Goal: Task Accomplishment & Management: Complete application form

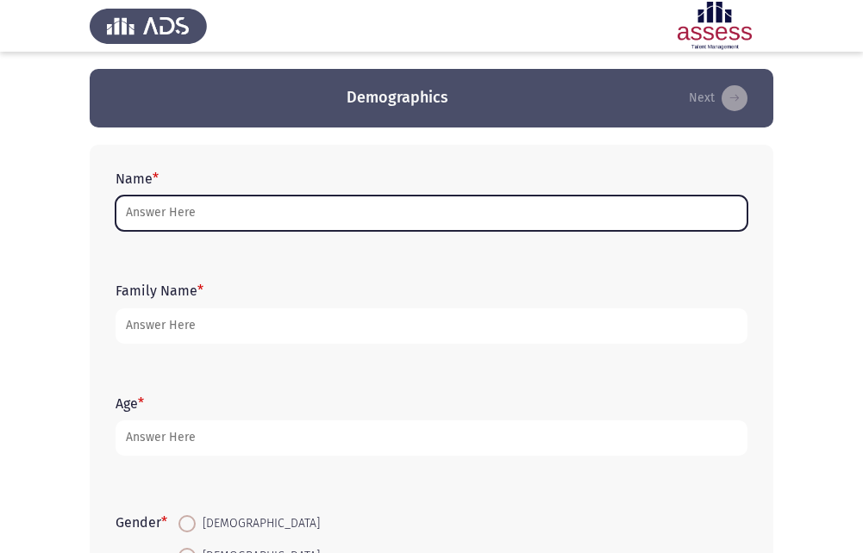
click at [179, 211] on input "Name *" at bounding box center [432, 213] width 632 height 35
type input "m"
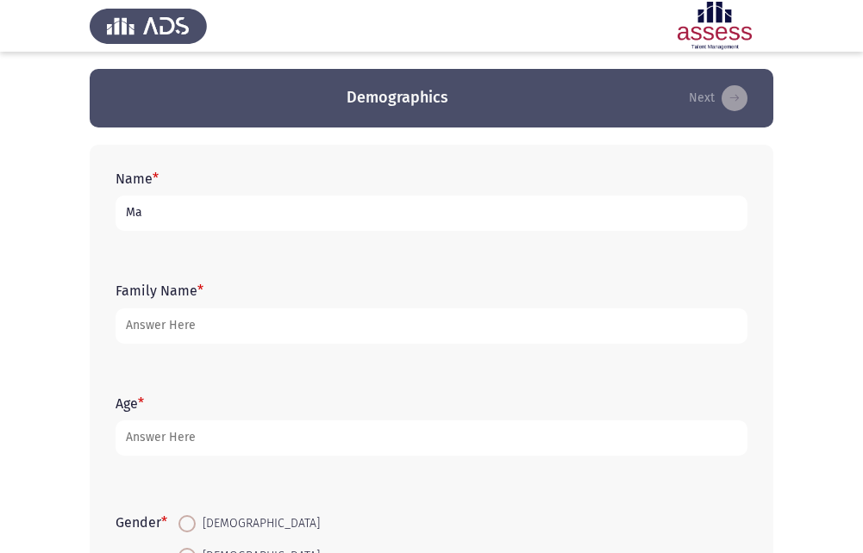
type input "M"
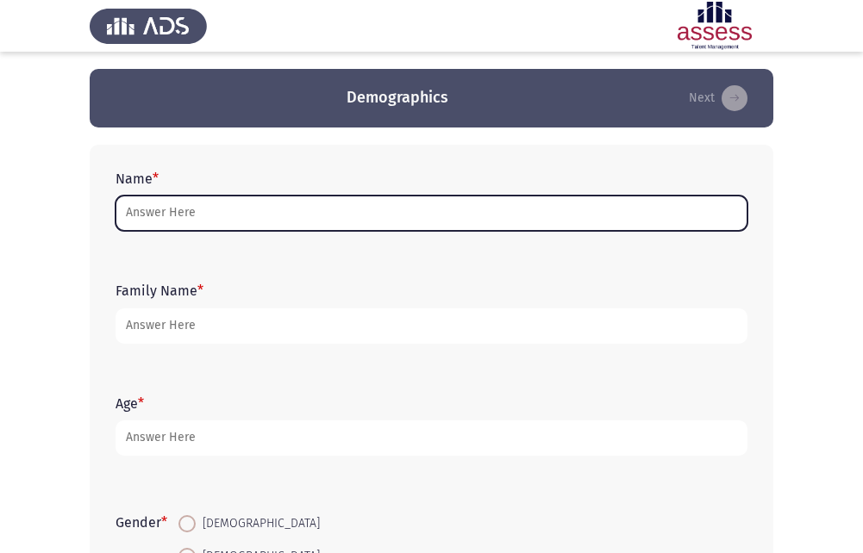
click at [315, 217] on input "Name *" at bounding box center [432, 213] width 632 height 35
click at [173, 212] on input "Name *" at bounding box center [432, 213] width 632 height 35
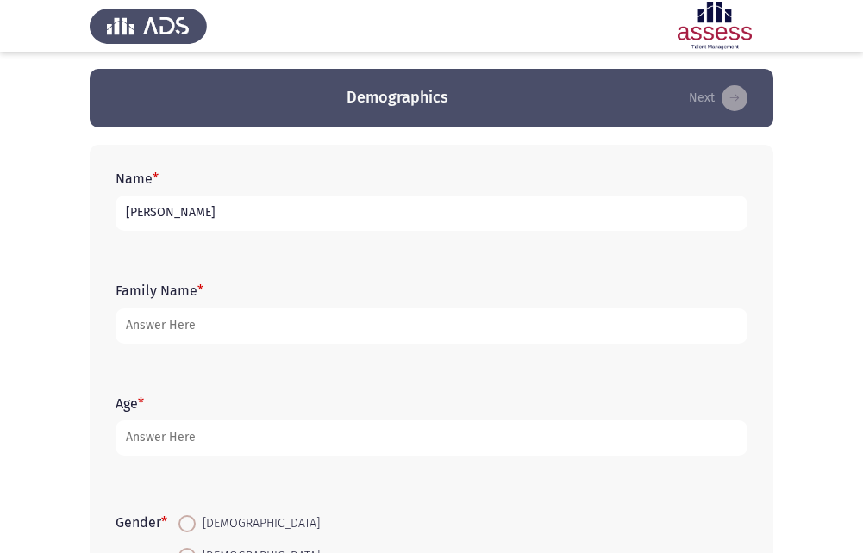
click at [452, 482] on div "Gender * [DEMOGRAPHIC_DATA] [DEMOGRAPHIC_DATA]" at bounding box center [431, 540] width 649 height 116
click at [335, 205] on input "[PERSON_NAME]" at bounding box center [432, 213] width 632 height 35
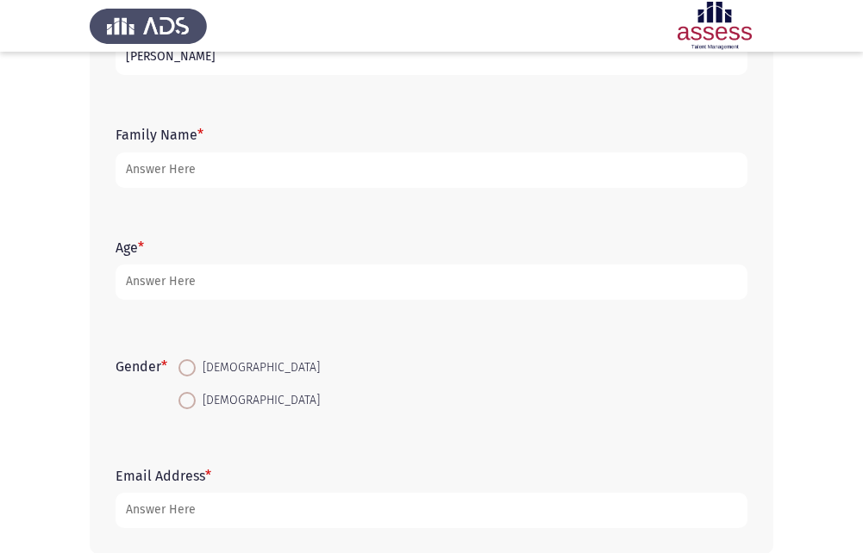
scroll to position [172, 0]
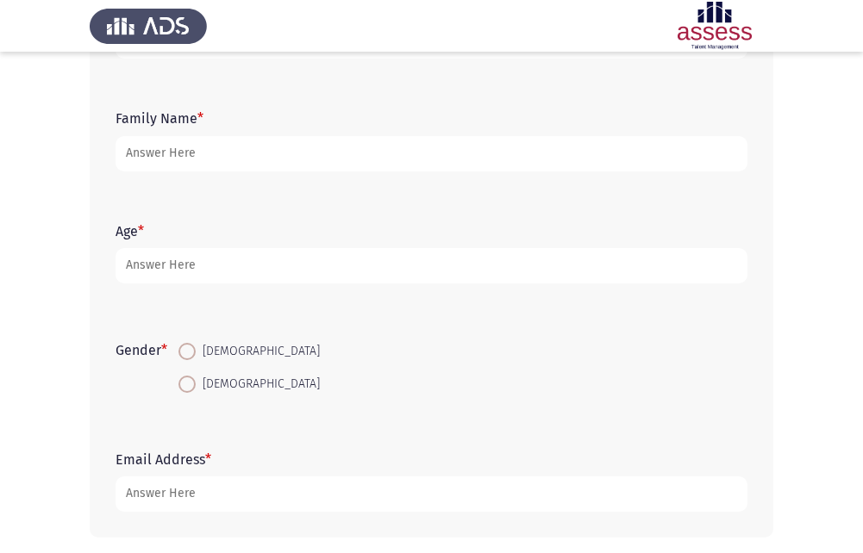
type input "[PERSON_NAME]"
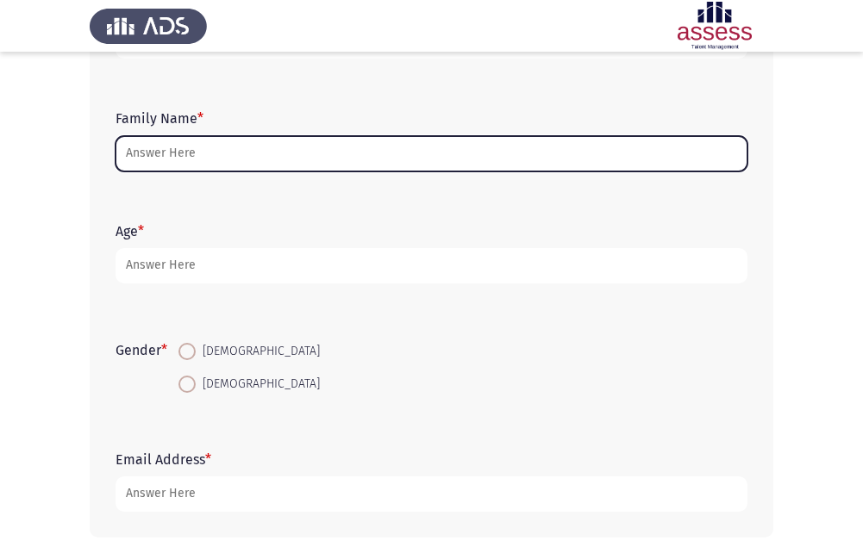
click at [381, 147] on input "Family Name *" at bounding box center [432, 153] width 632 height 35
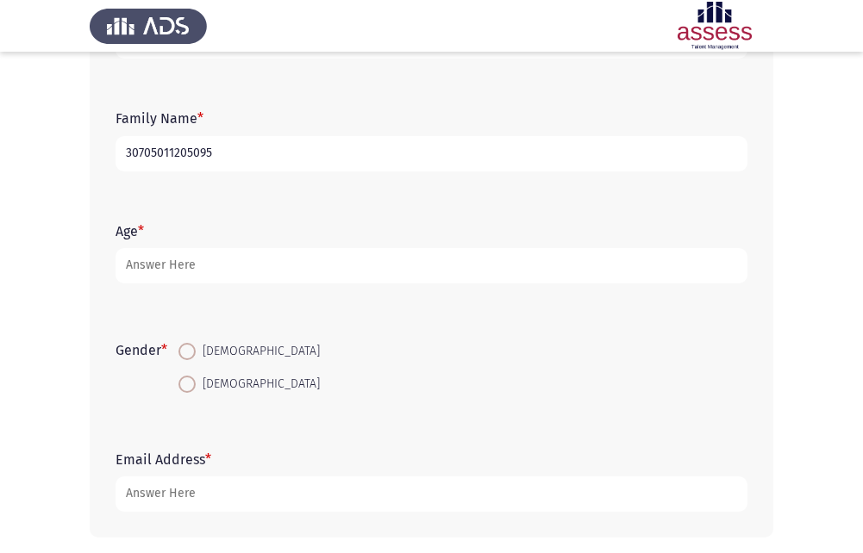
type input "30705011205095"
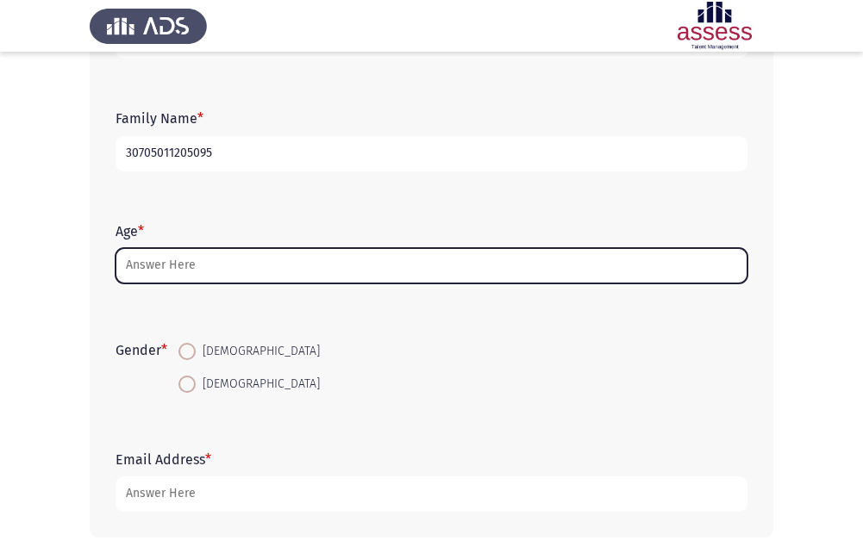
click at [388, 268] on input "Age *" at bounding box center [432, 265] width 632 height 35
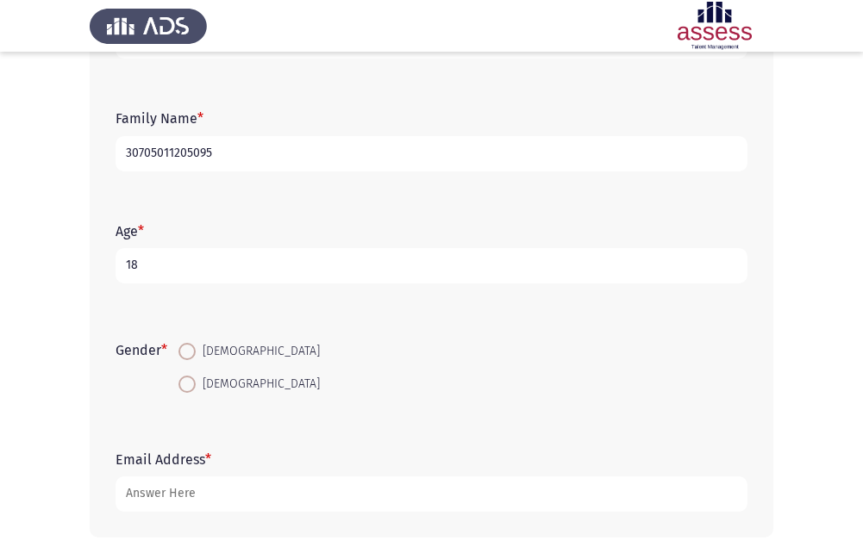
type input "18"
click at [196, 354] on span at bounding box center [186, 351] width 17 height 17
click at [196, 354] on input "[DEMOGRAPHIC_DATA]" at bounding box center [186, 351] width 17 height 17
radio input "true"
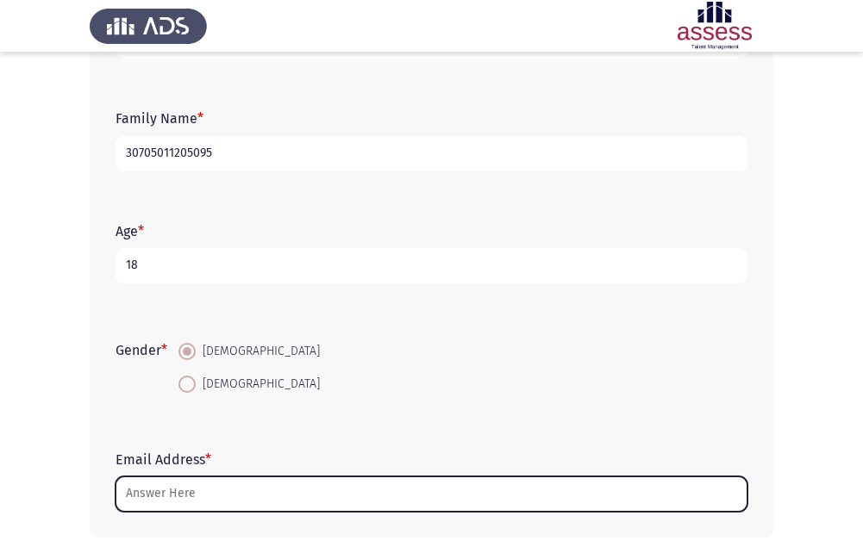
click at [178, 492] on input "Email Address *" at bounding box center [432, 494] width 632 height 35
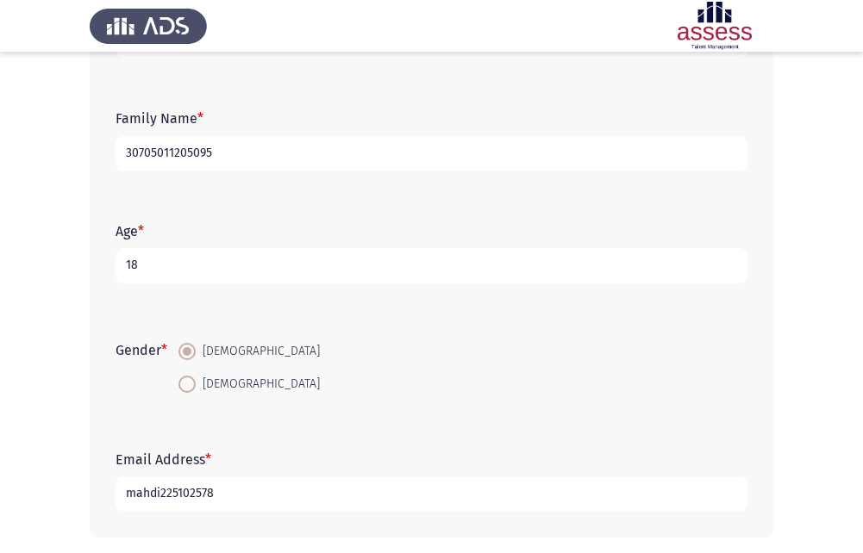
click at [128, 497] on input "mahdi225102578" at bounding box center [432, 494] width 632 height 35
click at [136, 495] on input "mahdi225102578" at bounding box center [432, 494] width 632 height 35
click at [138, 501] on input "mahdi225102578" at bounding box center [432, 494] width 632 height 35
click at [235, 493] on input "Mahdi225102578" at bounding box center [432, 494] width 632 height 35
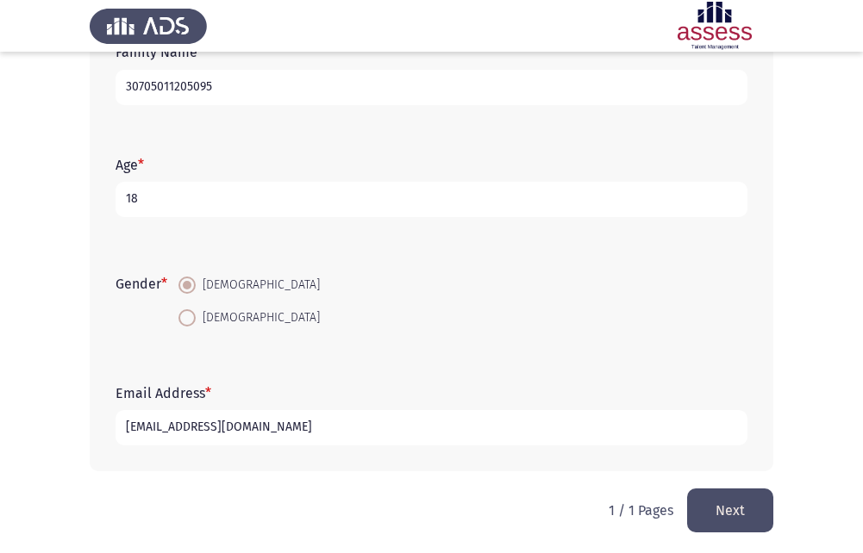
scroll to position [243, 0]
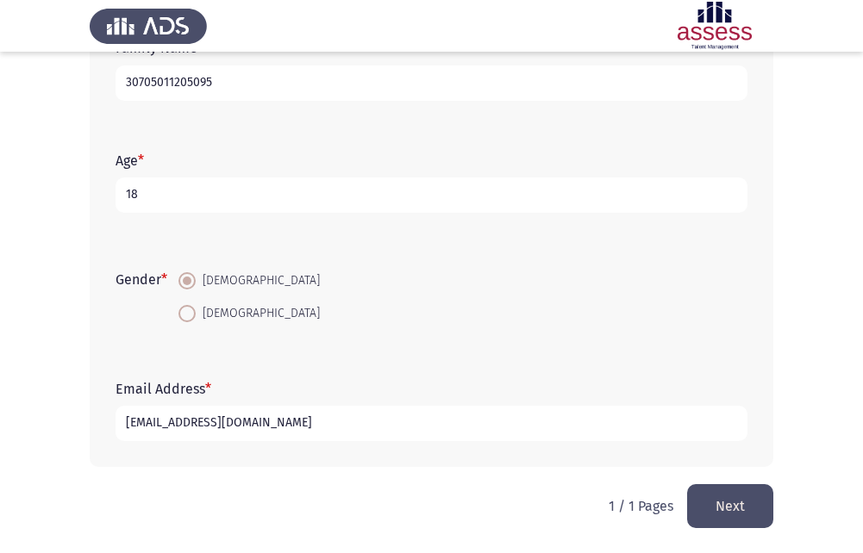
type input "[EMAIL_ADDRESS][DOMAIN_NAME]"
click at [741, 505] on button "Next" at bounding box center [730, 507] width 86 height 44
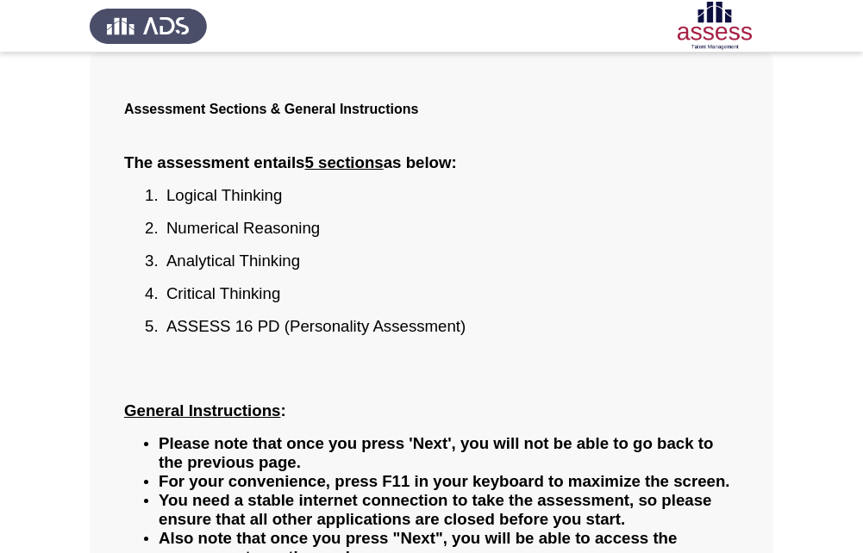
scroll to position [247, 0]
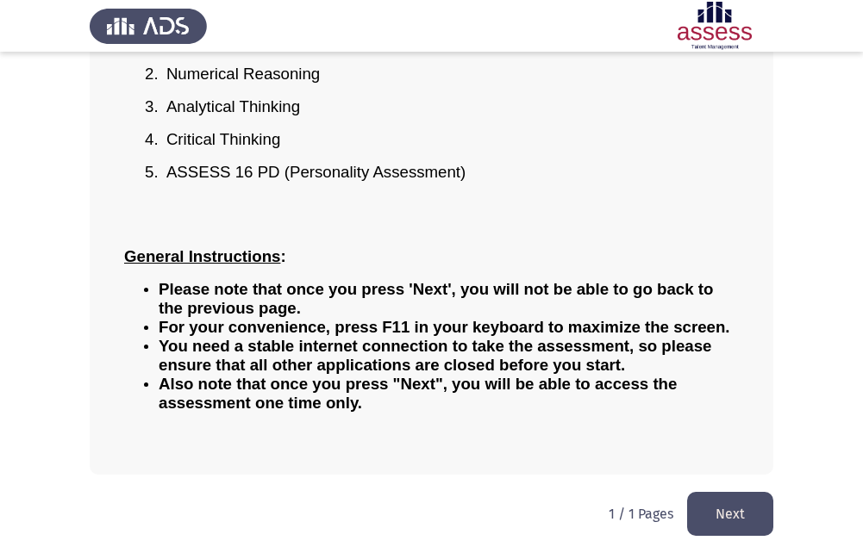
click at [747, 492] on button "Next" at bounding box center [730, 514] width 86 height 44
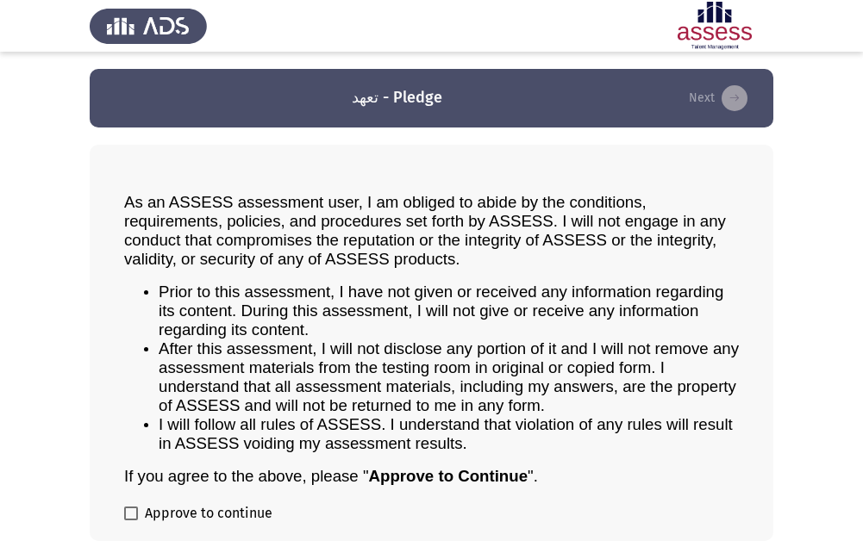
scroll to position [66, 0]
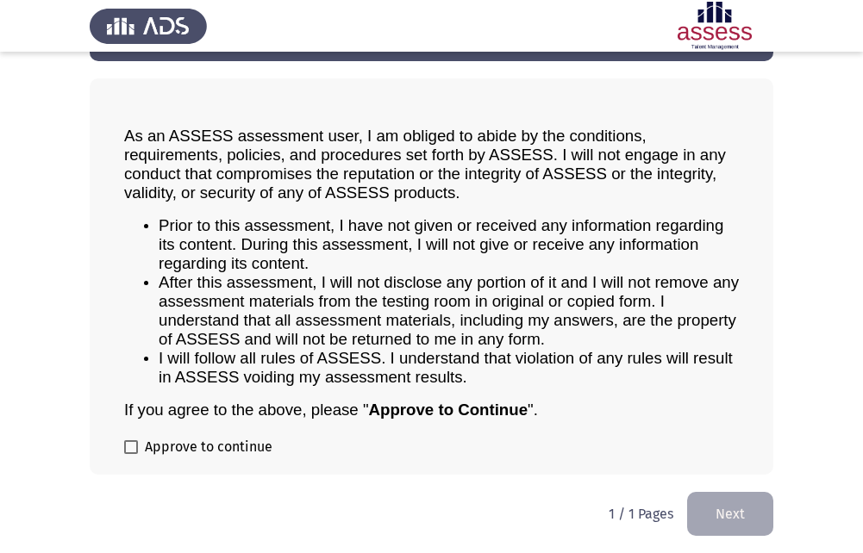
click at [224, 439] on span "Approve to continue" at bounding box center [209, 447] width 128 height 21
click at [131, 454] on input "Approve to continue" at bounding box center [130, 454] width 1 height 1
checkbox input "true"
click at [713, 513] on button "Next" at bounding box center [730, 514] width 86 height 44
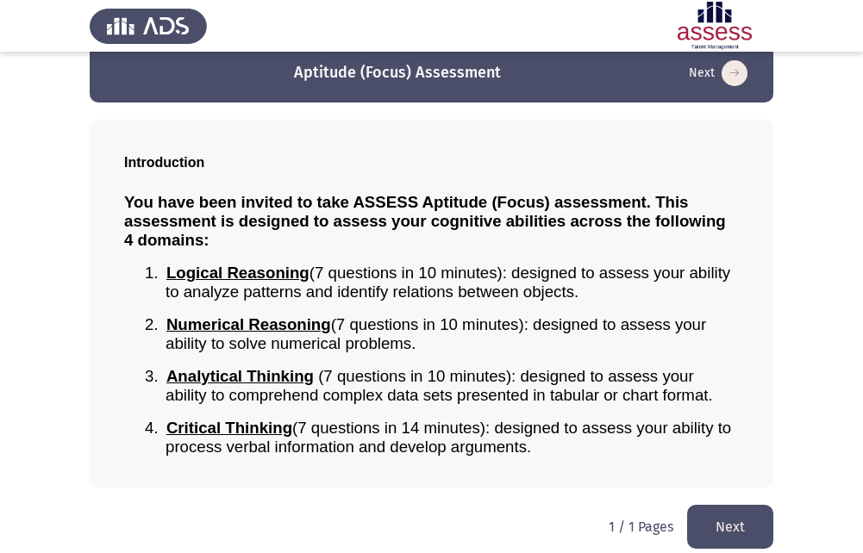
scroll to position [38, 0]
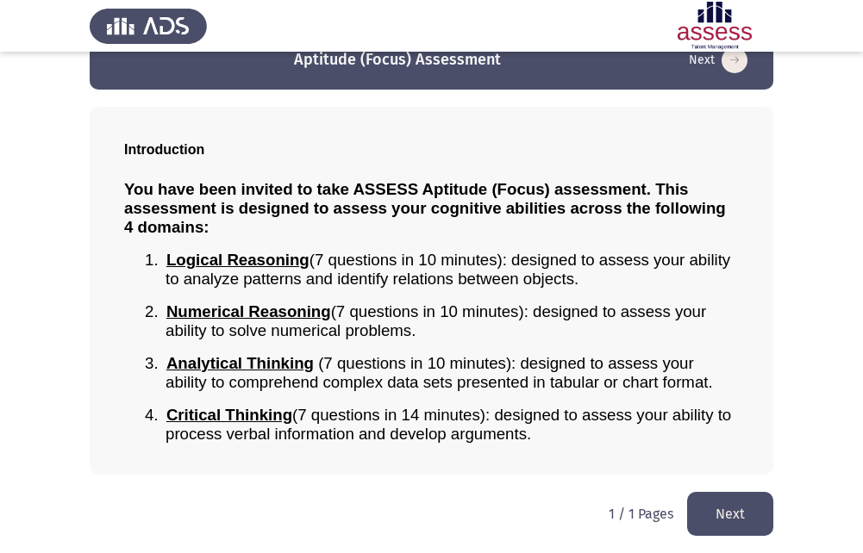
click at [727, 503] on button "Next" at bounding box center [730, 514] width 86 height 44
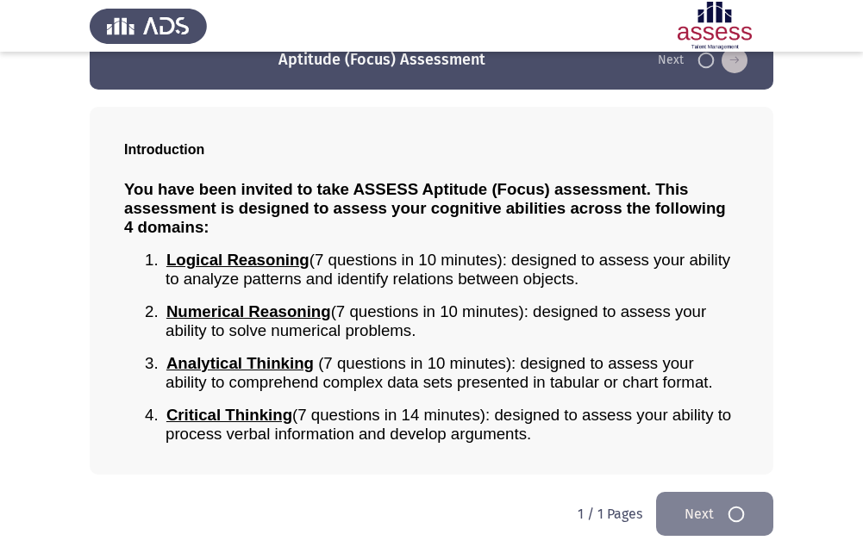
scroll to position [0, 0]
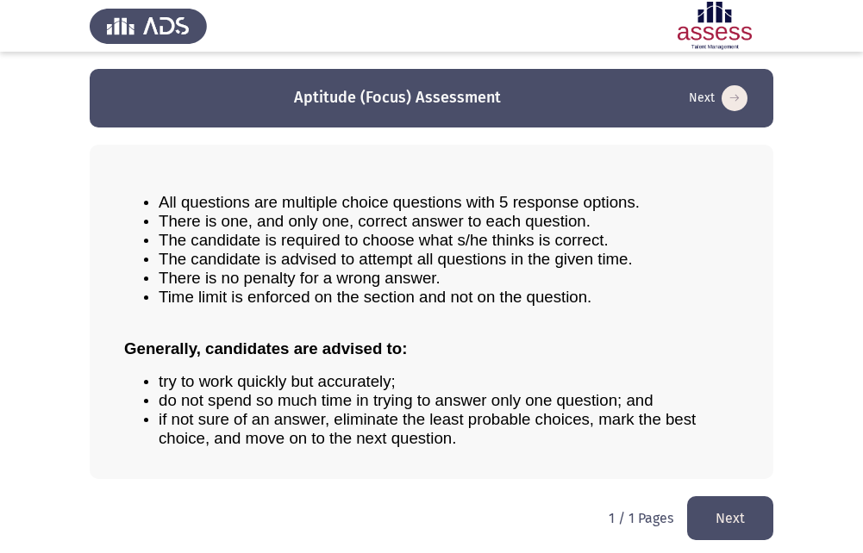
click at [726, 503] on button "Next" at bounding box center [730, 519] width 86 height 44
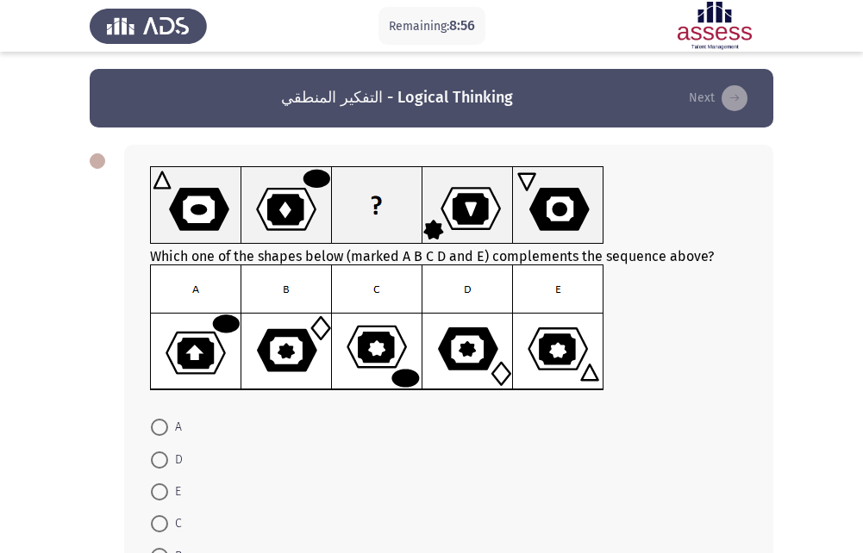
click at [166, 460] on span at bounding box center [159, 460] width 17 height 17
click at [166, 460] on input "D" at bounding box center [159, 460] width 17 height 17
radio input "true"
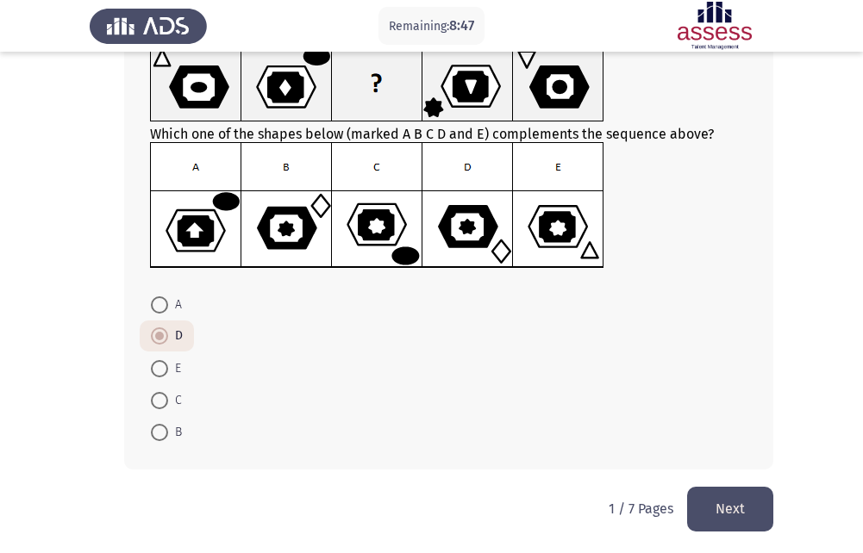
scroll to position [125, 0]
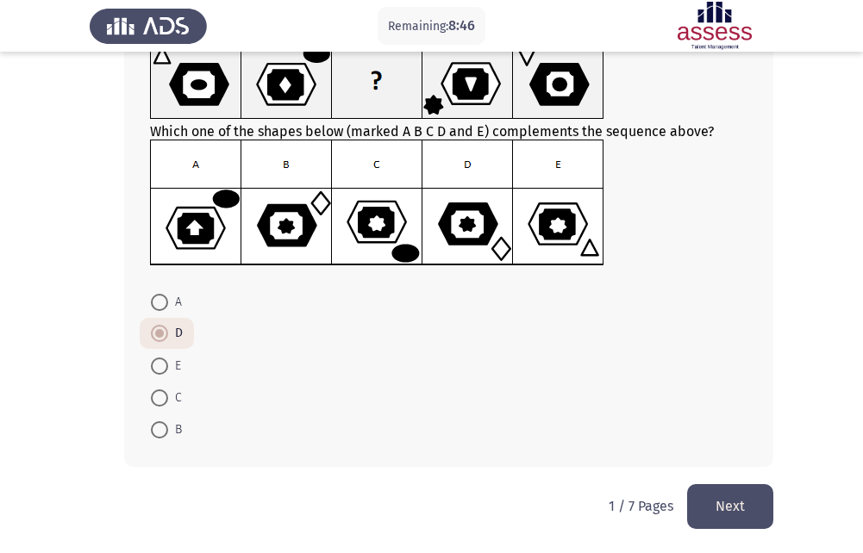
click at [726, 507] on button "Next" at bounding box center [730, 507] width 86 height 44
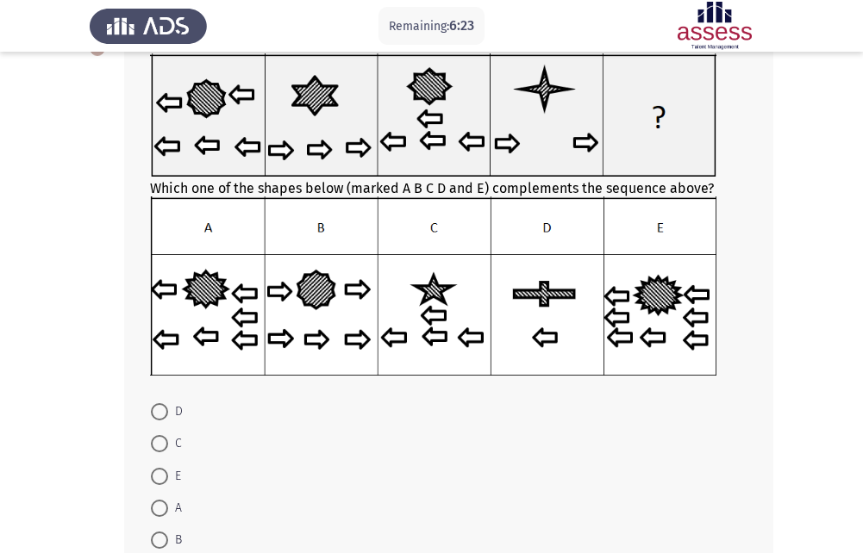
scroll to position [86, 0]
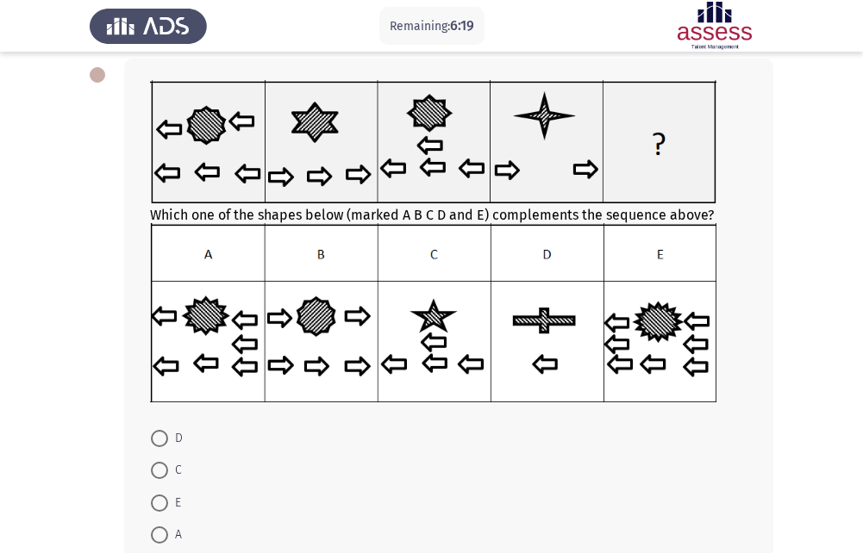
click at [159, 472] on span at bounding box center [159, 470] width 17 height 17
click at [159, 472] on input "C" at bounding box center [159, 470] width 17 height 17
radio input "true"
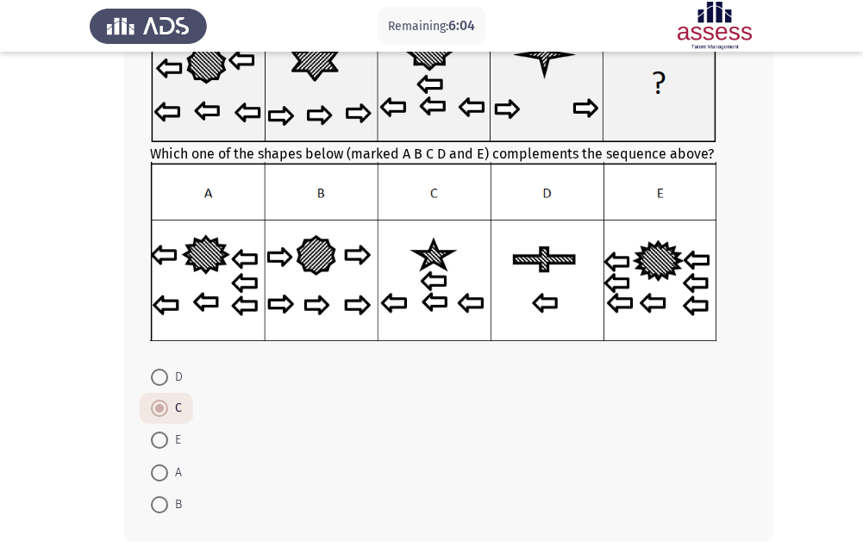
scroll to position [222, 0]
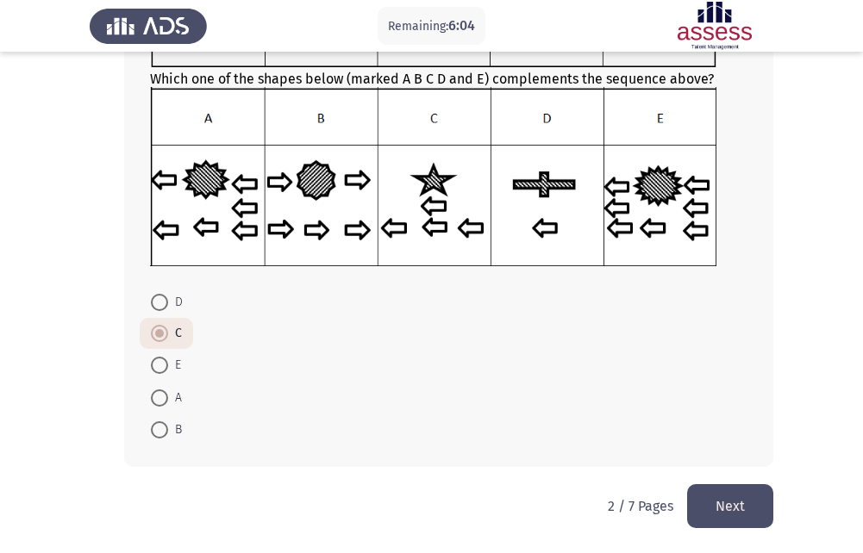
click at [746, 517] on button "Next" at bounding box center [730, 507] width 86 height 44
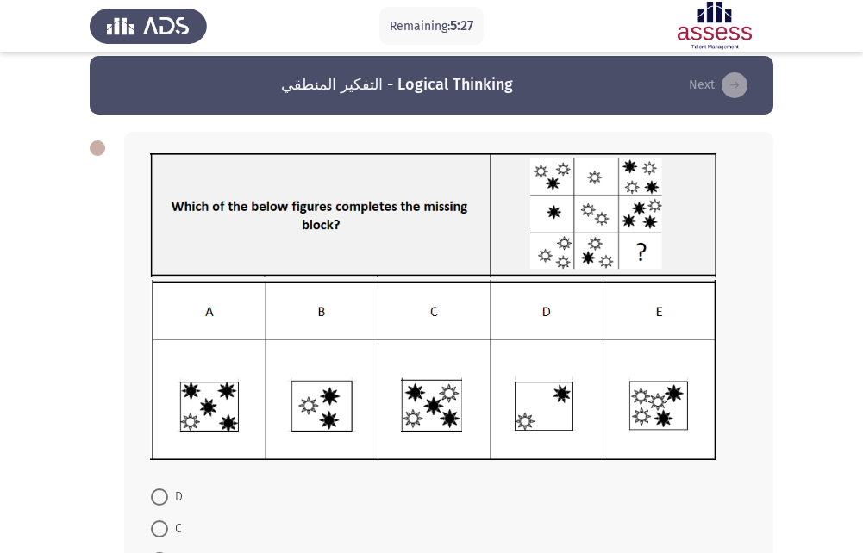
scroll to position [0, 0]
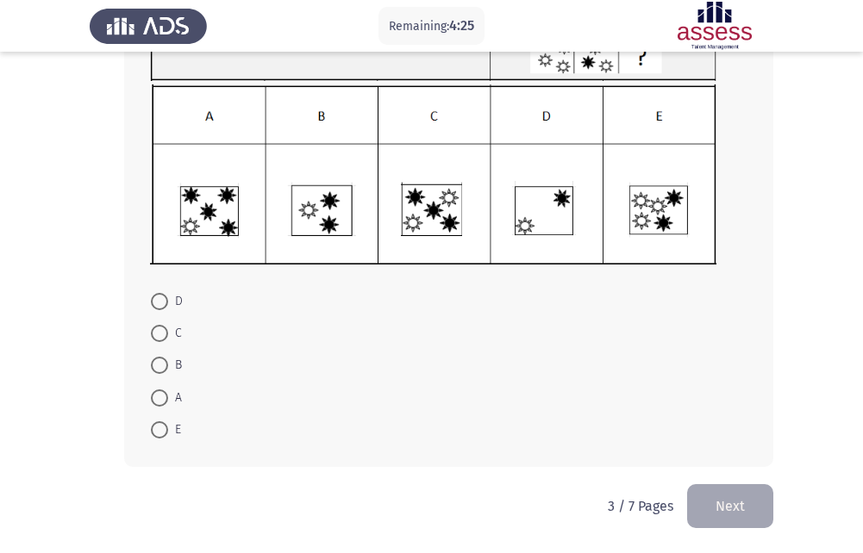
click at [166, 361] on span at bounding box center [159, 365] width 17 height 17
click at [166, 361] on input "B" at bounding box center [159, 365] width 17 height 17
radio input "true"
click at [166, 361] on span at bounding box center [159, 365] width 17 height 17
click at [166, 361] on input "B" at bounding box center [159, 365] width 17 height 17
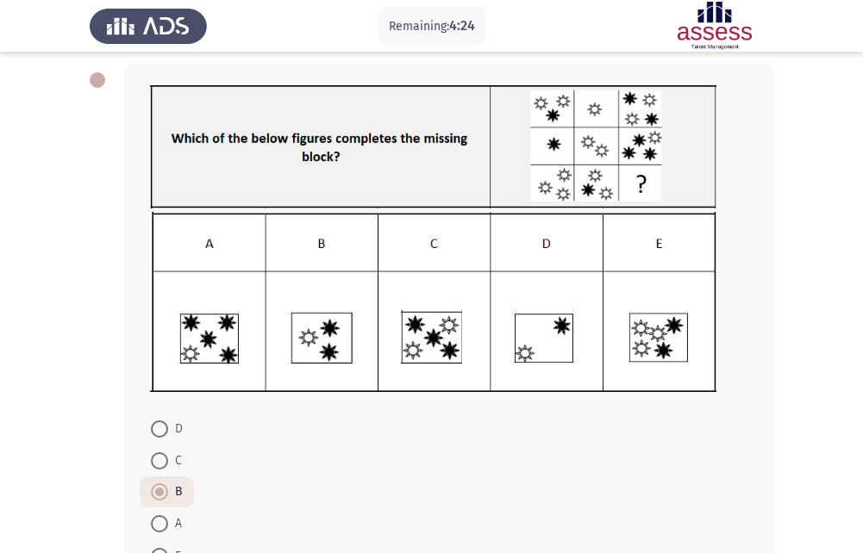
scroll to position [35, 0]
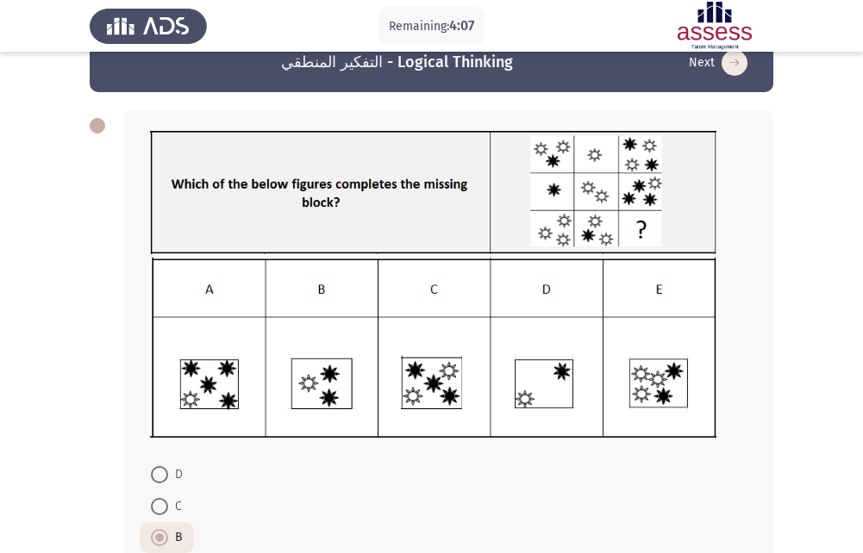
click at [156, 543] on span at bounding box center [159, 537] width 17 height 17
click at [156, 543] on input "B" at bounding box center [159, 537] width 17 height 17
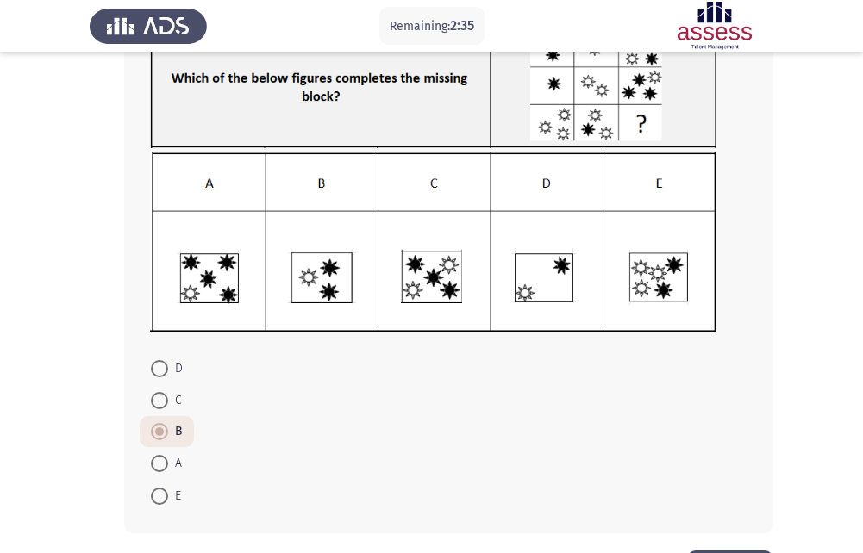
scroll to position [208, 0]
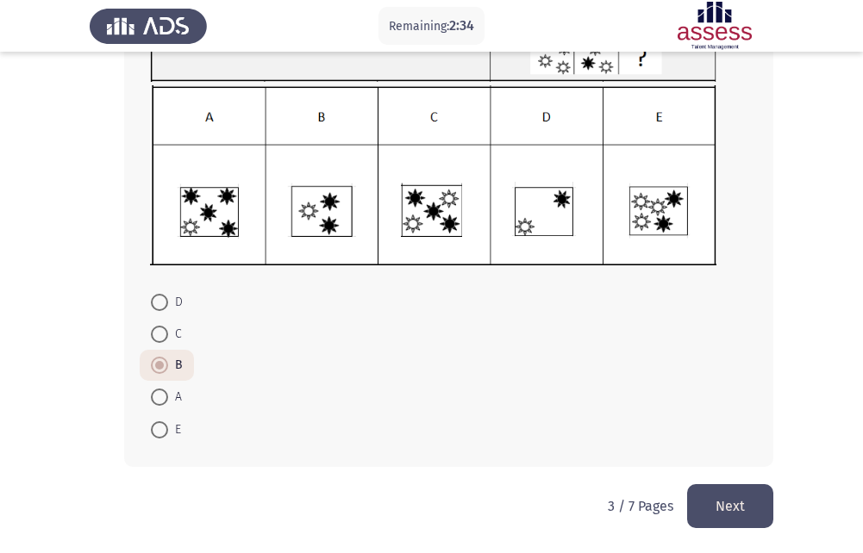
click at [723, 491] on button "Next" at bounding box center [730, 507] width 86 height 44
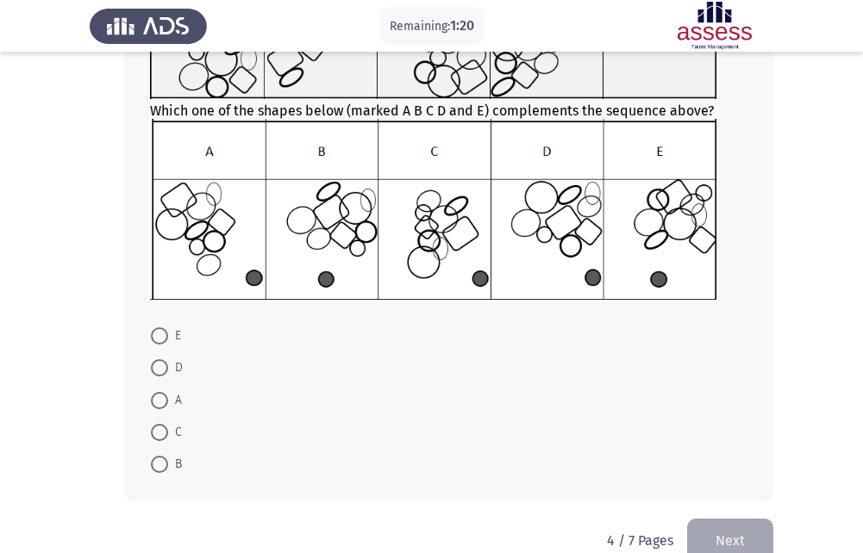
scroll to position [140, 0]
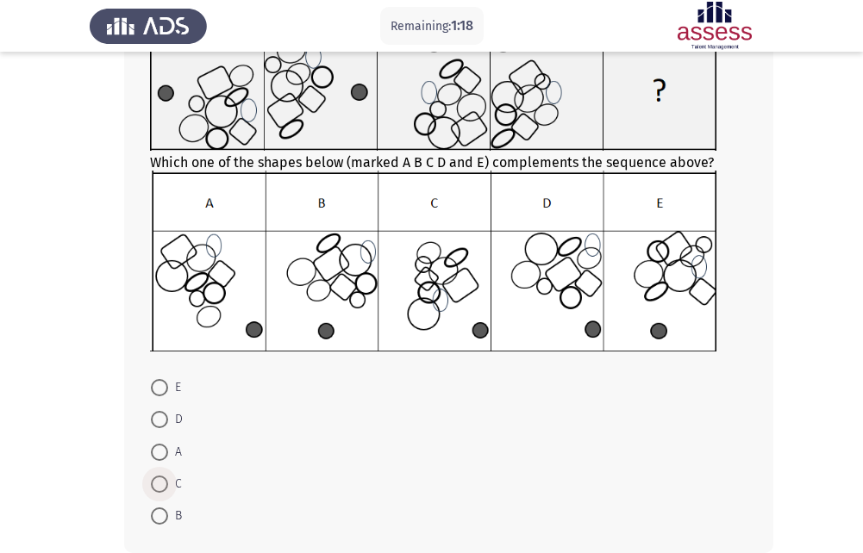
click at [155, 488] on span at bounding box center [159, 484] width 17 height 17
click at [155, 488] on input "C" at bounding box center [159, 484] width 17 height 17
radio input "true"
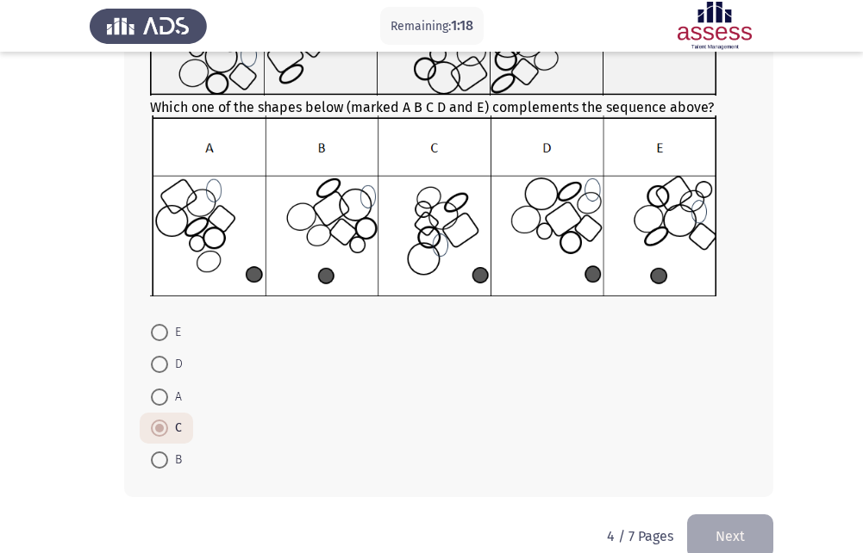
scroll to position [225, 0]
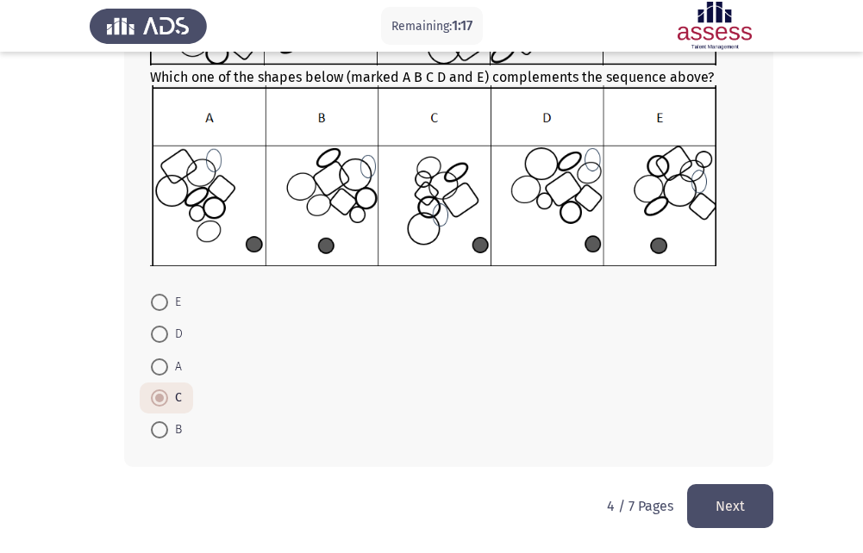
click at [737, 496] on button "Next" at bounding box center [730, 507] width 86 height 44
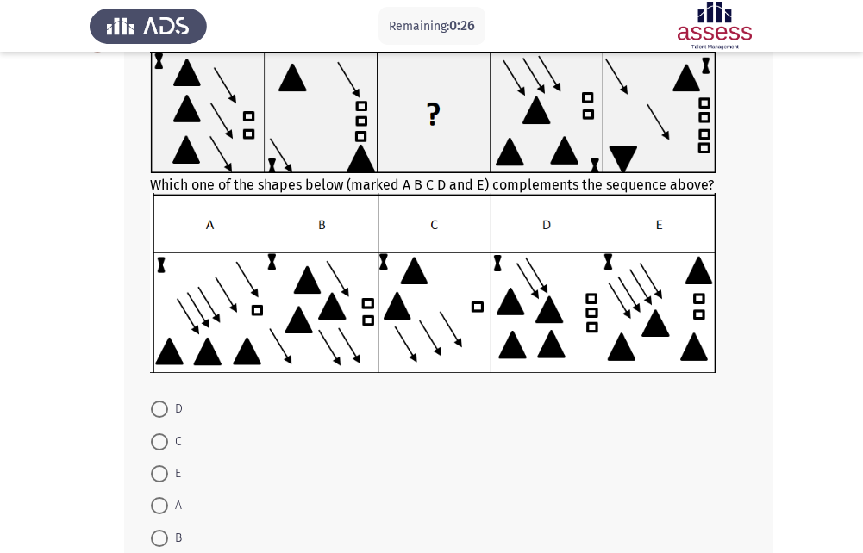
scroll to position [86, 0]
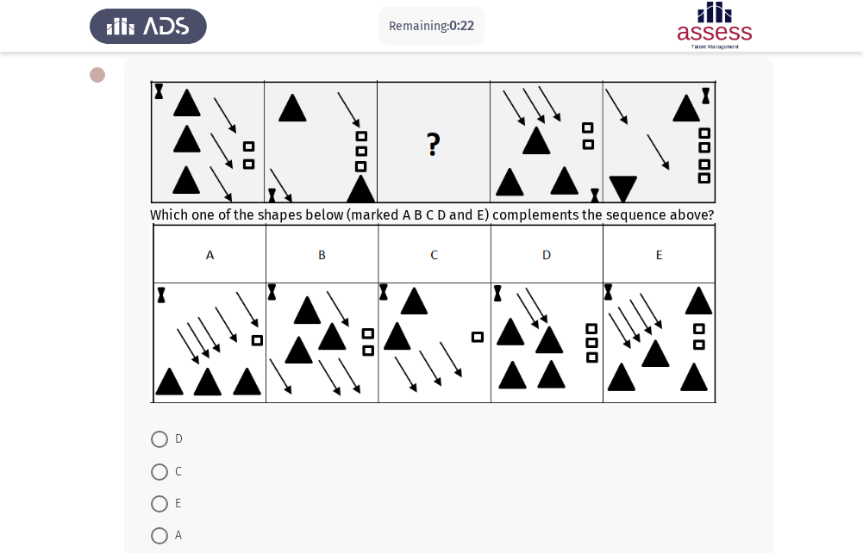
click at [167, 444] on span at bounding box center [159, 439] width 17 height 17
click at [167, 444] on input "D" at bounding box center [159, 439] width 17 height 17
radio input "true"
click at [167, 444] on span at bounding box center [159, 439] width 17 height 17
click at [167, 444] on input "D" at bounding box center [159, 439] width 17 height 17
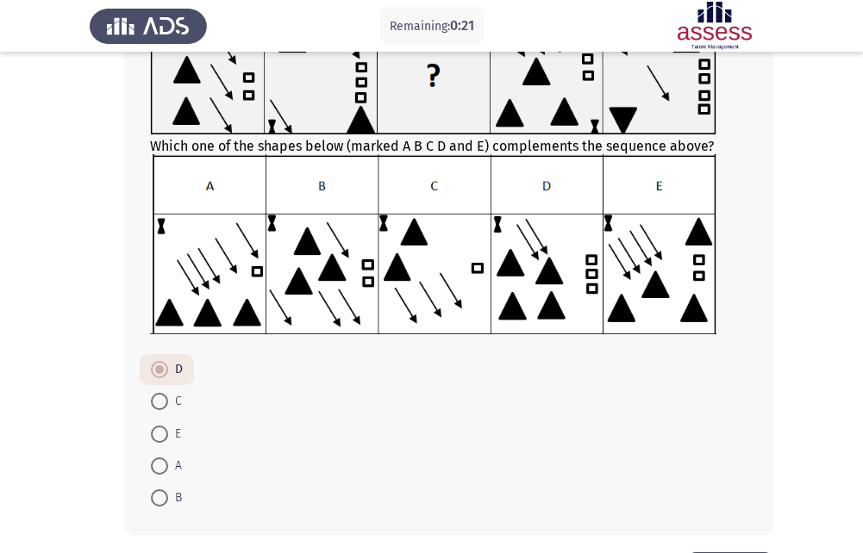
scroll to position [223, 0]
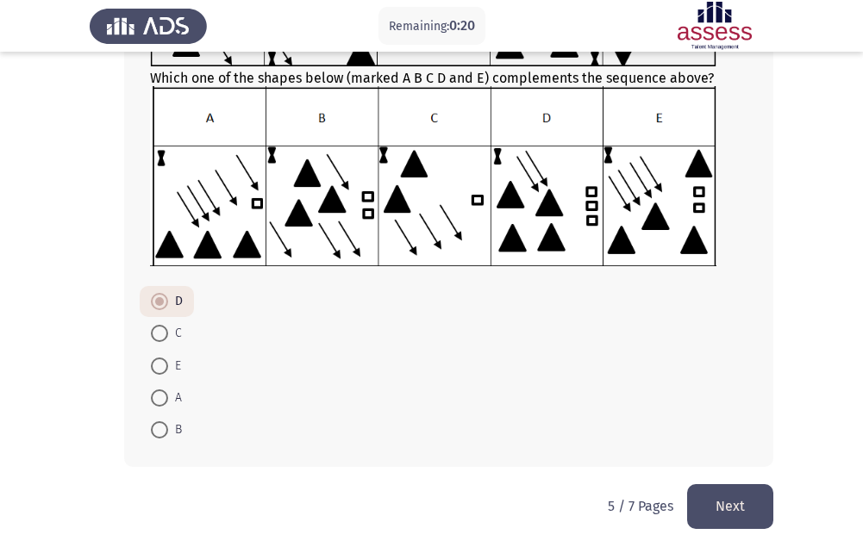
click at [715, 485] on div "Which one of the shapes below (marked A B C D and E) complements the sequence a…" at bounding box center [432, 194] width 684 height 580
click at [715, 491] on button "Next" at bounding box center [730, 507] width 86 height 44
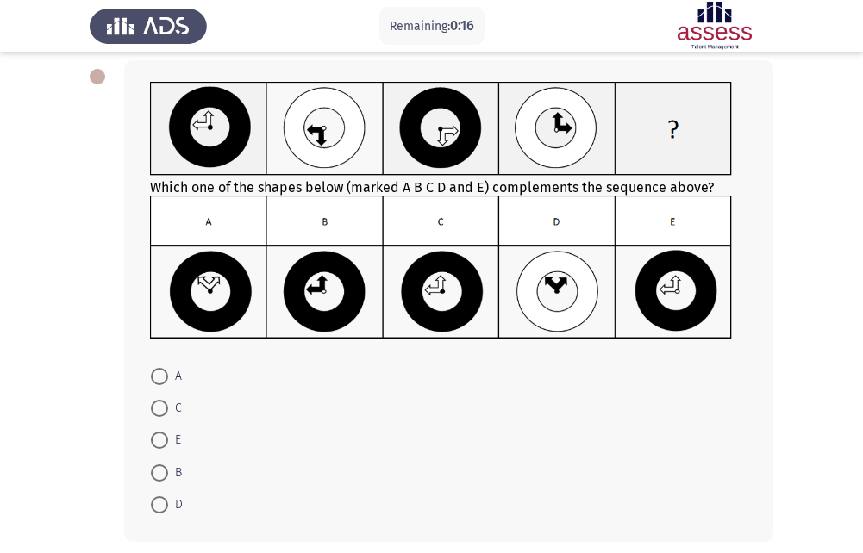
scroll to position [0, 0]
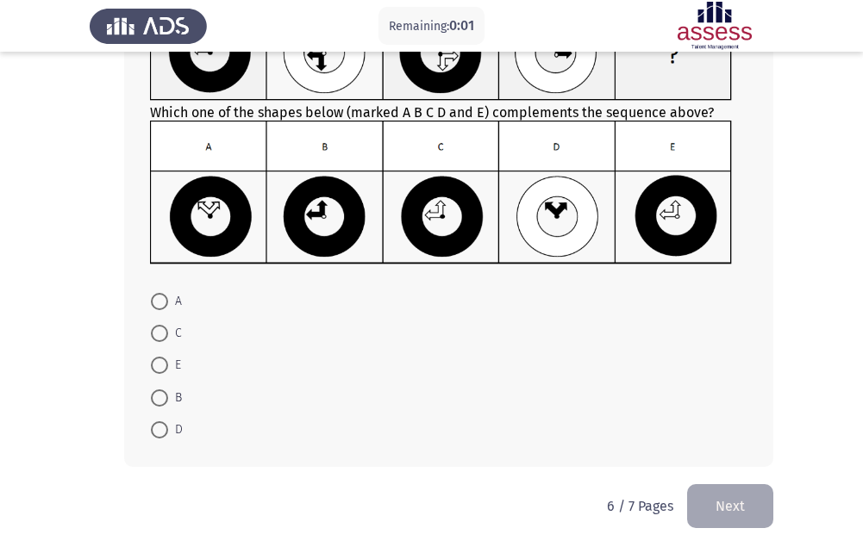
click at [154, 353] on mat-radio-button "E" at bounding box center [166, 365] width 53 height 32
click at [160, 365] on span at bounding box center [159, 365] width 17 height 17
click at [160, 365] on input "E" at bounding box center [159, 365] width 17 height 17
radio input "true"
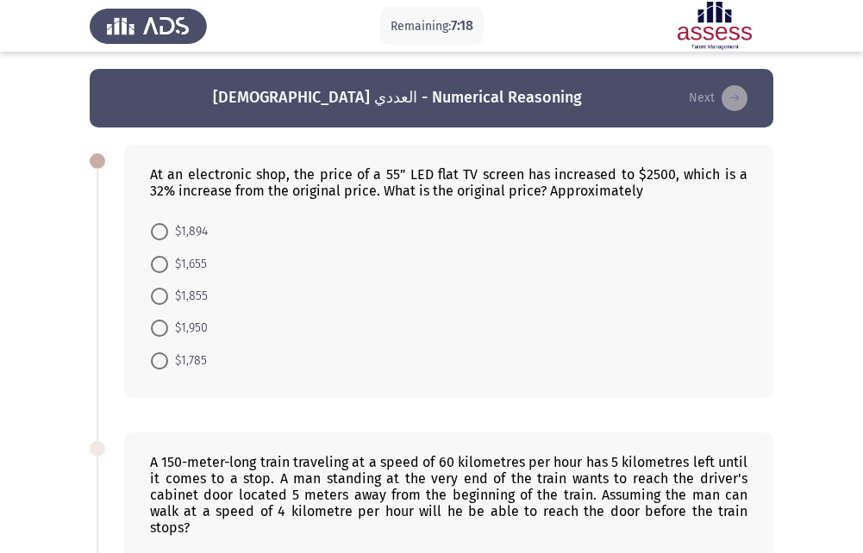
click at [161, 362] on span at bounding box center [159, 361] width 17 height 17
click at [161, 362] on input "$1,785" at bounding box center [159, 361] width 17 height 17
radio input "true"
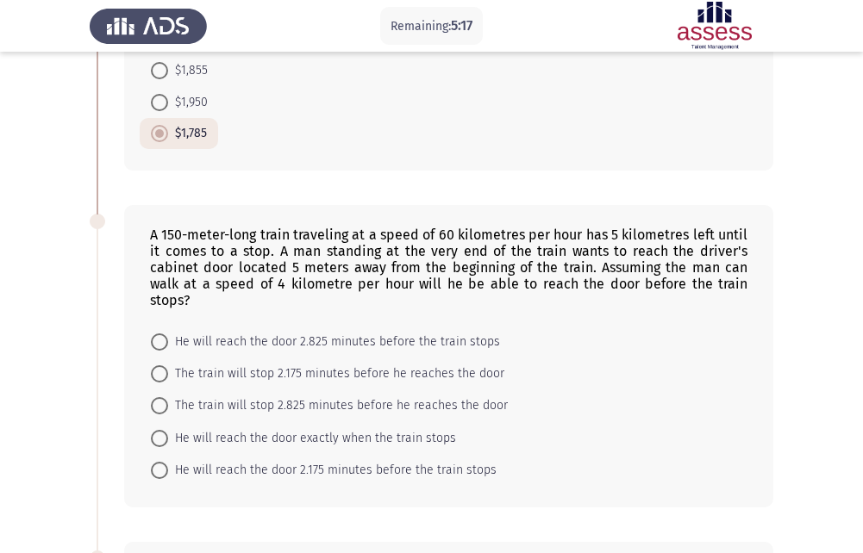
scroll to position [312, 0]
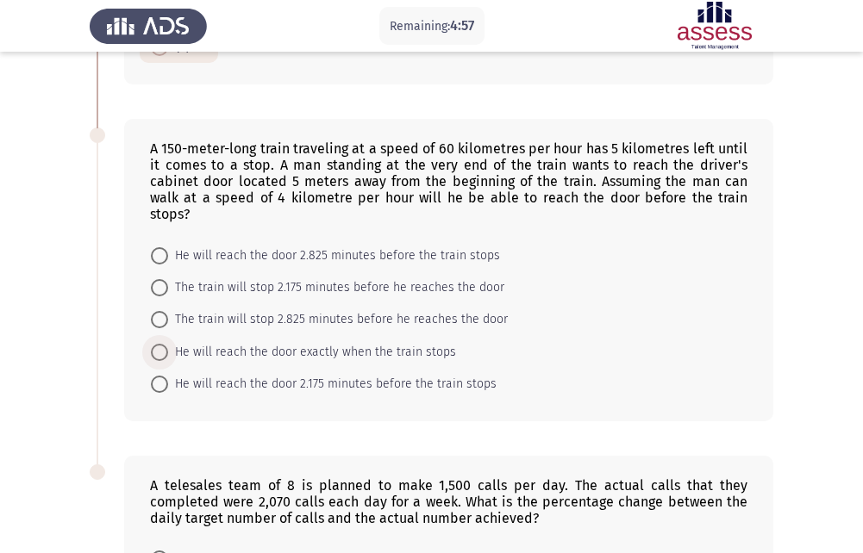
click at [371, 361] on span "He will reach the door exactly when the train stops" at bounding box center [312, 352] width 288 height 21
click at [168, 361] on input "He will reach the door exactly when the train stops" at bounding box center [159, 352] width 17 height 17
radio input "true"
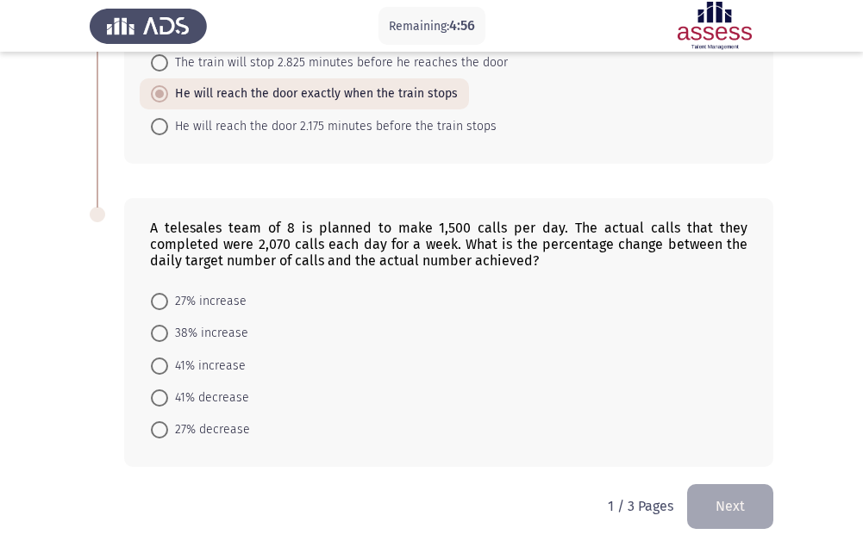
click at [168, 358] on span "41% increase" at bounding box center [207, 366] width 78 height 21
click at [168, 358] on input "41% increase" at bounding box center [159, 366] width 17 height 17
radio input "true"
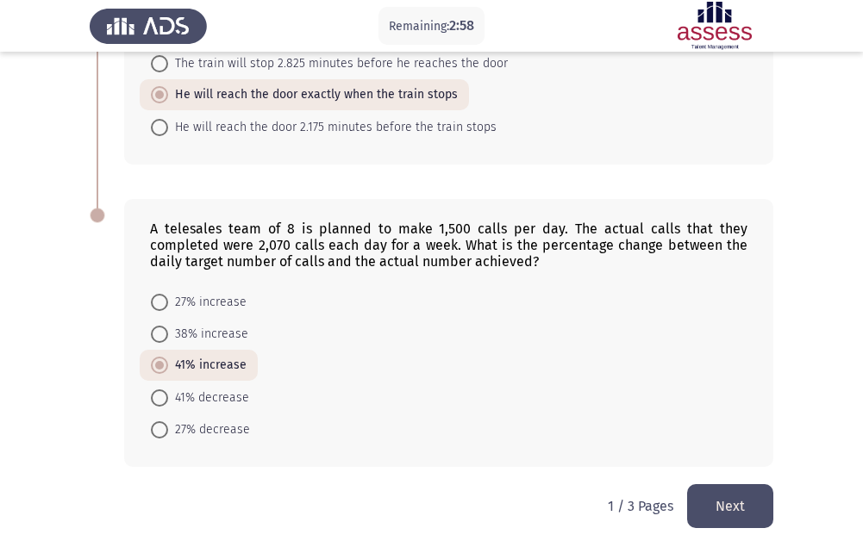
click at [213, 299] on span "27% increase" at bounding box center [207, 302] width 78 height 21
click at [168, 299] on input "27% increase" at bounding box center [159, 302] width 17 height 17
radio input "true"
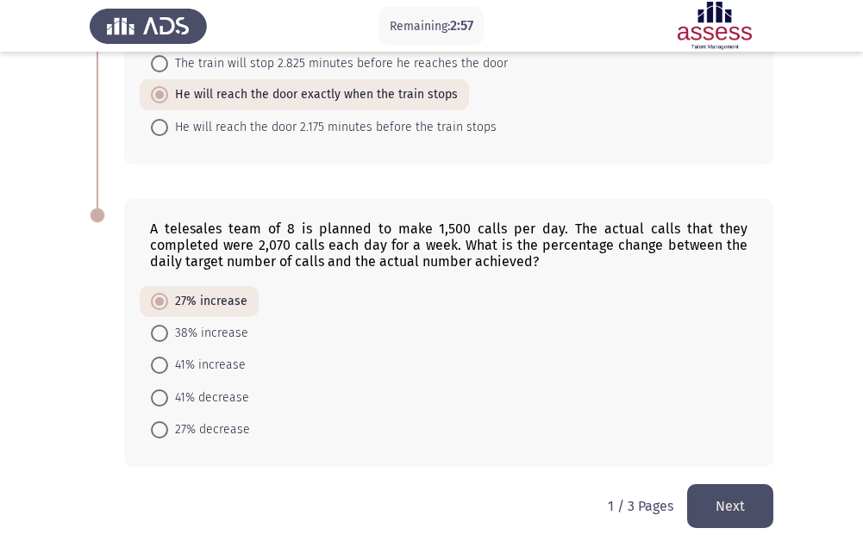
click at [721, 492] on button "Next" at bounding box center [730, 507] width 86 height 44
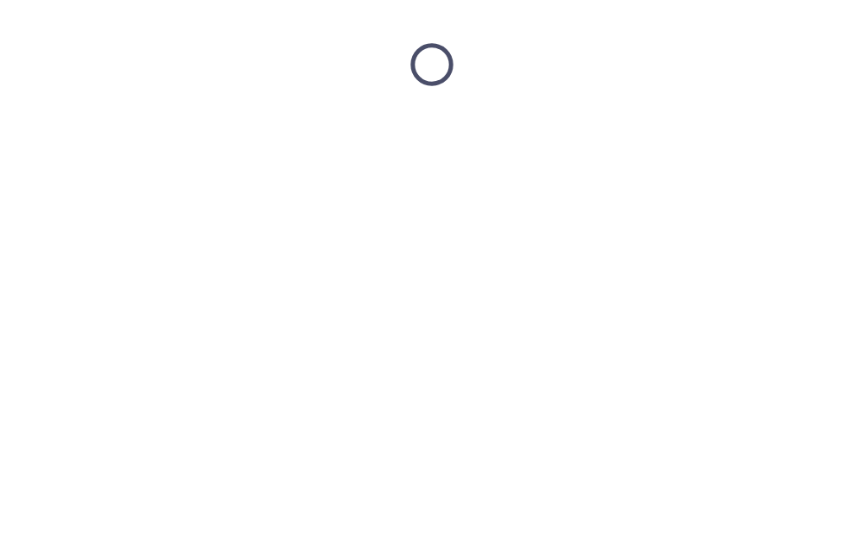
scroll to position [0, 0]
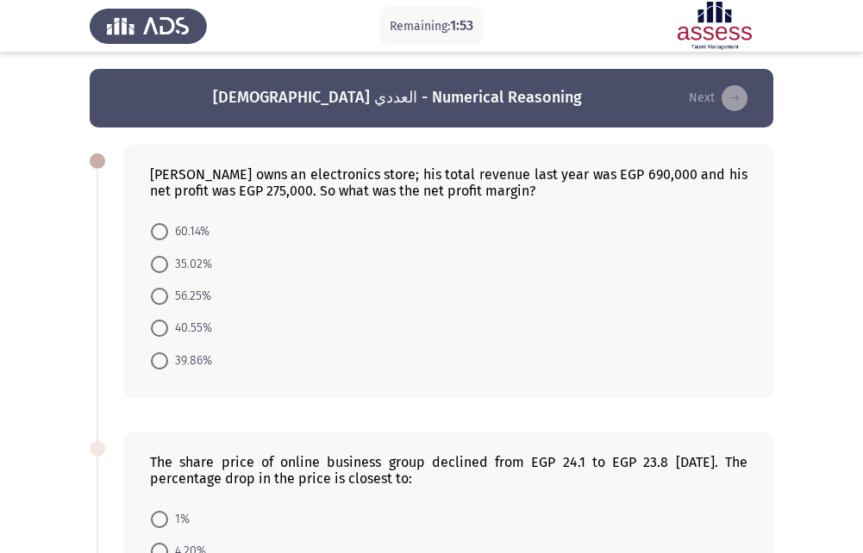
click at [203, 361] on span "39.86%" at bounding box center [190, 361] width 44 height 21
click at [168, 361] on input "39.86%" at bounding box center [159, 361] width 17 height 17
radio input "true"
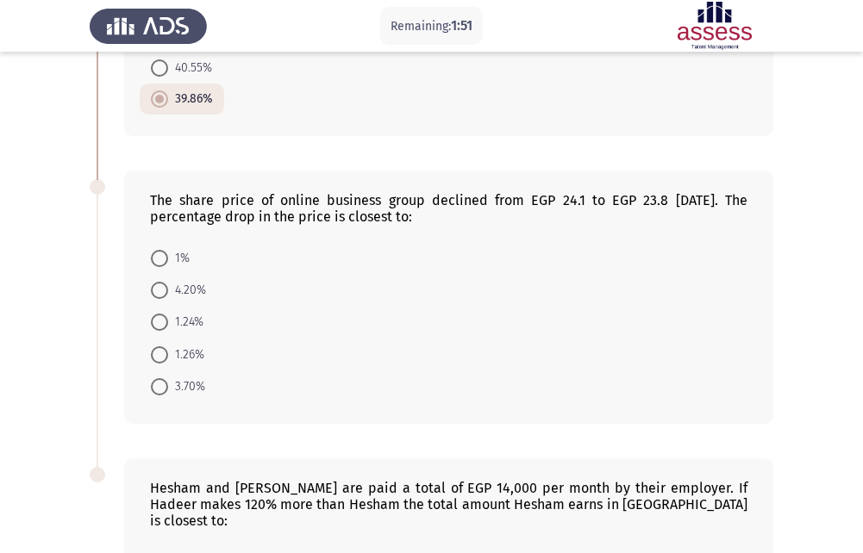
scroll to position [259, 0]
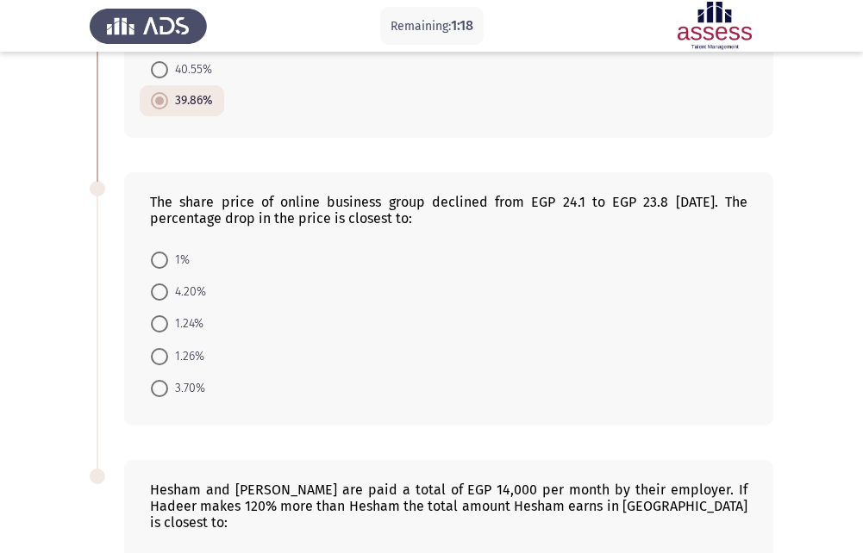
click at [191, 325] on span "1.24%" at bounding box center [185, 324] width 35 height 21
click at [168, 325] on input "1.24%" at bounding box center [159, 324] width 17 height 17
radio input "true"
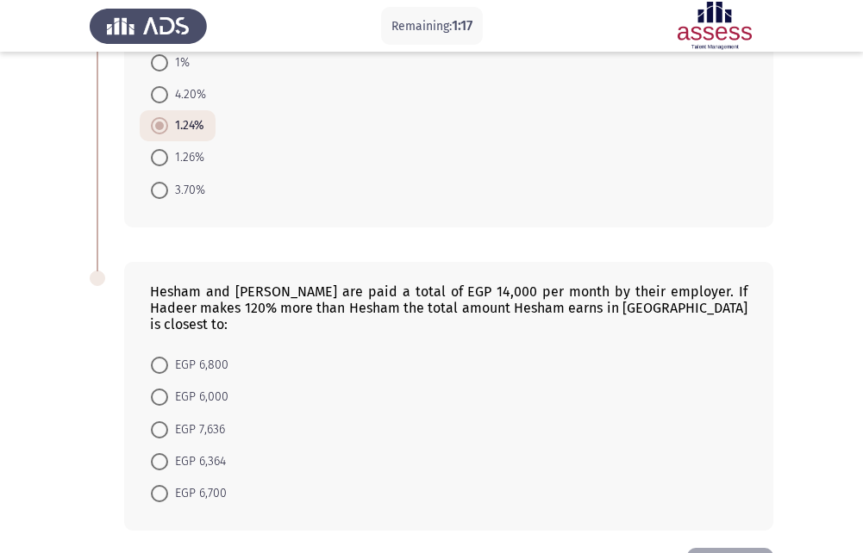
scroll to position [503, 0]
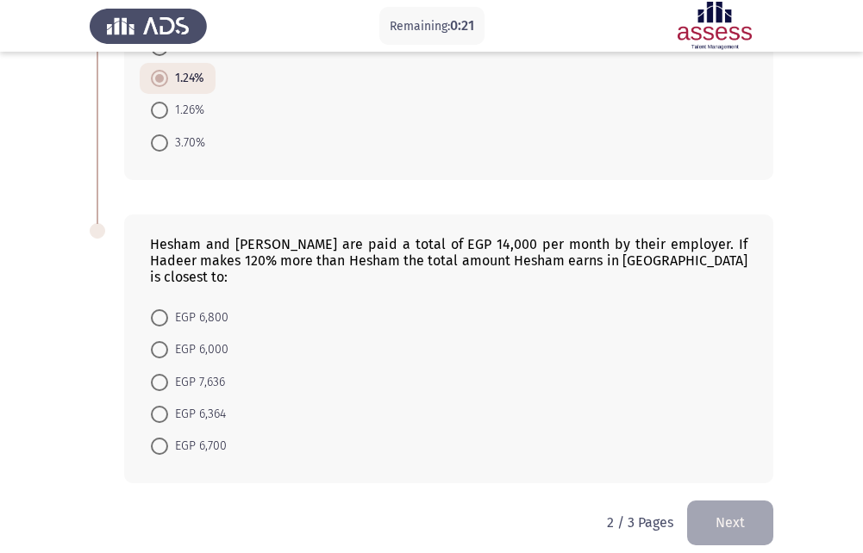
click at [168, 308] on span "EGP 6,800" at bounding box center [198, 318] width 60 height 21
click at [168, 310] on input "EGP 6,800" at bounding box center [159, 318] width 17 height 17
radio input "true"
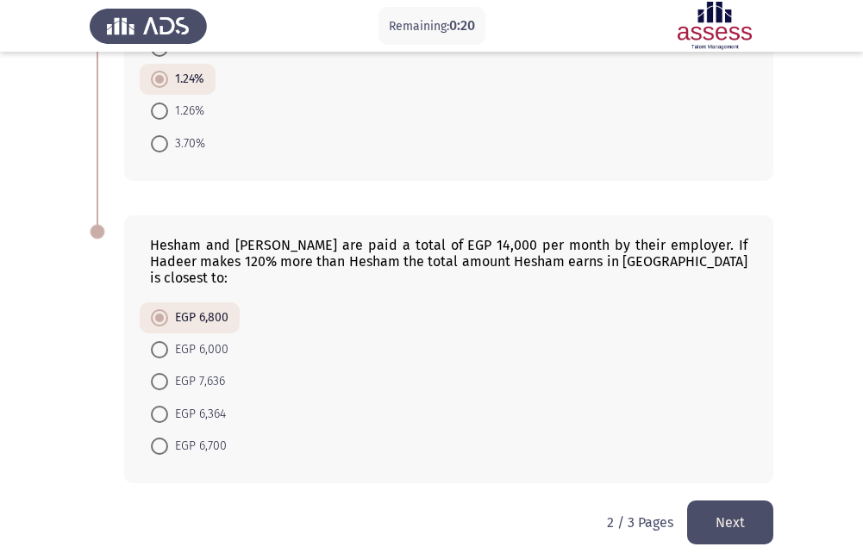
click at [729, 501] on button "Next" at bounding box center [730, 523] width 86 height 44
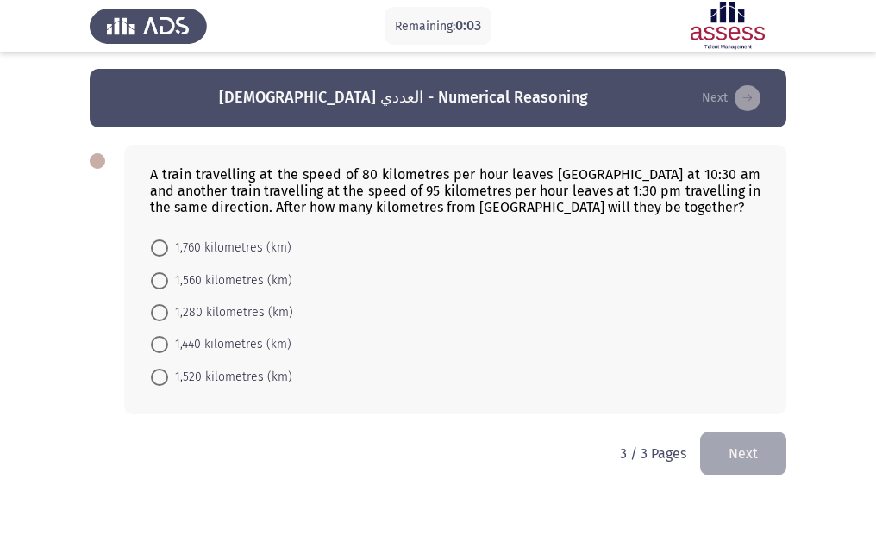
click at [157, 374] on span at bounding box center [159, 377] width 17 height 17
click at [157, 374] on input "1,520 kilometres (km)" at bounding box center [159, 377] width 17 height 17
radio input "true"
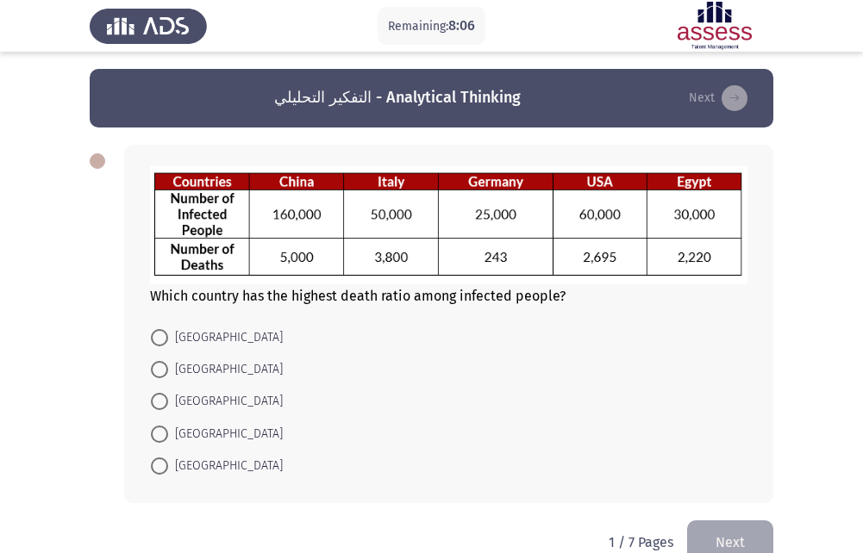
click at [175, 375] on span "[GEOGRAPHIC_DATA]" at bounding box center [225, 370] width 115 height 21
click at [168, 375] on input "[GEOGRAPHIC_DATA]" at bounding box center [159, 369] width 17 height 17
radio input "true"
click at [175, 375] on span "[GEOGRAPHIC_DATA]" at bounding box center [225, 370] width 115 height 21
click at [168, 375] on input "[GEOGRAPHIC_DATA]" at bounding box center [159, 369] width 17 height 17
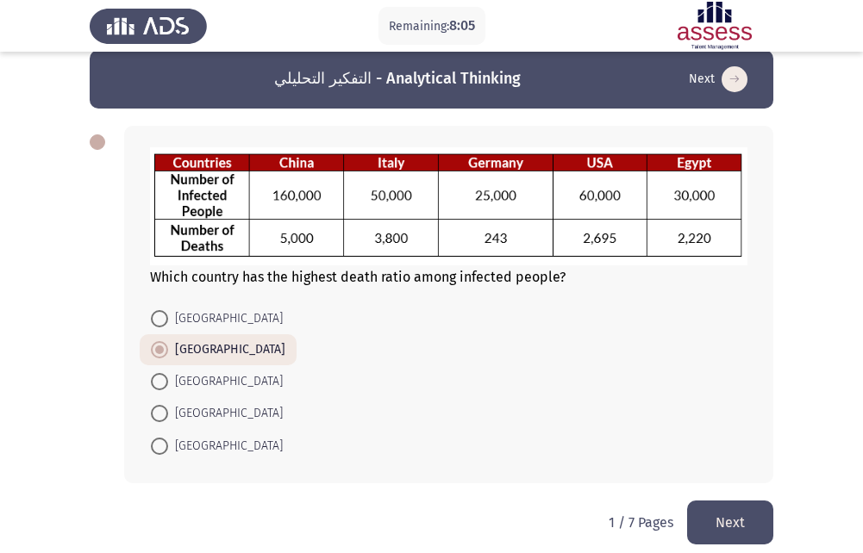
scroll to position [35, 0]
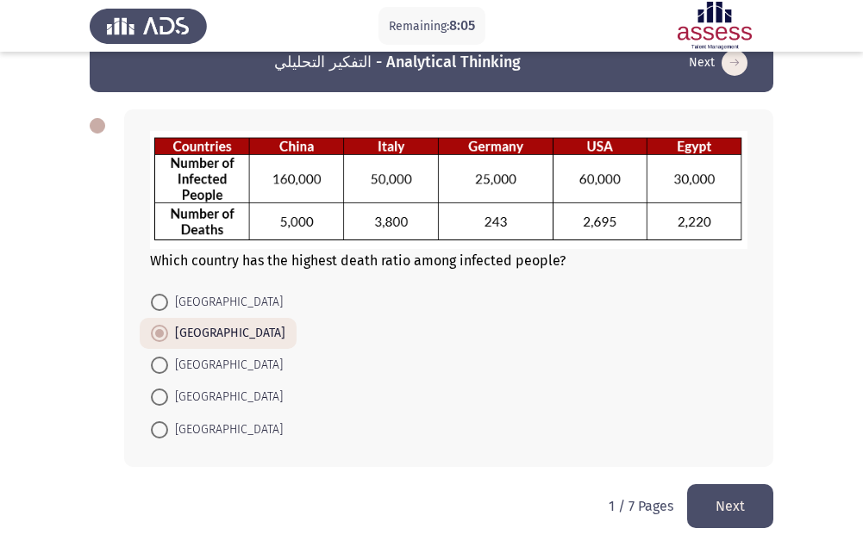
click at [746, 495] on button "Next" at bounding box center [730, 507] width 86 height 44
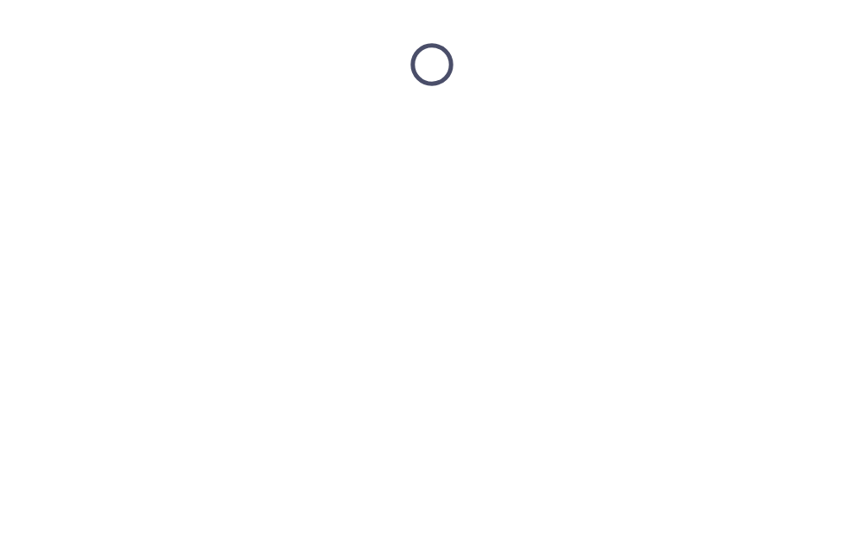
scroll to position [0, 0]
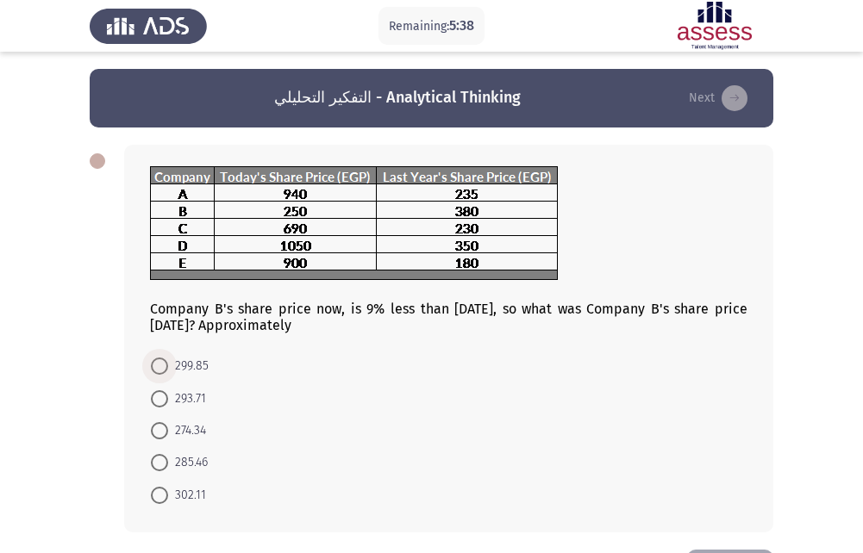
click at [175, 370] on span "299.85" at bounding box center [188, 366] width 41 height 21
click at [168, 370] on input "299.85" at bounding box center [159, 366] width 17 height 17
radio input "true"
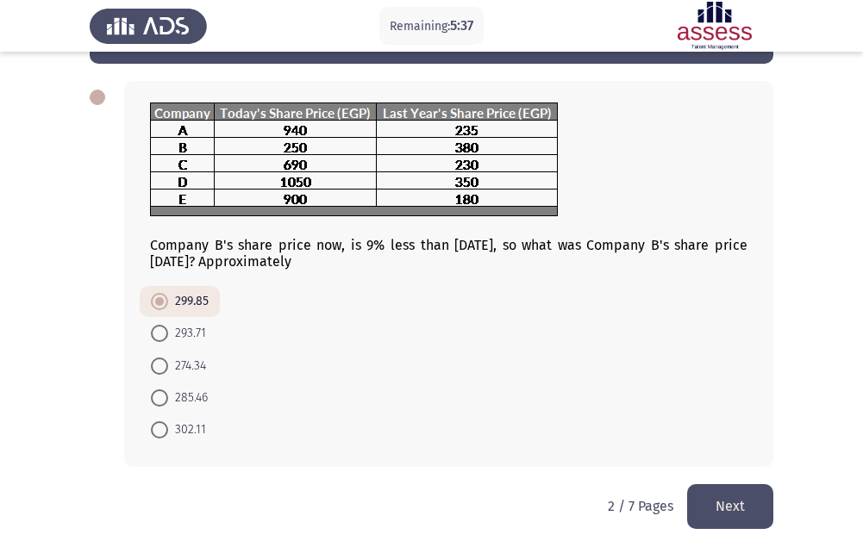
click at [757, 506] on button "Next" at bounding box center [730, 507] width 86 height 44
click at [757, 506] on html "Remaining: 5:37 [DEMOGRAPHIC_DATA] - Analytical Thinking Next Company B's share…" at bounding box center [431, 244] width 863 height 617
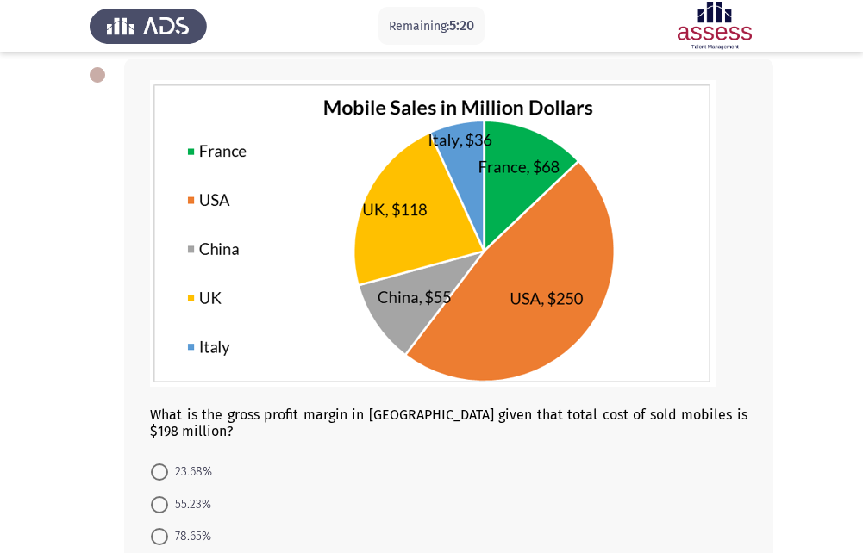
scroll to position [172, 0]
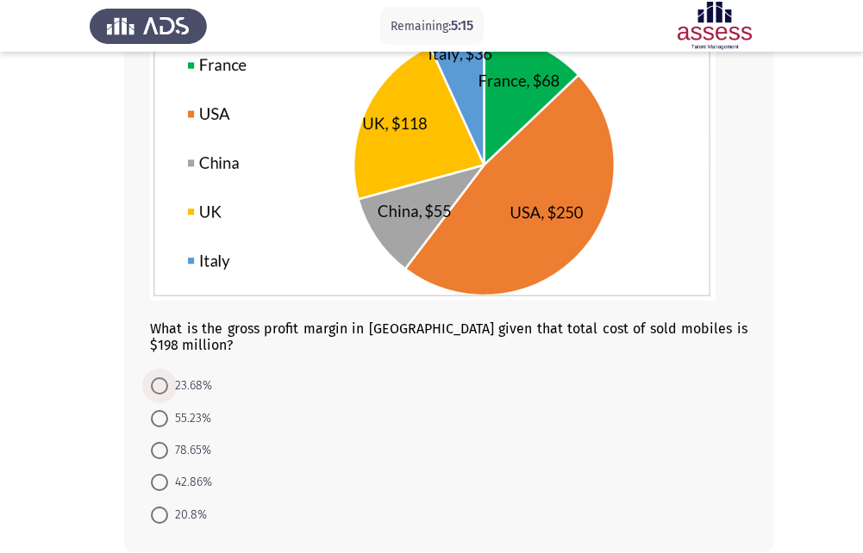
click at [184, 378] on span "23.68%" at bounding box center [190, 386] width 44 height 21
click at [168, 378] on input "23.68%" at bounding box center [159, 386] width 17 height 17
radio input "true"
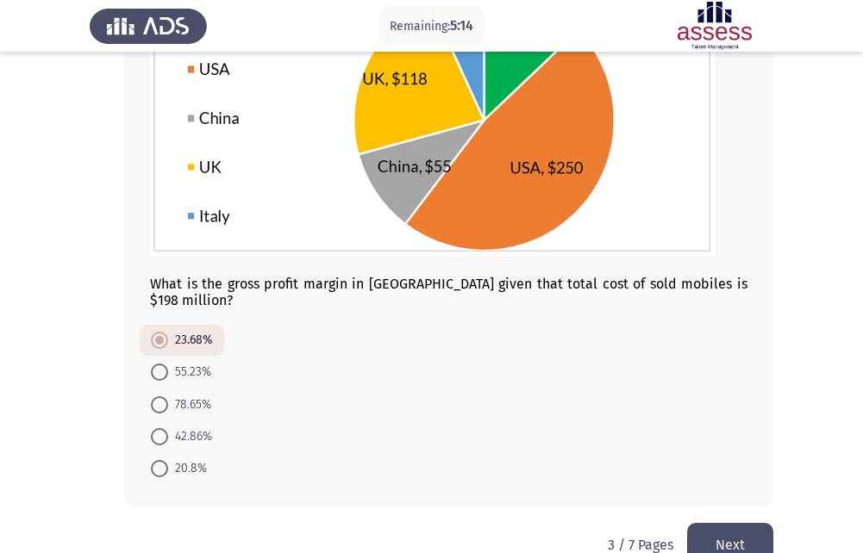
scroll to position [240, 0]
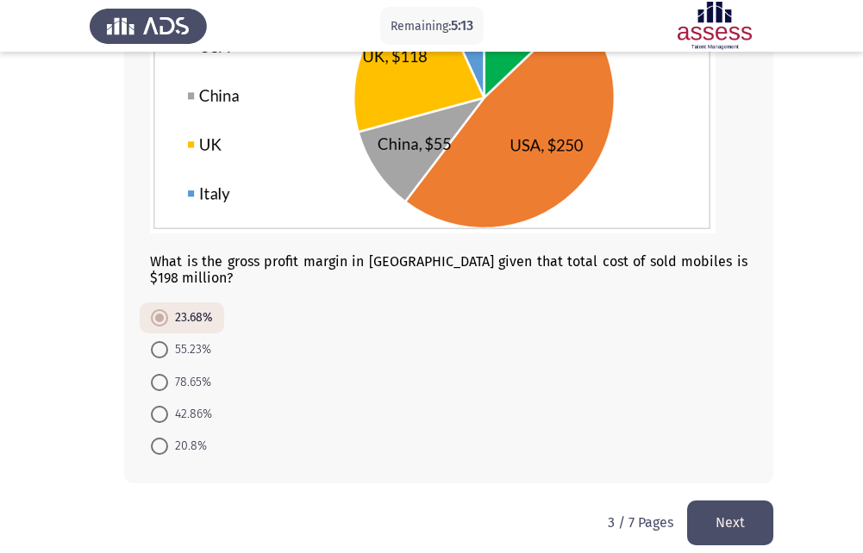
click at [745, 505] on button "Next" at bounding box center [730, 523] width 86 height 44
click at [745, 505] on html "Remaining: 5:13 [DEMOGRAPHIC_DATA] - Analytical Thinking Next What is the gross…" at bounding box center [431, 165] width 863 height 810
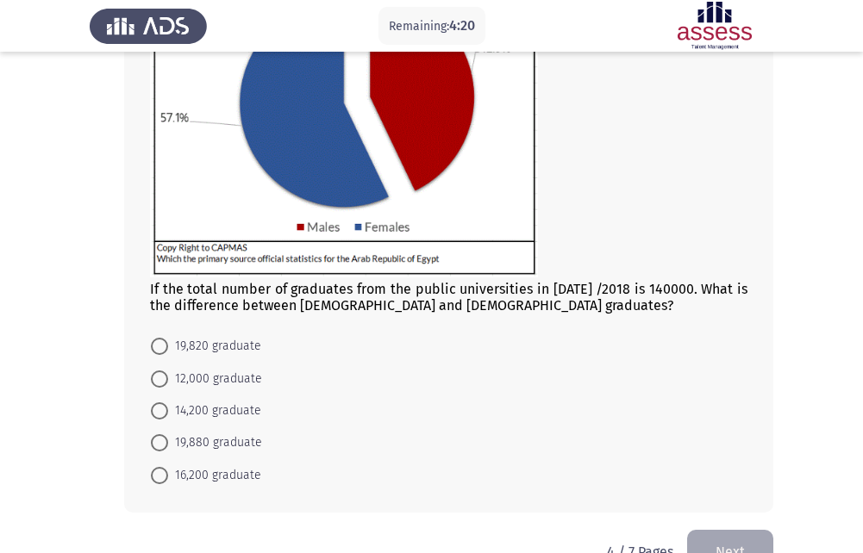
scroll to position [259, 0]
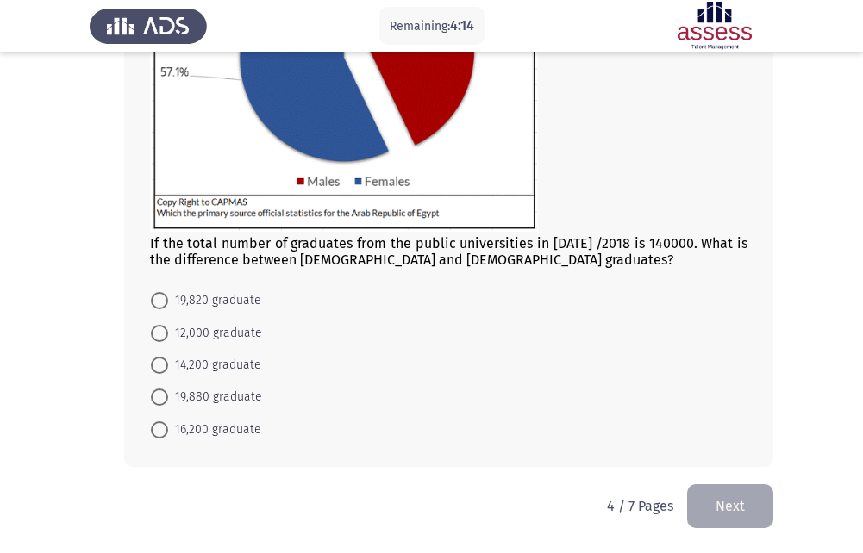
click at [166, 423] on span at bounding box center [159, 430] width 17 height 17
click at [166, 423] on input "16,200 graduate" at bounding box center [159, 430] width 17 height 17
radio input "true"
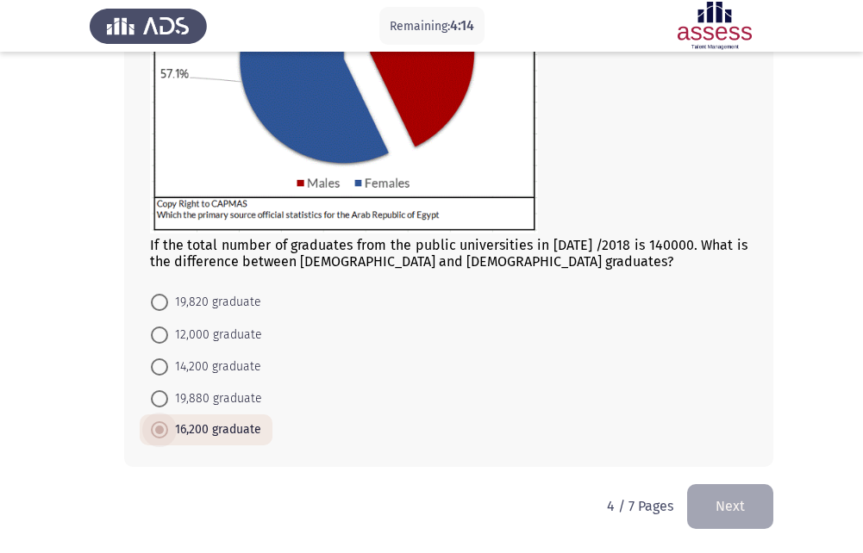
scroll to position [257, 0]
click at [206, 399] on span "19,880 graduate" at bounding box center [215, 399] width 94 height 21
click at [168, 399] on input "19,880 graduate" at bounding box center [159, 399] width 17 height 17
radio input "true"
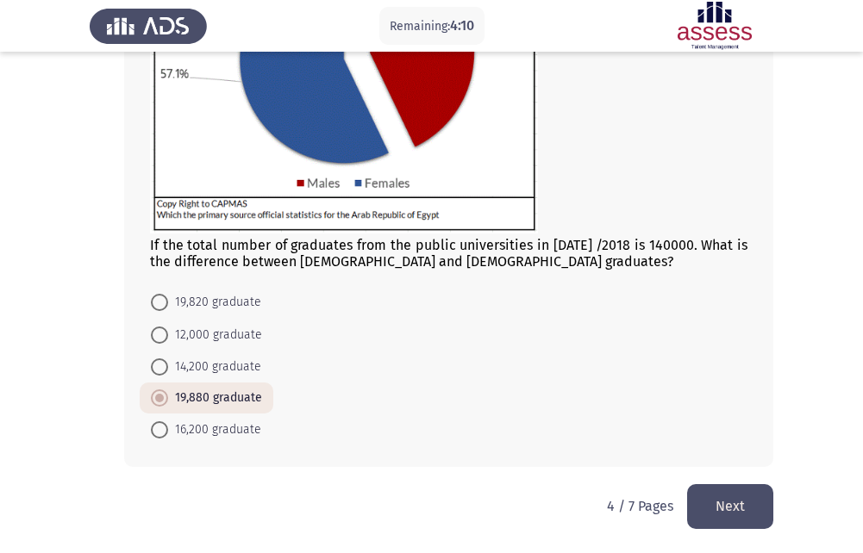
click at [731, 494] on button "Next" at bounding box center [730, 507] width 86 height 44
click at [731, 494] on html "Remaining: 4:10 [DEMOGRAPHIC_DATA] - Analytical Thinking Next If the total numb…" at bounding box center [431, 148] width 863 height 810
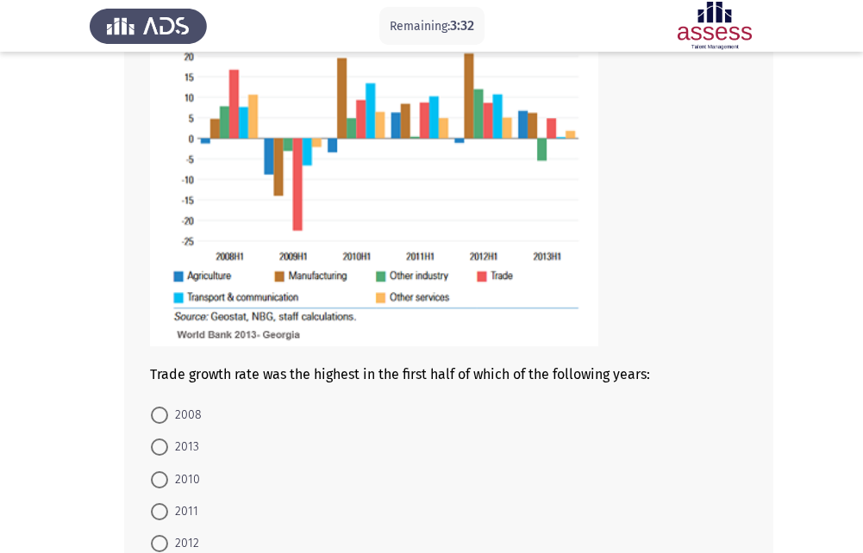
scroll to position [259, 0]
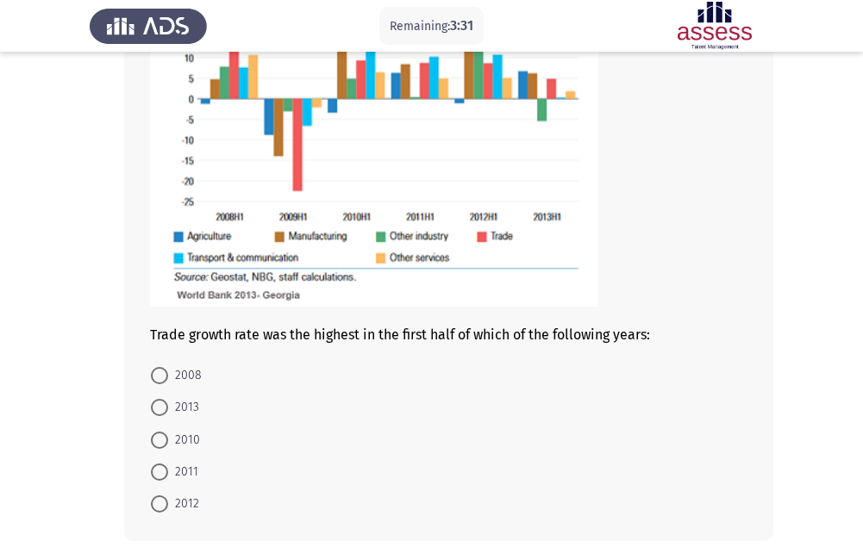
click at [188, 499] on span "2012" at bounding box center [183, 504] width 31 height 21
click at [168, 499] on input "2012" at bounding box center [159, 504] width 17 height 17
radio input "true"
click at [188, 499] on span "2012" at bounding box center [183, 504] width 31 height 21
click at [168, 499] on input "2012" at bounding box center [159, 504] width 17 height 17
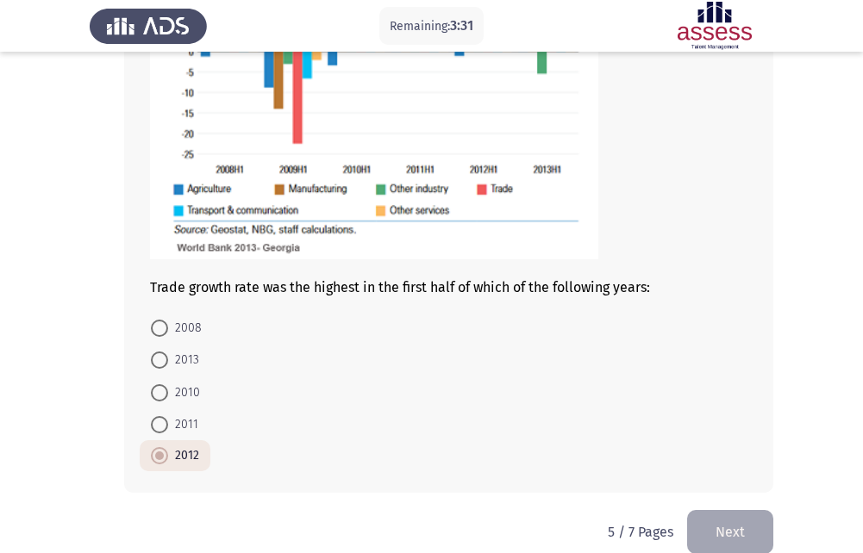
scroll to position [332, 0]
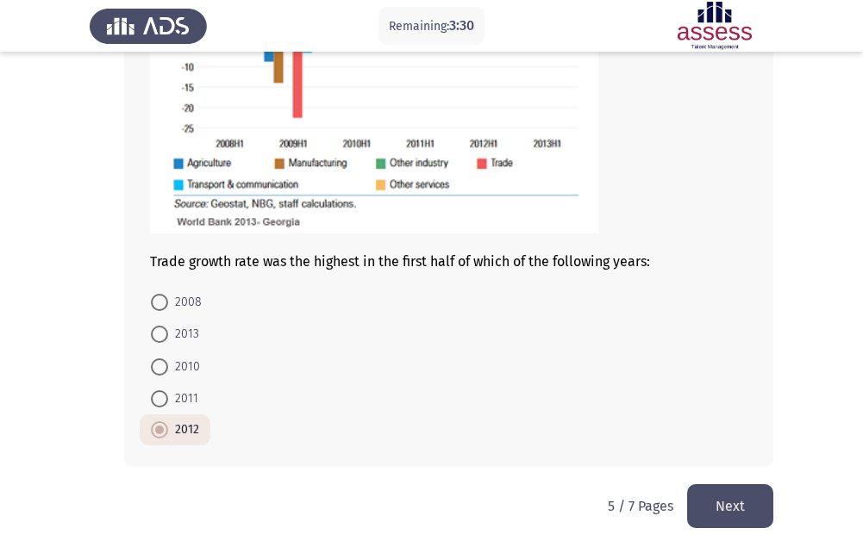
click at [725, 492] on button "Next" at bounding box center [730, 507] width 86 height 44
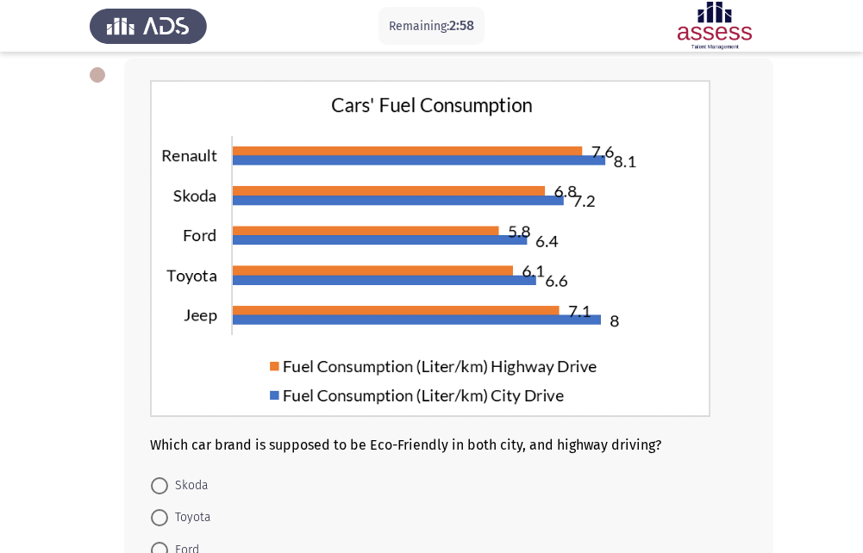
scroll to position [172, 0]
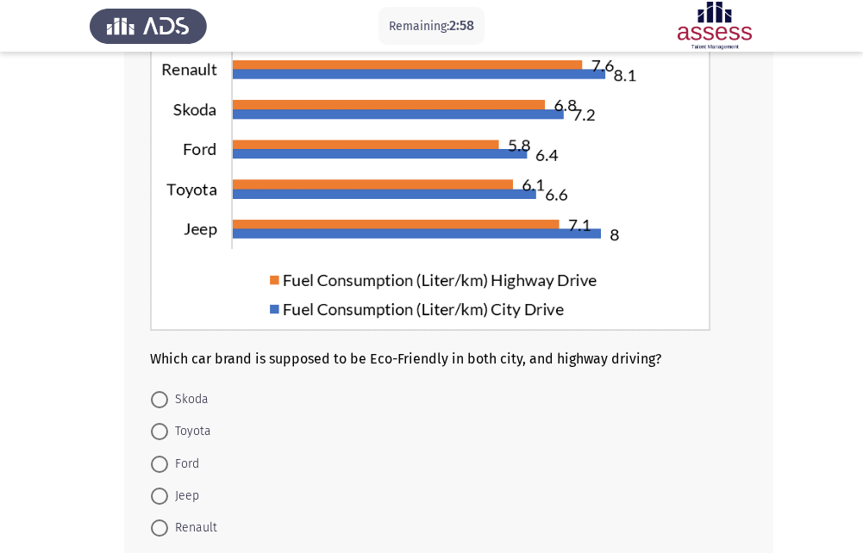
click at [191, 465] on span "Ford" at bounding box center [183, 464] width 31 height 21
click at [168, 465] on input "Ford" at bounding box center [159, 464] width 17 height 17
radio input "true"
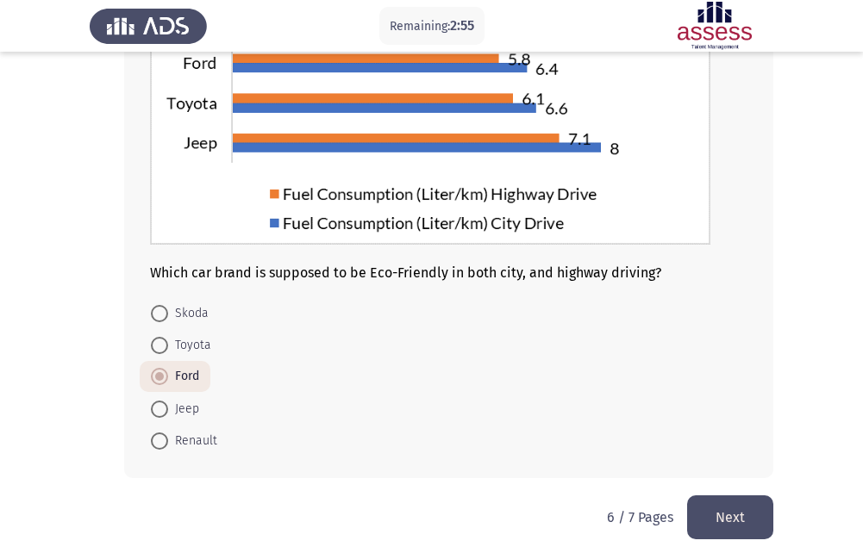
scroll to position [270, 0]
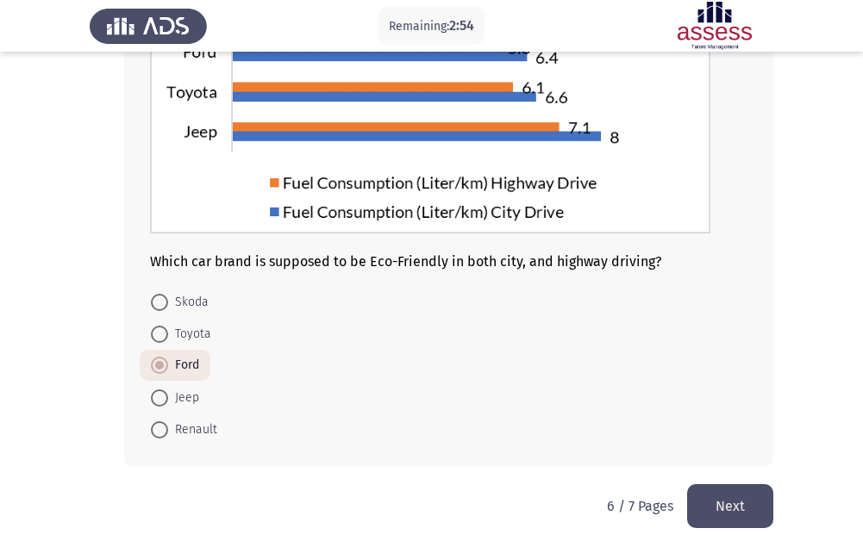
click at [726, 502] on button "Next" at bounding box center [730, 507] width 86 height 44
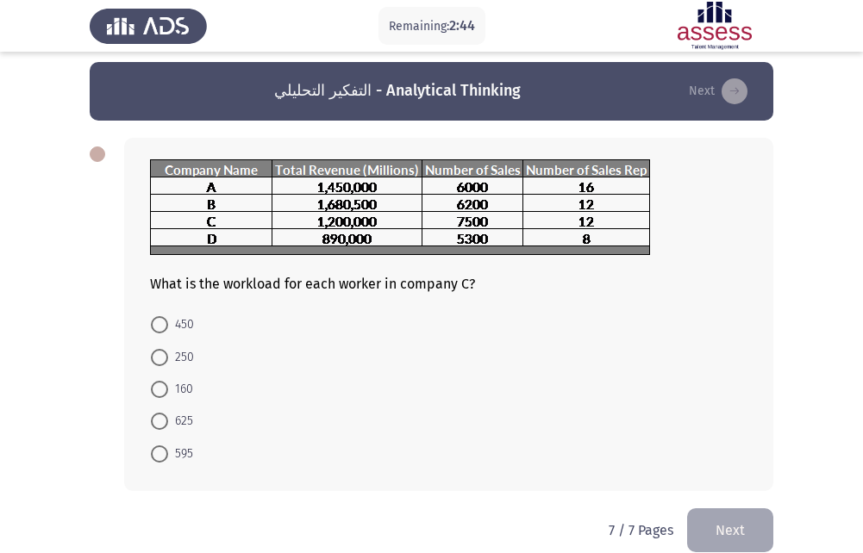
scroll to position [0, 0]
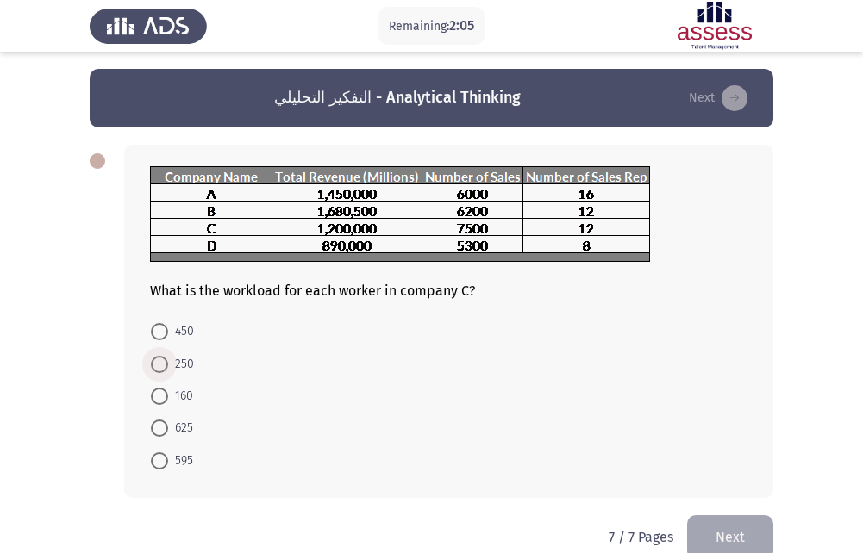
click at [159, 362] on span at bounding box center [159, 364] width 17 height 17
click at [159, 362] on input "250" at bounding box center [159, 364] width 17 height 17
radio input "true"
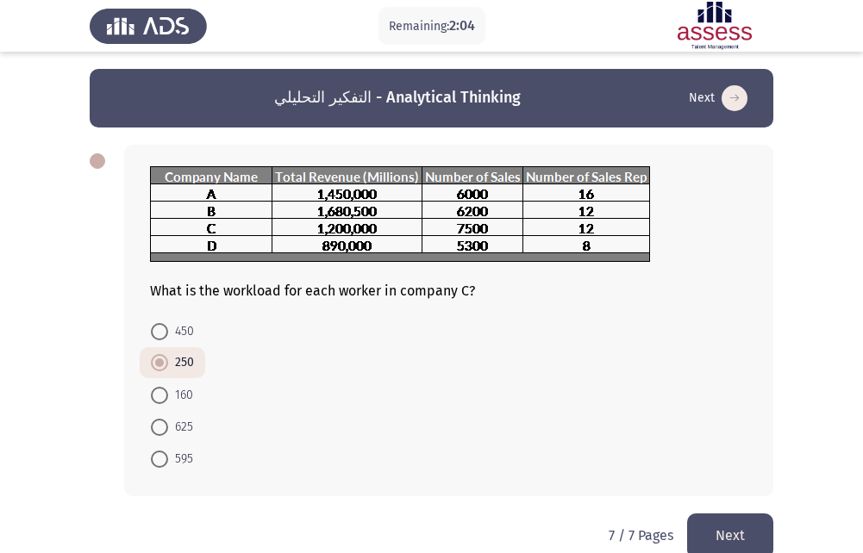
scroll to position [29, 0]
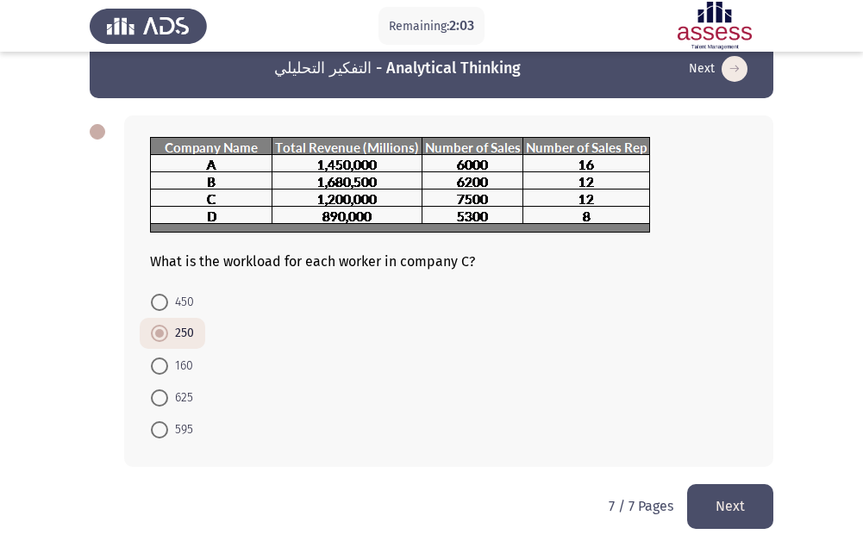
click at [712, 504] on button "Next" at bounding box center [730, 507] width 86 height 44
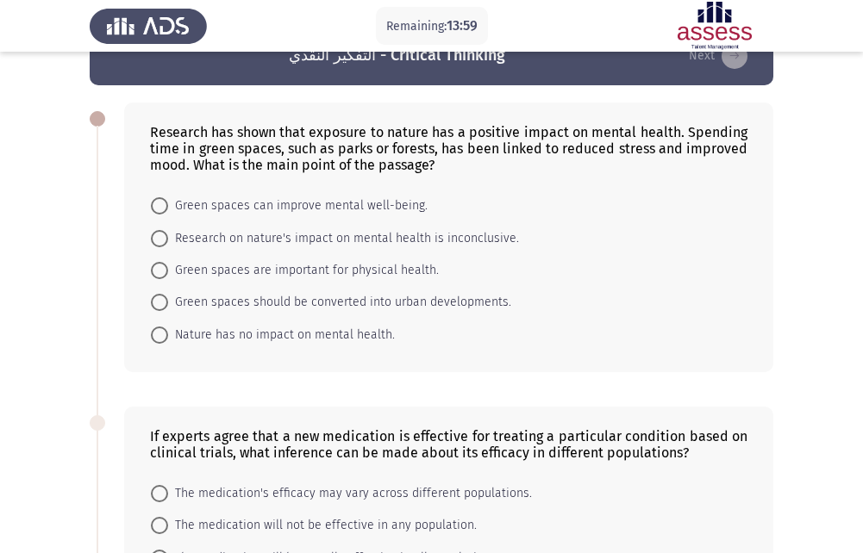
scroll to position [0, 0]
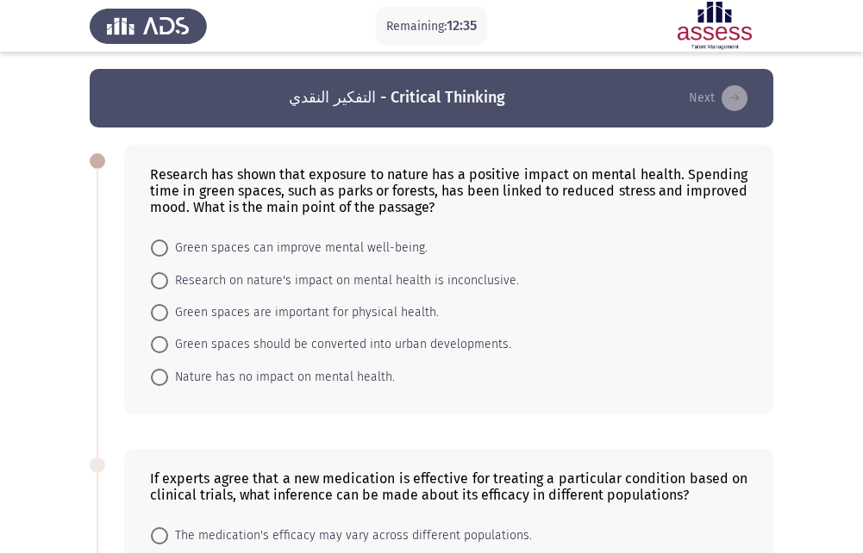
click at [232, 250] on span "Green spaces can improve mental well-being." at bounding box center [298, 248] width 260 height 21
click at [168, 250] on input "Green spaces can improve mental well-being." at bounding box center [159, 248] width 17 height 17
radio input "true"
click at [232, 250] on span "Green spaces can improve mental well-being." at bounding box center [298, 248] width 260 height 21
click at [168, 250] on input "Green spaces can improve mental well-being." at bounding box center [159, 248] width 17 height 17
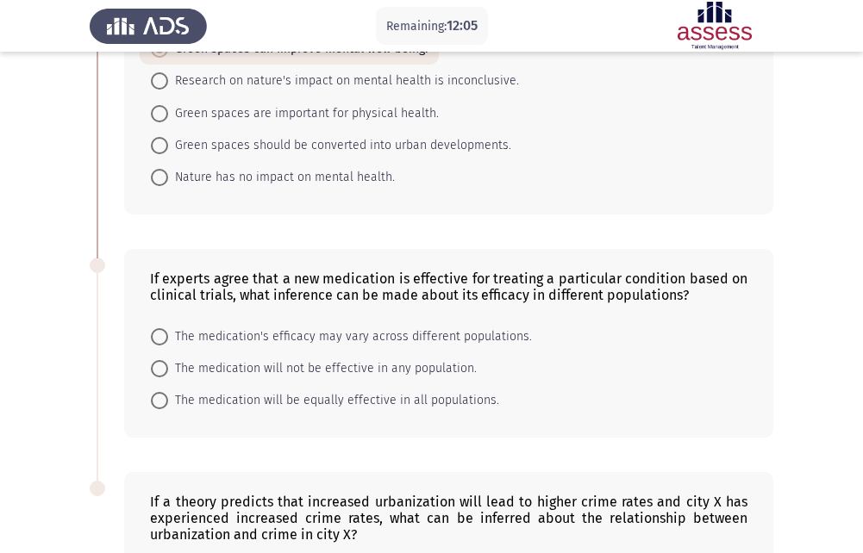
scroll to position [172, 0]
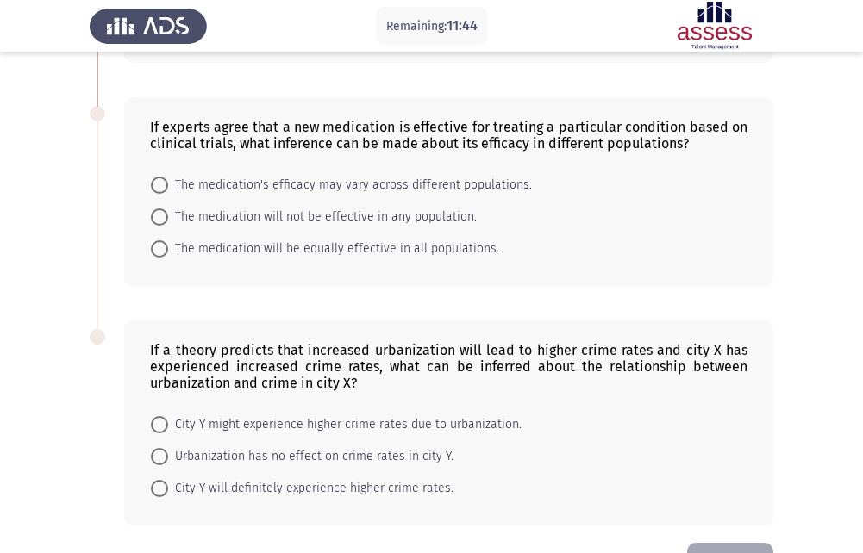
scroll to position [322, 0]
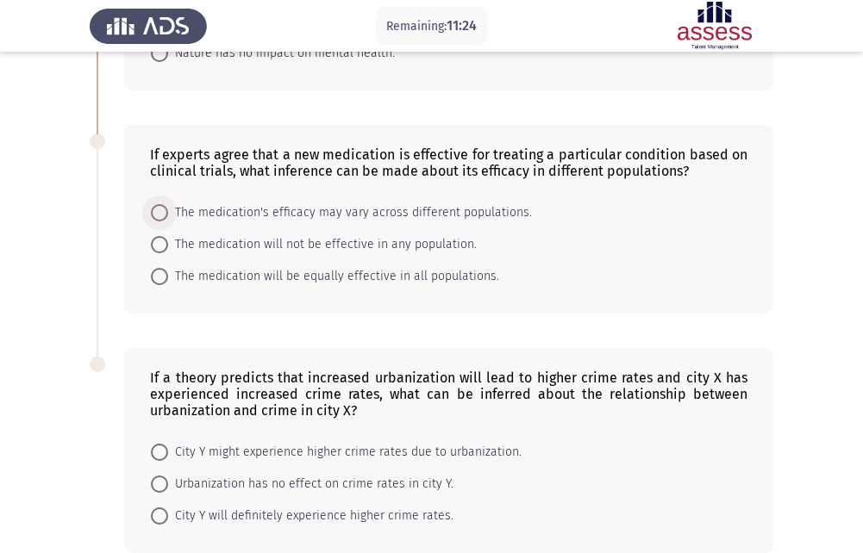
click at [227, 222] on span "The medication's efficacy may vary across different populations." at bounding box center [350, 213] width 364 height 21
click at [168, 222] on input "The medication's efficacy may vary across different populations." at bounding box center [159, 212] width 17 height 17
radio input "true"
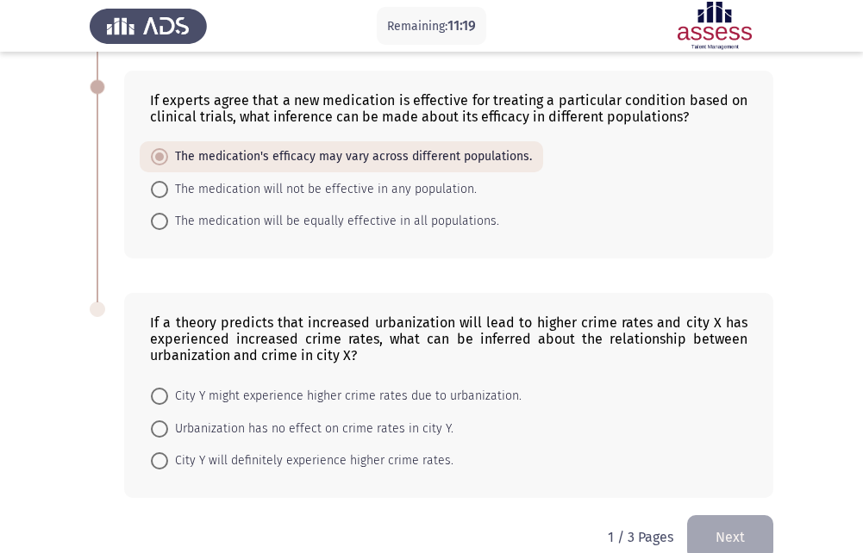
scroll to position [408, 0]
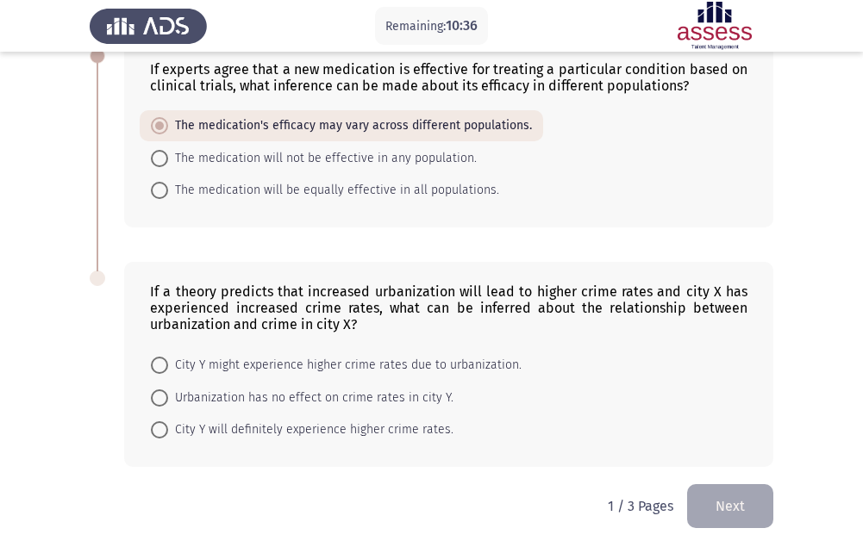
click at [227, 365] on span "City Y might experience higher crime rates due to urbanization." at bounding box center [344, 365] width 353 height 21
click at [168, 365] on input "City Y might experience higher crime rates due to urbanization." at bounding box center [159, 365] width 17 height 17
radio input "true"
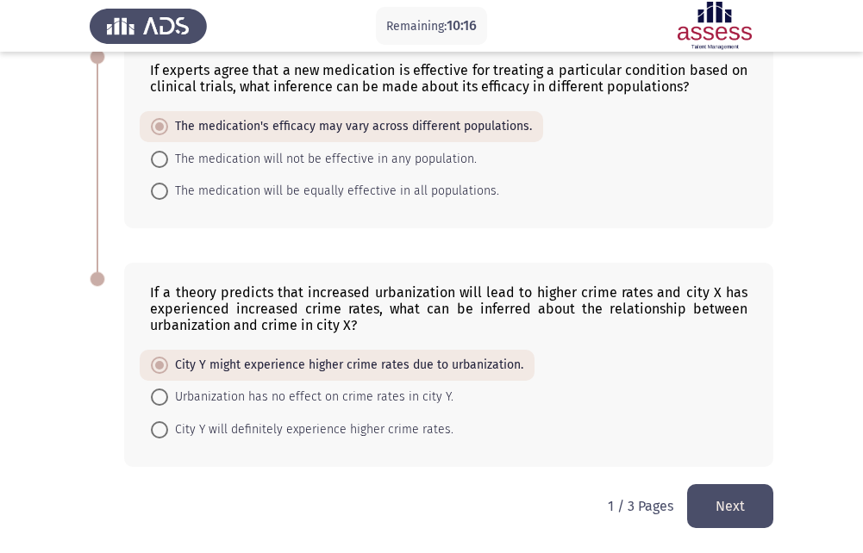
drag, startPoint x: 722, startPoint y: 510, endPoint x: 724, endPoint y: 498, distance: 12.2
click at [722, 510] on button "Next" at bounding box center [730, 507] width 86 height 44
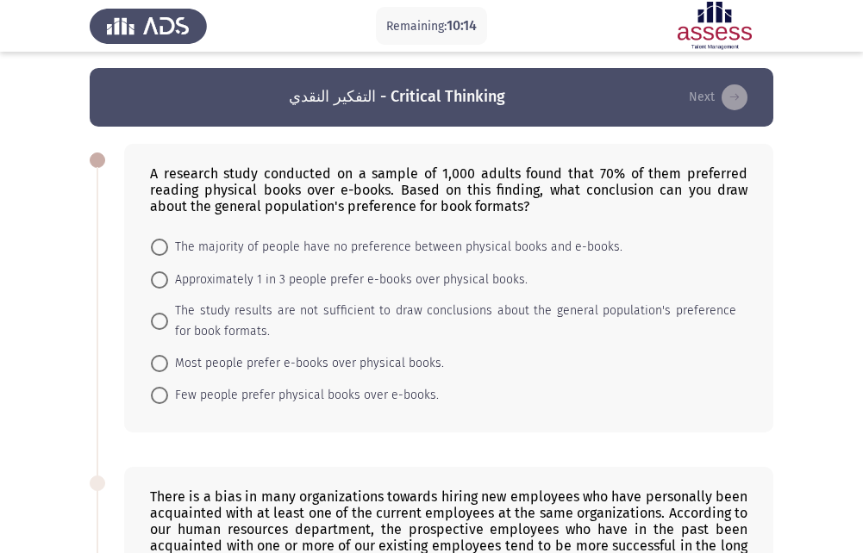
scroll to position [0, 0]
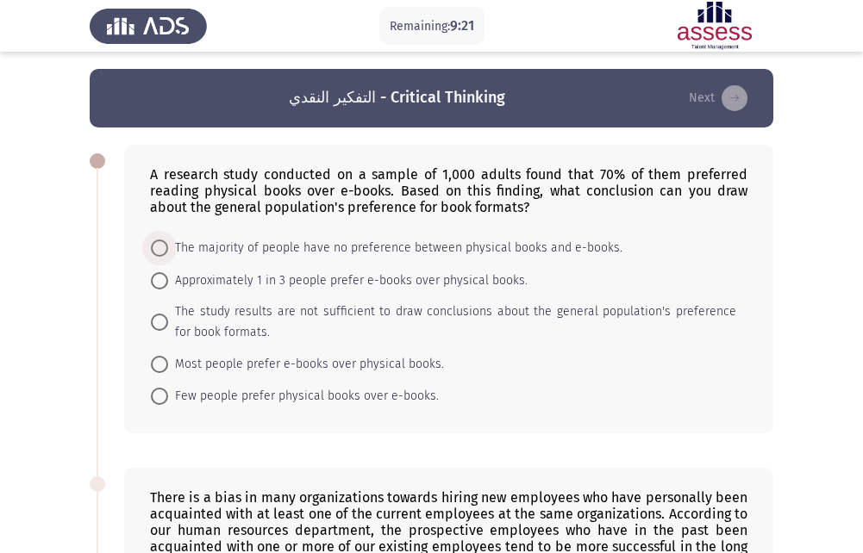
click at [246, 259] on span "The majority of people have no preference between physical books and e-books." at bounding box center [395, 248] width 454 height 21
click at [168, 257] on input "The majority of people have no preference between physical books and e-books." at bounding box center [159, 248] width 17 height 17
radio input "true"
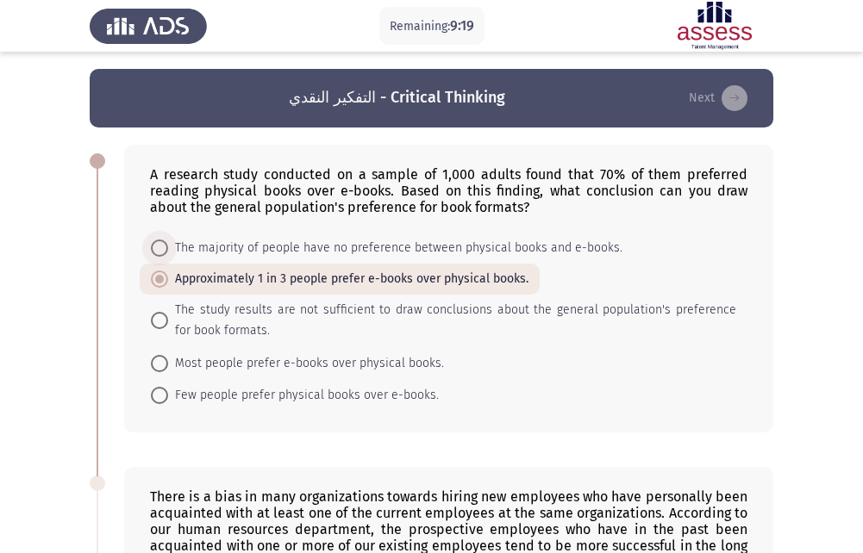
click at [246, 258] on span "The majority of people have no preference between physical books and e-books." at bounding box center [395, 248] width 454 height 21
click at [168, 257] on input "The majority of people have no preference between physical books and e-books." at bounding box center [159, 248] width 17 height 17
radio input "true"
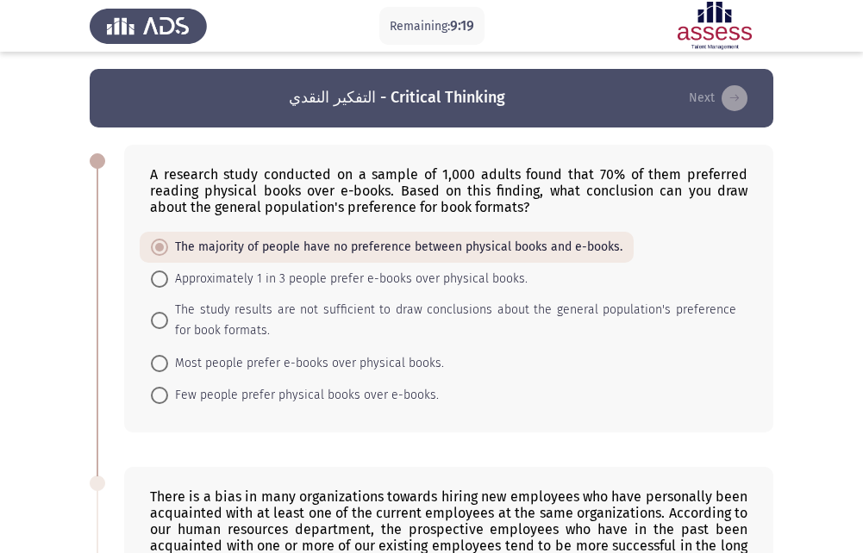
click at [243, 281] on span "Approximately 1 in 3 people prefer e-books over physical books." at bounding box center [348, 279] width 360 height 21
click at [168, 281] on input "Approximately 1 in 3 people prefer e-books over physical books." at bounding box center [159, 279] width 17 height 17
radio input "true"
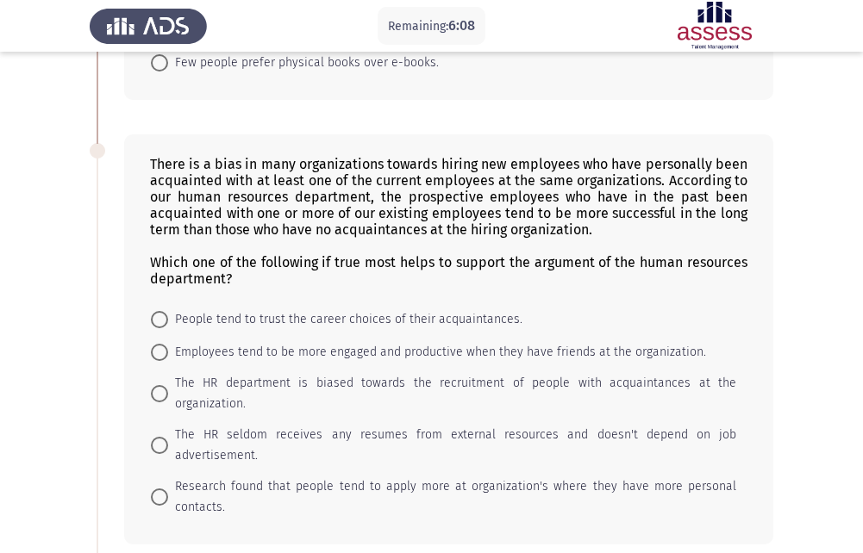
scroll to position [329, 0]
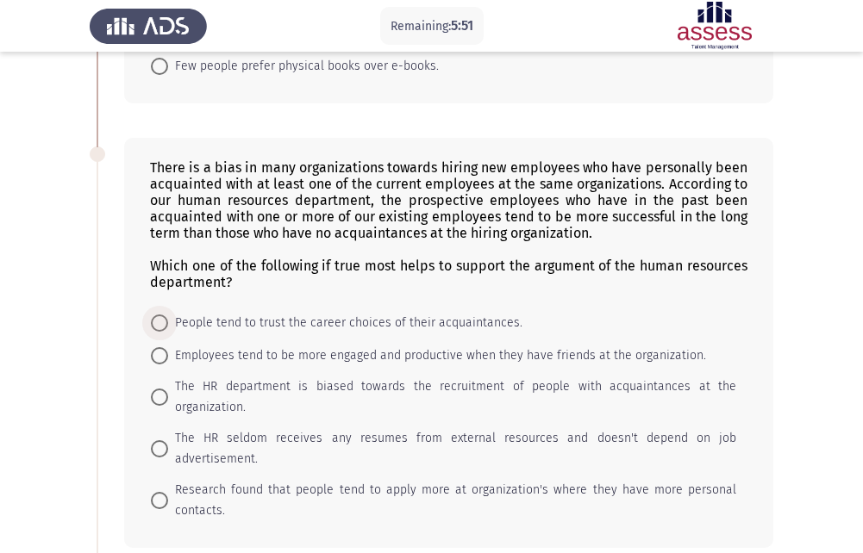
click at [353, 313] on span "People tend to trust the career choices of their acquaintances." at bounding box center [345, 323] width 354 height 21
click at [168, 315] on input "People tend to trust the career choices of their acquaintances." at bounding box center [159, 323] width 17 height 17
radio input "true"
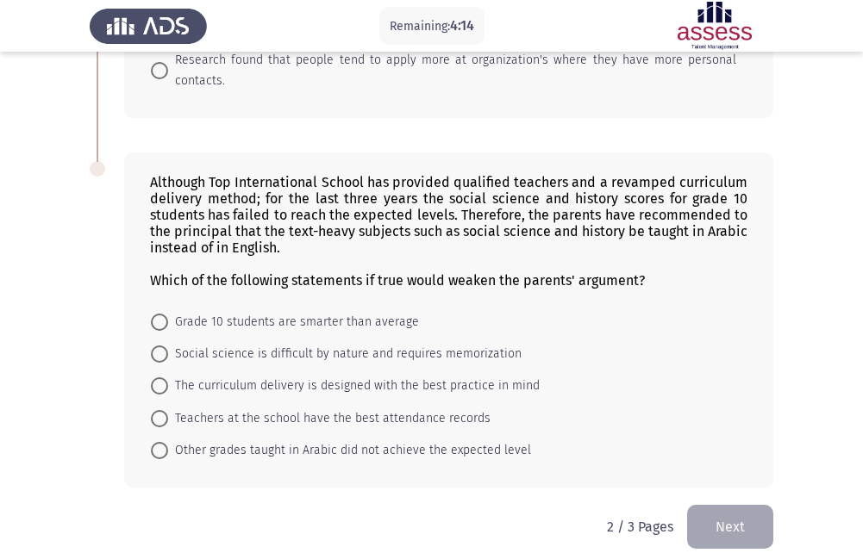
scroll to position [759, 0]
click at [252, 343] on span "Social science is difficult by nature and requires memorization" at bounding box center [344, 353] width 353 height 21
click at [168, 345] on input "Social science is difficult by nature and requires memorization" at bounding box center [159, 353] width 17 height 17
radio input "true"
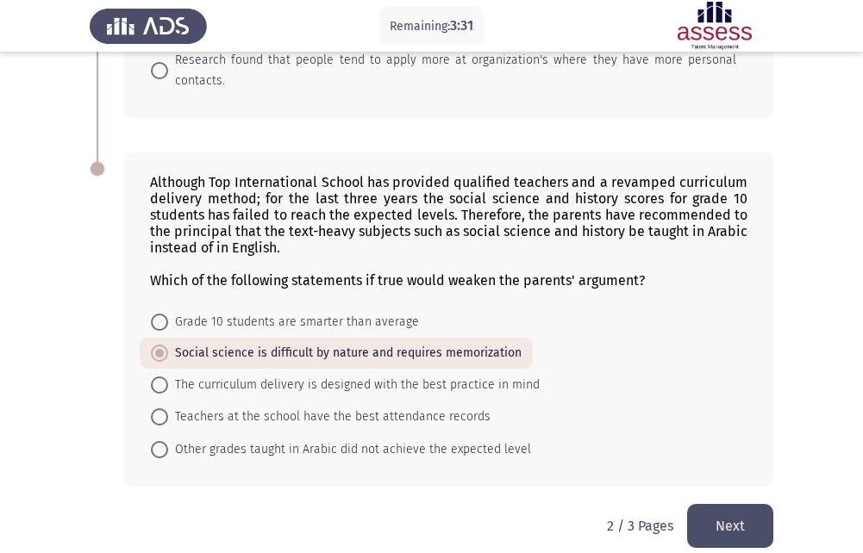
click at [717, 478] on div "Although Top International School has provided qualified teachers and a revampe…" at bounding box center [432, 319] width 684 height 368
click at [713, 504] on button "Next" at bounding box center [730, 526] width 86 height 44
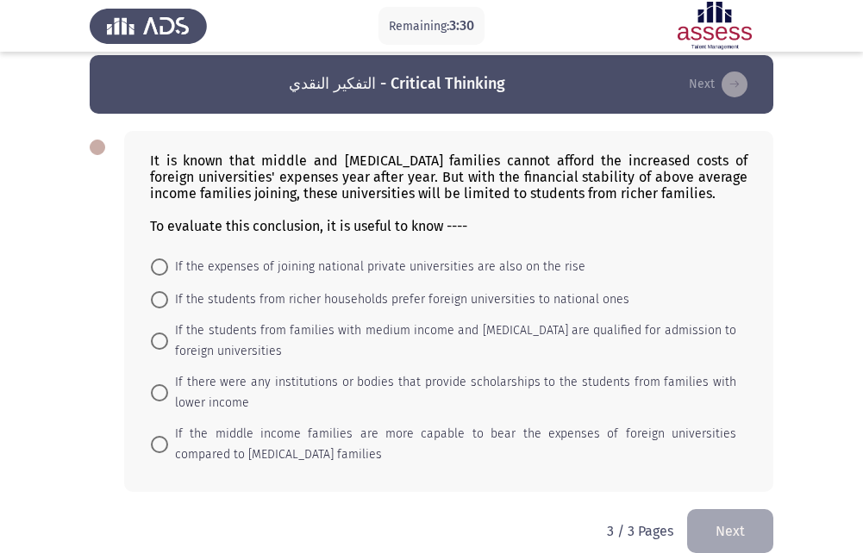
scroll to position [0, 0]
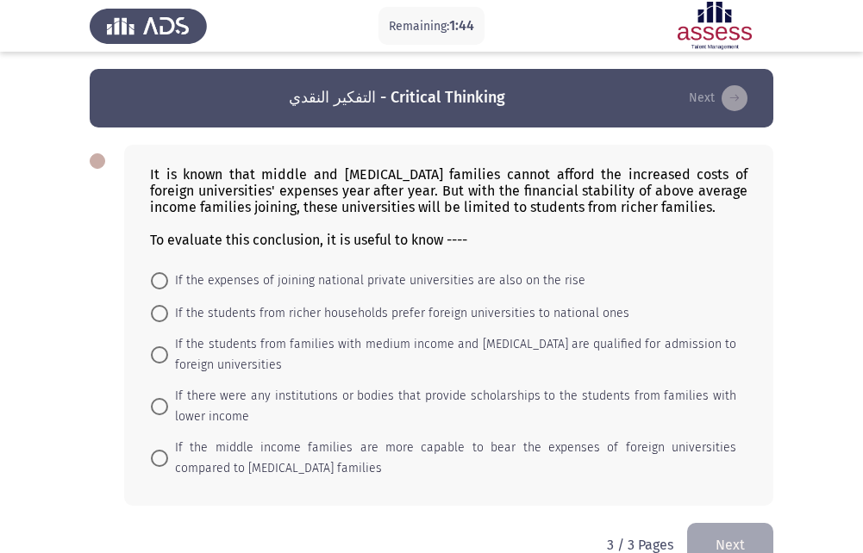
click at [353, 399] on span "If there were any institutions or bodies that provide scholarships to the stude…" at bounding box center [452, 406] width 568 height 41
click at [168, 399] on input "If there were any institutions or bodies that provide scholarships to the stude…" at bounding box center [159, 406] width 17 height 17
radio input "true"
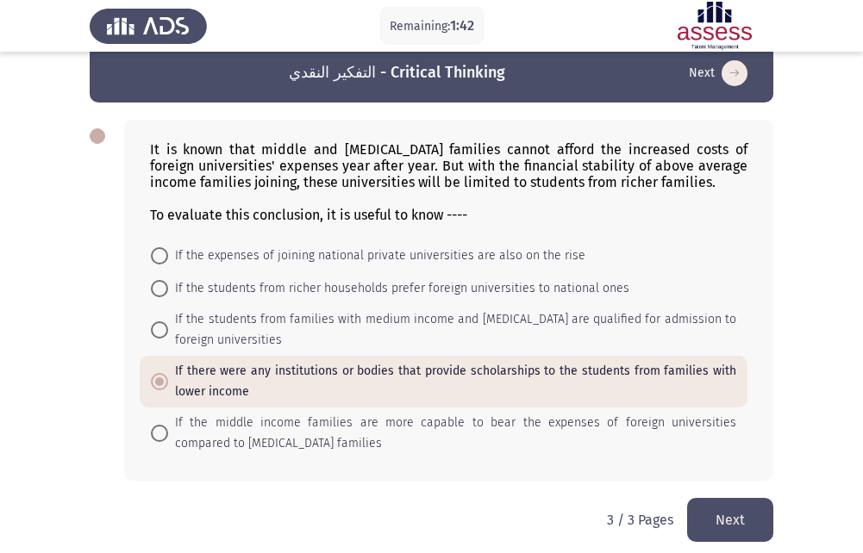
scroll to position [39, 0]
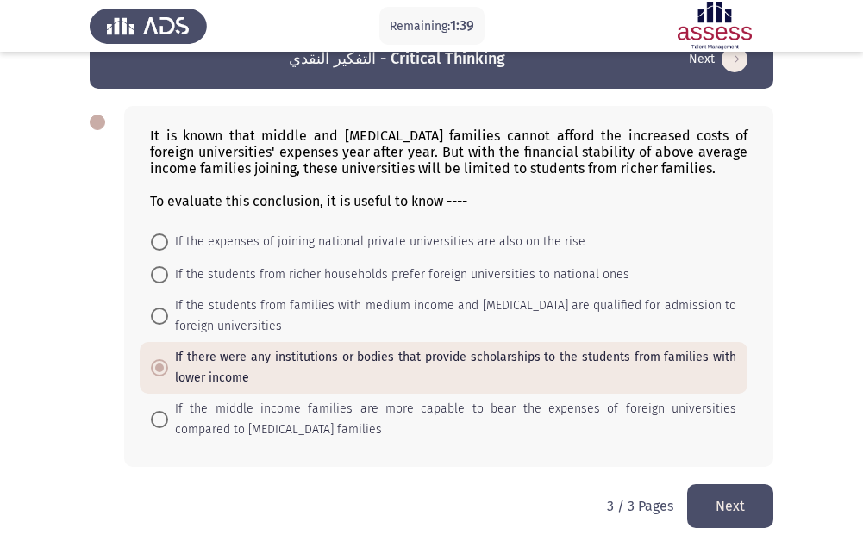
click at [757, 490] on button "Next" at bounding box center [730, 507] width 86 height 44
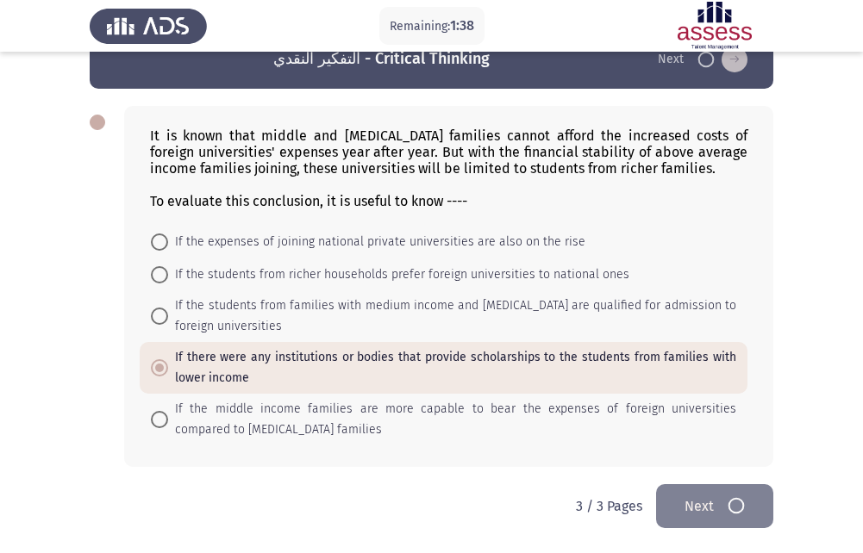
scroll to position [0, 0]
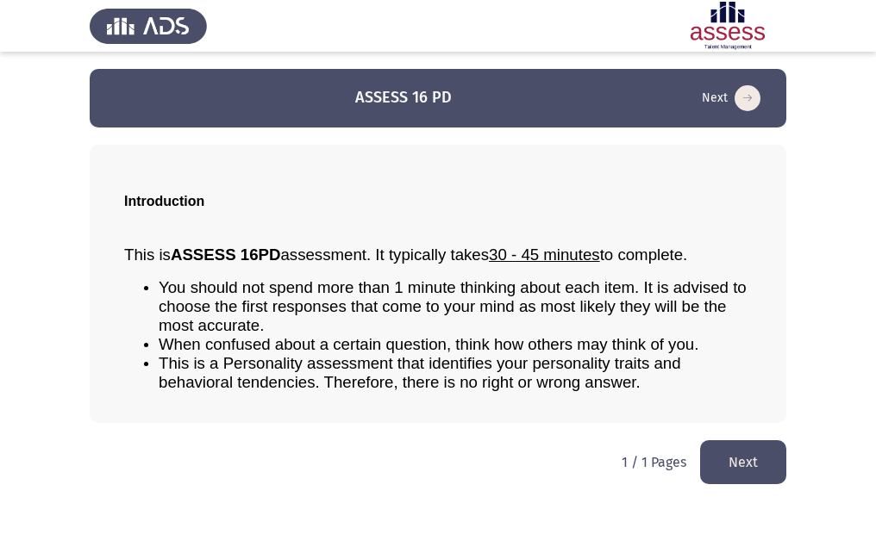
click at [720, 449] on button "Next" at bounding box center [743, 463] width 86 height 44
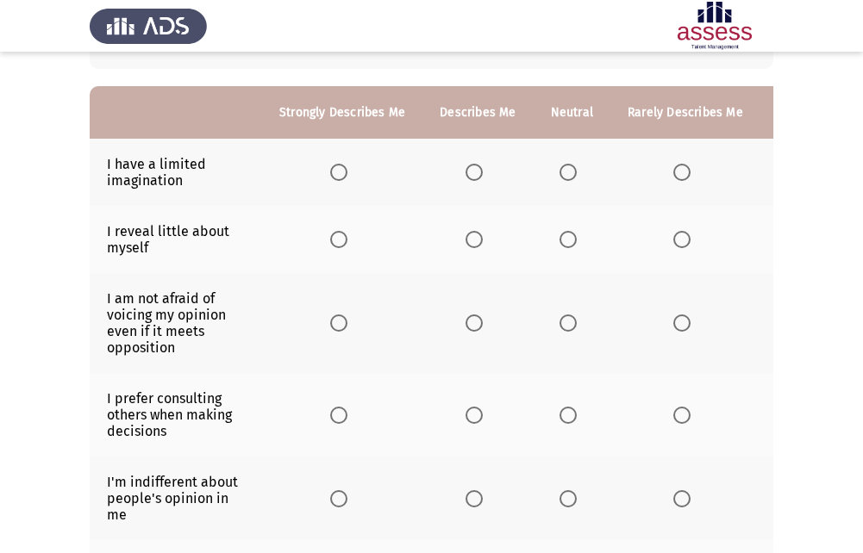
scroll to position [172, 0]
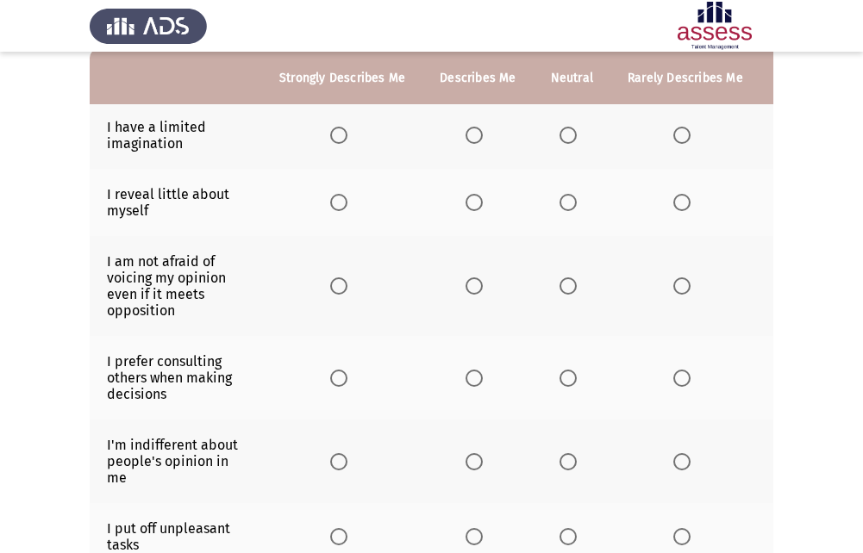
click at [685, 141] on span "Select an option" at bounding box center [681, 135] width 17 height 17
click at [685, 141] on input "Select an option" at bounding box center [681, 135] width 17 height 17
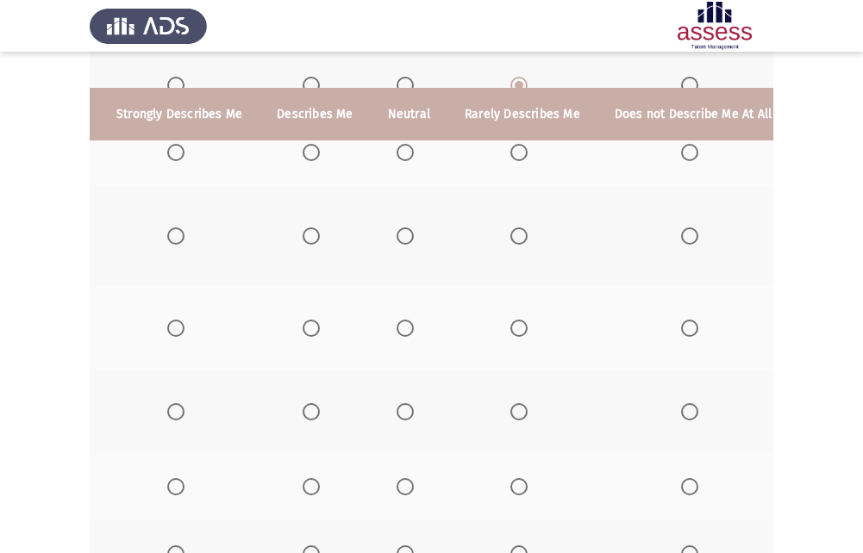
scroll to position [259, 0]
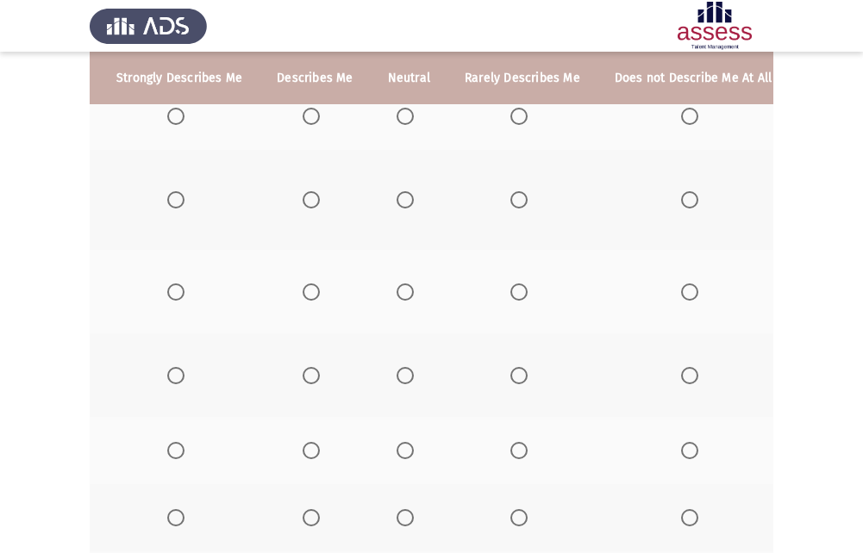
drag, startPoint x: 585, startPoint y: 241, endPoint x: 704, endPoint y: 226, distance: 120.0
click at [704, 226] on tr "I am not afraid of voicing my opinion even if it meets opposition" at bounding box center [358, 200] width 862 height 100
click at [704, 226] on th at bounding box center [692, 200] width 191 height 100
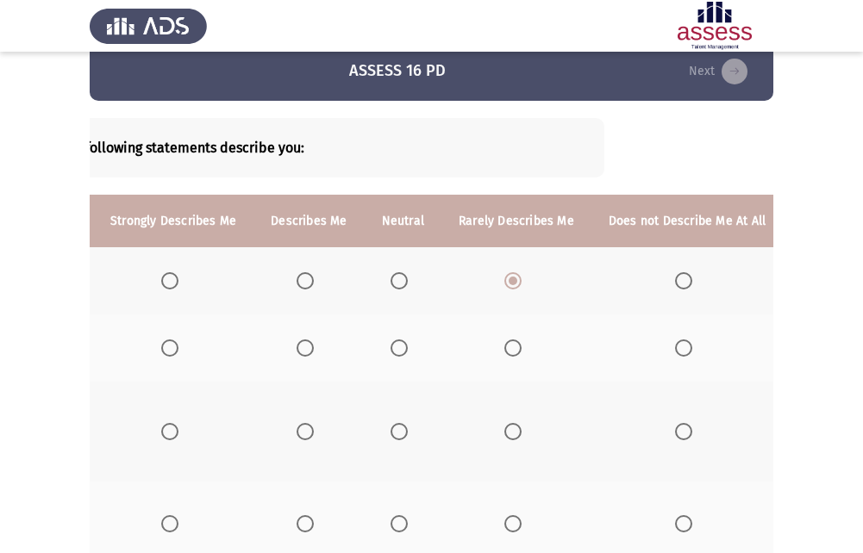
scroll to position [0, 0]
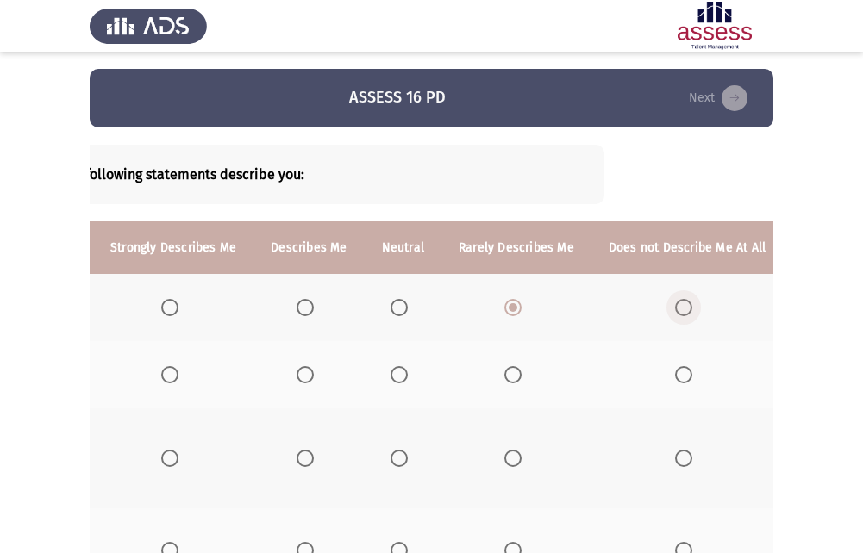
click at [679, 314] on span "Select an option" at bounding box center [683, 307] width 17 height 17
click at [679, 314] on input "Select an option" at bounding box center [683, 307] width 17 height 17
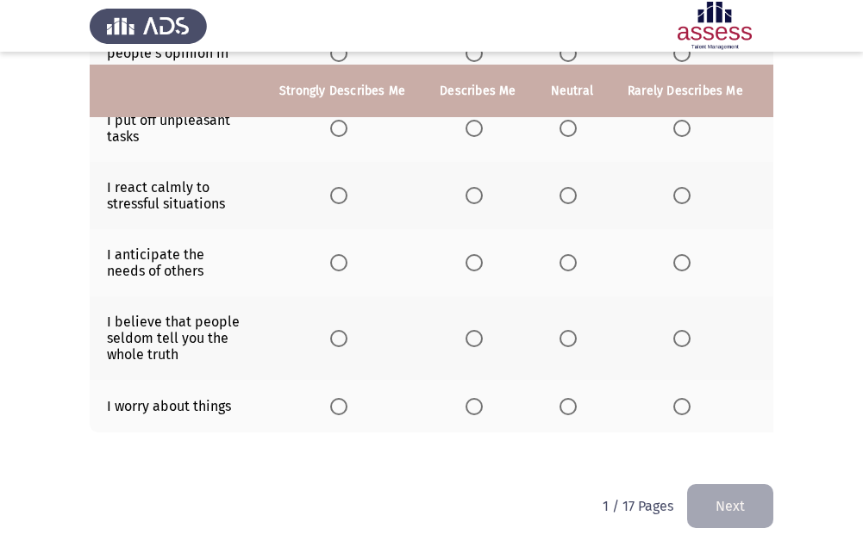
click at [445, 441] on div "To what extent do the following statements describe you: Strongly Describes Me …" at bounding box center [432, 7] width 684 height 921
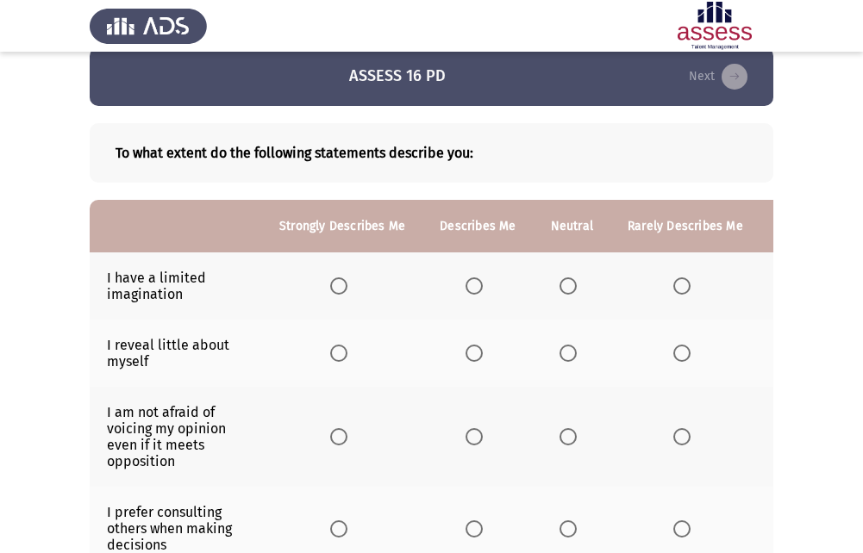
scroll to position [86, 0]
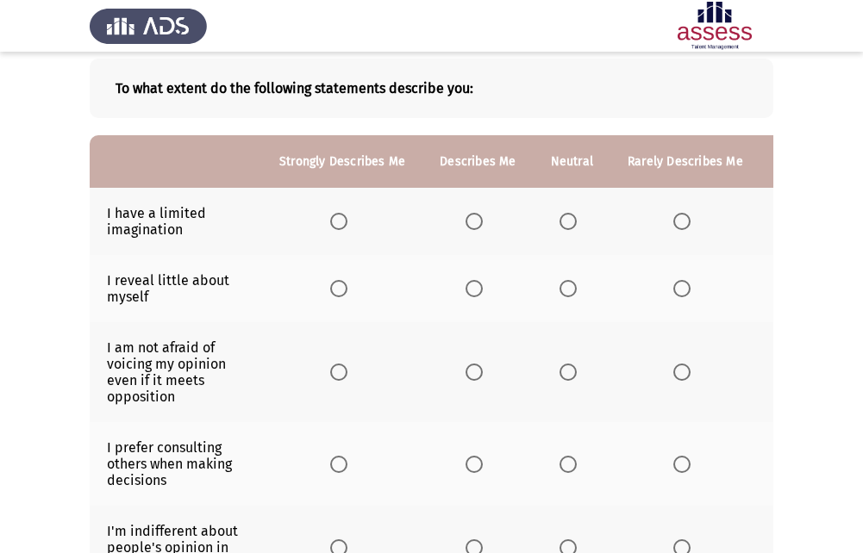
drag, startPoint x: 253, startPoint y: 280, endPoint x: 67, endPoint y: 285, distance: 185.4
click at [70, 285] on app-assessment-container "ASSESS 16 PD Next To what extent do the following statements describe you: Stro…" at bounding box center [431, 481] width 863 height 997
drag, startPoint x: 105, startPoint y: 276, endPoint x: 161, endPoint y: 296, distance: 59.4
click at [161, 296] on td "I reveal little about myself" at bounding box center [176, 288] width 172 height 67
click at [568, 294] on span "Select an option" at bounding box center [568, 288] width 17 height 17
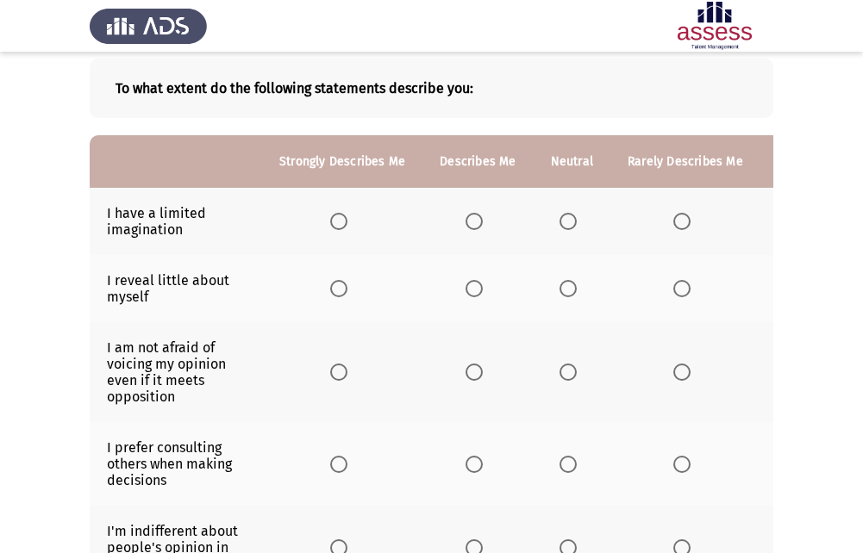
click at [568, 294] on input "Select an option" at bounding box center [568, 288] width 17 height 17
click at [478, 379] on span "Select an option" at bounding box center [474, 372] width 17 height 17
click at [478, 379] on input "Select an option" at bounding box center [474, 372] width 17 height 17
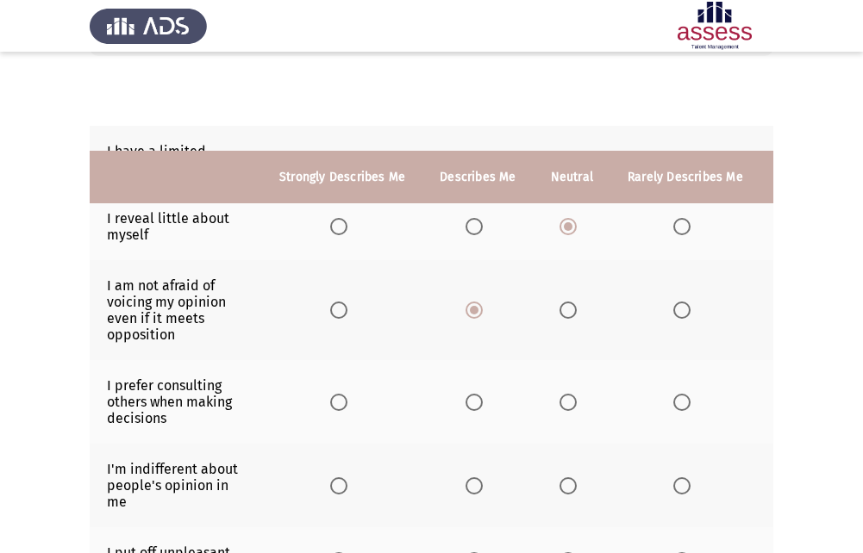
scroll to position [259, 0]
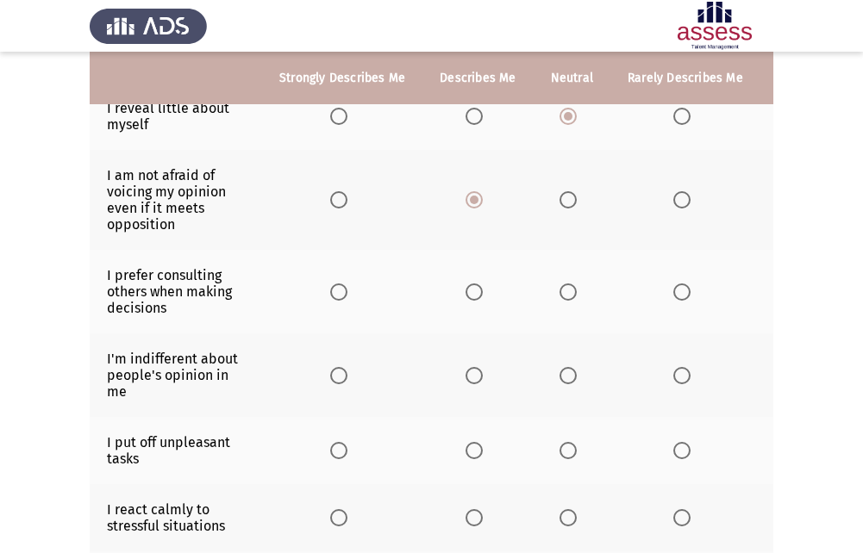
click at [474, 299] on span "Select an option" at bounding box center [474, 292] width 17 height 17
click at [474, 299] on input "Select an option" at bounding box center [474, 292] width 17 height 17
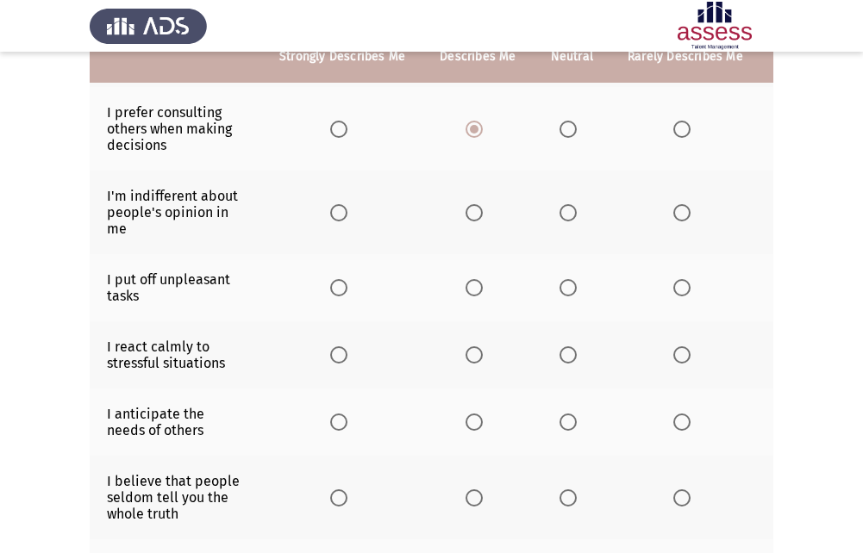
scroll to position [431, 0]
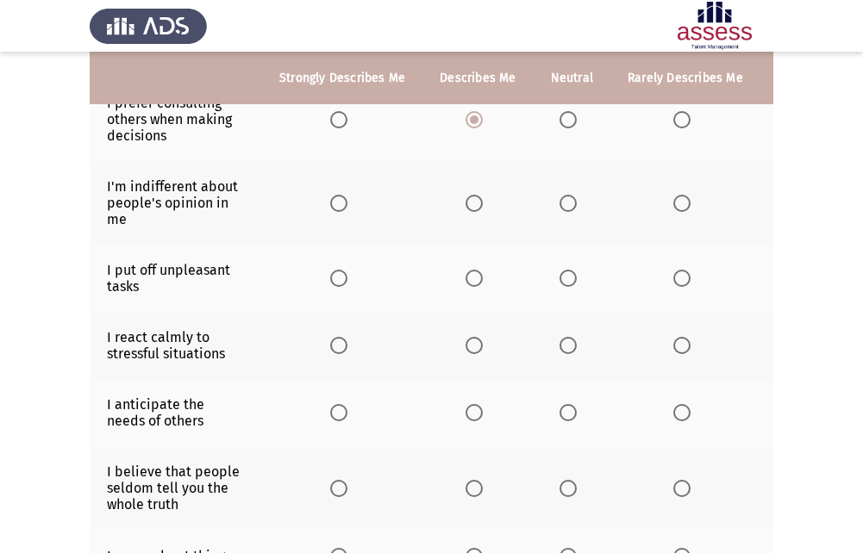
click at [314, 202] on th at bounding box center [342, 203] width 160 height 84
click at [334, 203] on span "Select an option" at bounding box center [338, 203] width 17 height 17
click at [334, 203] on input "Select an option" at bounding box center [338, 203] width 17 height 17
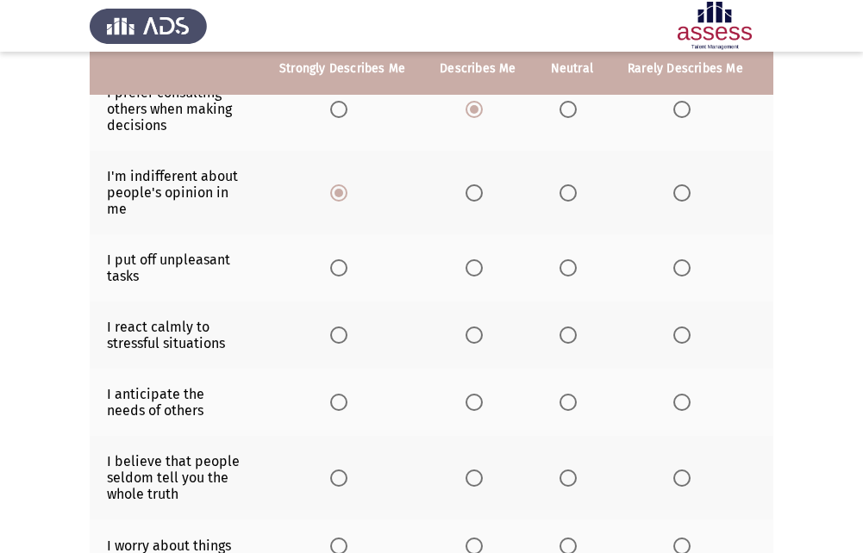
scroll to position [422, 0]
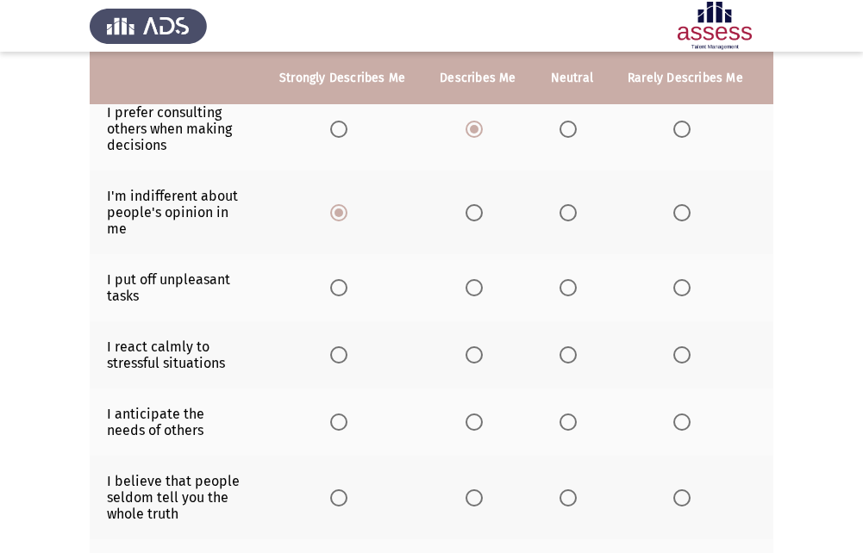
click at [562, 288] on span "Select an option" at bounding box center [568, 287] width 17 height 17
click at [562, 288] on input "Select an option" at bounding box center [568, 287] width 17 height 17
click at [353, 357] on label "Select an option" at bounding box center [342, 355] width 24 height 17
click at [347, 357] on input "Select an option" at bounding box center [338, 355] width 17 height 17
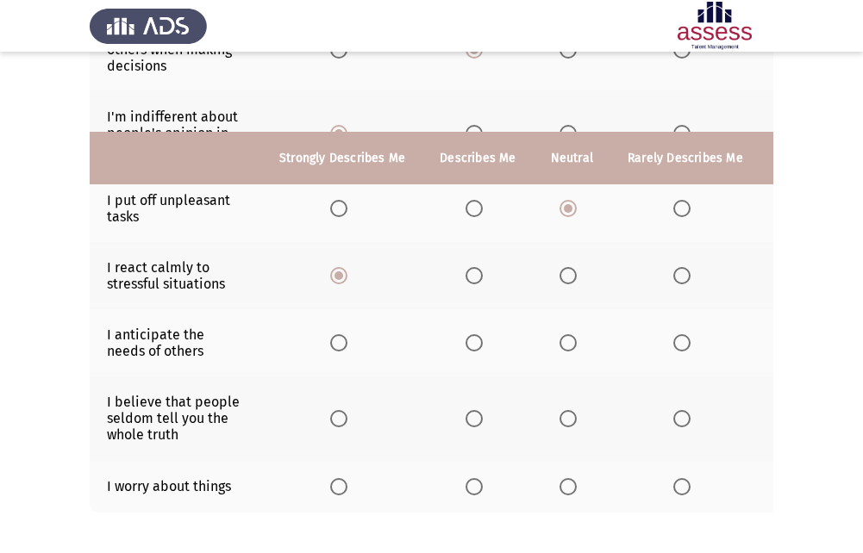
scroll to position [594, 0]
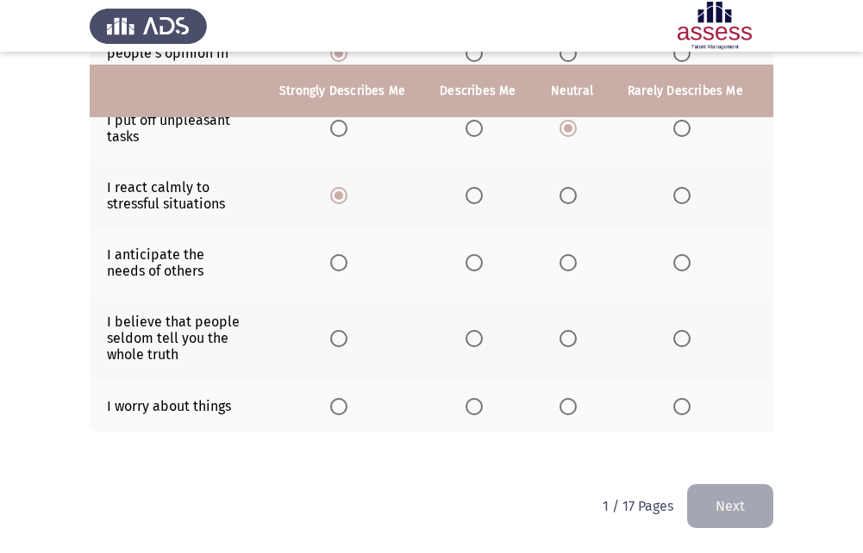
click at [478, 261] on th at bounding box center [477, 262] width 110 height 67
click at [478, 258] on span "Select an option" at bounding box center [474, 262] width 17 height 17
click at [478, 258] on input "Select an option" at bounding box center [474, 262] width 17 height 17
click at [685, 330] on label "Select an option" at bounding box center [685, 338] width 24 height 17
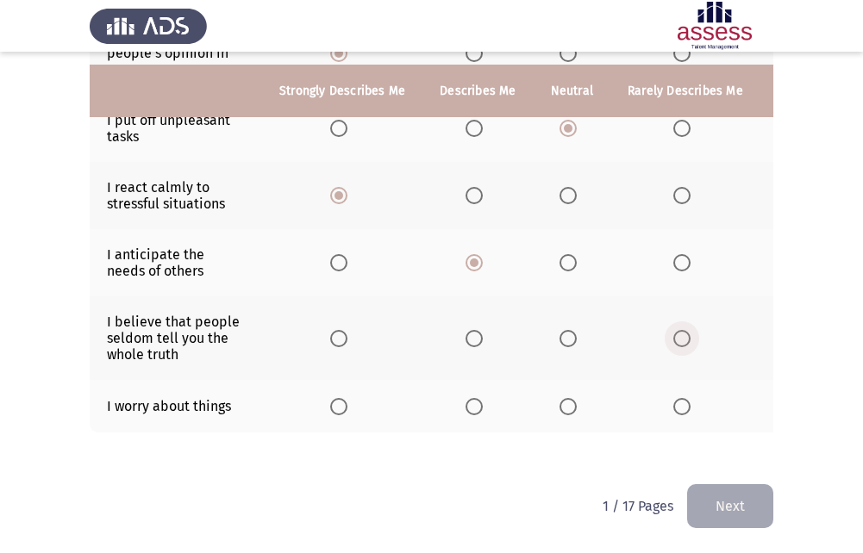
click at [685, 330] on input "Select an option" at bounding box center [681, 338] width 17 height 17
click at [489, 400] on th at bounding box center [477, 406] width 110 height 53
click at [478, 398] on span "Select an option" at bounding box center [474, 406] width 17 height 17
click at [478, 398] on input "Select an option" at bounding box center [474, 406] width 17 height 17
click at [721, 502] on button "Next" at bounding box center [730, 507] width 86 height 44
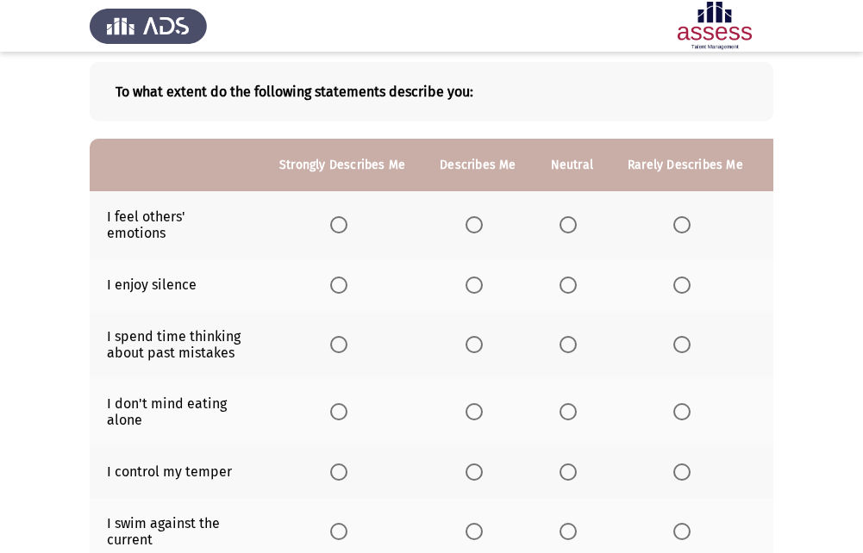
scroll to position [0, 0]
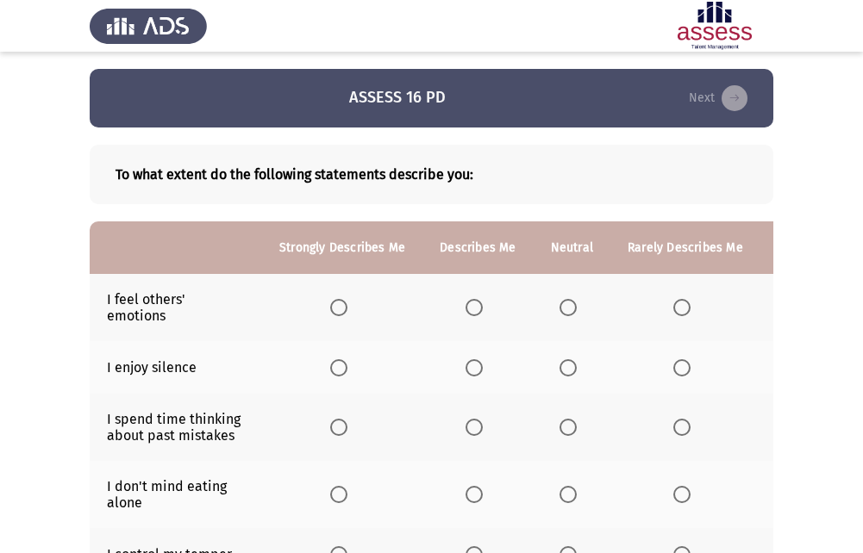
click at [678, 311] on span "Select an option" at bounding box center [681, 307] width 17 height 17
click at [678, 311] on input "Select an option" at bounding box center [681, 307] width 17 height 17
click at [678, 311] on span "Select an option" at bounding box center [682, 307] width 9 height 9
click at [341, 361] on span "Select an option" at bounding box center [338, 368] width 17 height 17
click at [341, 361] on input "Select an option" at bounding box center [338, 368] width 17 height 17
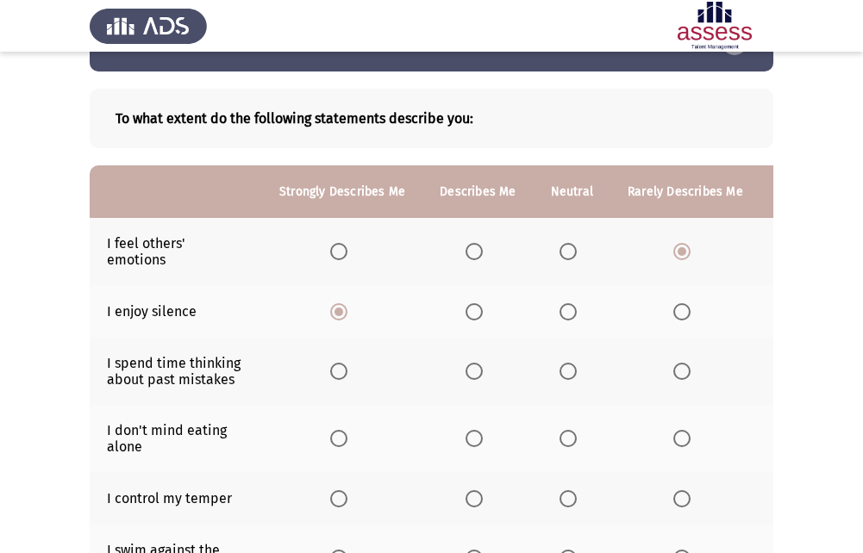
scroll to position [86, 0]
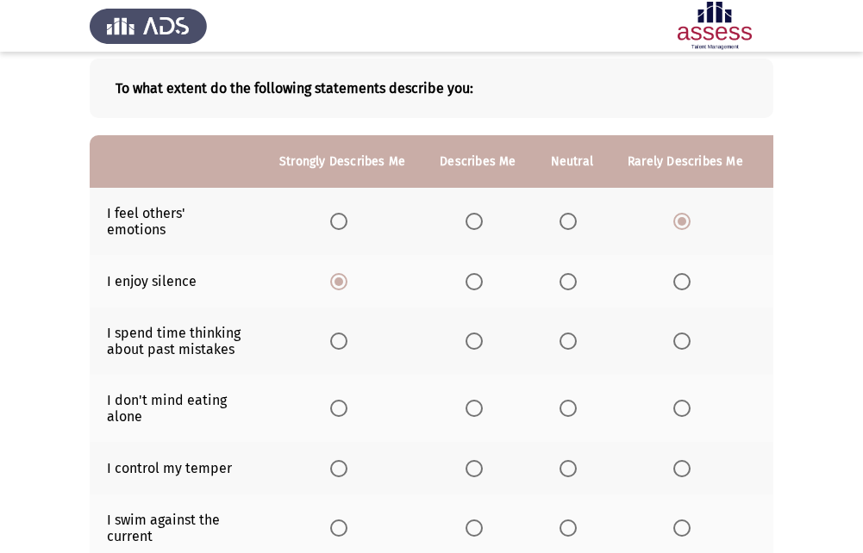
click at [474, 344] on span "Select an option" at bounding box center [474, 341] width 17 height 17
click at [474, 344] on input "Select an option" at bounding box center [474, 341] width 17 height 17
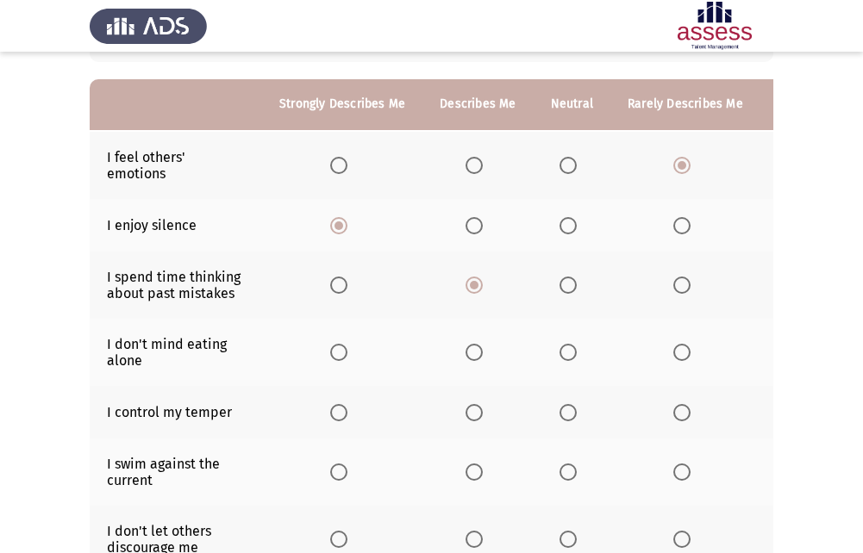
scroll to position [172, 0]
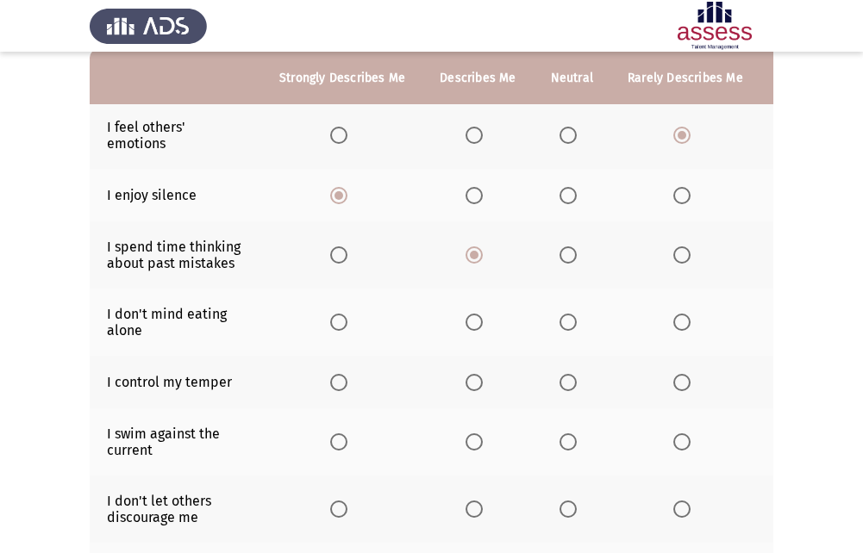
click at [332, 324] on span "Select an option" at bounding box center [338, 322] width 17 height 17
click at [332, 324] on input "Select an option" at bounding box center [338, 322] width 17 height 17
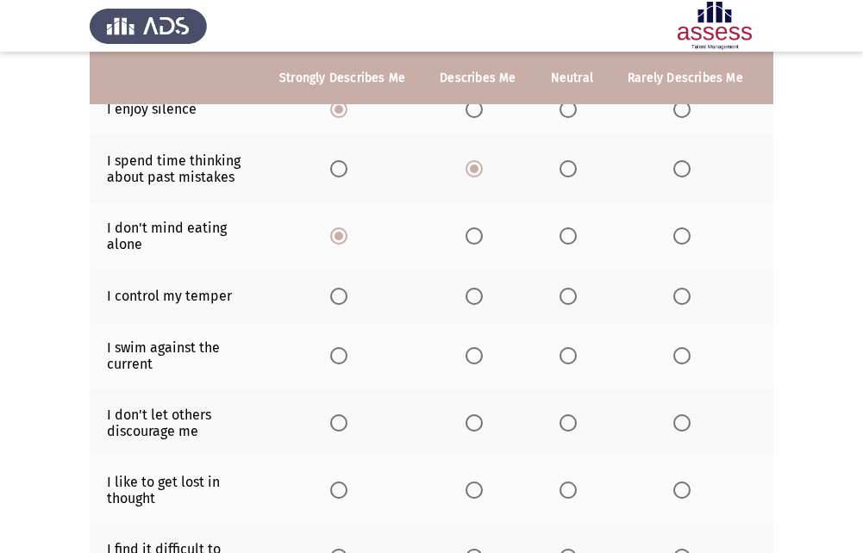
click at [339, 355] on span "Select an option" at bounding box center [338, 355] width 17 height 17
click at [339, 355] on input "Select an option" at bounding box center [338, 355] width 17 height 17
click at [348, 288] on label "Select an option" at bounding box center [342, 296] width 24 height 17
click at [347, 288] on input "Select an option" at bounding box center [338, 296] width 17 height 17
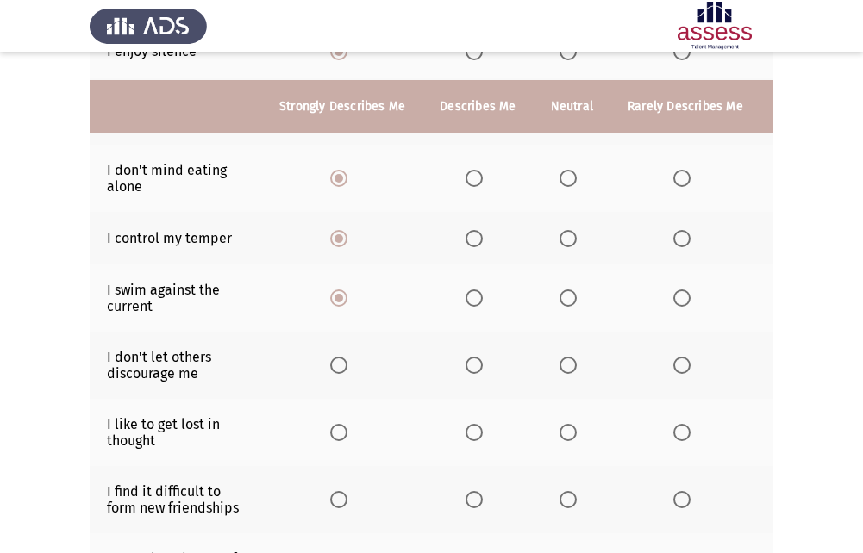
scroll to position [345, 0]
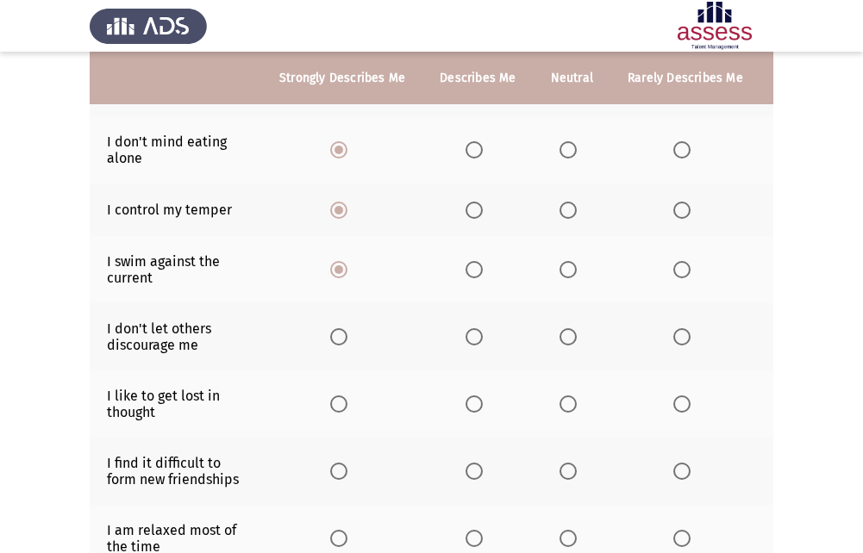
click at [474, 332] on span "Select an option" at bounding box center [474, 336] width 17 height 17
click at [474, 332] on input "Select an option" at bounding box center [474, 336] width 17 height 17
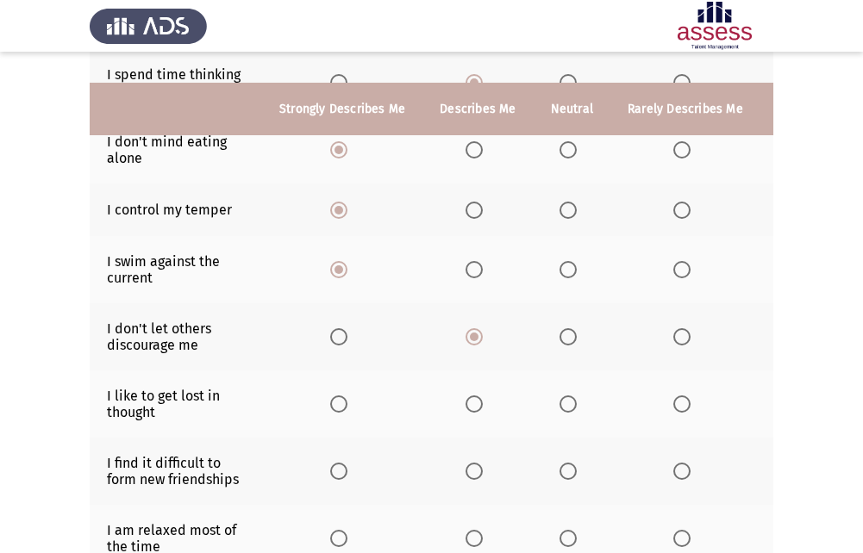
scroll to position [431, 0]
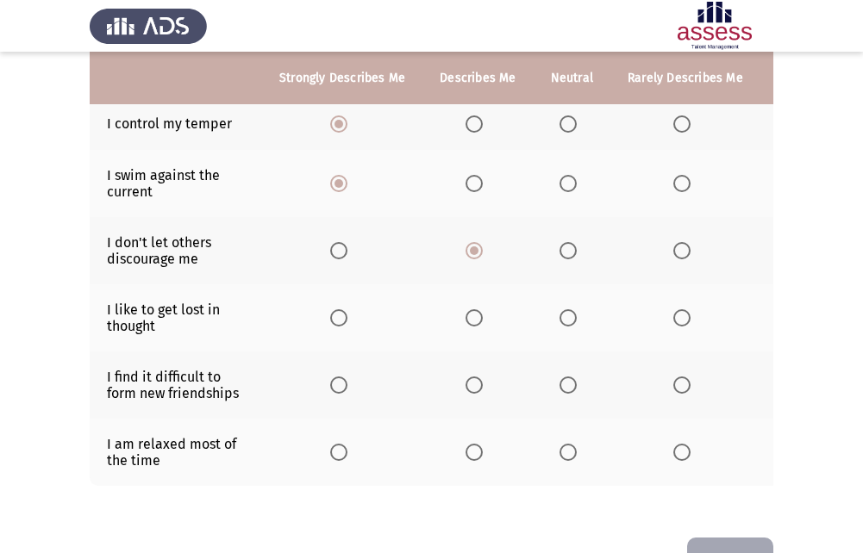
click at [331, 312] on span "Select an option" at bounding box center [338, 318] width 17 height 17
click at [331, 312] on input "Select an option" at bounding box center [338, 318] width 17 height 17
click at [472, 314] on span "Select an option" at bounding box center [474, 318] width 17 height 17
click at [472, 314] on input "Select an option" at bounding box center [474, 318] width 17 height 17
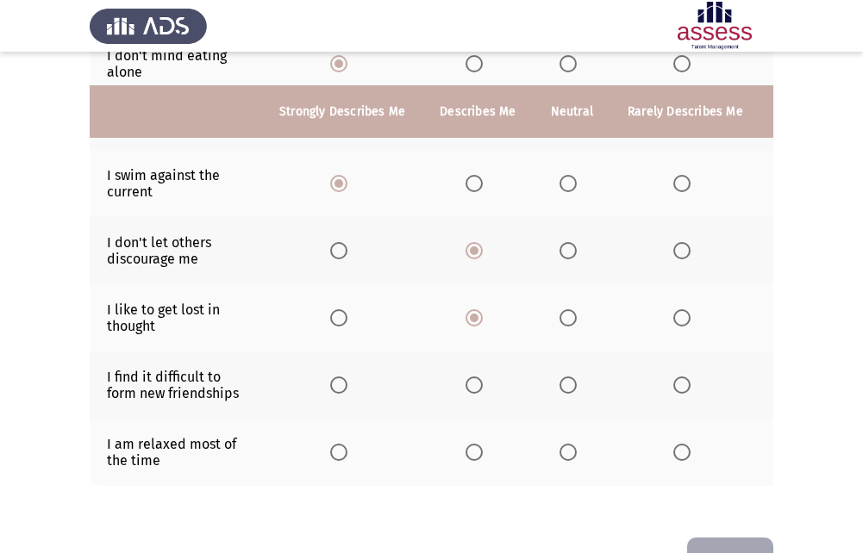
scroll to position [497, 0]
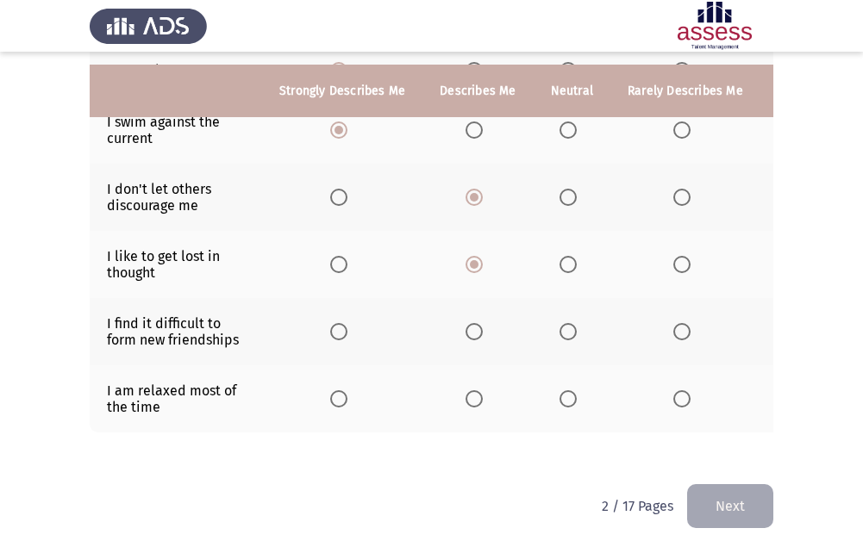
click at [673, 323] on span "Select an option" at bounding box center [681, 331] width 17 height 17
click at [673, 323] on input "Select an option" at bounding box center [681, 331] width 17 height 17
click at [472, 391] on span "Select an option" at bounding box center [474, 399] width 17 height 17
click at [472, 391] on input "Select an option" at bounding box center [474, 399] width 17 height 17
click at [572, 397] on th at bounding box center [572, 399] width 77 height 67
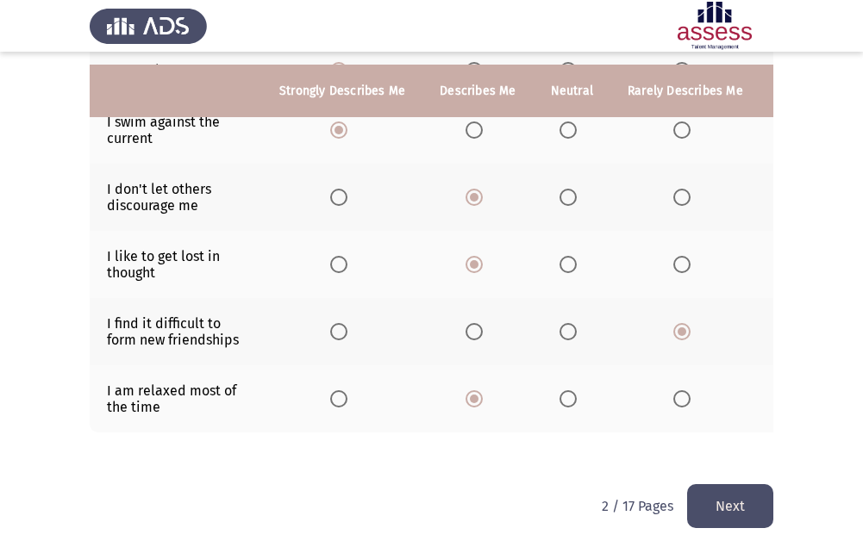
click at [568, 375] on th at bounding box center [572, 399] width 77 height 67
click at [569, 391] on span "Select an option" at bounding box center [568, 399] width 17 height 17
click at [569, 391] on input "Select an option" at bounding box center [568, 399] width 17 height 17
click at [718, 494] on button "Next" at bounding box center [730, 507] width 86 height 44
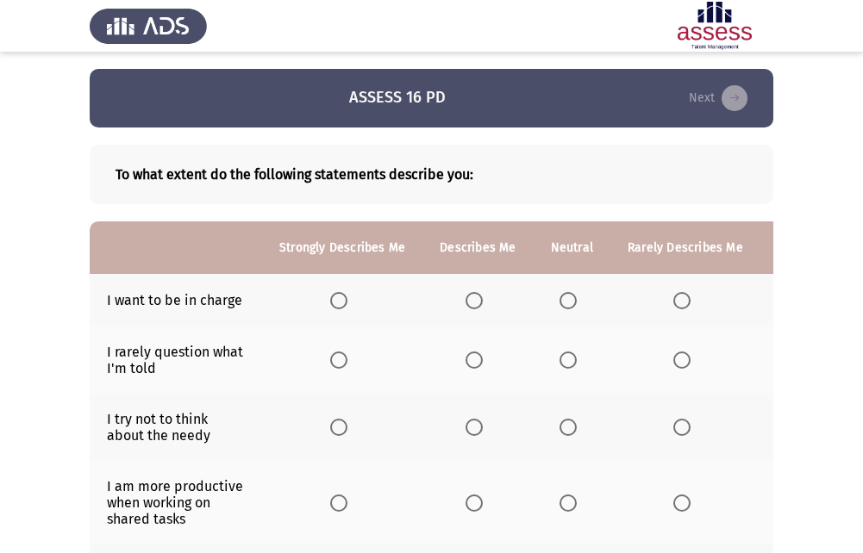
scroll to position [86, 0]
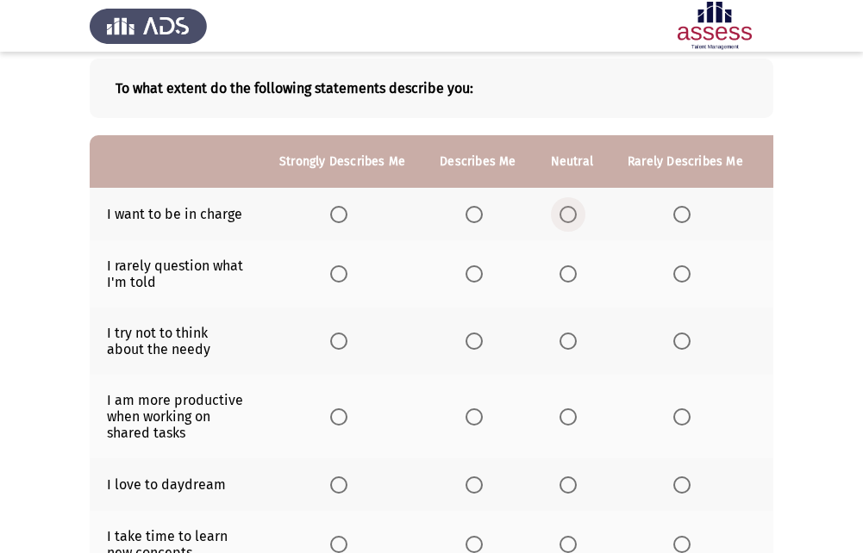
click at [568, 213] on span "Select an option" at bounding box center [568, 214] width 17 height 17
click at [568, 213] on input "Select an option" at bounding box center [568, 214] width 17 height 17
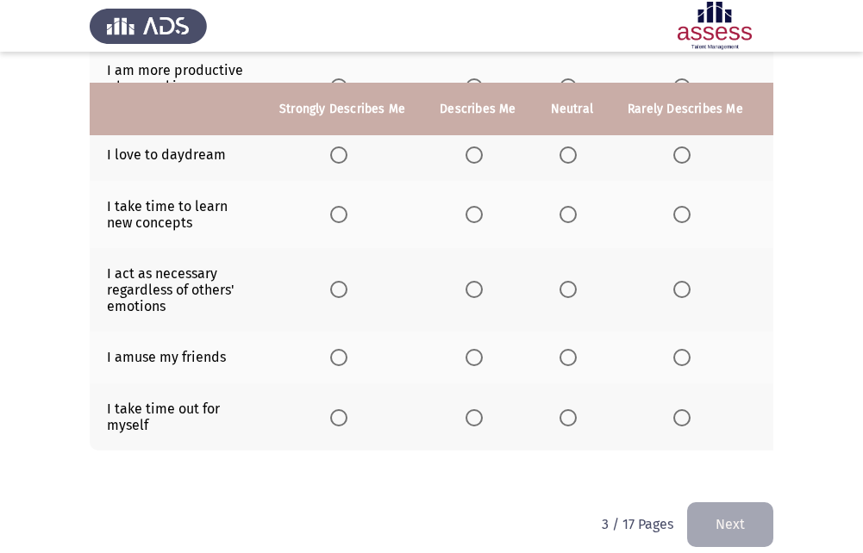
scroll to position [447, 0]
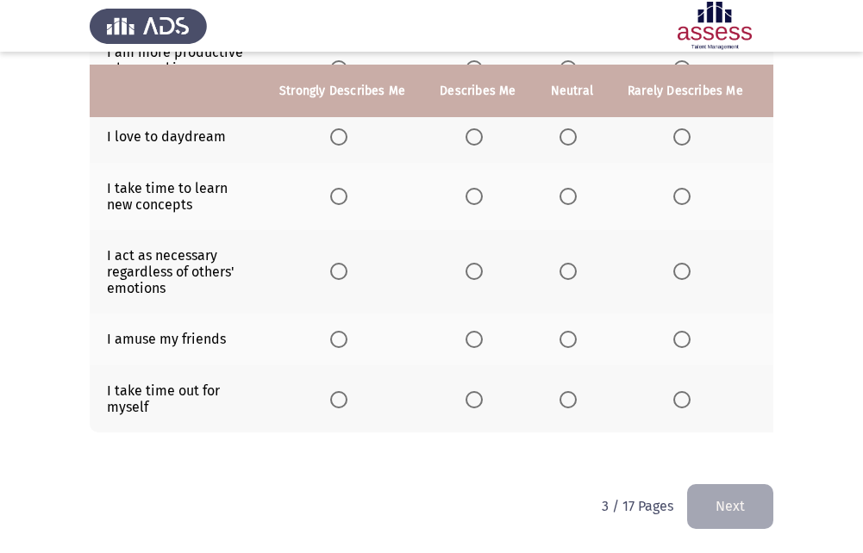
click at [534, 457] on div "To what extent do the following statements describe you: Strongly Describes Me …" at bounding box center [432, 80] width 684 height 774
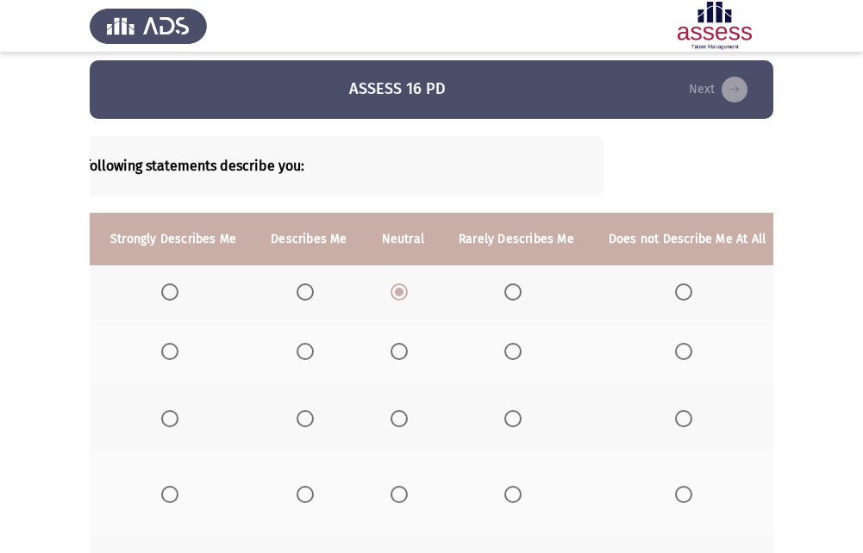
scroll to position [0, 0]
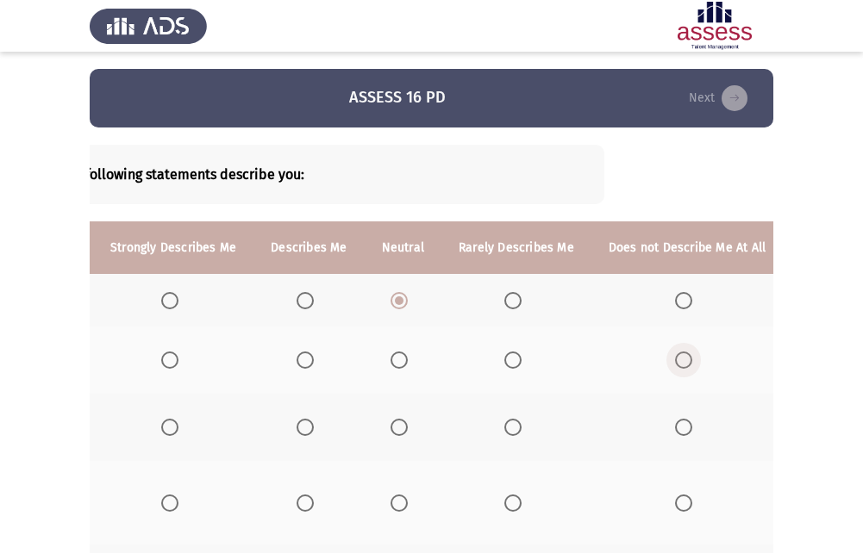
click at [675, 367] on span "Select an option" at bounding box center [683, 360] width 17 height 17
click at [675, 367] on input "Select an option" at bounding box center [683, 360] width 17 height 17
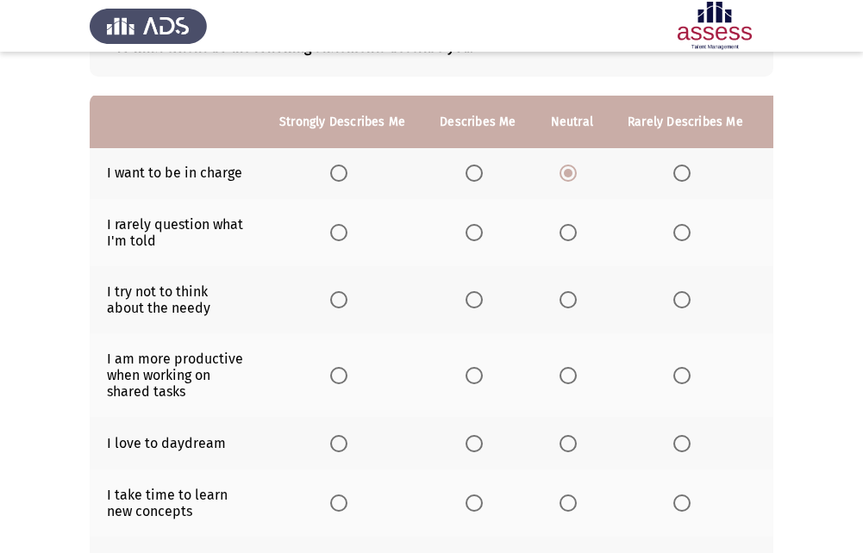
scroll to position [172, 0]
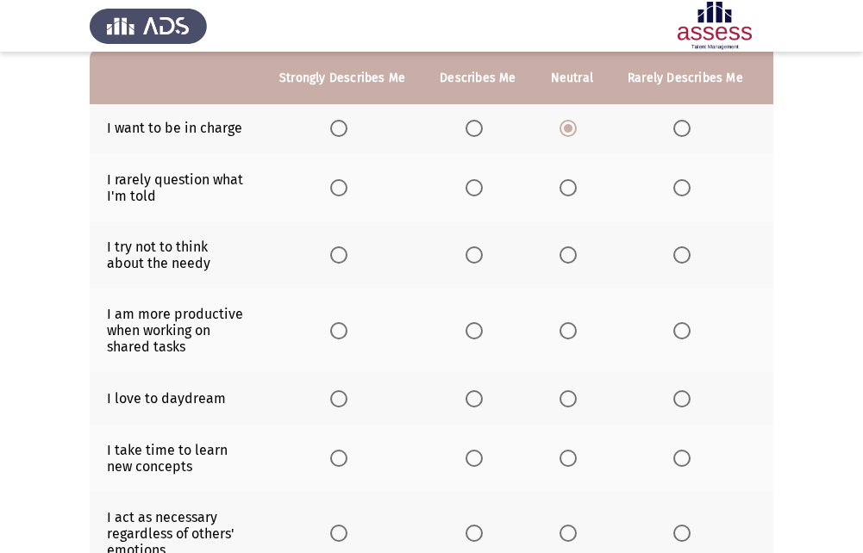
click at [560, 253] on span "Select an option" at bounding box center [568, 255] width 17 height 17
click at [560, 253] on input "Select an option" at bounding box center [568, 255] width 17 height 17
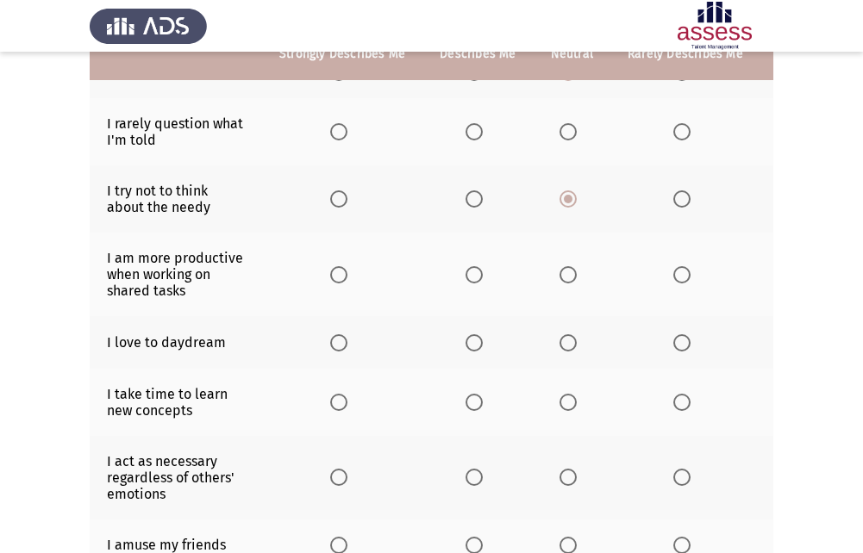
scroll to position [259, 0]
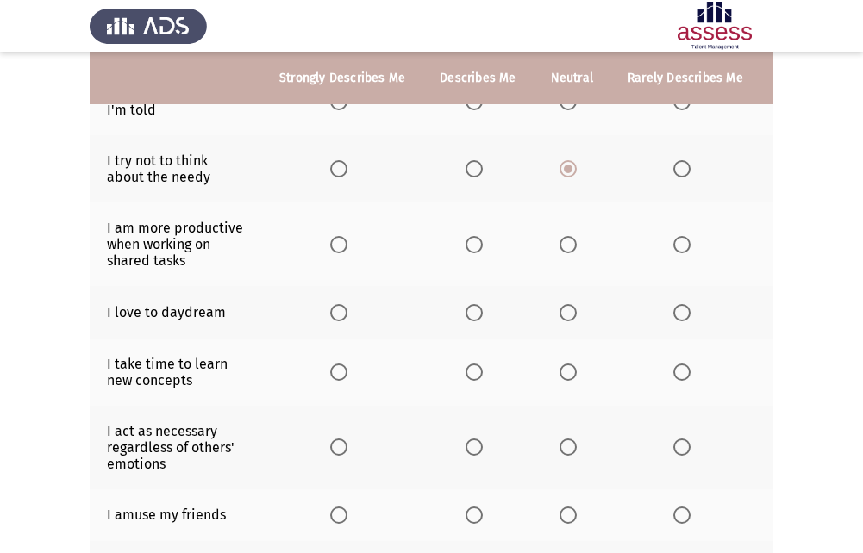
click at [686, 247] on label "Select an option" at bounding box center [685, 244] width 24 height 17
click at [686, 247] on input "Select an option" at bounding box center [681, 244] width 17 height 17
click at [458, 316] on th at bounding box center [477, 312] width 110 height 53
click at [466, 316] on span "Select an option" at bounding box center [474, 312] width 17 height 17
click at [466, 316] on input "Select an option" at bounding box center [474, 312] width 17 height 17
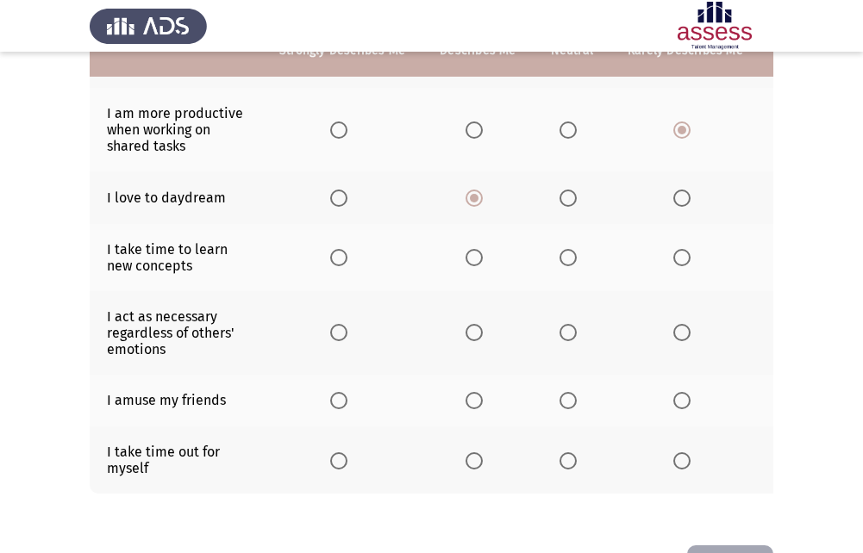
scroll to position [345, 0]
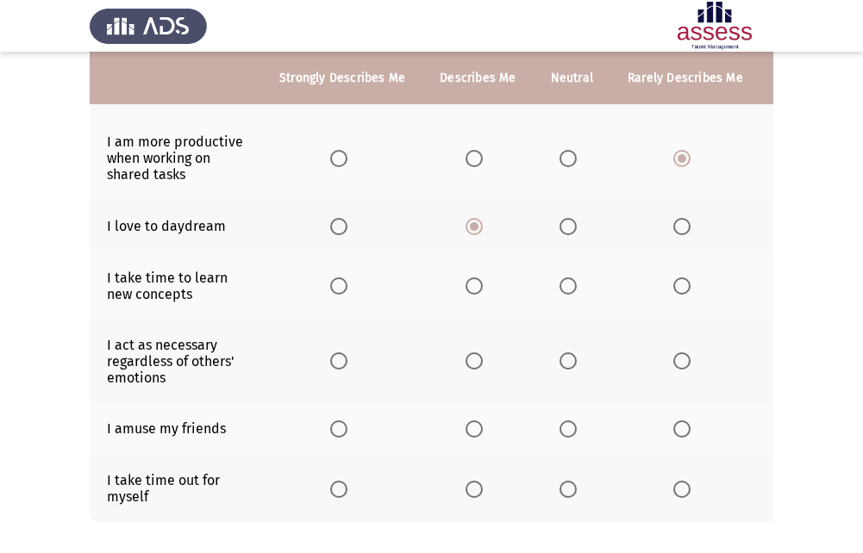
click at [563, 291] on span "Select an option" at bounding box center [568, 286] width 17 height 17
click at [563, 291] on input "Select an option" at bounding box center [568, 286] width 17 height 17
click at [476, 367] on span "Select an option" at bounding box center [474, 361] width 17 height 17
click at [476, 367] on input "Select an option" at bounding box center [474, 361] width 17 height 17
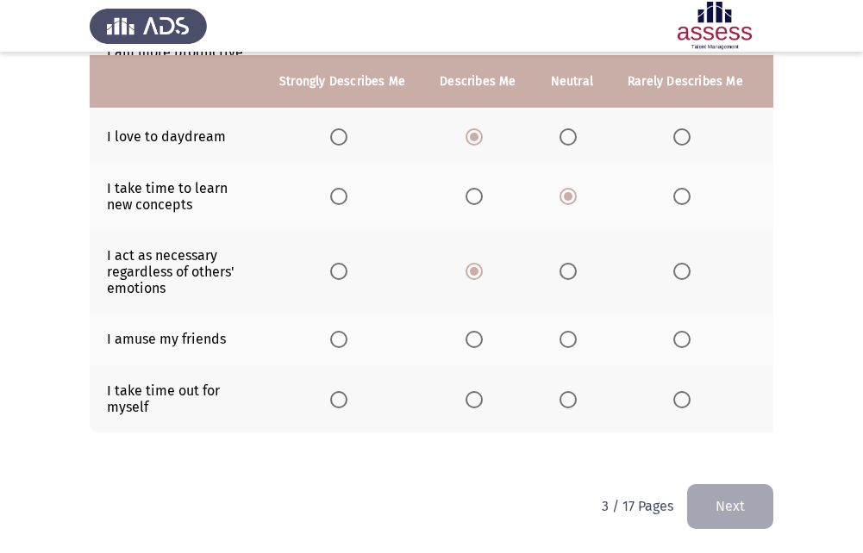
scroll to position [447, 0]
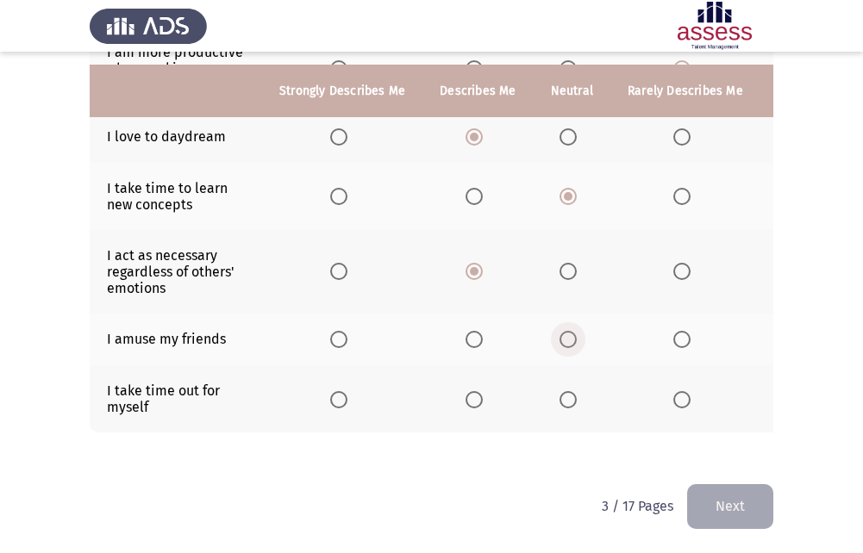
click at [565, 331] on span "Select an option" at bounding box center [568, 339] width 17 height 17
click at [565, 331] on input "Select an option" at bounding box center [568, 339] width 17 height 17
click at [345, 391] on span "Select an option" at bounding box center [338, 399] width 17 height 17
click at [345, 391] on input "Select an option" at bounding box center [338, 399] width 17 height 17
click at [734, 509] on button "Next" at bounding box center [730, 507] width 86 height 44
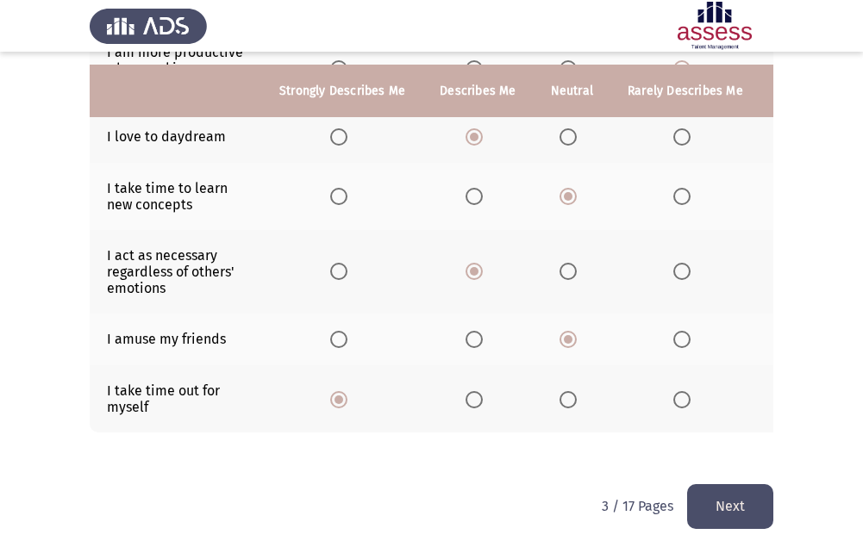
click at [734, 509] on html "ASSESS 16 PD Next To what extent do the following statements describe you: Stro…" at bounding box center [431, 59] width 863 height 988
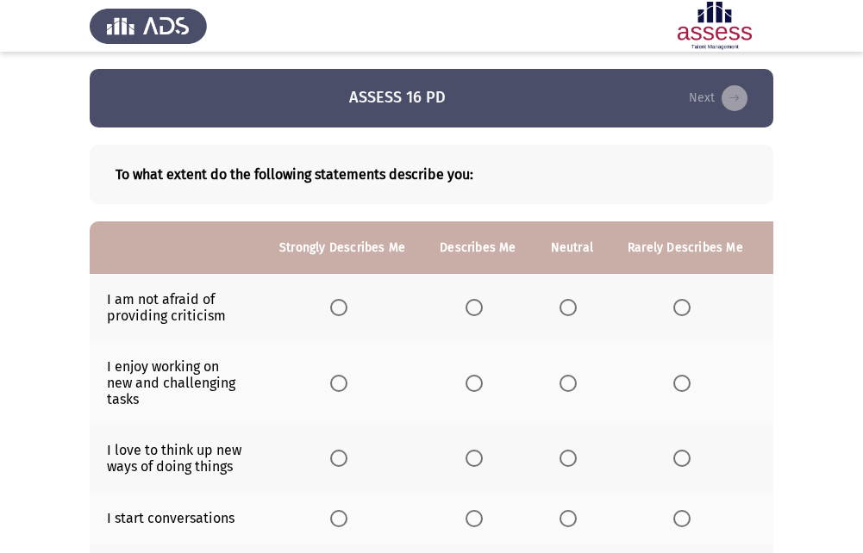
click at [475, 300] on span "Select an option" at bounding box center [474, 307] width 17 height 17
click at [475, 300] on input "Select an option" at bounding box center [474, 307] width 17 height 17
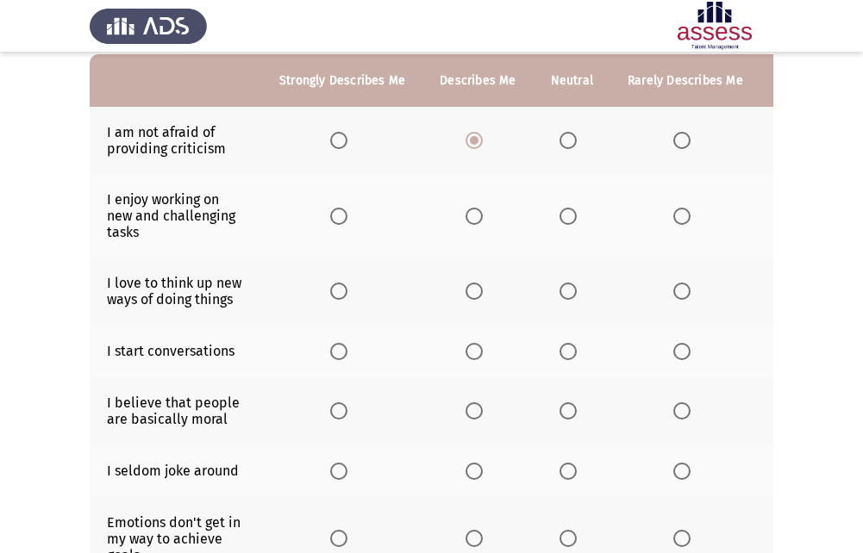
scroll to position [172, 0]
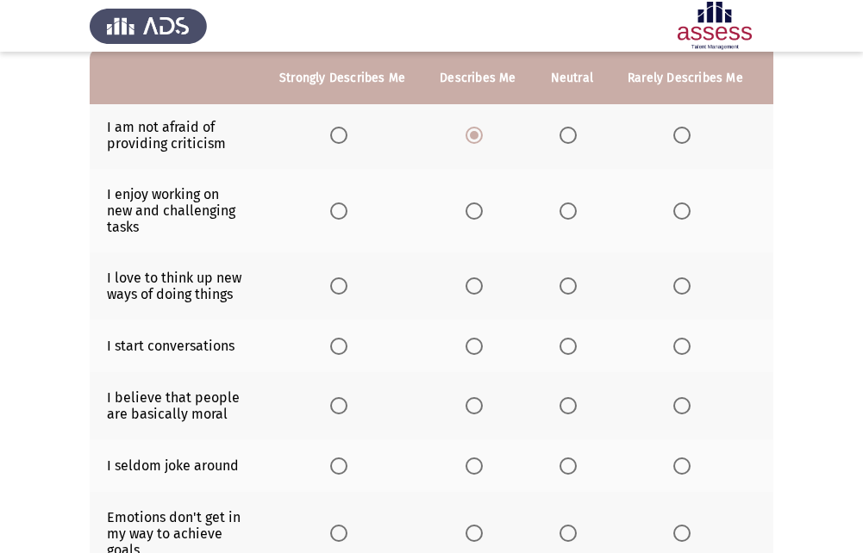
click at [466, 200] on th at bounding box center [477, 211] width 110 height 84
click at [477, 215] on span "Select an option" at bounding box center [474, 211] width 17 height 17
click at [477, 215] on input "Select an option" at bounding box center [474, 211] width 17 height 17
click at [336, 274] on th at bounding box center [342, 286] width 160 height 67
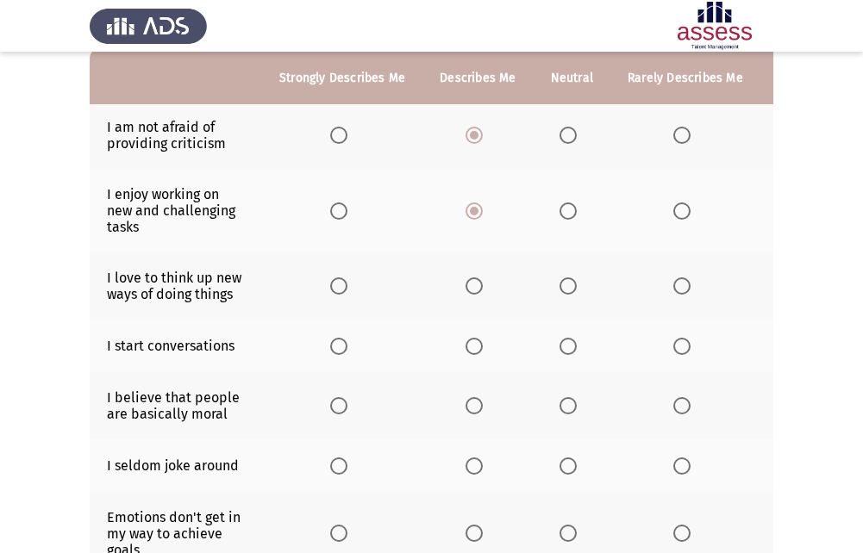
click at [336, 288] on span "Select an option" at bounding box center [338, 286] width 17 height 17
click at [336, 288] on input "Select an option" at bounding box center [338, 286] width 17 height 17
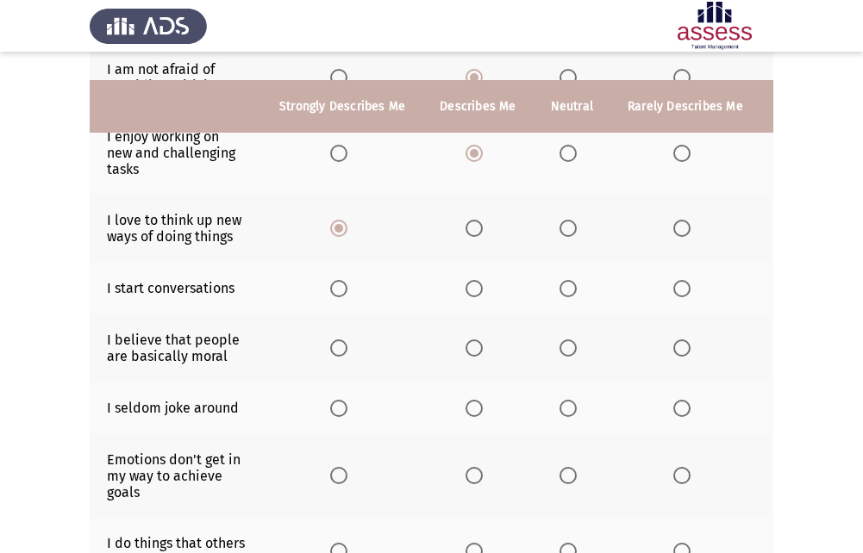
scroll to position [259, 0]
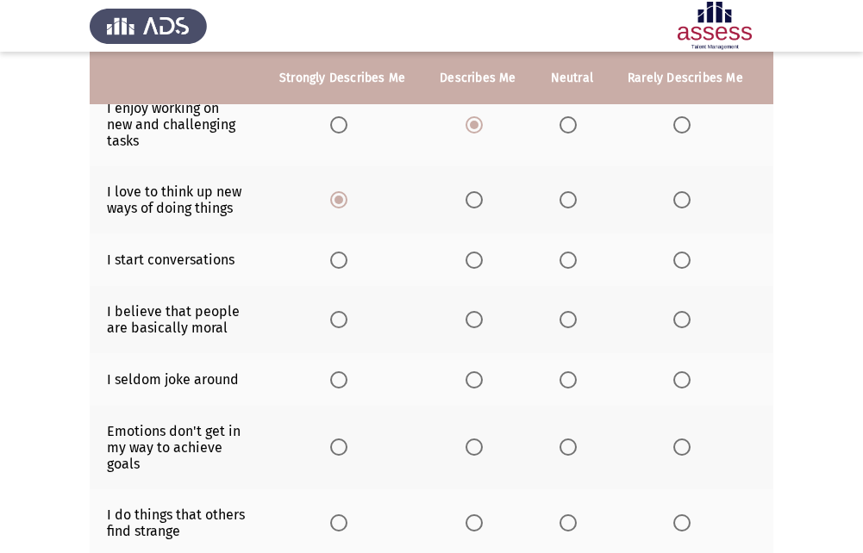
click at [562, 267] on span "Select an option" at bounding box center [568, 260] width 17 height 17
click at [562, 267] on input "Select an option" at bounding box center [568, 260] width 17 height 17
click at [560, 316] on span "Select an option" at bounding box center [568, 319] width 17 height 17
click at [560, 316] on input "Select an option" at bounding box center [568, 319] width 17 height 17
click at [686, 380] on label "Select an option" at bounding box center [685, 380] width 24 height 17
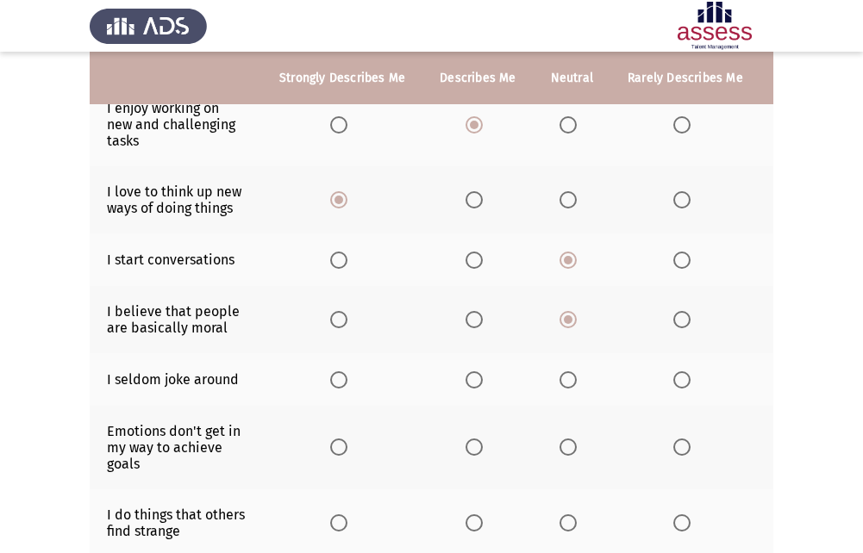
click at [686, 380] on input "Select an option" at bounding box center [681, 380] width 17 height 17
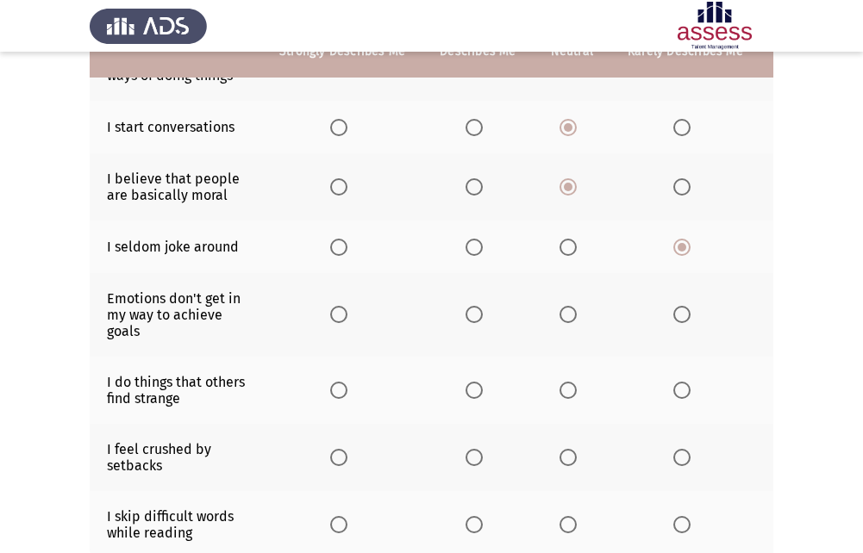
scroll to position [431, 0]
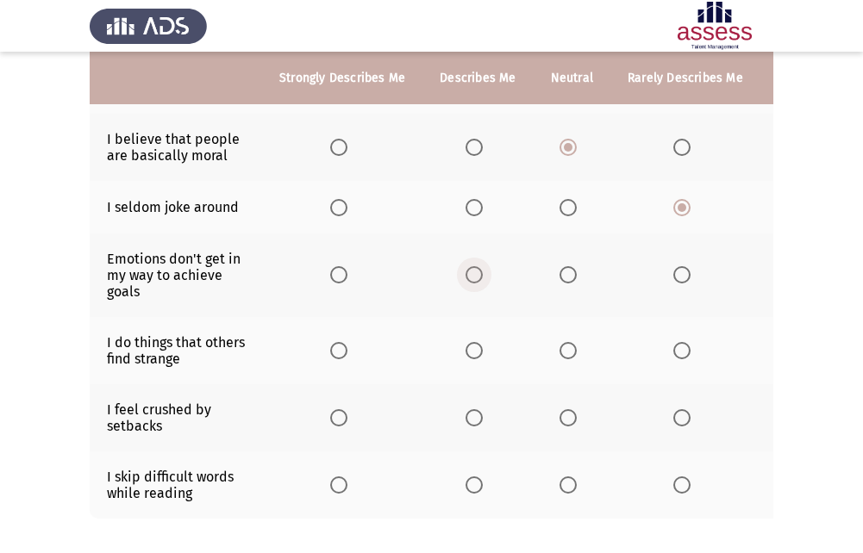
click at [481, 278] on label "Select an option" at bounding box center [478, 274] width 24 height 17
click at [481, 278] on input "Select an option" at bounding box center [474, 274] width 17 height 17
click at [485, 349] on label "Select an option" at bounding box center [478, 350] width 24 height 17
click at [483, 349] on input "Select an option" at bounding box center [474, 350] width 17 height 17
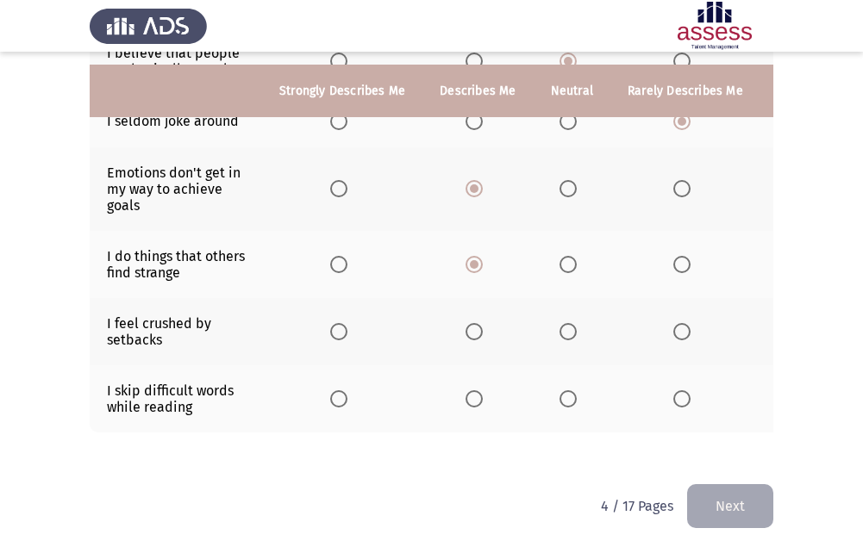
scroll to position [530, 0]
drag, startPoint x: 463, startPoint y: 377, endPoint x: 476, endPoint y: 380, distance: 13.4
click at [466, 378] on th at bounding box center [477, 399] width 110 height 67
click at [476, 391] on span "Select an option" at bounding box center [474, 399] width 17 height 17
click at [476, 391] on input "Select an option" at bounding box center [474, 399] width 17 height 17
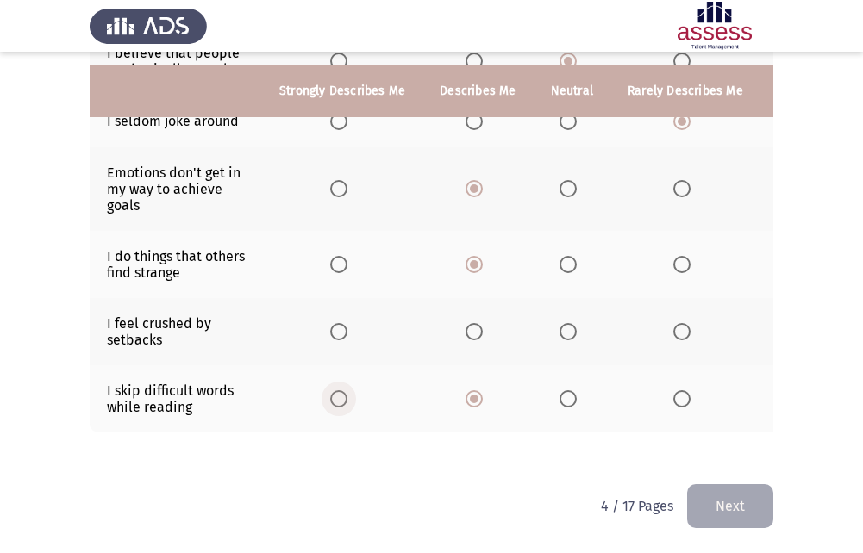
click at [348, 391] on label "Select an option" at bounding box center [342, 399] width 24 height 17
click at [347, 391] on input "Select an option" at bounding box center [338, 399] width 17 height 17
click at [560, 323] on span "Select an option" at bounding box center [568, 331] width 17 height 17
click at [560, 323] on input "Select an option" at bounding box center [568, 331] width 17 height 17
click at [737, 507] on button "Next" at bounding box center [730, 507] width 86 height 44
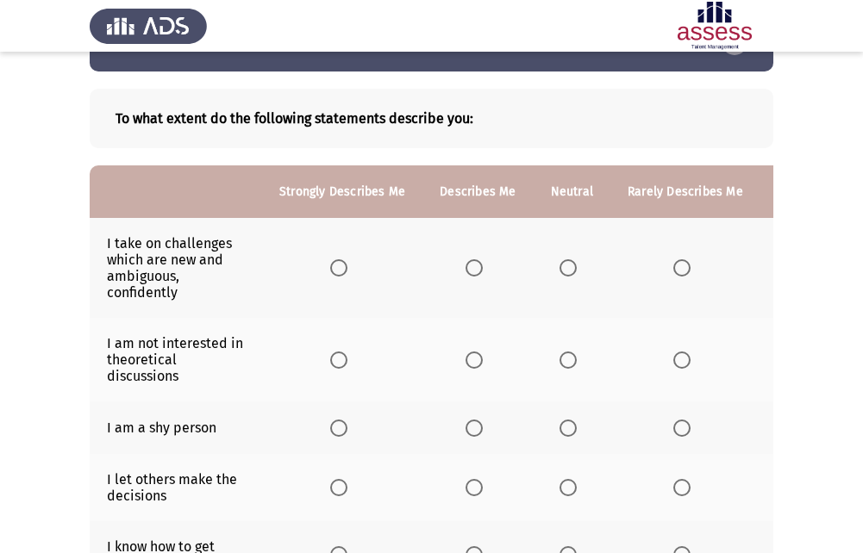
scroll to position [86, 0]
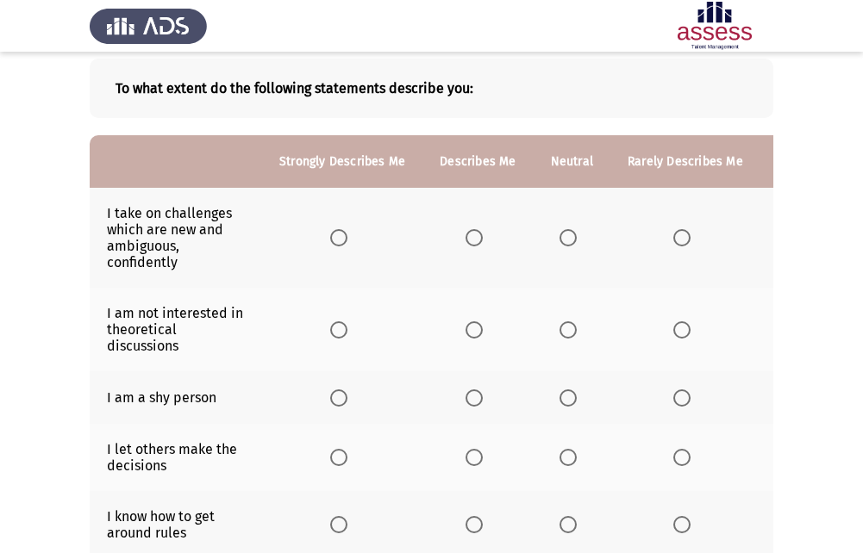
click at [478, 226] on th at bounding box center [477, 238] width 110 height 100
click at [466, 243] on span "Select an option" at bounding box center [474, 237] width 17 height 17
click at [466, 243] on input "Select an option" at bounding box center [474, 237] width 17 height 17
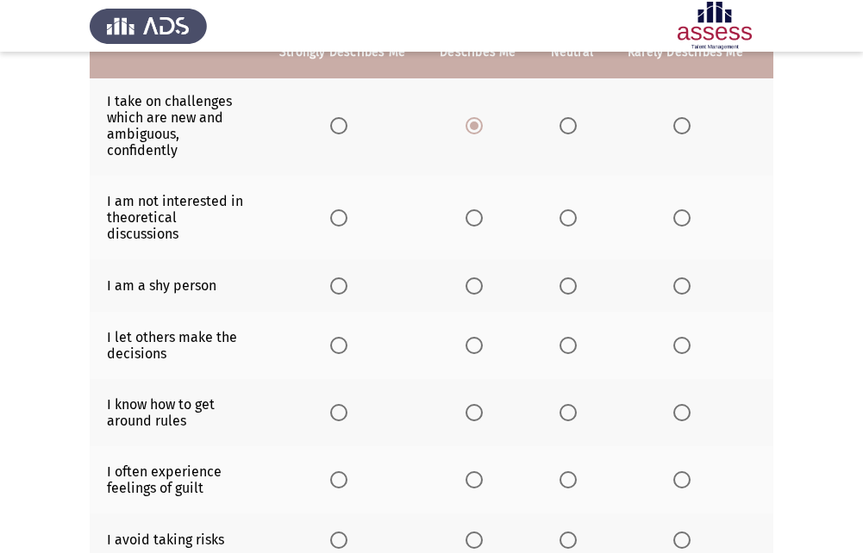
scroll to position [172, 0]
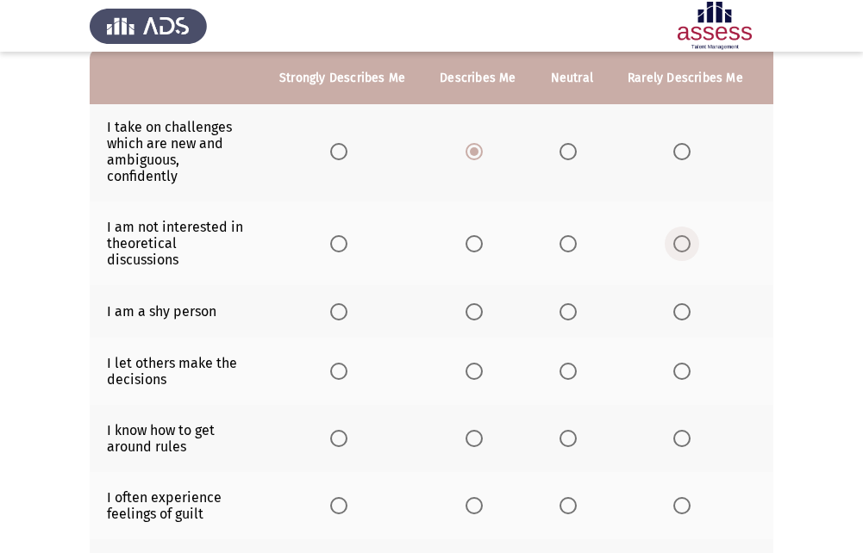
click at [684, 250] on span "Select an option" at bounding box center [681, 243] width 17 height 17
click at [684, 250] on input "Select an option" at bounding box center [681, 243] width 17 height 17
click at [551, 302] on th at bounding box center [572, 311] width 77 height 53
click at [553, 302] on th at bounding box center [572, 311] width 77 height 53
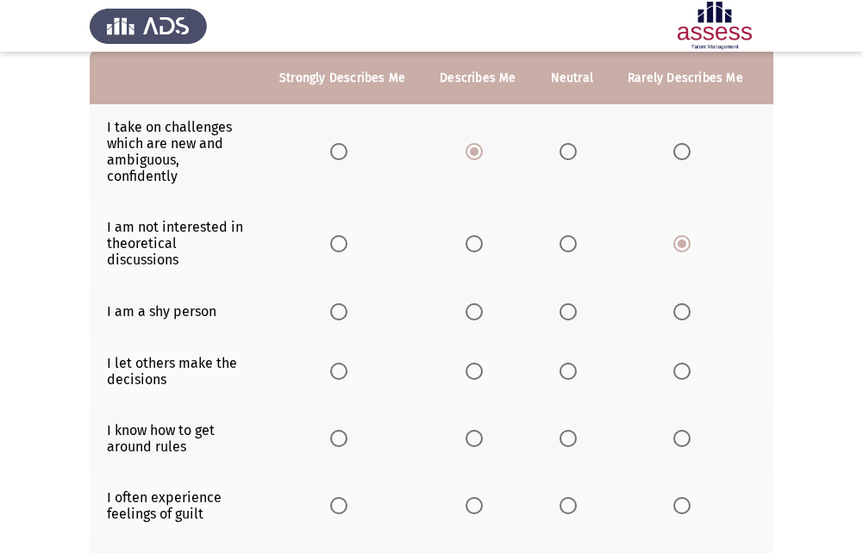
click at [560, 308] on span "Select an option" at bounding box center [568, 311] width 17 height 17
click at [560, 308] on input "Select an option" at bounding box center [568, 311] width 17 height 17
click at [566, 374] on span "Select an option" at bounding box center [568, 371] width 17 height 17
click at [566, 374] on input "Select an option" at bounding box center [568, 371] width 17 height 17
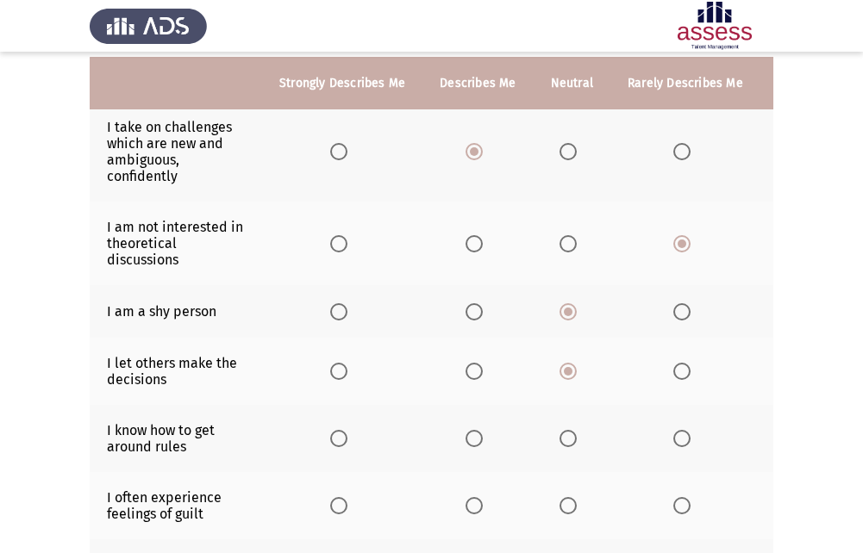
scroll to position [259, 0]
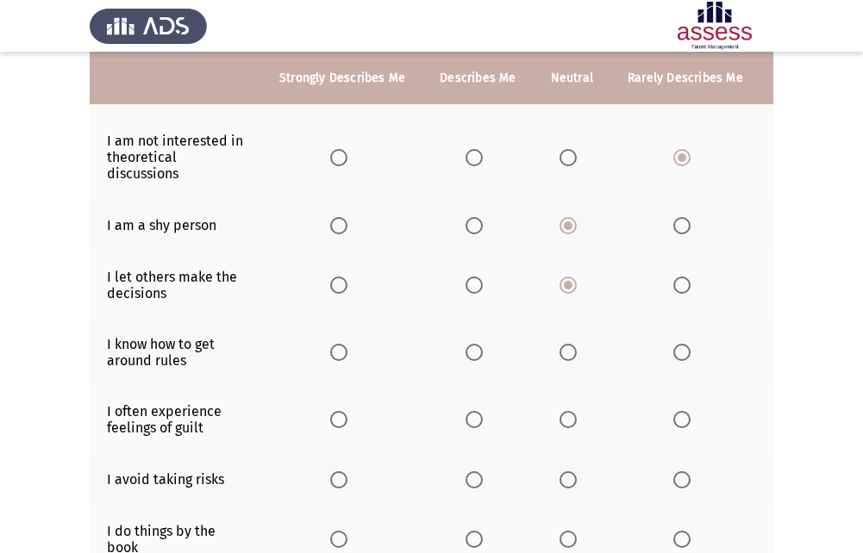
click at [478, 358] on span "Select an option" at bounding box center [474, 352] width 17 height 17
click at [478, 358] on input "Select an option" at bounding box center [474, 352] width 17 height 17
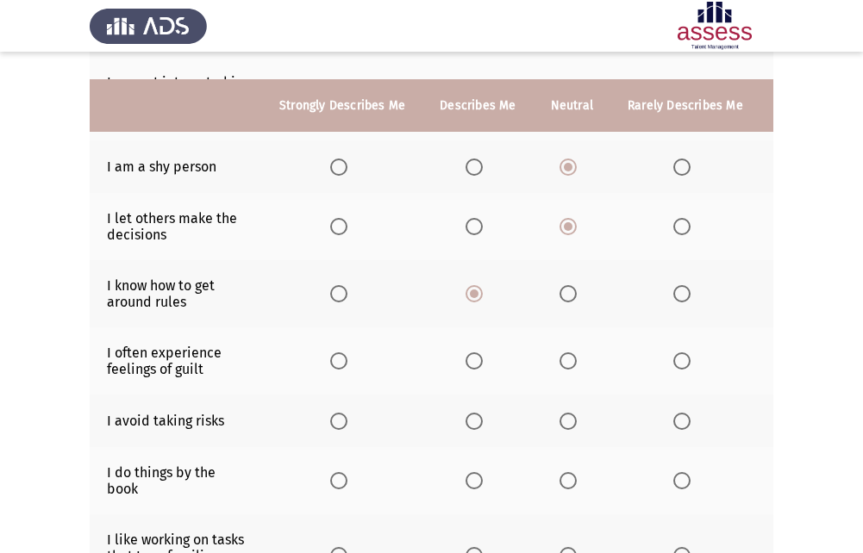
scroll to position [345, 0]
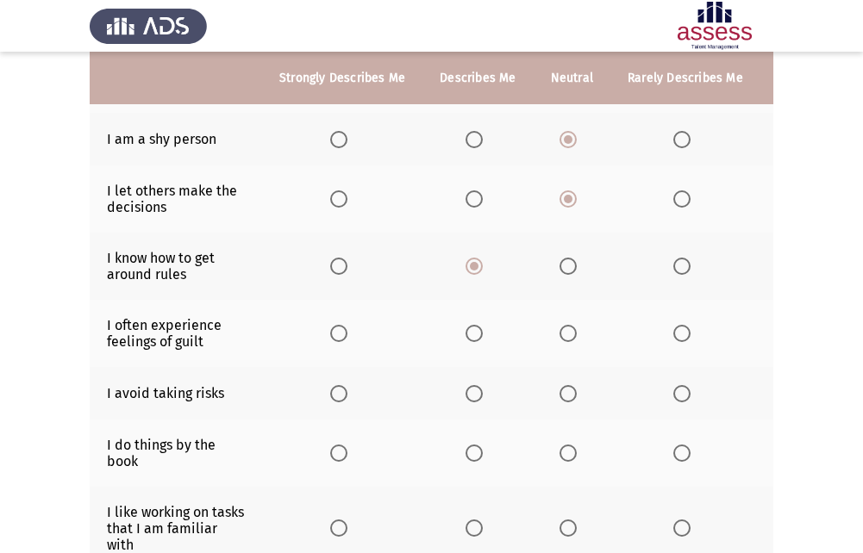
click at [464, 343] on th at bounding box center [477, 333] width 110 height 67
click at [459, 344] on th at bounding box center [477, 333] width 110 height 67
click at [470, 338] on span "Select an option" at bounding box center [474, 333] width 17 height 17
click at [470, 338] on input "Select an option" at bounding box center [474, 333] width 17 height 17
click at [573, 397] on label "Select an option" at bounding box center [572, 393] width 24 height 17
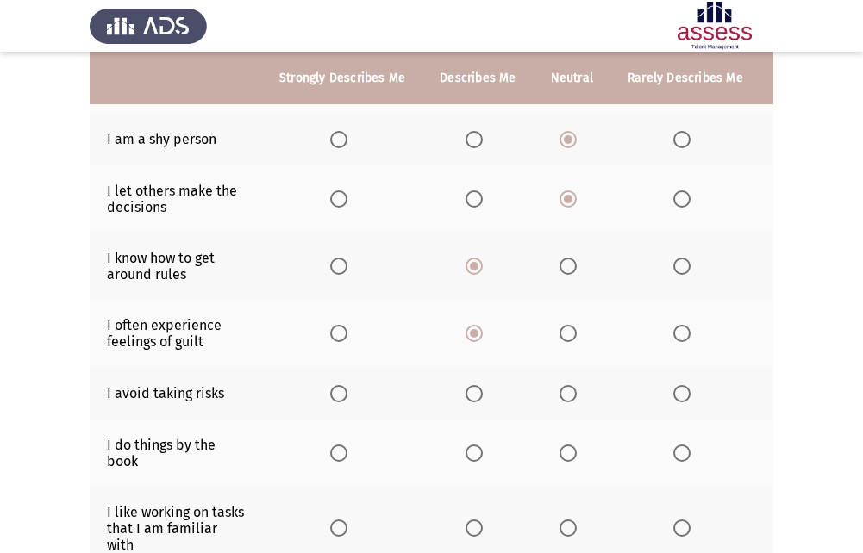
click at [573, 397] on input "Select an option" at bounding box center [568, 393] width 17 height 17
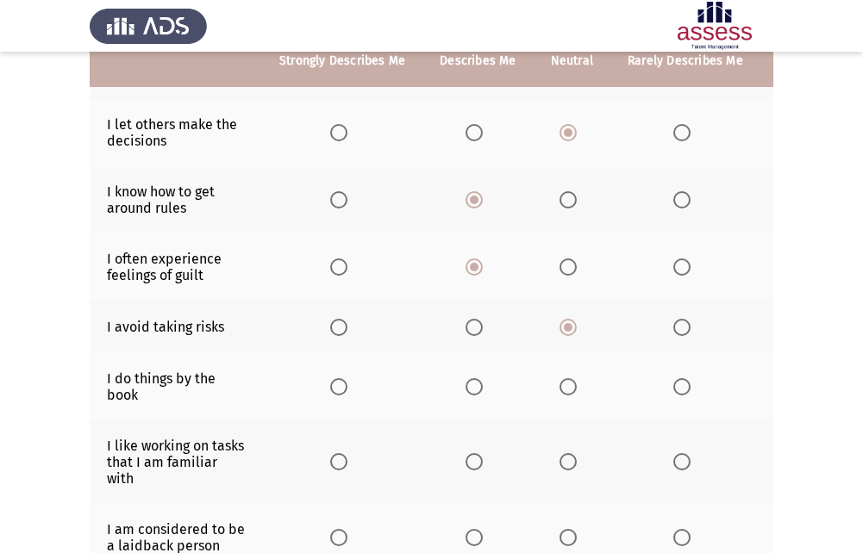
scroll to position [517, 0]
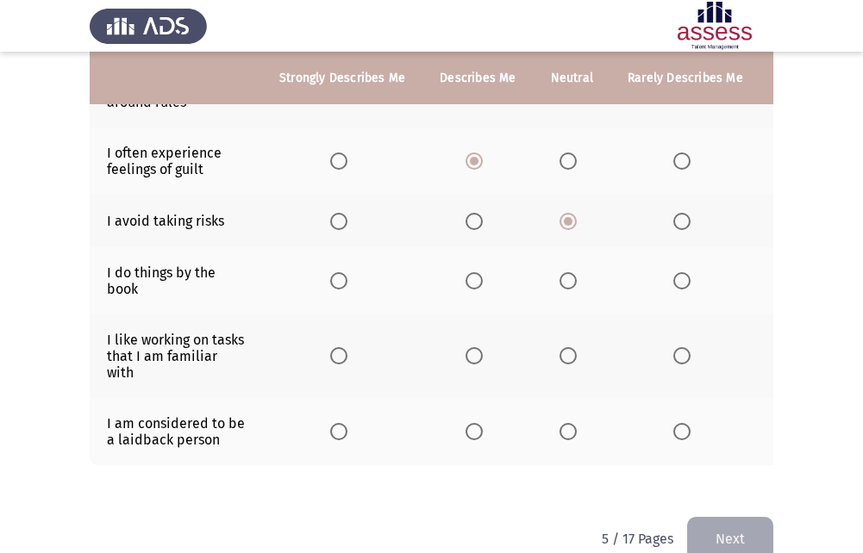
click at [572, 279] on span "Select an option" at bounding box center [568, 280] width 17 height 17
click at [572, 279] on input "Select an option" at bounding box center [568, 280] width 17 height 17
click at [474, 357] on span "Select an option" at bounding box center [474, 355] width 17 height 17
click at [474, 357] on input "Select an option" at bounding box center [474, 355] width 17 height 17
click at [566, 437] on span "Select an option" at bounding box center [568, 431] width 17 height 17
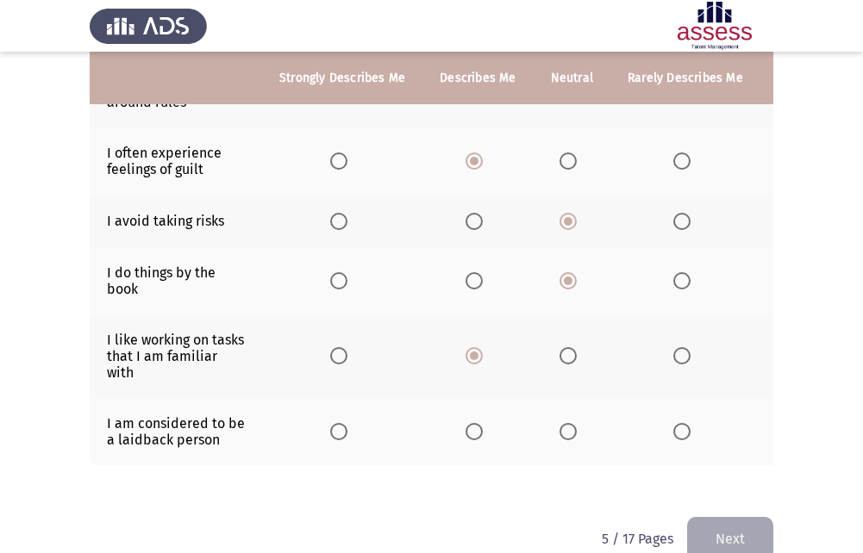
click at [566, 437] on input "Select an option" at bounding box center [568, 431] width 17 height 17
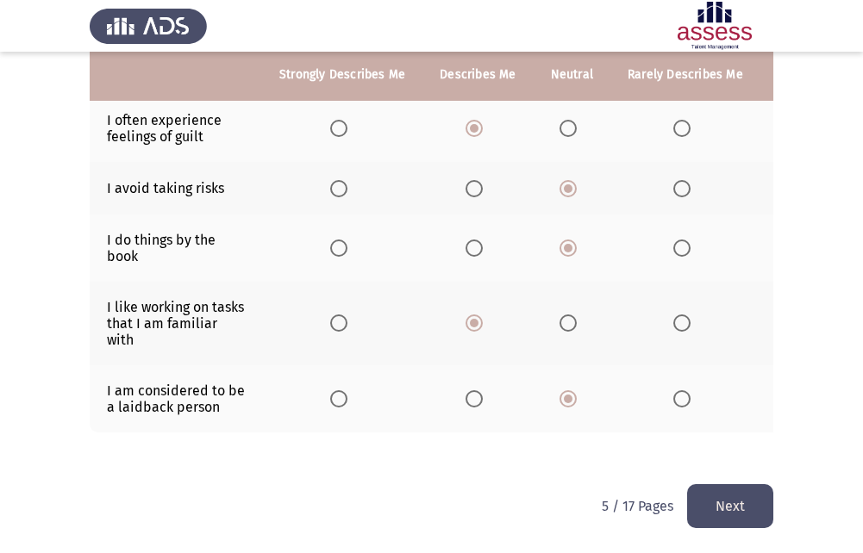
scroll to position [563, 0]
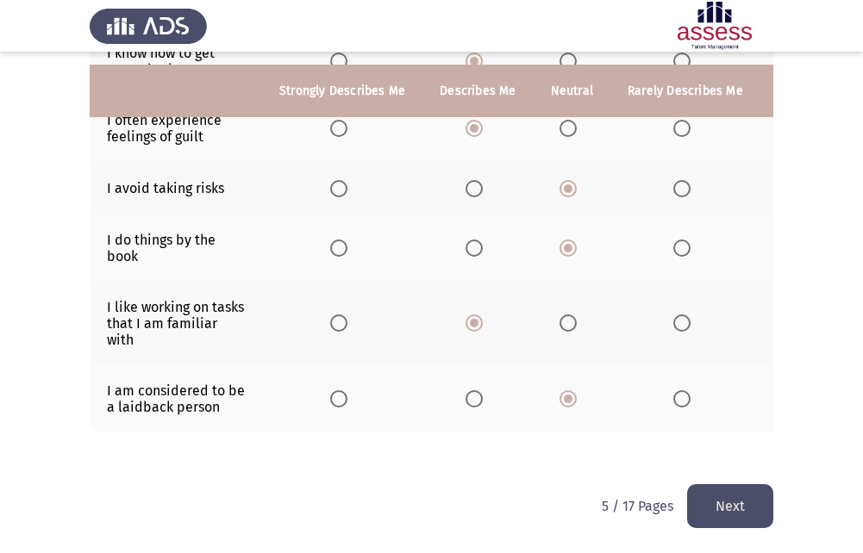
click at [713, 492] on button "Next" at bounding box center [730, 507] width 86 height 44
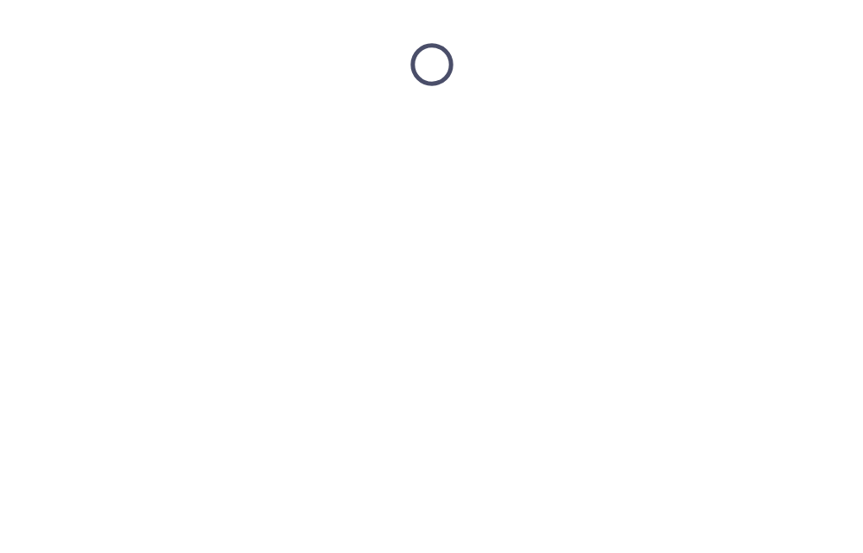
scroll to position [0, 0]
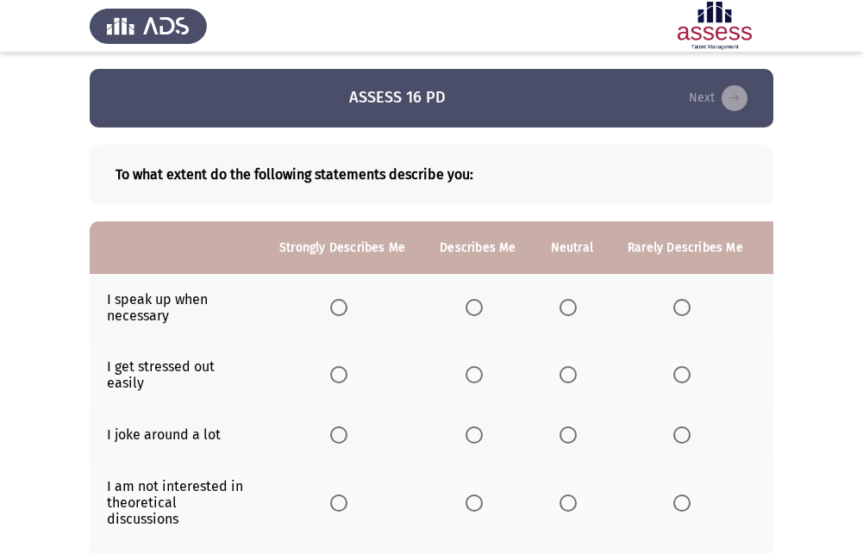
click at [572, 311] on span "Select an option" at bounding box center [568, 307] width 17 height 17
click at [572, 311] on input "Select an option" at bounding box center [568, 307] width 17 height 17
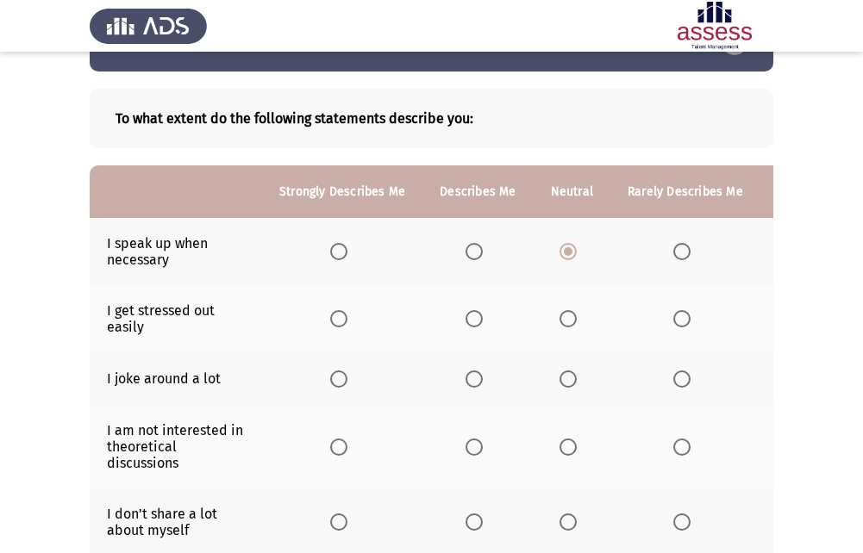
scroll to position [86, 0]
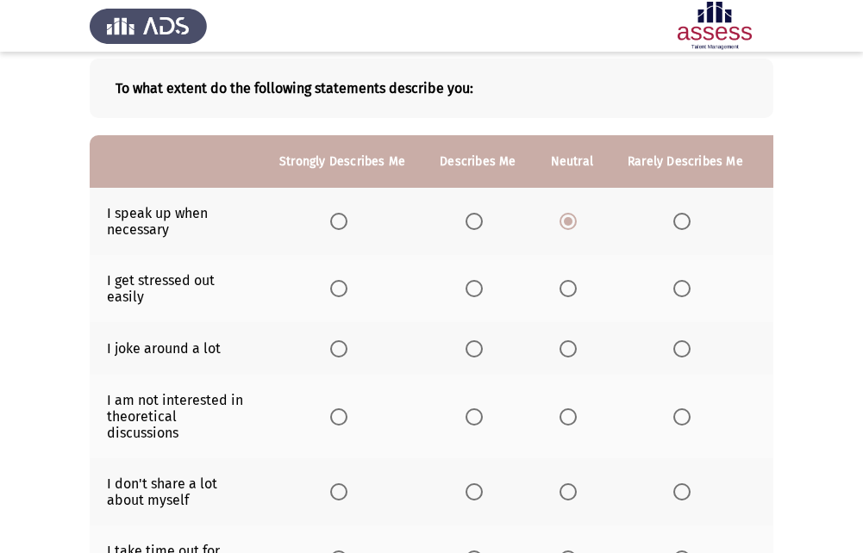
click at [476, 230] on span "Select an option" at bounding box center [474, 221] width 17 height 17
click at [476, 230] on input "Select an option" at bounding box center [474, 221] width 17 height 17
click at [476, 230] on body "ASSESS 16 PD Next To what extent do the following statements describe you: Stro…" at bounding box center [431, 441] width 863 height 916
click at [682, 288] on span "Select an option" at bounding box center [681, 288] width 17 height 17
click at [682, 288] on input "Select an option" at bounding box center [681, 288] width 17 height 17
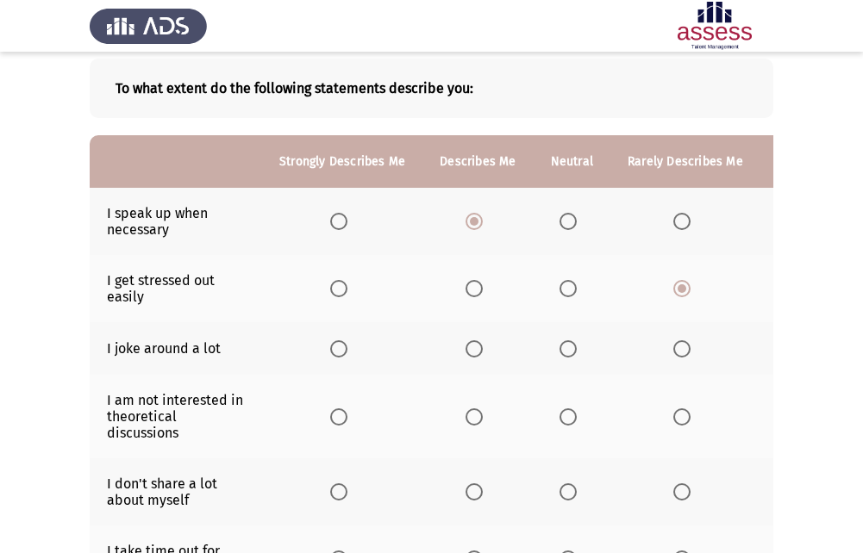
click at [561, 289] on span "Select an option" at bounding box center [568, 288] width 17 height 17
click at [561, 289] on input "Select an option" at bounding box center [568, 288] width 17 height 17
click at [682, 349] on span "Select an option" at bounding box center [682, 349] width 0 height 0
click at [675, 349] on input "Select an option" at bounding box center [681, 349] width 17 height 17
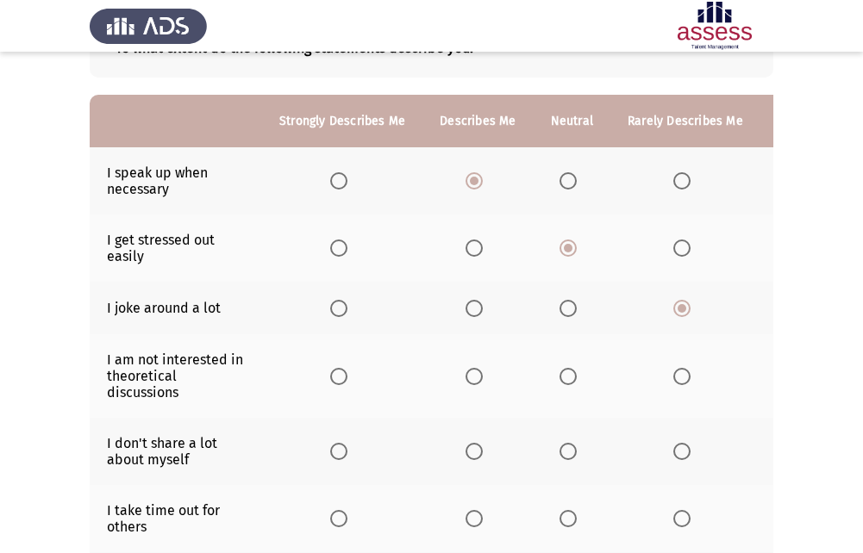
scroll to position [83, 0]
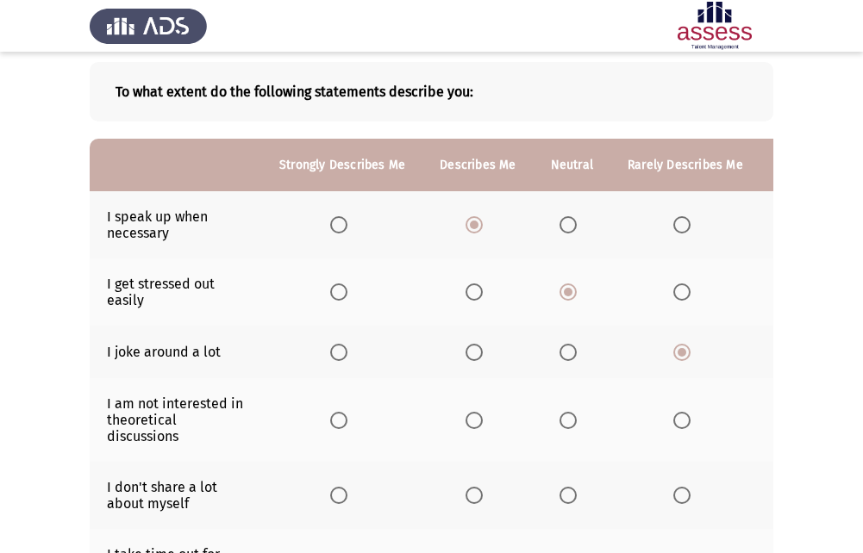
click at [682, 428] on span "Select an option" at bounding box center [681, 420] width 17 height 17
click at [682, 428] on input "Select an option" at bounding box center [681, 420] width 17 height 17
click at [682, 428] on body "ASSESS 16 PD Next To what extent do the following statements describe you: Stro…" at bounding box center [431, 444] width 863 height 916
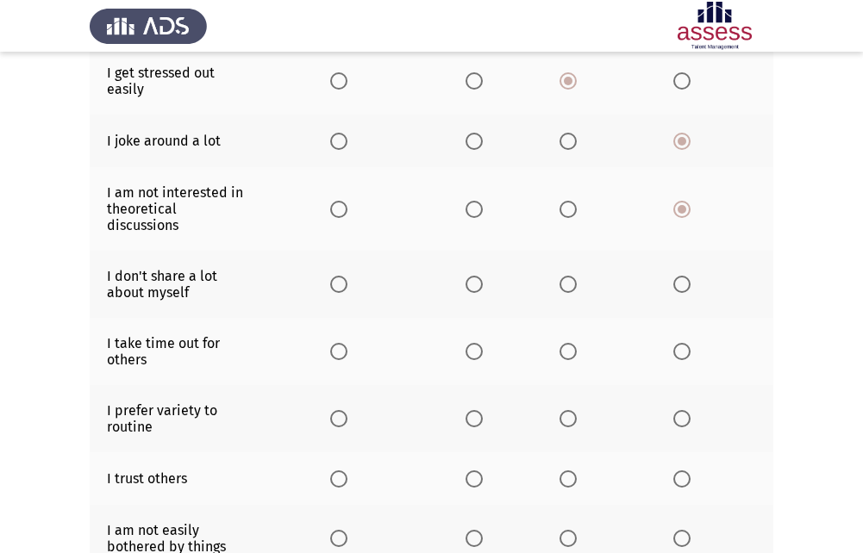
scroll to position [341, 0]
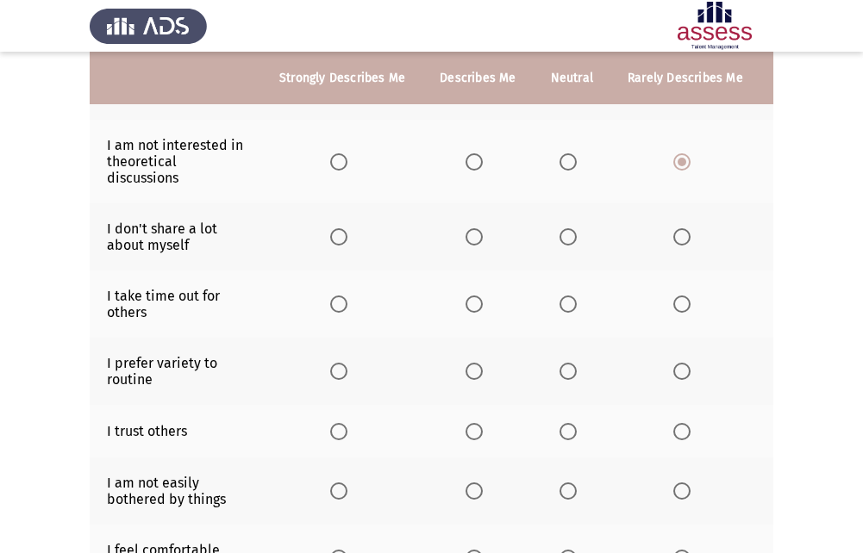
click at [343, 238] on span "Select an option" at bounding box center [338, 236] width 17 height 17
click at [343, 238] on input "Select an option" at bounding box center [338, 236] width 17 height 17
click at [685, 304] on label "Select an option" at bounding box center [685, 304] width 24 height 17
click at [685, 304] on input "Select an option" at bounding box center [681, 304] width 17 height 17
click at [686, 374] on label "Select an option" at bounding box center [685, 371] width 24 height 17
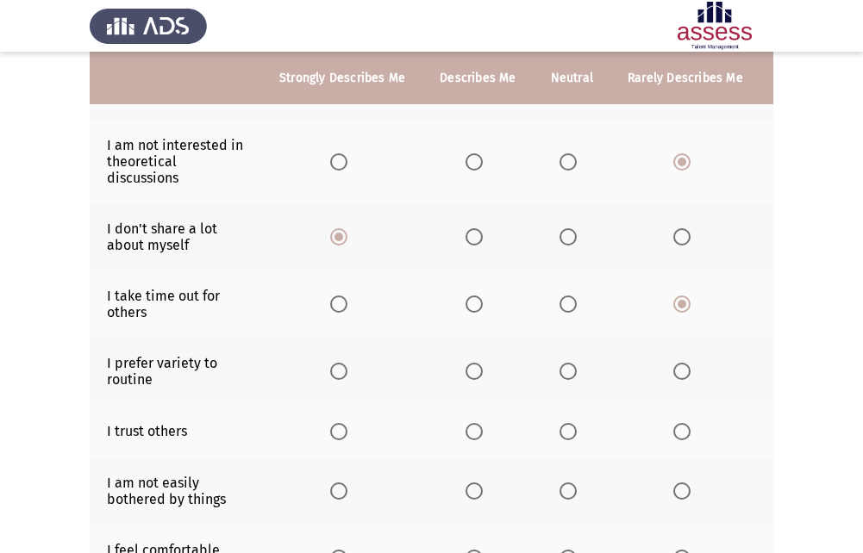
click at [686, 374] on input "Select an option" at bounding box center [681, 371] width 17 height 17
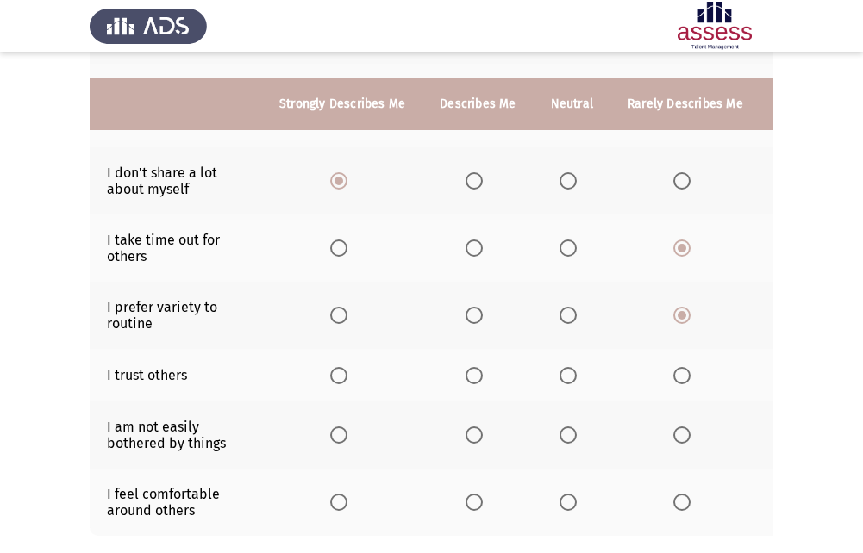
scroll to position [428, 0]
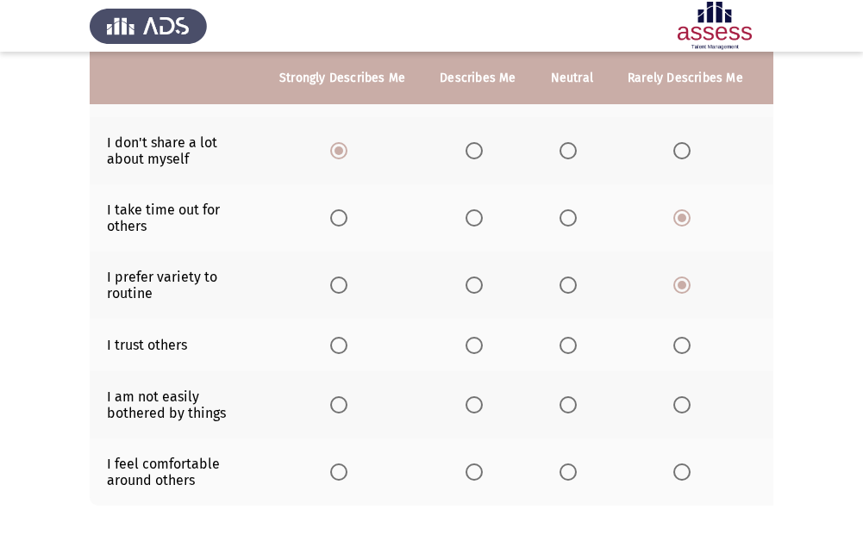
click at [673, 347] on span "Select an option" at bounding box center [681, 345] width 17 height 17
click at [673, 347] on input "Select an option" at bounding box center [681, 345] width 17 height 17
click at [681, 473] on span "Select an option" at bounding box center [681, 472] width 17 height 17
click at [681, 473] on input "Select an option" at bounding box center [681, 472] width 17 height 17
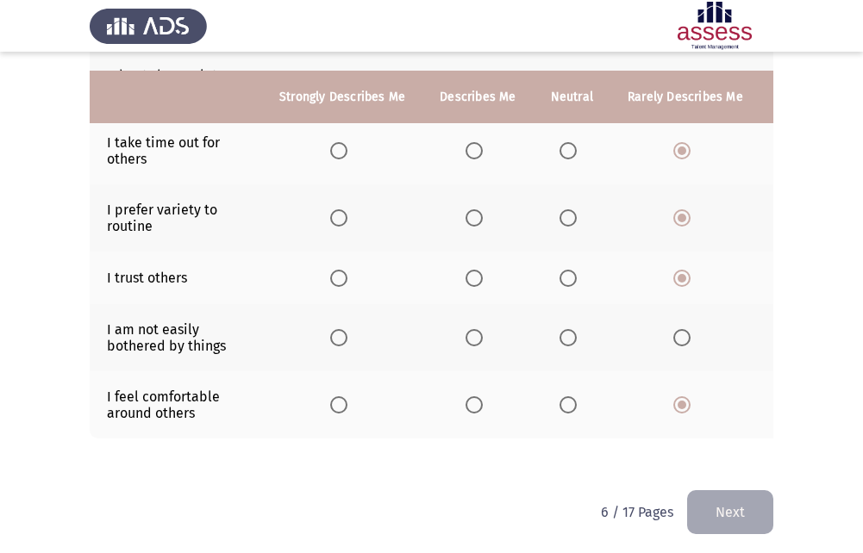
scroll to position [514, 0]
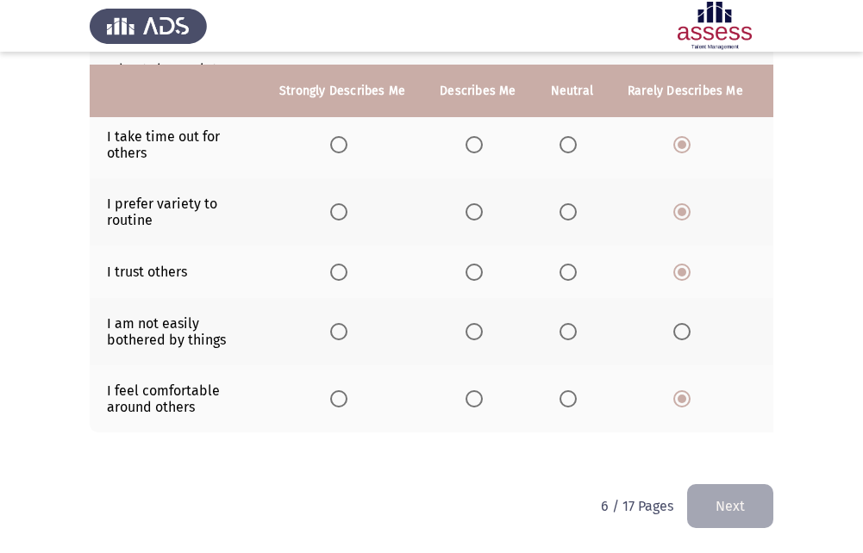
click at [734, 506] on button "Next" at bounding box center [730, 507] width 86 height 44
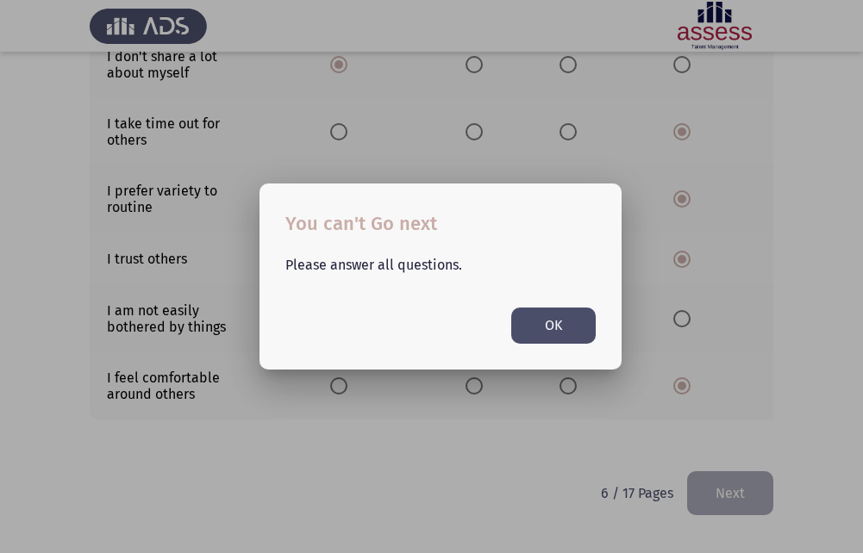
click at [540, 320] on button "OK" at bounding box center [553, 325] width 84 height 35
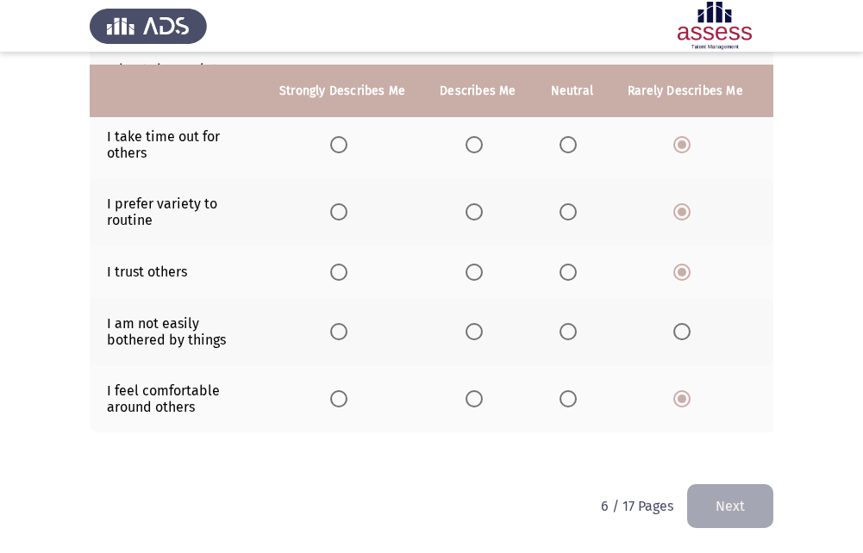
click at [696, 325] on th at bounding box center [685, 331] width 150 height 67
click at [684, 323] on span "Select an option" at bounding box center [681, 331] width 17 height 17
click at [684, 323] on input "Select an option" at bounding box center [681, 331] width 17 height 17
click at [710, 492] on button "Next" at bounding box center [730, 507] width 86 height 44
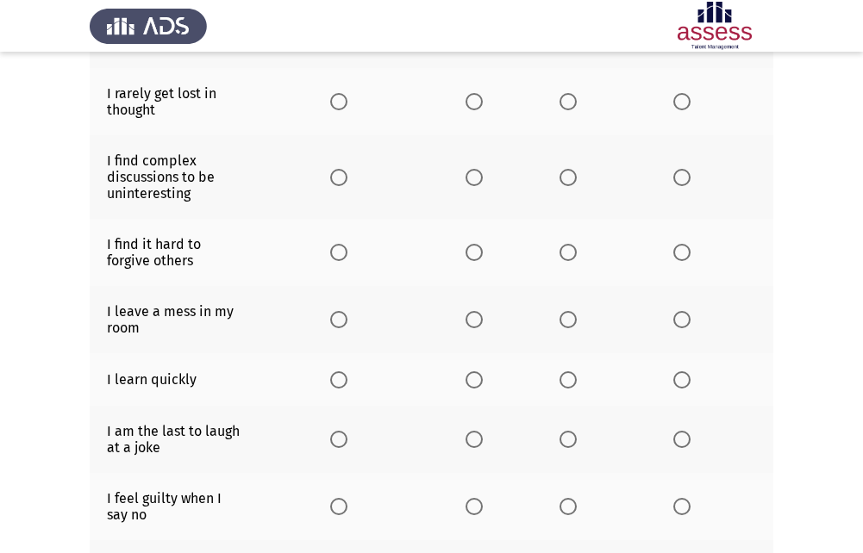
scroll to position [0, 0]
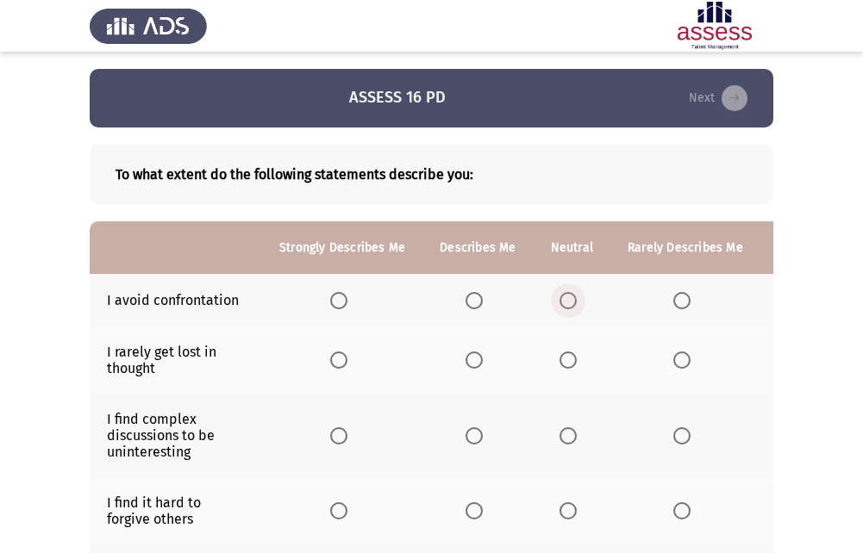
click at [566, 294] on span "Select an option" at bounding box center [568, 300] width 17 height 17
click at [566, 294] on input "Select an option" at bounding box center [568, 300] width 17 height 17
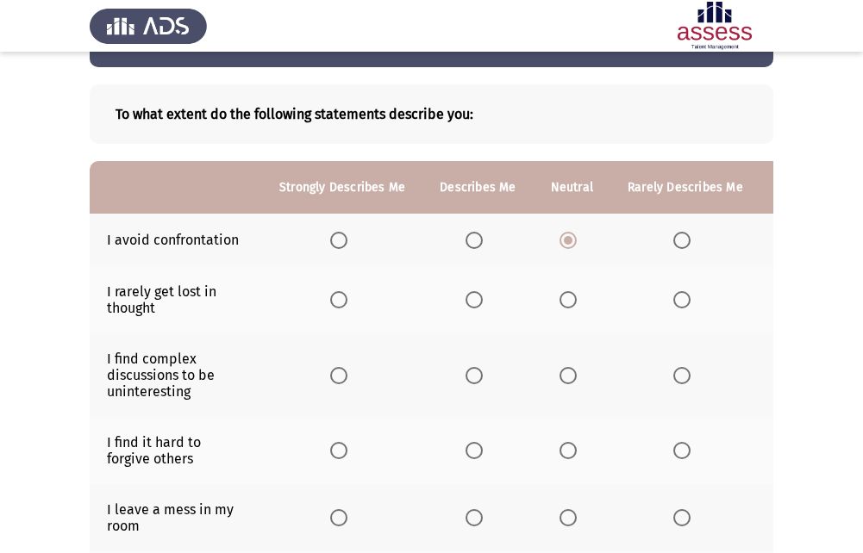
scroll to position [86, 0]
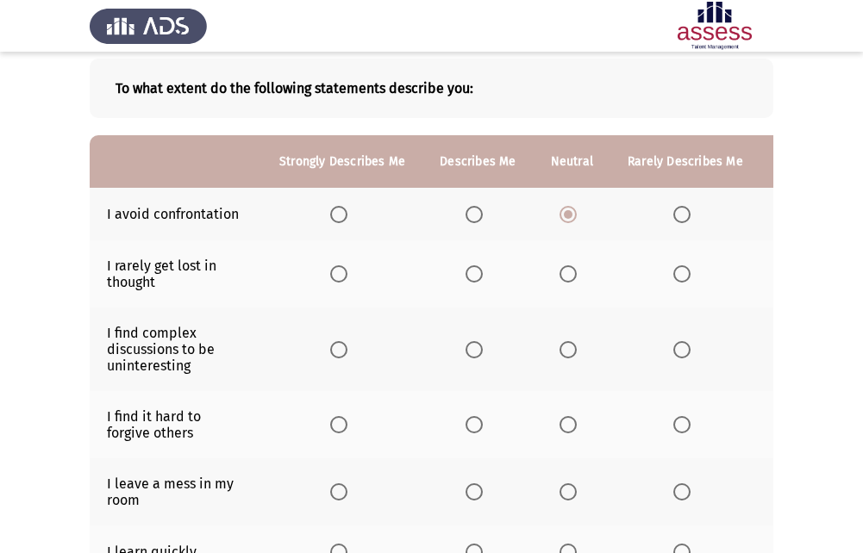
click at [478, 266] on span "Select an option" at bounding box center [474, 274] width 17 height 17
click at [478, 266] on input "Select an option" at bounding box center [474, 274] width 17 height 17
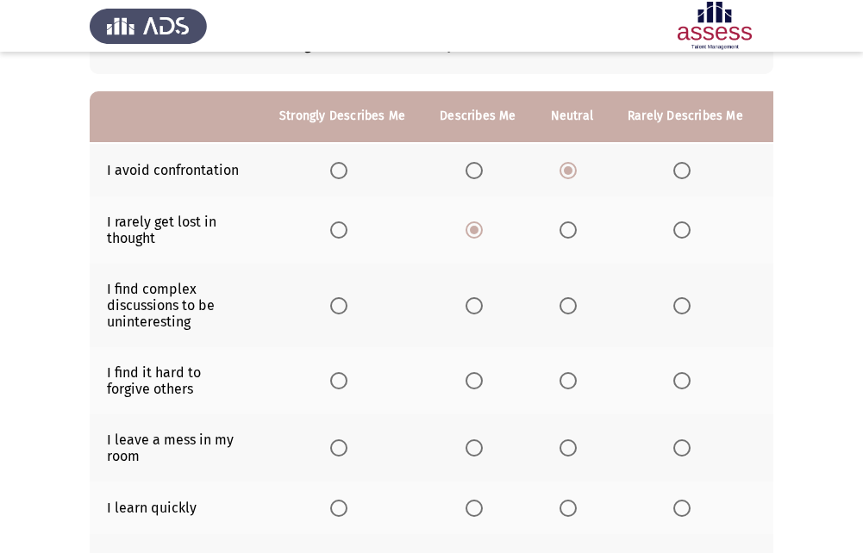
scroll to position [172, 0]
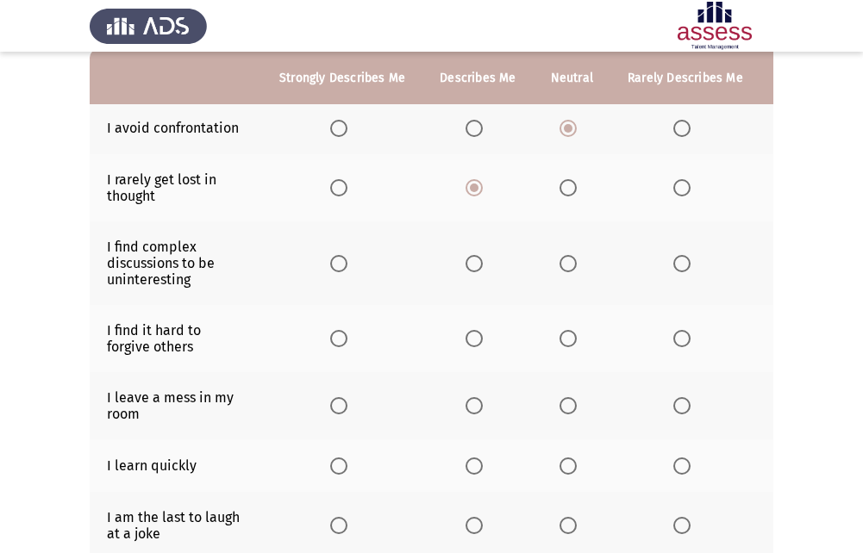
click at [676, 257] on span "Select an option" at bounding box center [681, 263] width 17 height 17
click at [676, 257] on input "Select an option" at bounding box center [681, 263] width 17 height 17
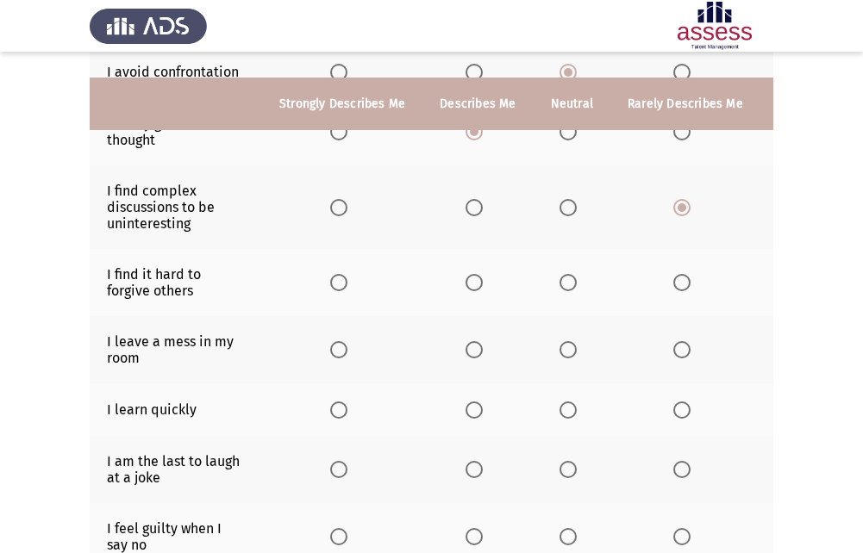
scroll to position [259, 0]
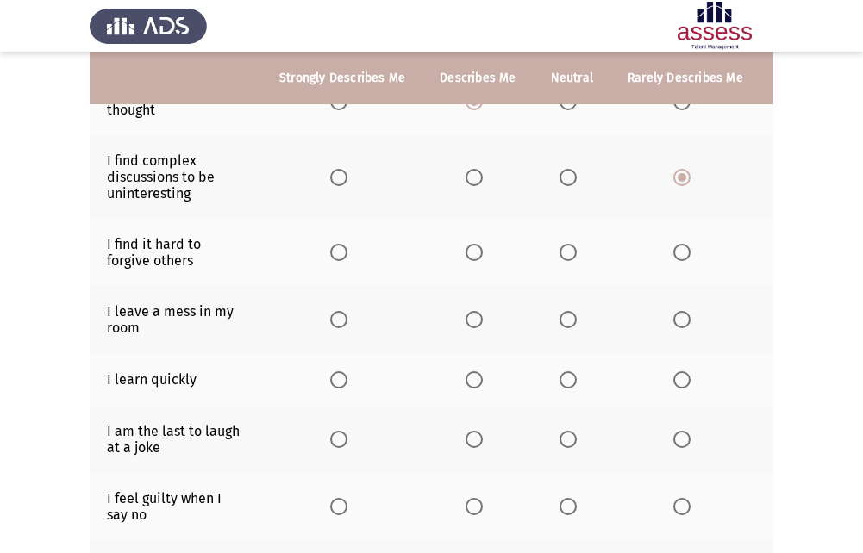
click at [678, 251] on span "Select an option" at bounding box center [681, 252] width 17 height 17
click at [678, 251] on input "Select an option" at bounding box center [681, 252] width 17 height 17
click at [466, 317] on span "Select an option" at bounding box center [474, 319] width 17 height 17
click at [466, 317] on input "Select an option" at bounding box center [474, 319] width 17 height 17
click at [573, 395] on th at bounding box center [572, 379] width 77 height 53
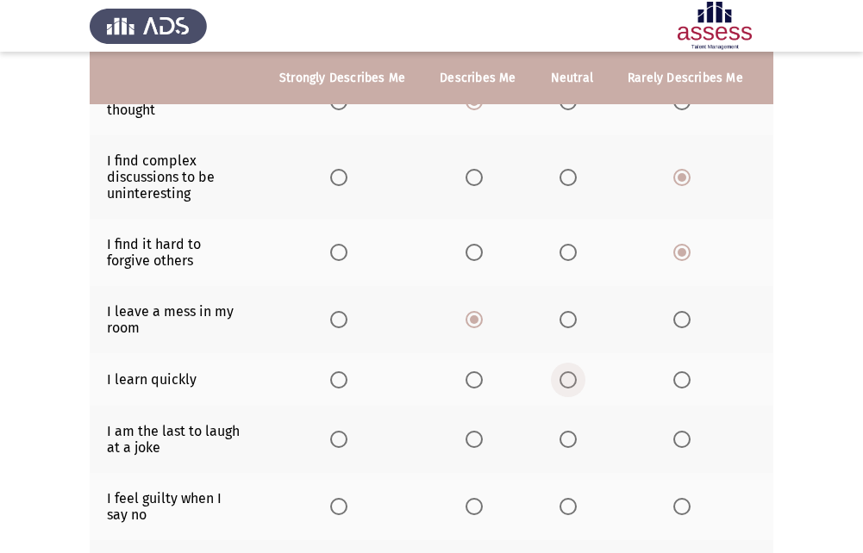
click at [563, 380] on span "Select an option" at bounding box center [568, 380] width 17 height 17
click at [563, 380] on input "Select an option" at bounding box center [568, 380] width 17 height 17
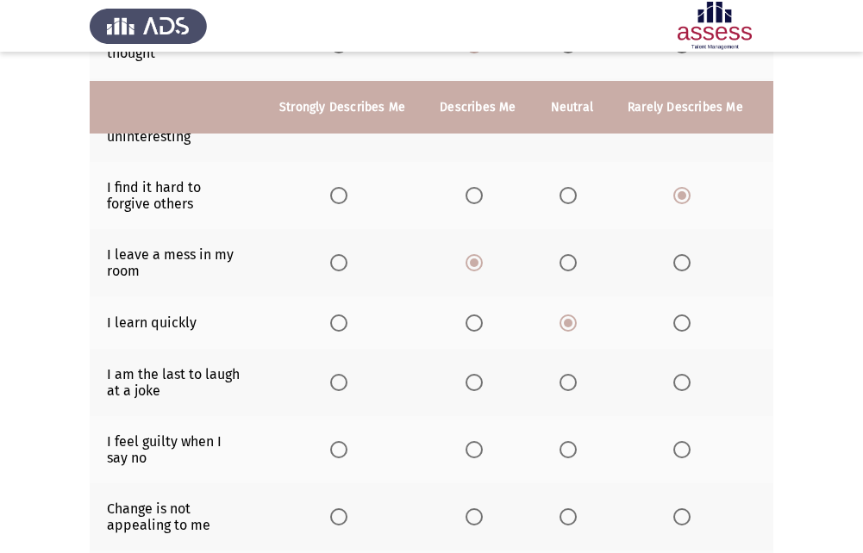
scroll to position [345, 0]
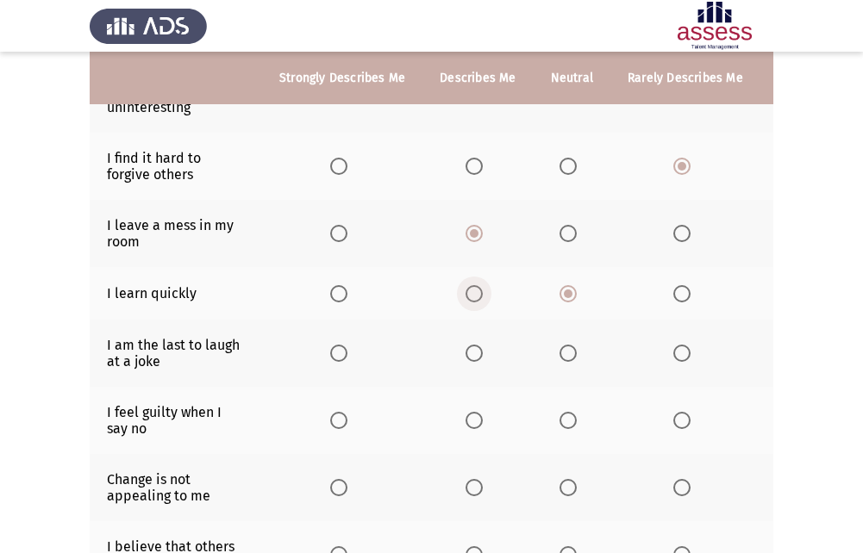
click at [468, 295] on span "Select an option" at bounding box center [474, 293] width 17 height 17
click at [468, 295] on input "Select an option" at bounding box center [474, 293] width 17 height 17
click at [673, 357] on span "Select an option" at bounding box center [681, 353] width 17 height 17
click at [673, 357] on input "Select an option" at bounding box center [681, 353] width 17 height 17
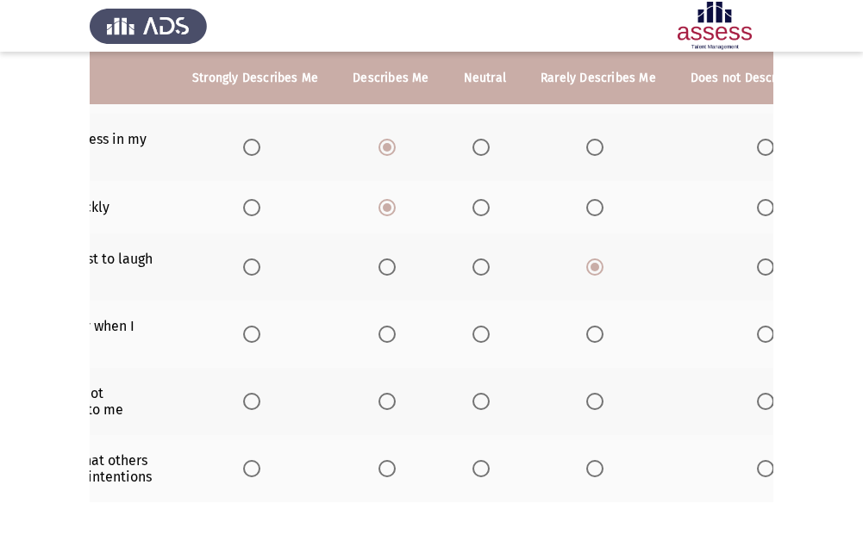
scroll to position [0, 91]
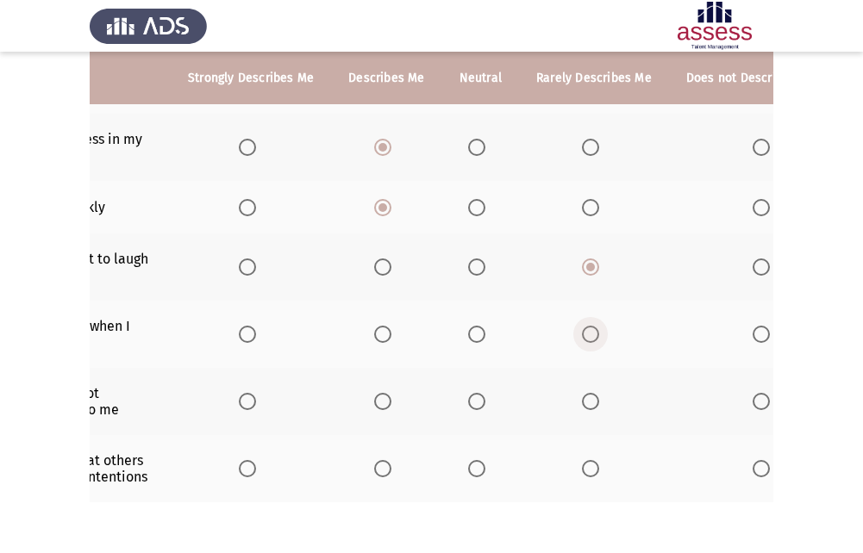
click at [582, 334] on span "Select an option" at bounding box center [590, 334] width 17 height 17
click at [582, 334] on input "Select an option" at bounding box center [590, 334] width 17 height 17
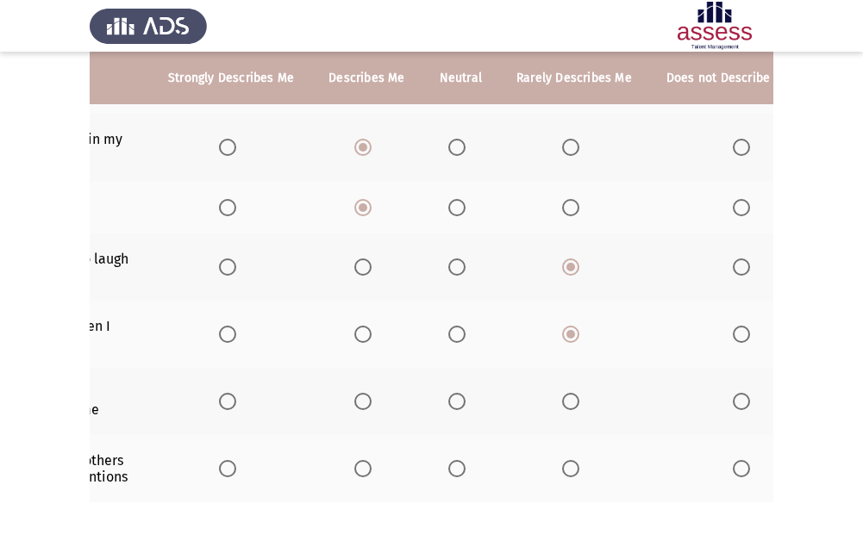
scroll to position [0, 120]
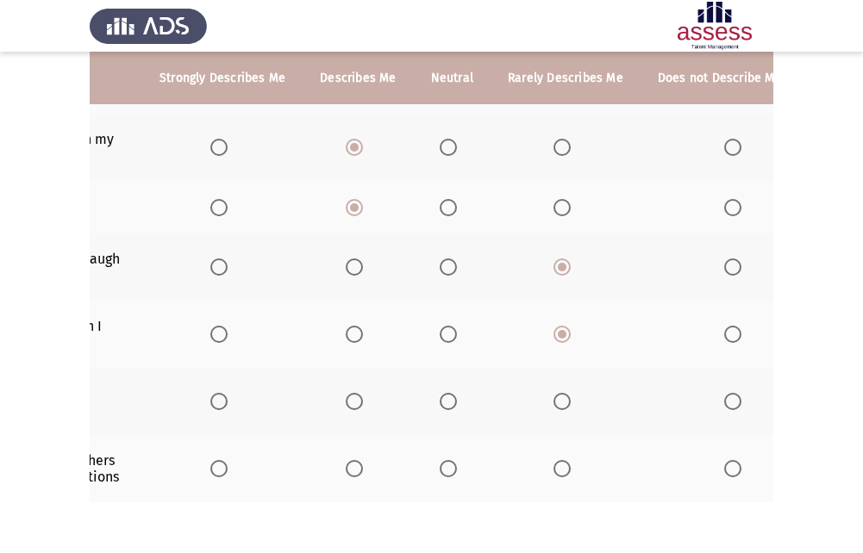
click at [553, 528] on div "To what extent do the following statements describe you: Strongly Describes Me …" at bounding box center [432, 117] width 684 height 841
click at [723, 380] on th at bounding box center [736, 401] width 191 height 67
click at [724, 394] on span "Select an option" at bounding box center [732, 401] width 17 height 17
click at [724, 394] on input "Select an option" at bounding box center [732, 401] width 17 height 17
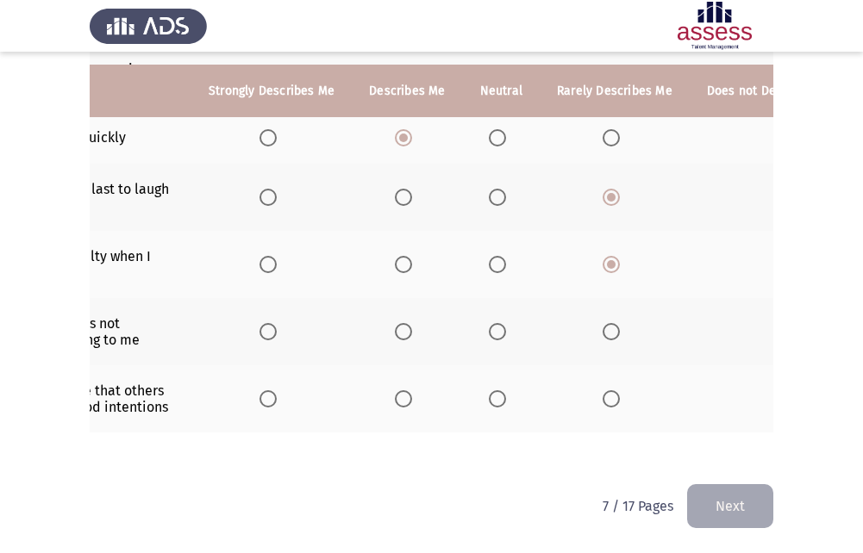
scroll to position [0, 0]
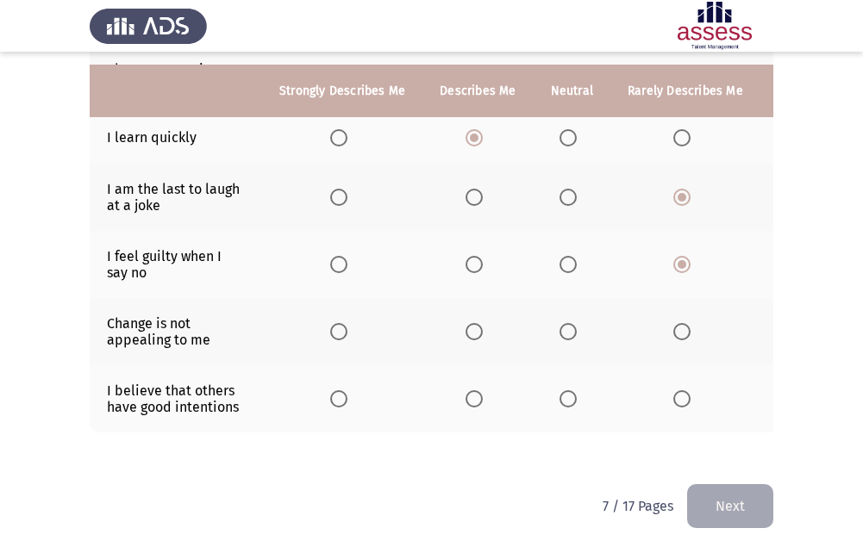
click at [444, 472] on div "To what extent do the following statements describe you: Strongly Describes Me …" at bounding box center [432, 56] width 684 height 858
click at [473, 391] on span "Select an option" at bounding box center [474, 399] width 17 height 17
click at [473, 391] on input "Select an option" at bounding box center [474, 399] width 17 height 17
click at [721, 499] on button "Next" at bounding box center [730, 507] width 86 height 44
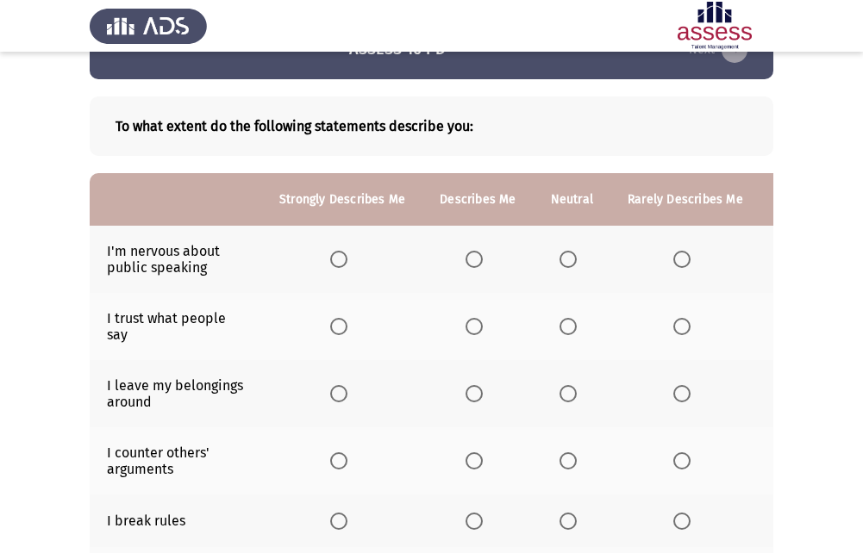
scroll to position [86, 0]
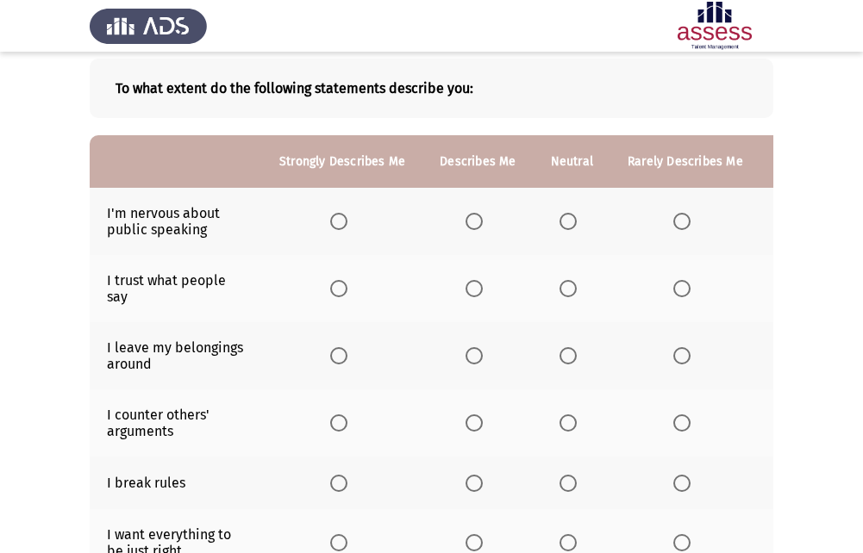
click at [573, 221] on label "Select an option" at bounding box center [572, 221] width 24 height 17
click at [573, 221] on input "Select an option" at bounding box center [568, 221] width 17 height 17
click at [673, 295] on span "Select an option" at bounding box center [681, 288] width 17 height 17
click at [673, 295] on input "Select an option" at bounding box center [681, 288] width 17 height 17
click at [673, 295] on span "Select an option" at bounding box center [681, 288] width 17 height 17
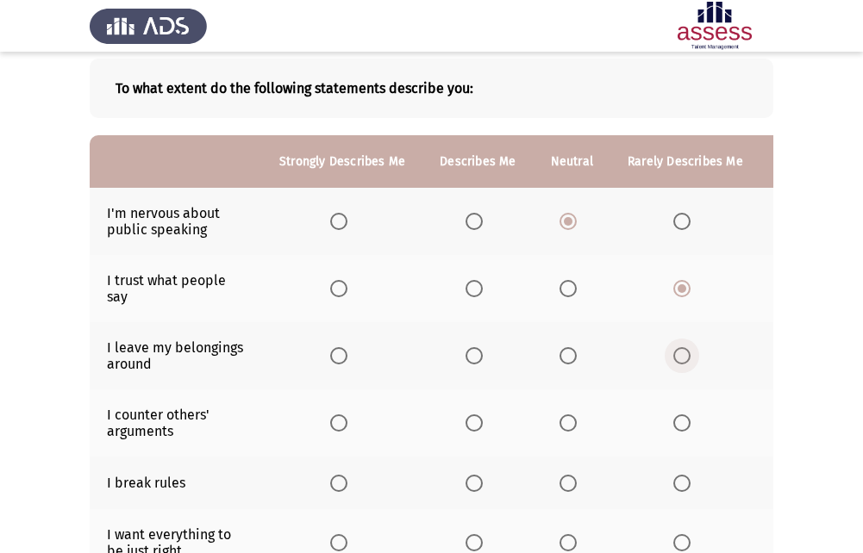
click at [678, 350] on span "Select an option" at bounding box center [681, 355] width 17 height 17
click at [678, 350] on input "Select an option" at bounding box center [681, 355] width 17 height 17
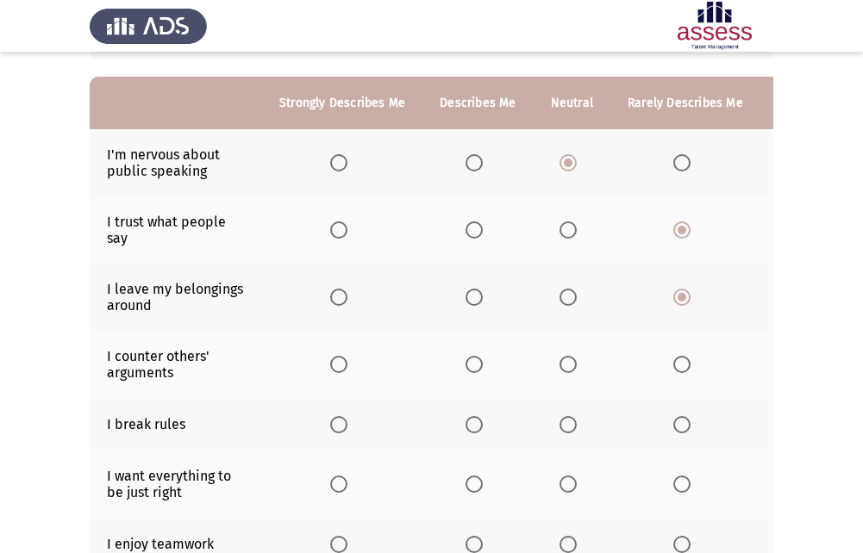
scroll to position [172, 0]
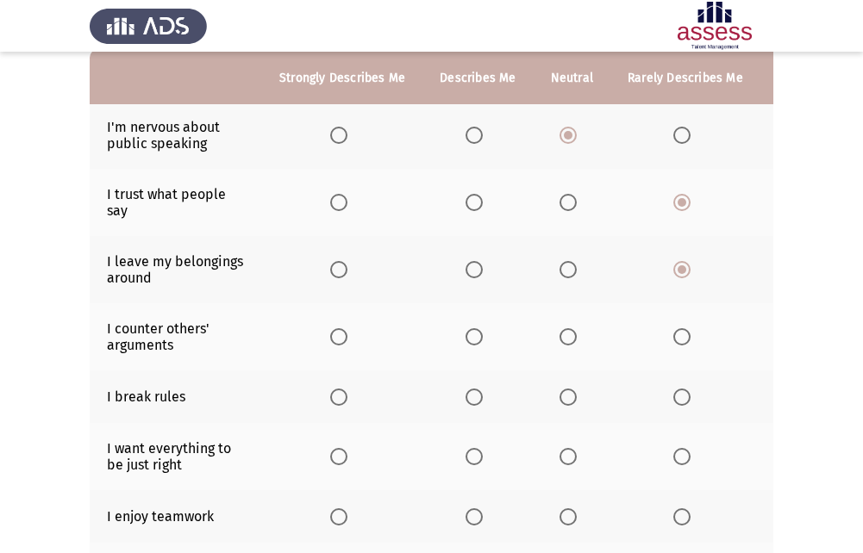
click at [676, 340] on span "Select an option" at bounding box center [681, 336] width 17 height 17
click at [676, 340] on input "Select an option" at bounding box center [681, 336] width 17 height 17
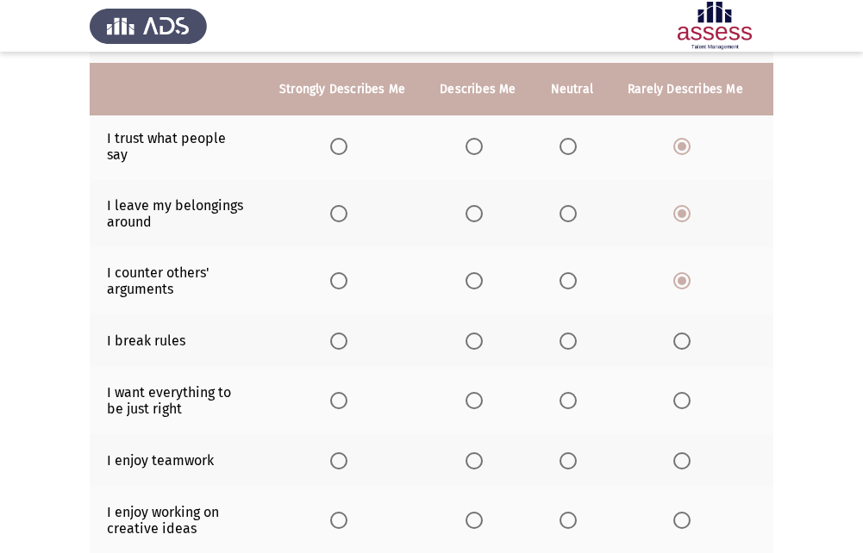
scroll to position [259, 0]
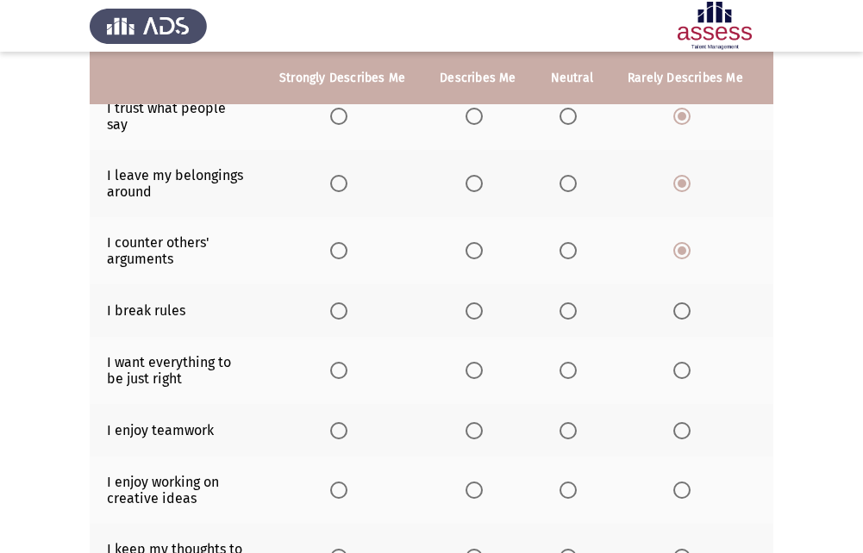
click at [563, 307] on span "Select an option" at bounding box center [568, 311] width 17 height 17
click at [563, 307] on input "Select an option" at bounding box center [568, 311] width 17 height 17
click at [477, 316] on span "Select an option" at bounding box center [474, 311] width 17 height 17
click at [477, 316] on input "Select an option" at bounding box center [474, 311] width 17 height 17
click at [566, 312] on span "Select an option" at bounding box center [568, 311] width 17 height 17
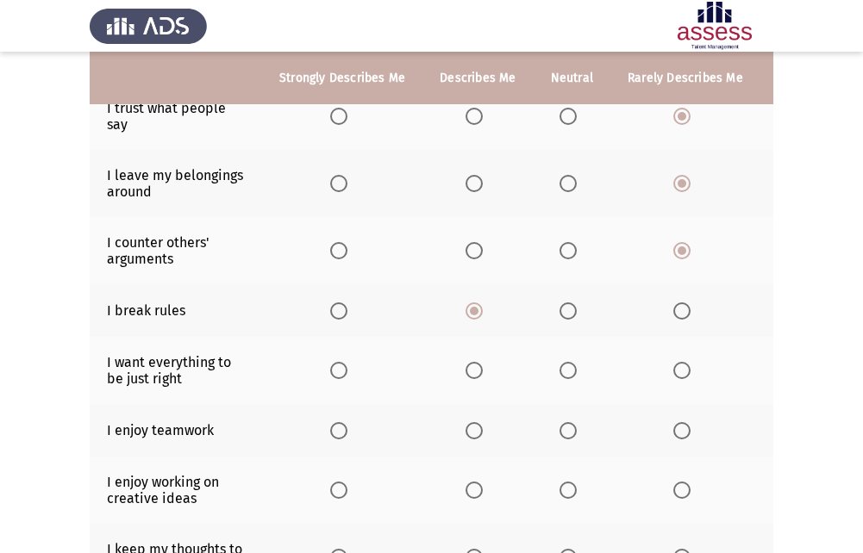
click at [566, 312] on input "Select an option" at bounding box center [568, 311] width 17 height 17
click at [345, 366] on span "Select an option" at bounding box center [338, 370] width 17 height 17
click at [345, 366] on input "Select an option" at bounding box center [338, 370] width 17 height 17
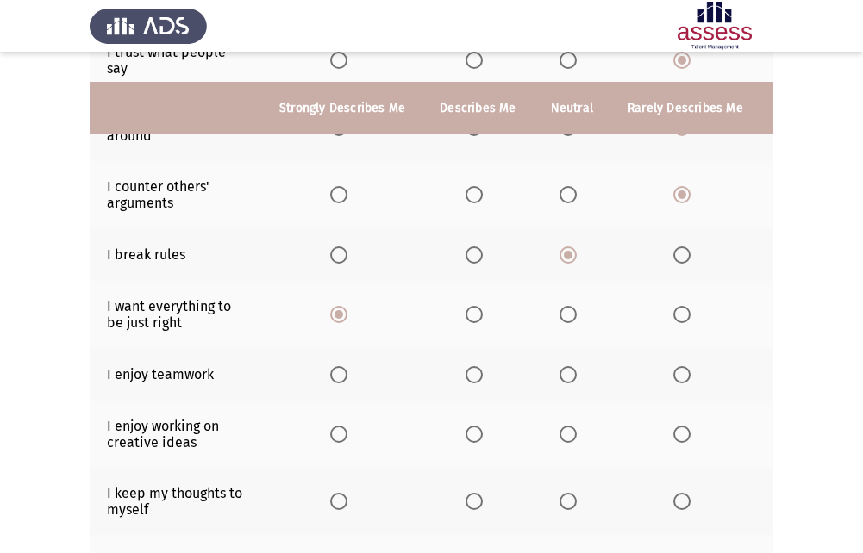
scroll to position [345, 0]
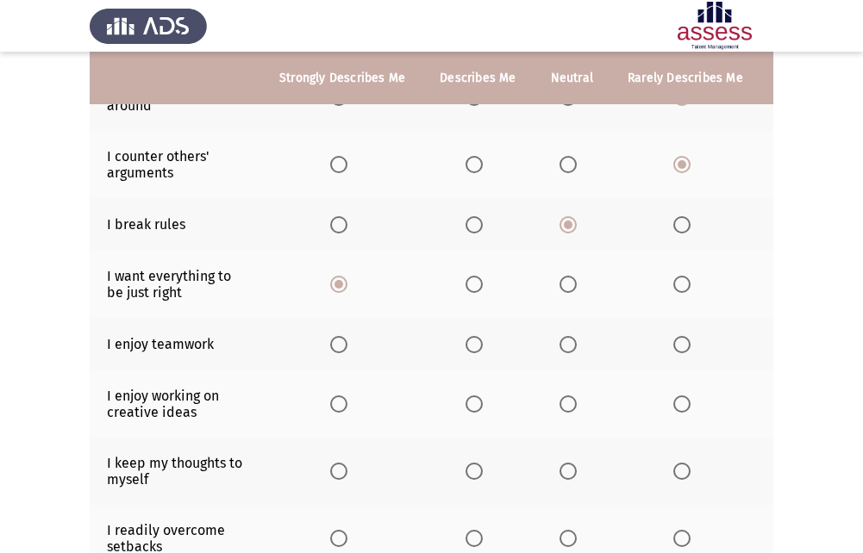
click at [679, 347] on span "Select an option" at bounding box center [681, 344] width 17 height 17
click at [679, 347] on input "Select an option" at bounding box center [681, 344] width 17 height 17
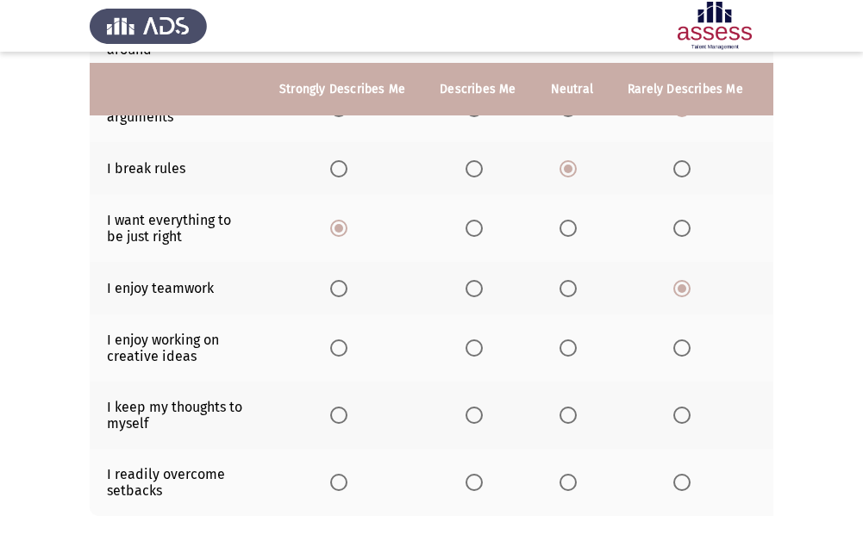
scroll to position [431, 0]
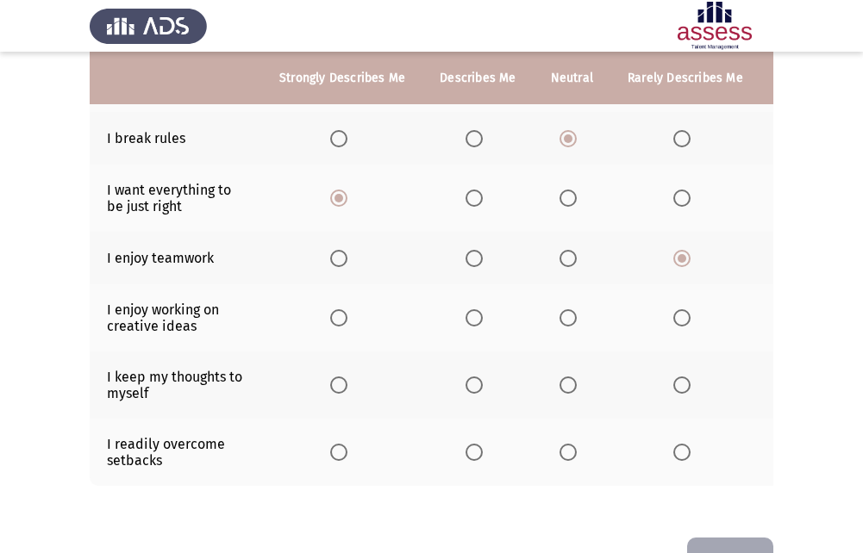
click at [345, 320] on span "Select an option" at bounding box center [338, 318] width 17 height 17
click at [345, 320] on input "Select an option" at bounding box center [338, 318] width 17 height 17
click at [343, 392] on span "Select an option" at bounding box center [338, 385] width 17 height 17
click at [343, 392] on input "Select an option" at bounding box center [338, 385] width 17 height 17
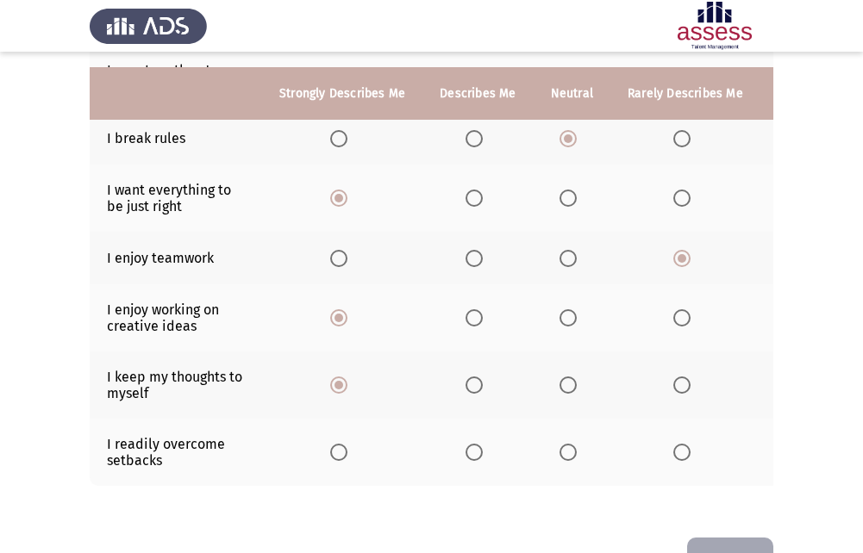
scroll to position [497, 0]
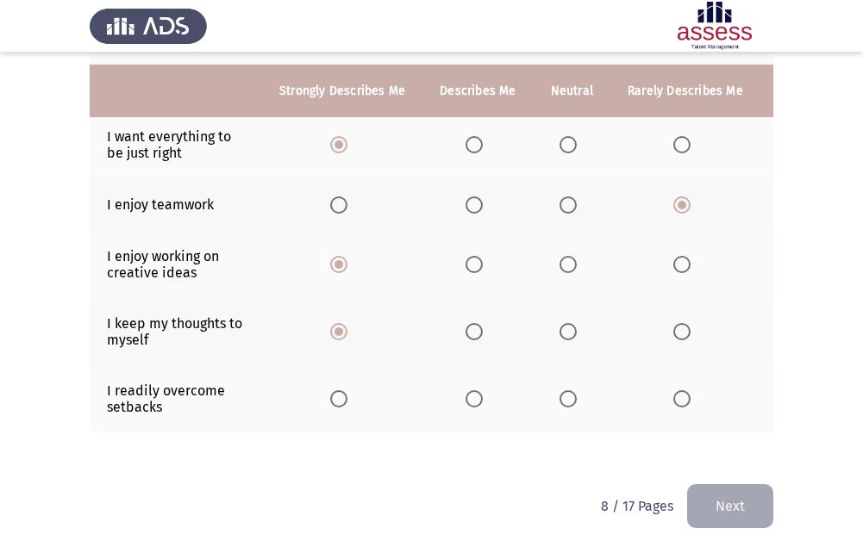
click at [568, 391] on span "Select an option" at bounding box center [568, 399] width 17 height 17
click at [568, 391] on input "Select an option" at bounding box center [568, 399] width 17 height 17
click at [741, 499] on button "Next" at bounding box center [730, 507] width 86 height 44
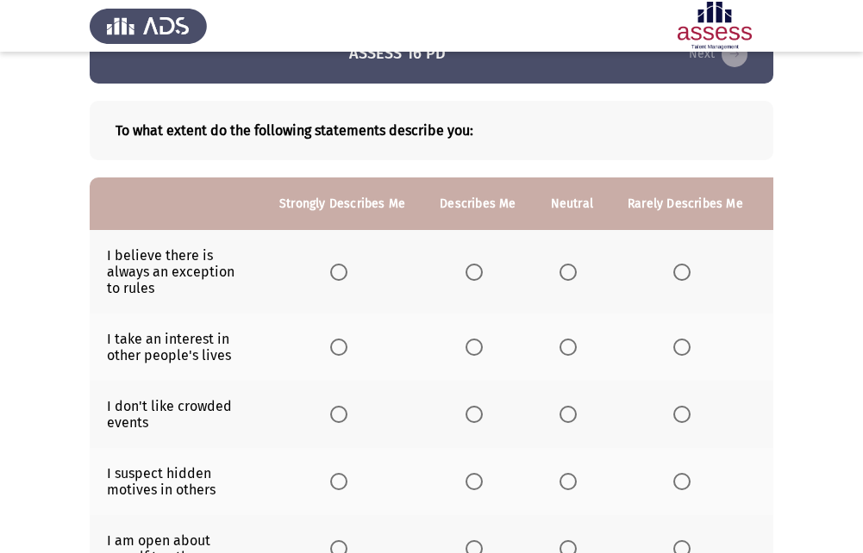
scroll to position [86, 0]
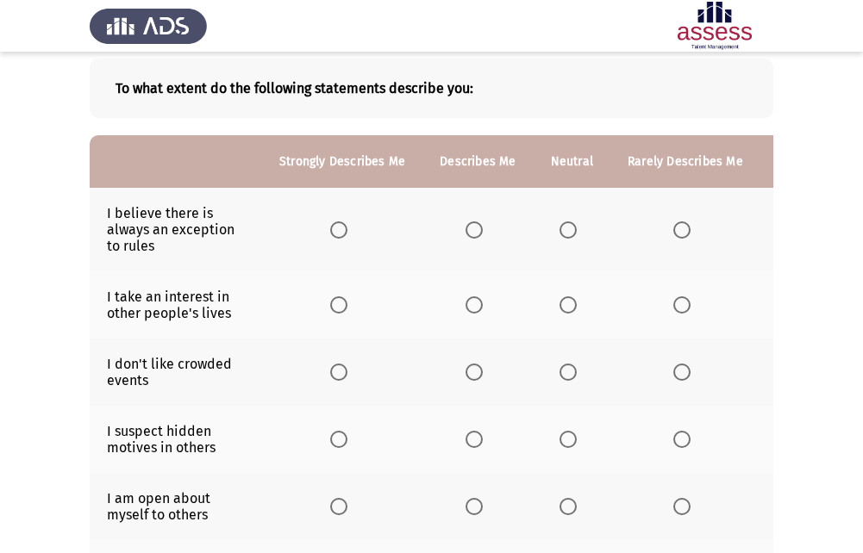
click at [473, 233] on span "Select an option" at bounding box center [474, 230] width 17 height 17
click at [473, 233] on input "Select an option" at bounding box center [474, 230] width 17 height 17
click at [662, 301] on th at bounding box center [685, 305] width 150 height 67
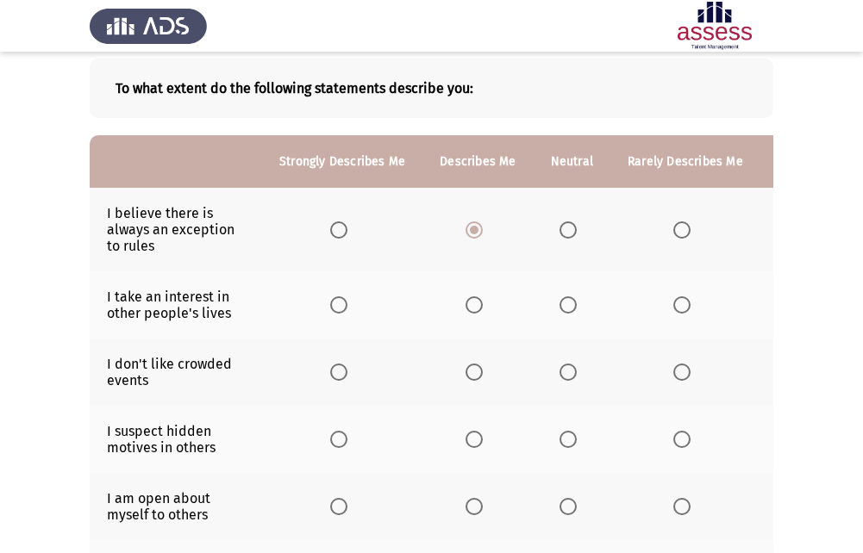
click at [662, 301] on th at bounding box center [685, 305] width 150 height 67
click at [689, 312] on label "Select an option" at bounding box center [685, 305] width 24 height 17
click at [689, 312] on input "Select an option" at bounding box center [681, 305] width 17 height 17
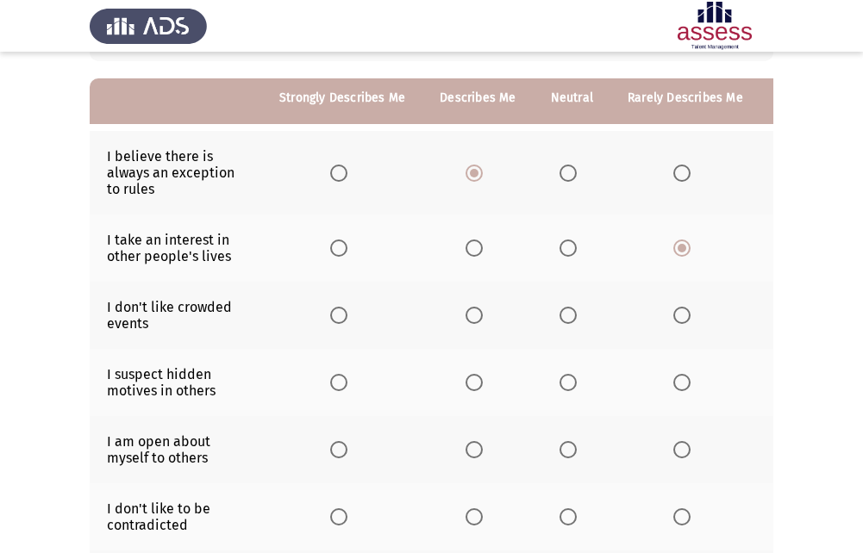
scroll to position [172, 0]
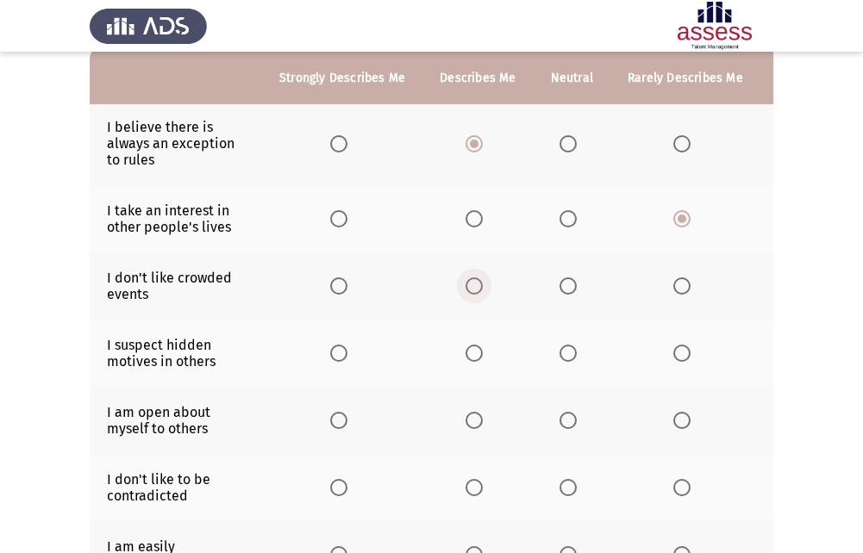
click at [466, 288] on span "Select an option" at bounding box center [474, 286] width 17 height 17
click at [466, 288] on input "Select an option" at bounding box center [474, 286] width 17 height 17
click at [481, 363] on th at bounding box center [477, 353] width 110 height 67
click at [473, 360] on span "Select an option" at bounding box center [474, 353] width 17 height 17
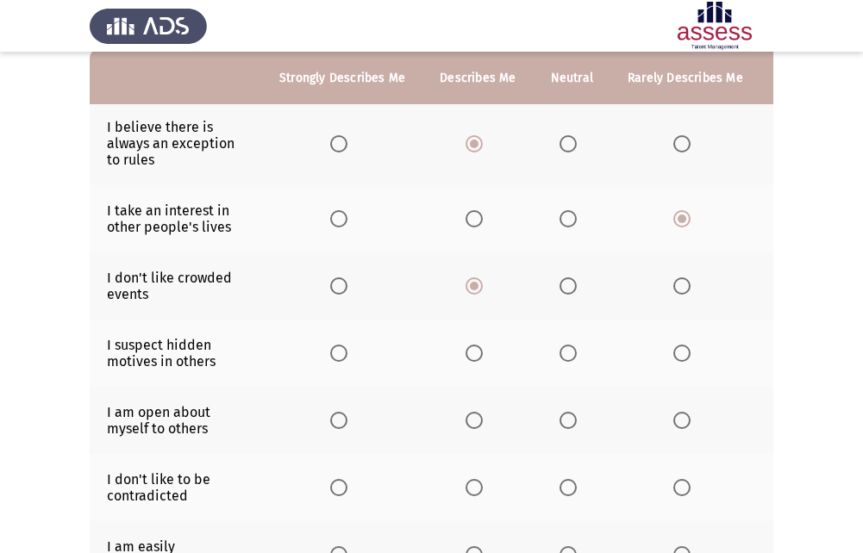
click at [473, 360] on input "Select an option" at bounding box center [474, 353] width 17 height 17
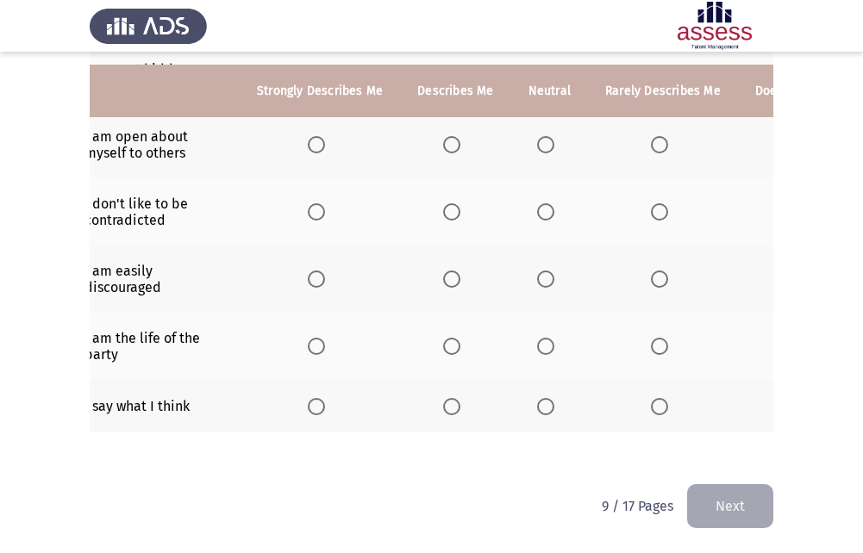
scroll to position [0, 33]
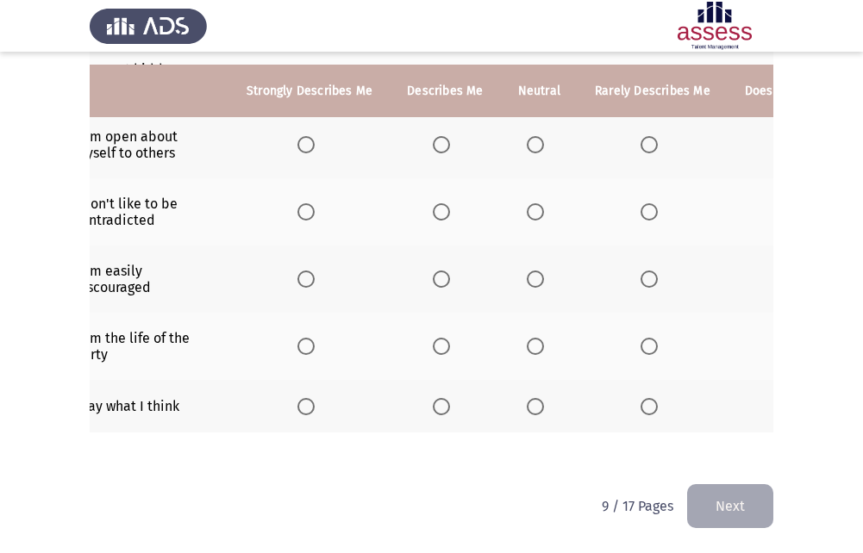
click at [646, 452] on div "To what extent do the following statements describe you: Strongly Describes Me …" at bounding box center [432, 73] width 684 height 788
click at [660, 448] on div "To what extent do the following statements describe you: Strongly Describes Me …" at bounding box center [432, 73] width 684 height 788
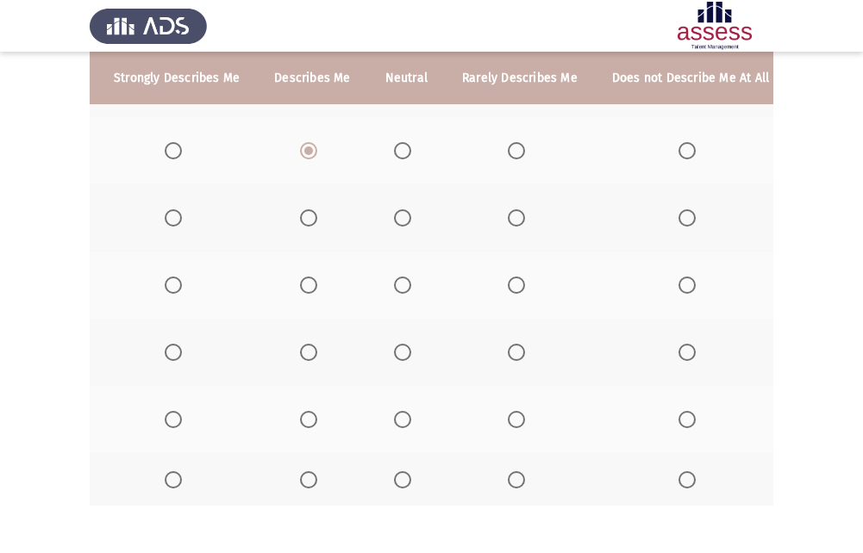
scroll to position [0, 169]
drag, startPoint x: 685, startPoint y: 209, endPoint x: 676, endPoint y: 216, distance: 11.6
click at [682, 210] on mat-radio-button "Select an option" at bounding box center [687, 219] width 24 height 18
click at [676, 216] on span "Select an option" at bounding box center [683, 218] width 17 height 17
click at [676, 216] on input "Select an option" at bounding box center [683, 218] width 17 height 17
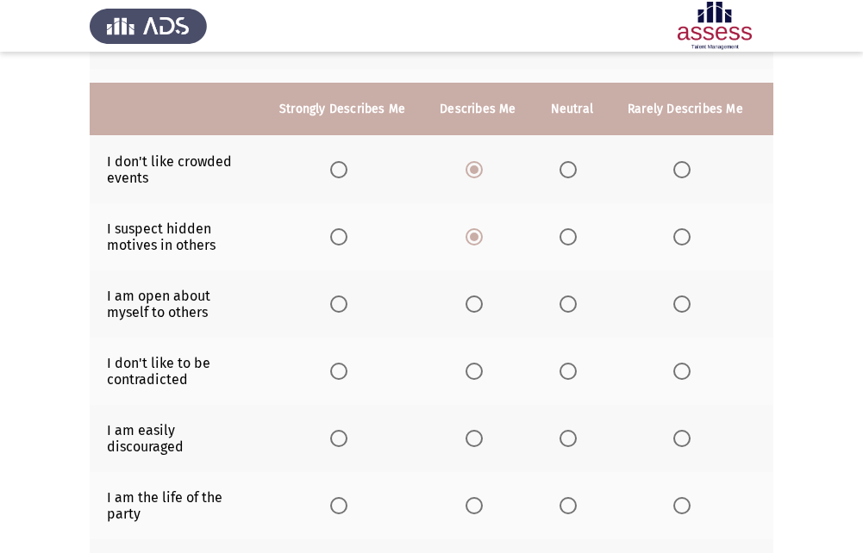
scroll to position [375, 0]
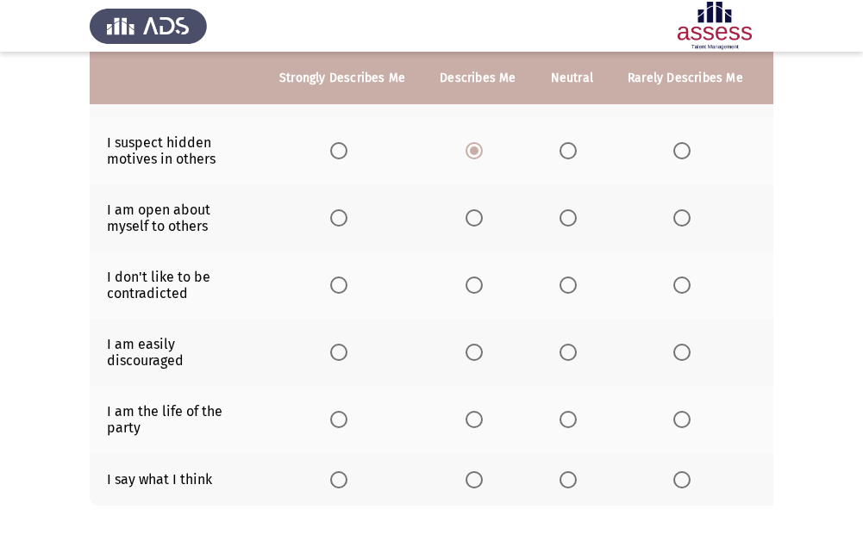
click at [568, 282] on span "Select an option" at bounding box center [568, 285] width 17 height 17
click at [568, 282] on input "Select an option" at bounding box center [568, 285] width 17 height 17
click at [566, 357] on span "Select an option" at bounding box center [568, 352] width 17 height 17
click at [566, 357] on input "Select an option" at bounding box center [568, 352] width 17 height 17
click at [561, 423] on span "Select an option" at bounding box center [568, 419] width 17 height 17
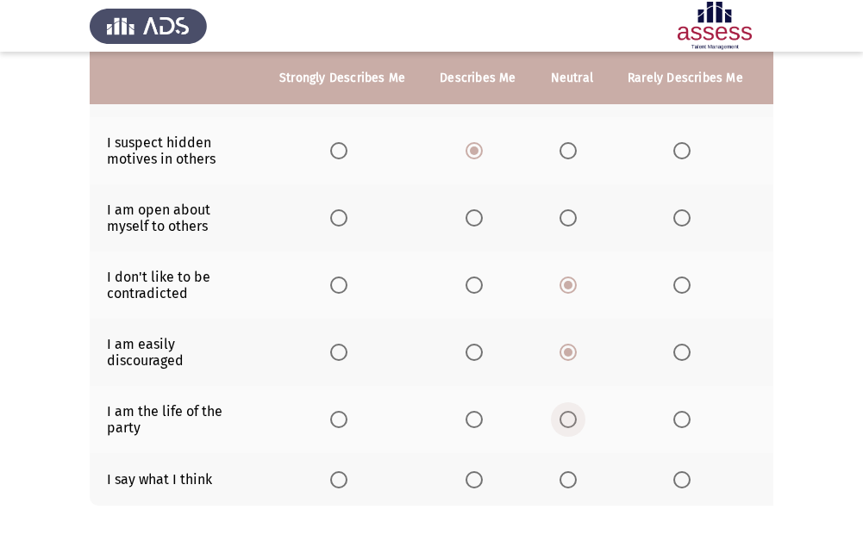
click at [561, 423] on input "Select an option" at bounding box center [568, 419] width 17 height 17
click at [564, 481] on span "Select an option" at bounding box center [568, 480] width 17 height 17
click at [564, 481] on input "Select an option" at bounding box center [568, 480] width 17 height 17
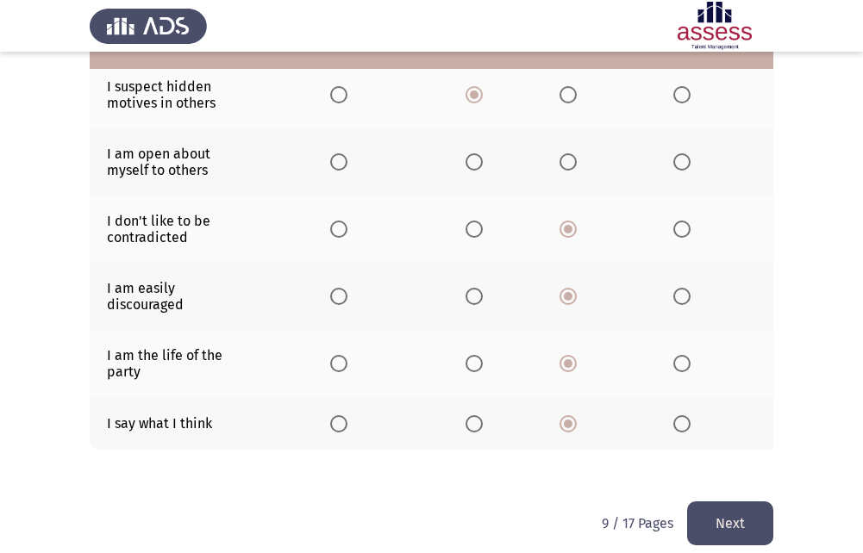
scroll to position [461, 0]
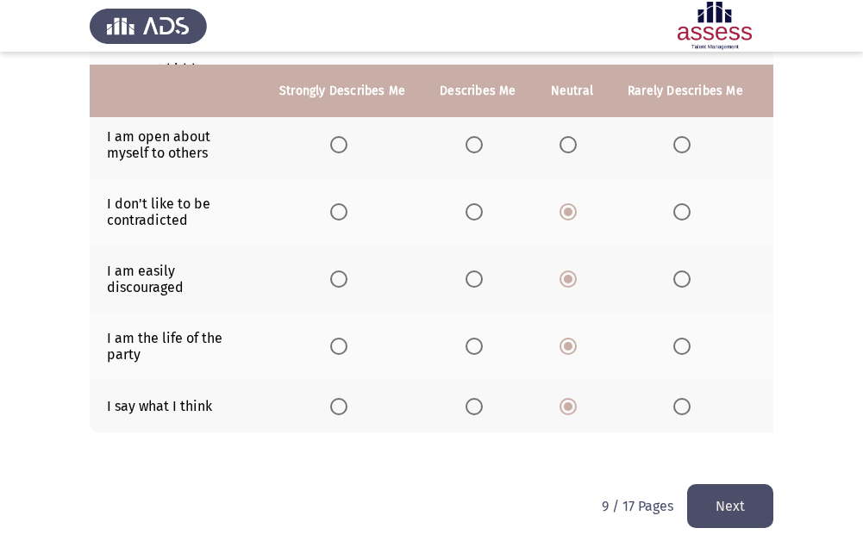
click at [733, 500] on button "Next" at bounding box center [730, 507] width 86 height 44
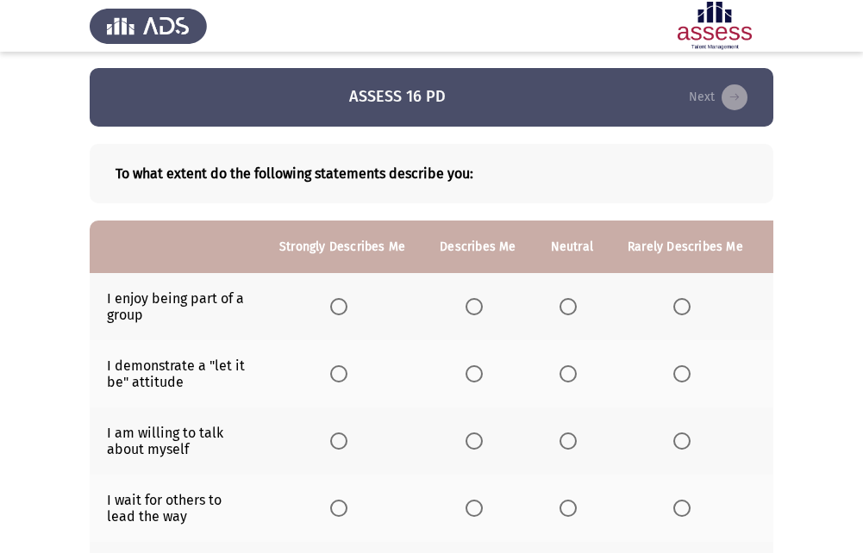
scroll to position [0, 0]
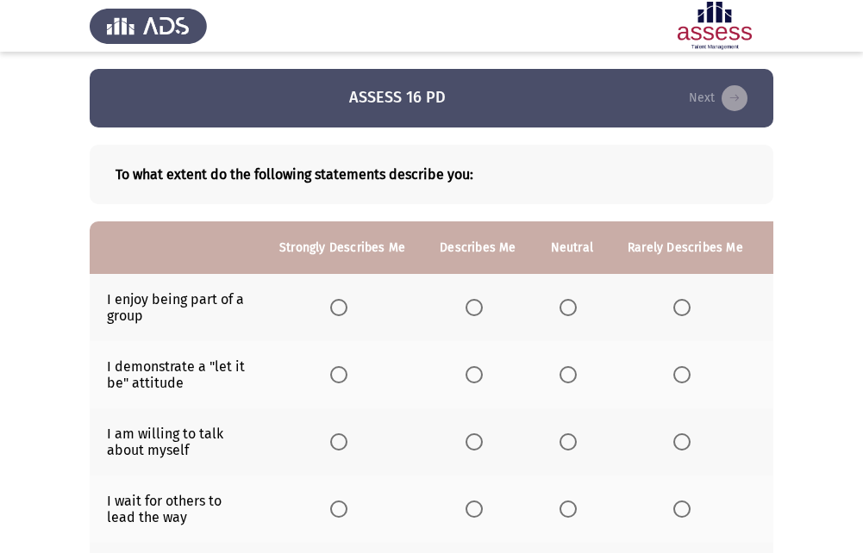
click at [679, 311] on span "Select an option" at bounding box center [681, 307] width 17 height 17
click at [679, 311] on input "Select an option" at bounding box center [681, 307] width 17 height 17
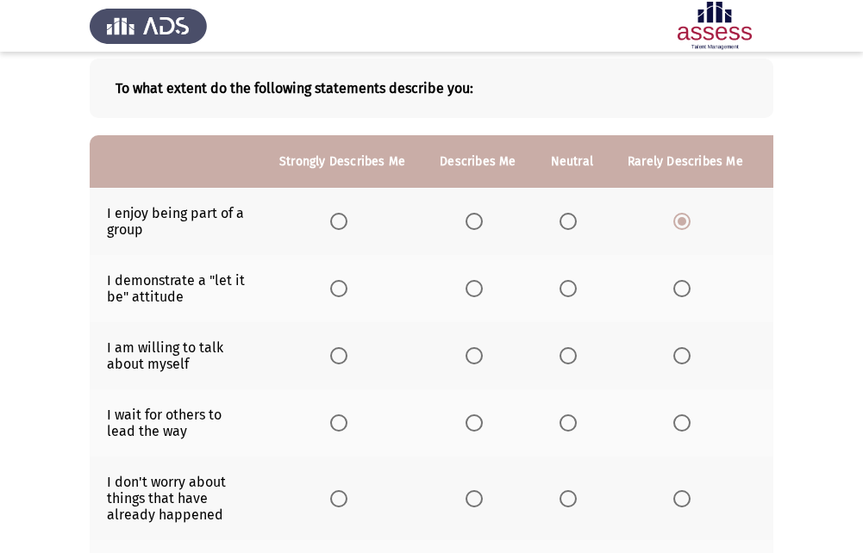
click at [566, 299] on th at bounding box center [572, 288] width 77 height 67
click at [567, 290] on span "Select an option" at bounding box center [568, 288] width 17 height 17
click at [567, 290] on input "Select an option" at bounding box center [568, 288] width 17 height 17
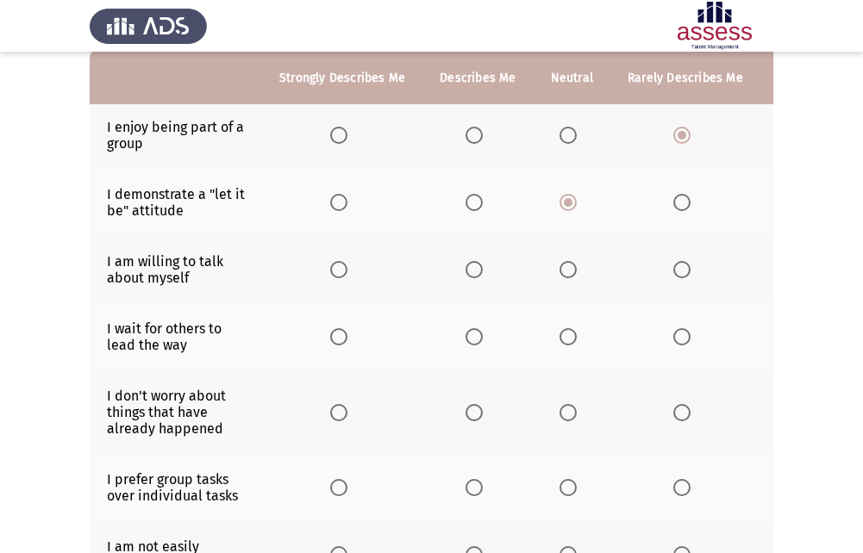
click at [567, 277] on span "Select an option" at bounding box center [568, 269] width 17 height 17
click at [567, 277] on input "Select an option" at bounding box center [568, 269] width 17 height 17
click at [685, 270] on span "Select an option" at bounding box center [681, 269] width 17 height 17
click at [685, 270] on input "Select an option" at bounding box center [681, 269] width 17 height 17
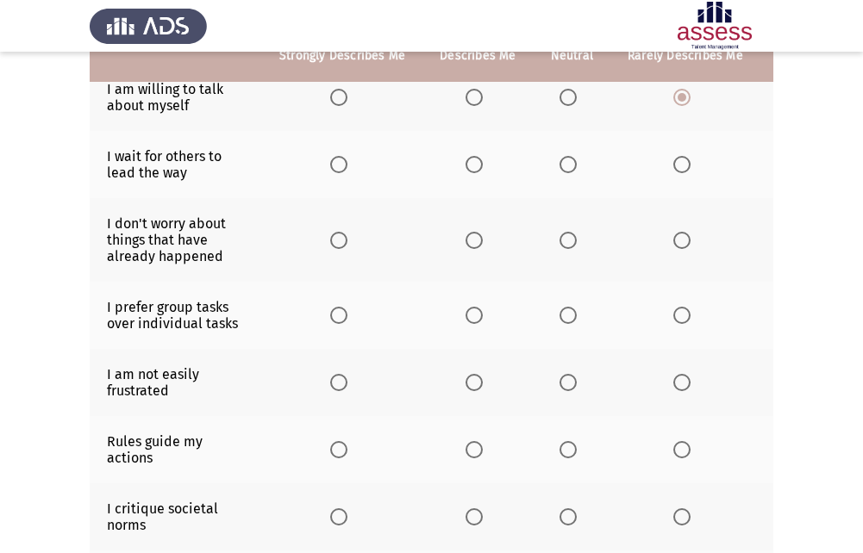
scroll to position [259, 0]
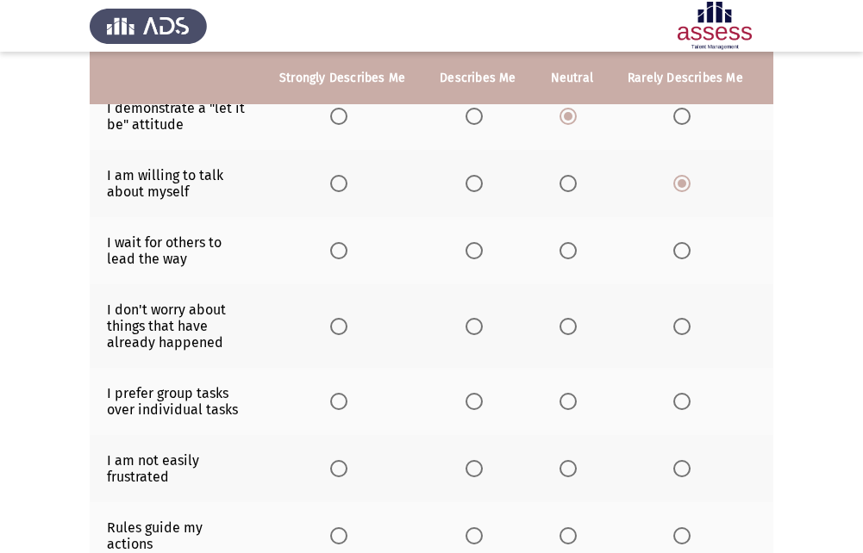
click at [478, 247] on span "Select an option" at bounding box center [474, 250] width 17 height 17
click at [478, 247] on input "Select an option" at bounding box center [474, 250] width 17 height 17
click at [578, 255] on label "Select an option" at bounding box center [572, 250] width 24 height 17
click at [577, 255] on input "Select an option" at bounding box center [568, 250] width 17 height 17
click at [573, 332] on label "Select an option" at bounding box center [572, 326] width 24 height 17
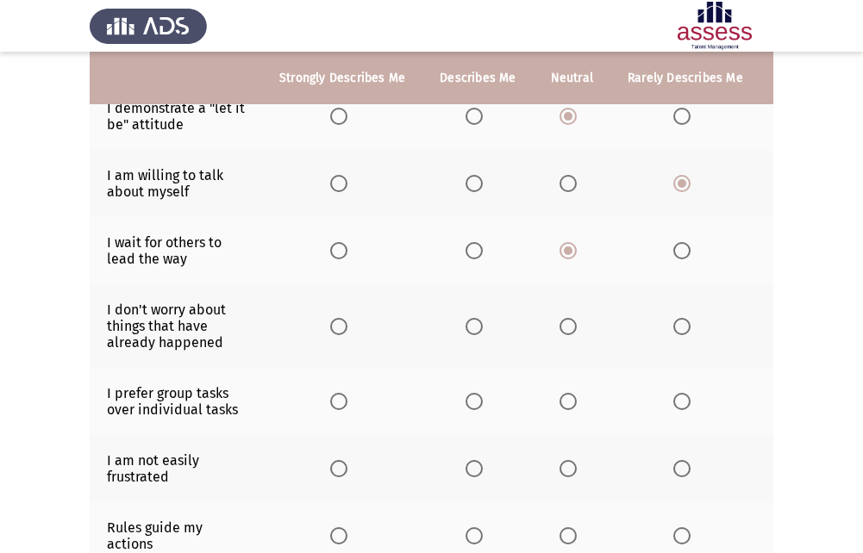
click at [573, 332] on input "Select an option" at bounding box center [568, 326] width 17 height 17
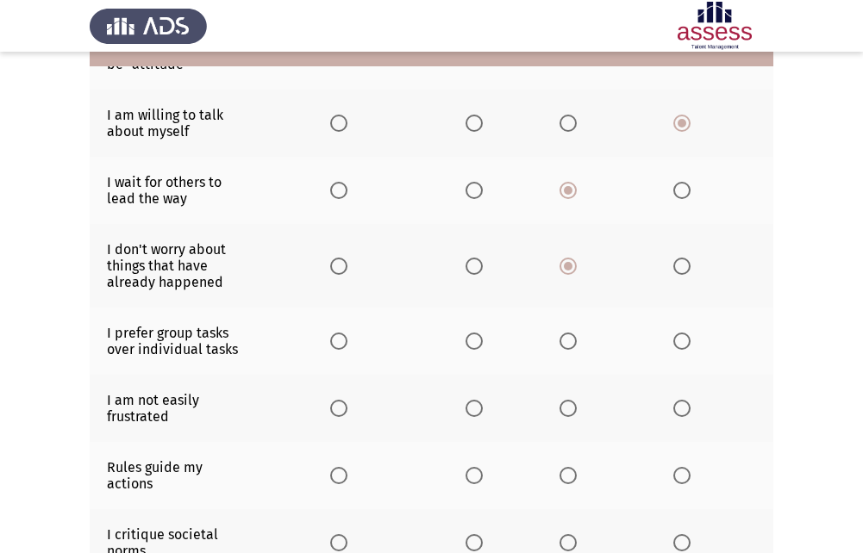
scroll to position [345, 0]
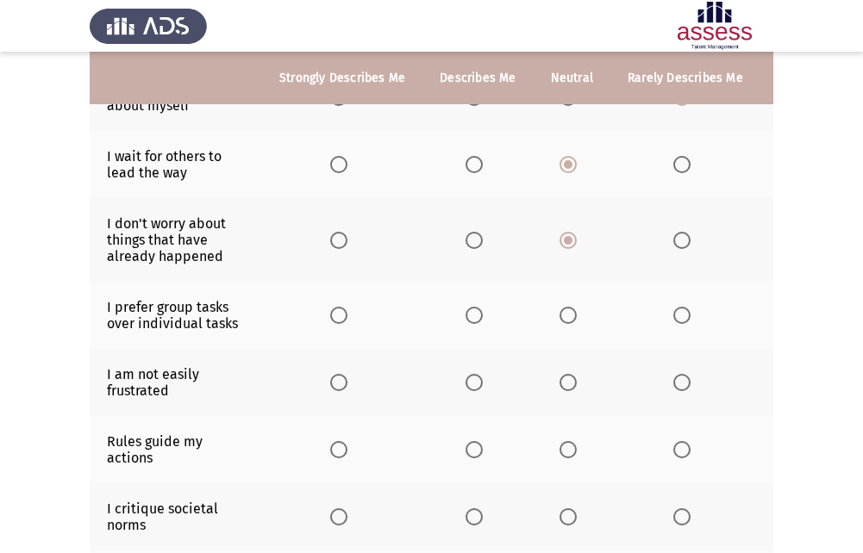
click at [682, 316] on span "Select an option" at bounding box center [681, 315] width 17 height 17
click at [682, 316] on input "Select an option" at bounding box center [681, 315] width 17 height 17
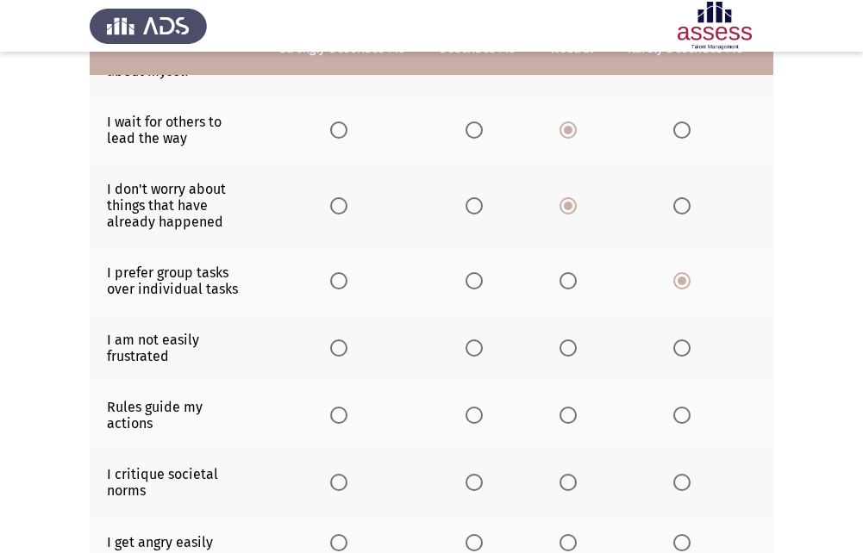
scroll to position [431, 0]
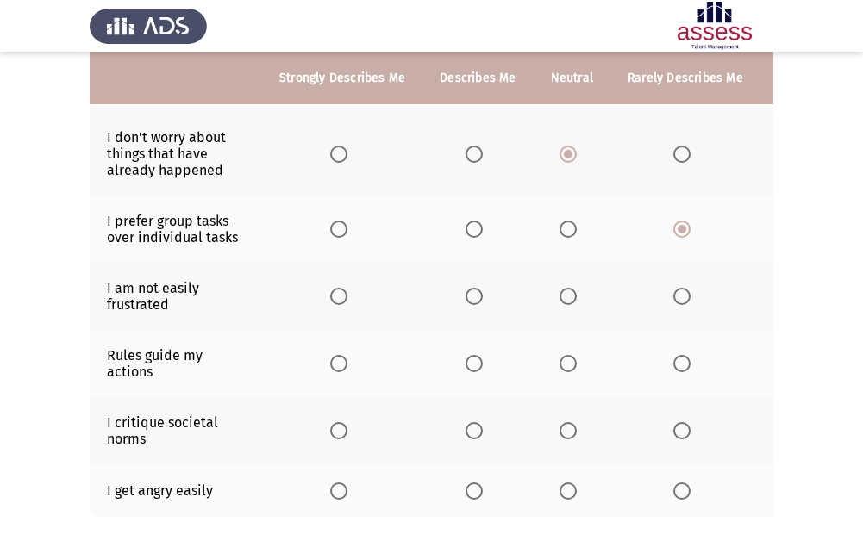
click at [578, 300] on label "Select an option" at bounding box center [572, 296] width 24 height 17
click at [577, 300] on input "Select an option" at bounding box center [568, 296] width 17 height 17
click at [560, 363] on span "Select an option" at bounding box center [568, 363] width 17 height 17
click at [560, 363] on input "Select an option" at bounding box center [568, 363] width 17 height 17
click at [565, 437] on span "Select an option" at bounding box center [568, 430] width 17 height 17
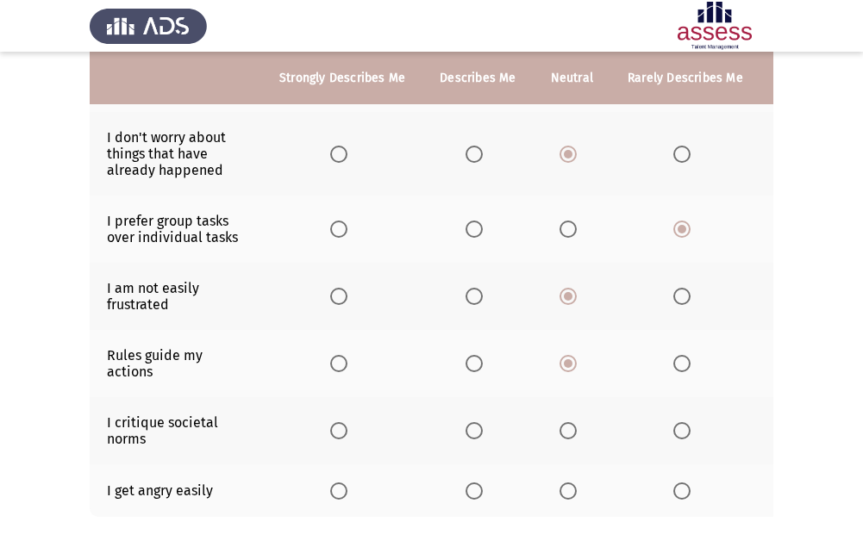
click at [565, 437] on input "Select an option" at bounding box center [568, 430] width 17 height 17
click at [677, 484] on span "Select an option" at bounding box center [681, 491] width 17 height 17
click at [677, 484] on input "Select an option" at bounding box center [681, 491] width 17 height 17
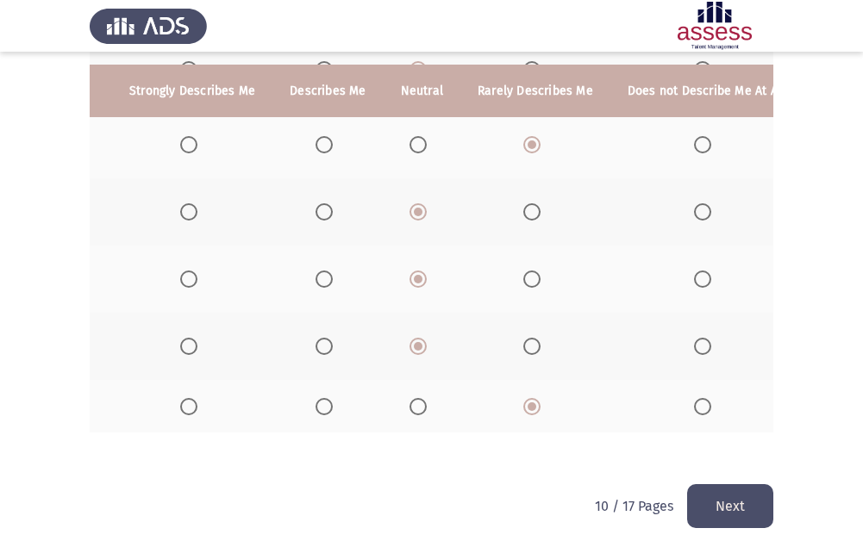
scroll to position [0, 153]
click at [680, 406] on th at bounding box center [702, 406] width 191 height 53
click at [684, 403] on th at bounding box center [702, 406] width 191 height 53
click at [692, 398] on span "Select an option" at bounding box center [699, 406] width 17 height 17
click at [692, 398] on input "Select an option" at bounding box center [699, 406] width 17 height 17
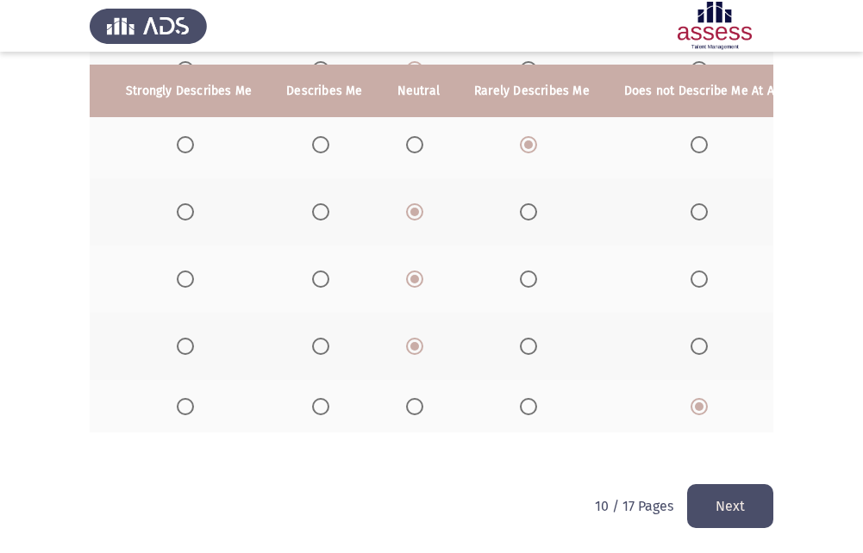
click at [727, 502] on button "Next" at bounding box center [730, 507] width 86 height 44
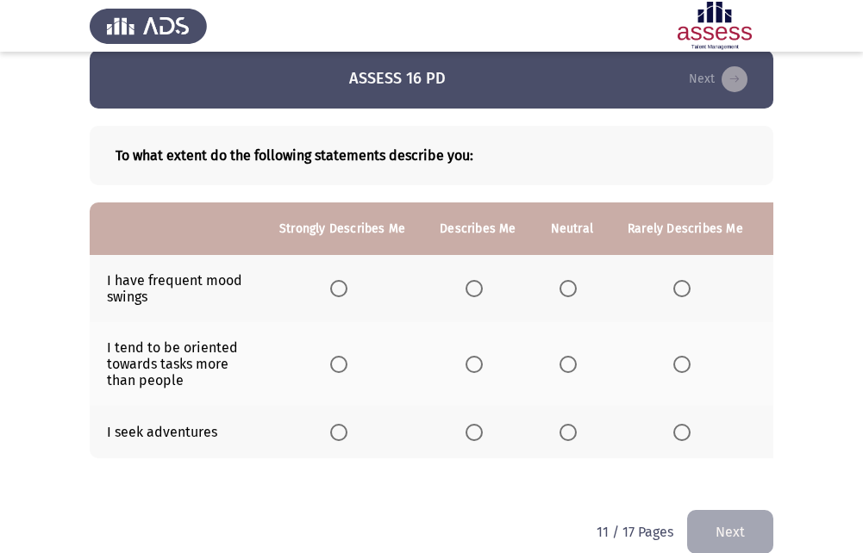
scroll to position [0, 0]
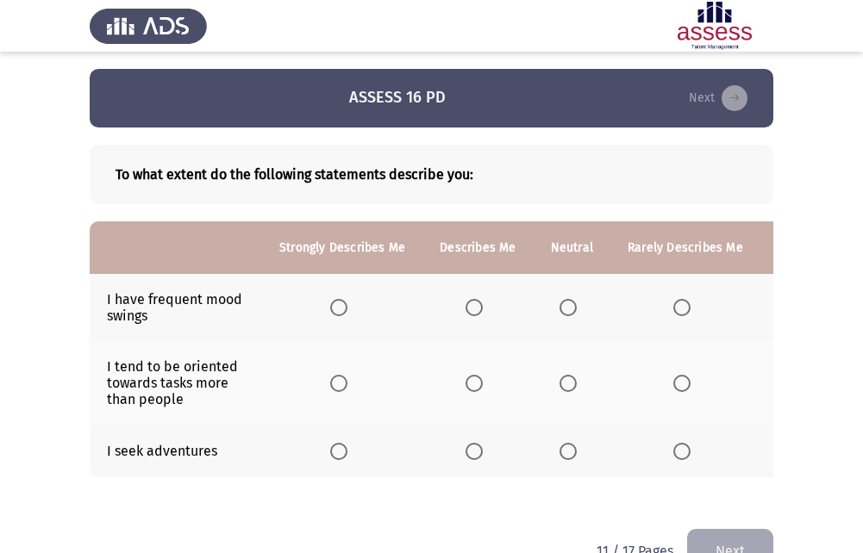
click at [482, 297] on th at bounding box center [477, 307] width 110 height 67
click at [472, 310] on span "Select an option" at bounding box center [474, 307] width 17 height 17
click at [472, 310] on input "Select an option" at bounding box center [474, 307] width 17 height 17
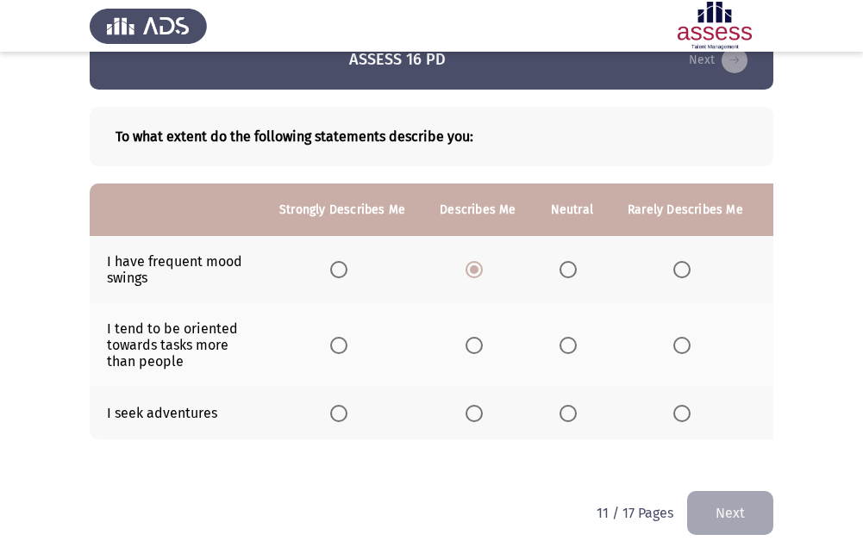
scroll to position [58, 0]
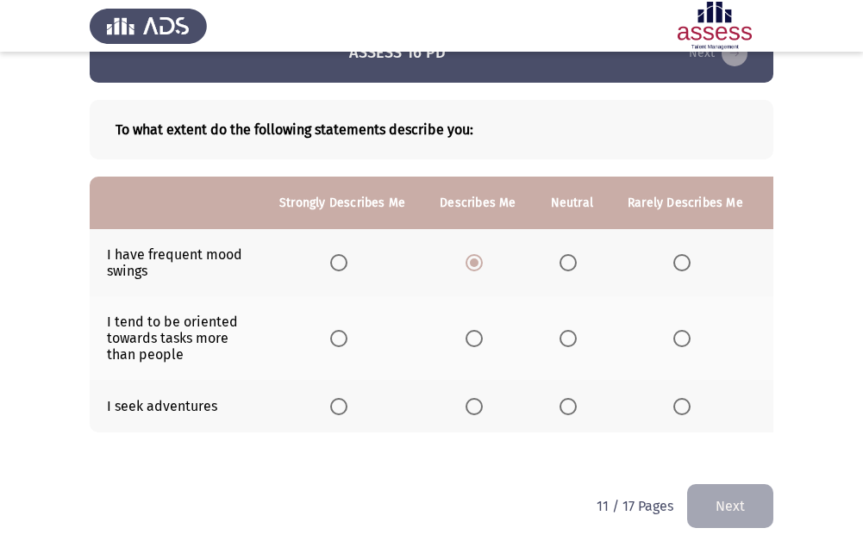
click at [579, 330] on label "Select an option" at bounding box center [572, 338] width 24 height 17
click at [577, 330] on input "Select an option" at bounding box center [568, 338] width 17 height 17
click at [566, 398] on span "Select an option" at bounding box center [568, 406] width 17 height 17
click at [566, 398] on input "Select an option" at bounding box center [568, 406] width 17 height 17
click at [727, 522] on button "Next" at bounding box center [730, 507] width 86 height 44
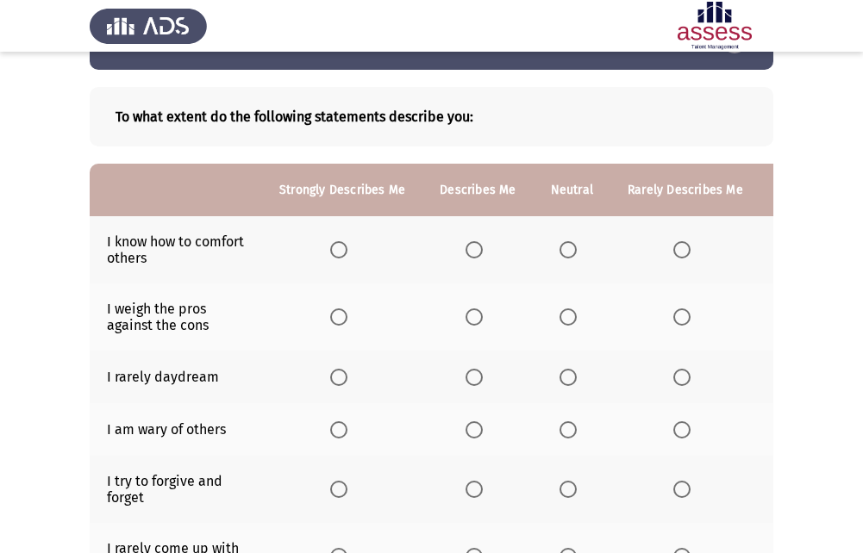
scroll to position [86, 0]
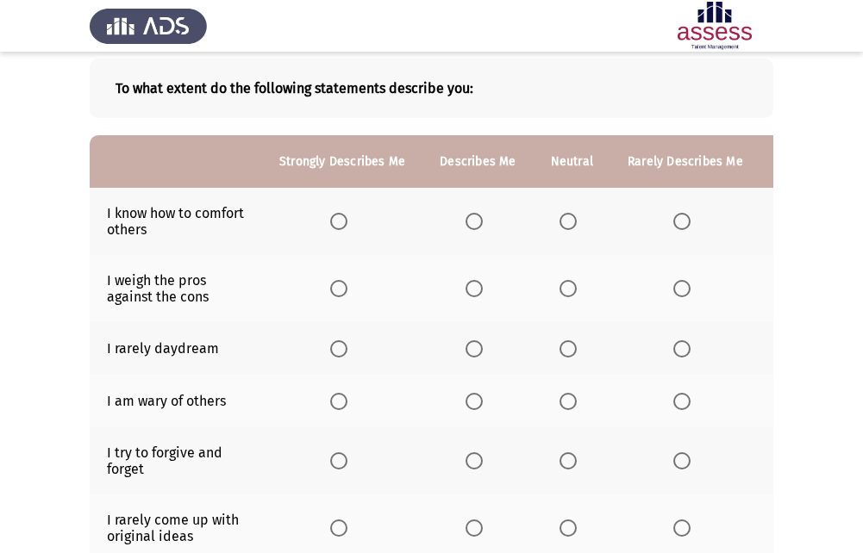
click at [476, 234] on th at bounding box center [477, 221] width 110 height 67
click at [476, 225] on span "Select an option" at bounding box center [474, 221] width 17 height 17
click at [476, 225] on input "Select an option" at bounding box center [474, 221] width 17 height 17
click at [466, 289] on span "Select an option" at bounding box center [474, 288] width 17 height 17
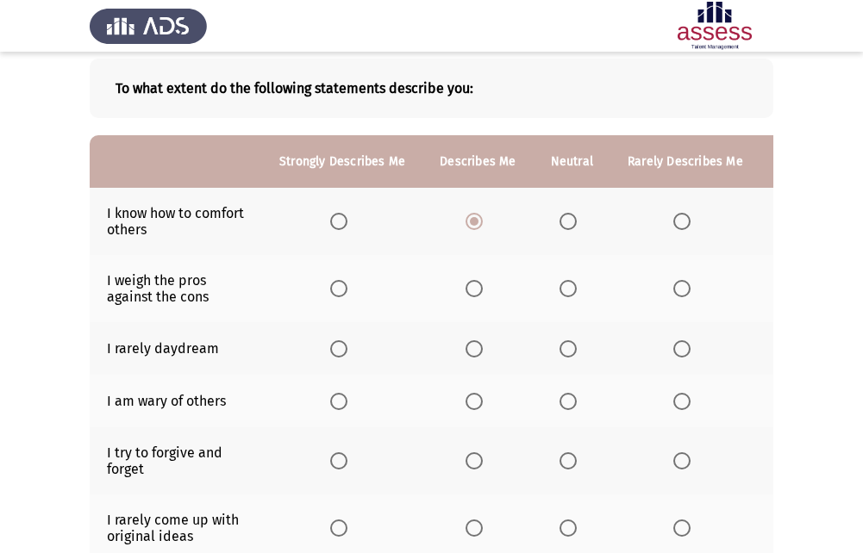
click at [466, 289] on input "Select an option" at bounding box center [474, 288] width 17 height 17
click at [689, 353] on label "Select an option" at bounding box center [685, 349] width 24 height 17
click at [689, 353] on input "Select an option" at bounding box center [681, 349] width 17 height 17
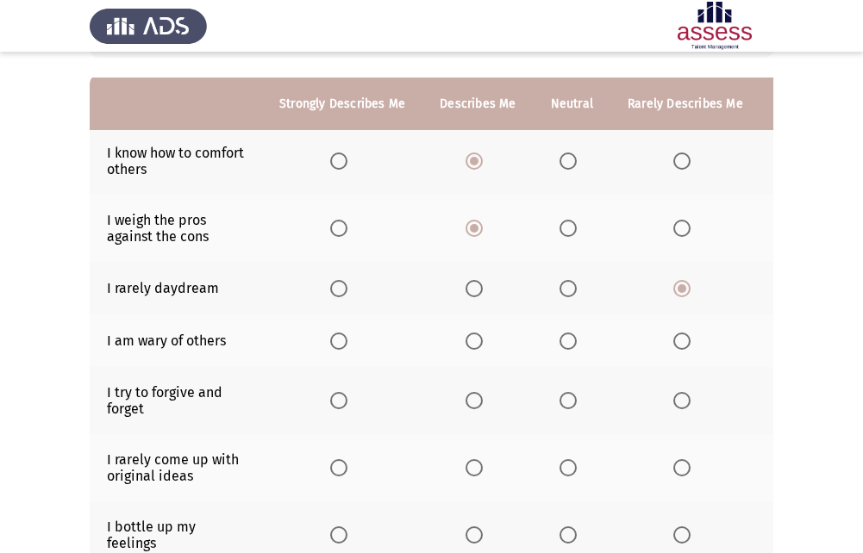
scroll to position [172, 0]
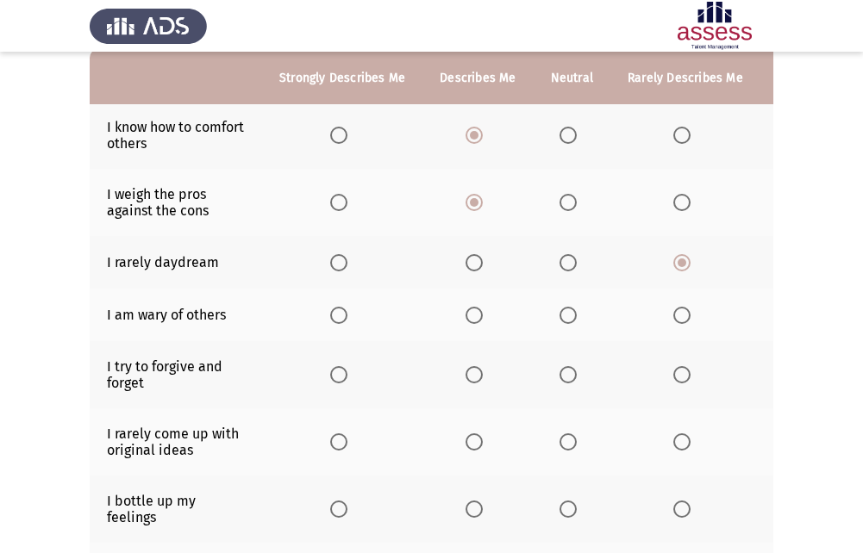
click at [562, 320] on span "Select an option" at bounding box center [568, 315] width 17 height 17
click at [562, 320] on input "Select an option" at bounding box center [568, 315] width 17 height 17
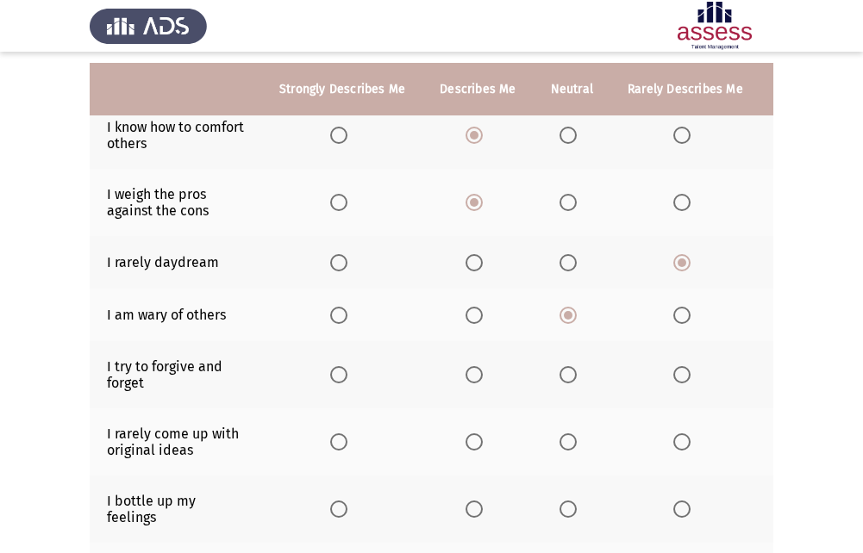
scroll to position [259, 0]
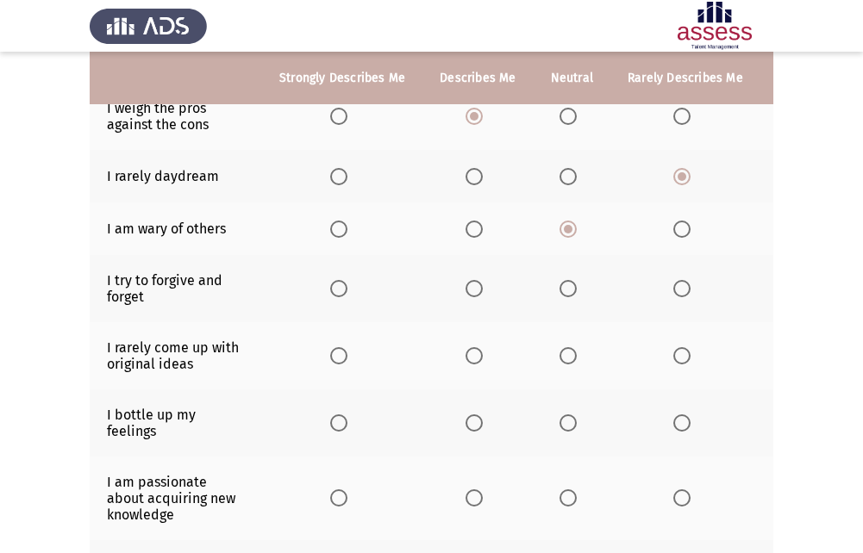
click at [682, 286] on span "Select an option" at bounding box center [681, 288] width 17 height 17
click at [682, 286] on input "Select an option" at bounding box center [681, 288] width 17 height 17
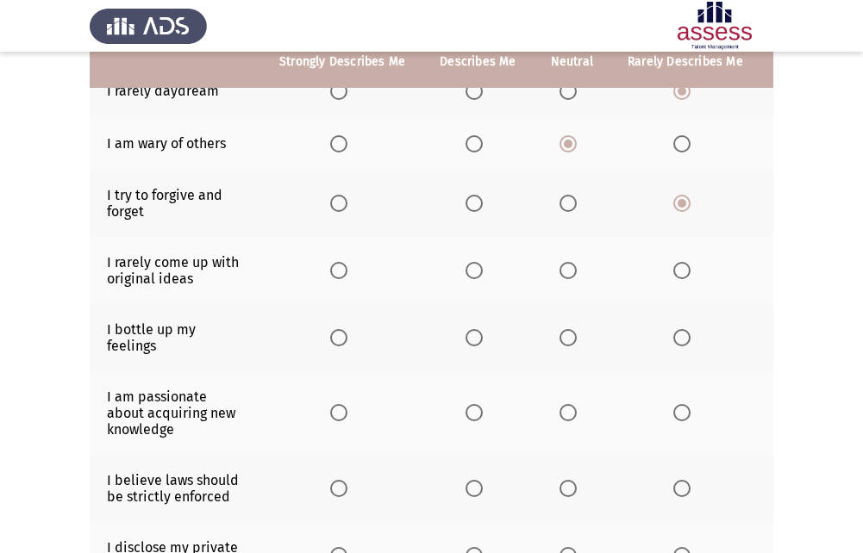
scroll to position [345, 0]
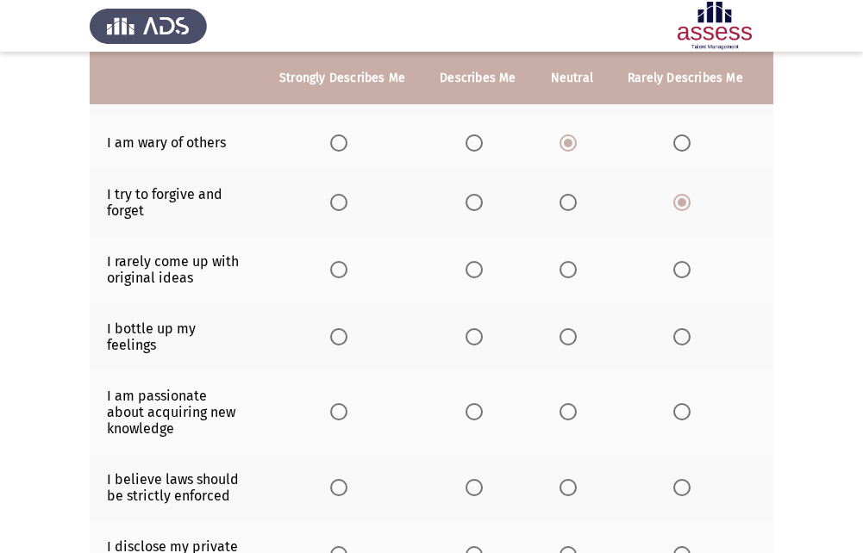
click at [560, 271] on span "Select an option" at bounding box center [568, 269] width 17 height 17
click at [560, 271] on input "Select an option" at bounding box center [568, 269] width 17 height 17
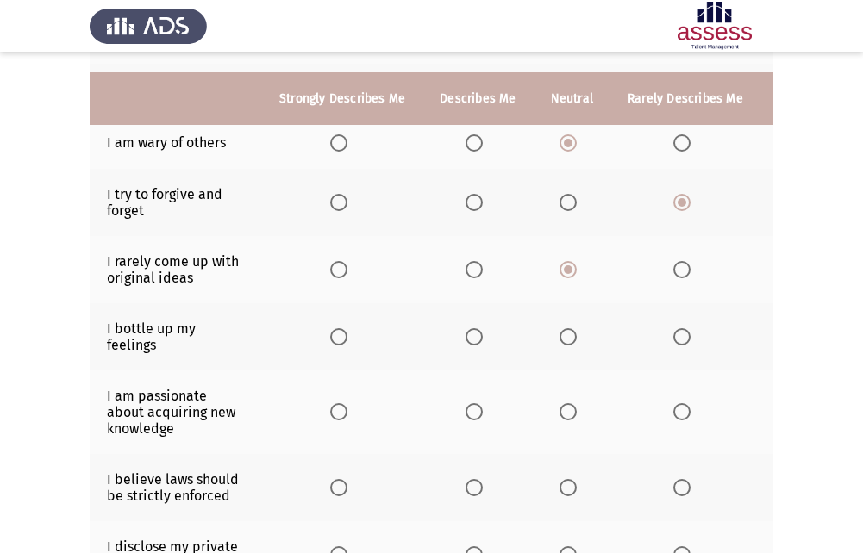
scroll to position [431, 0]
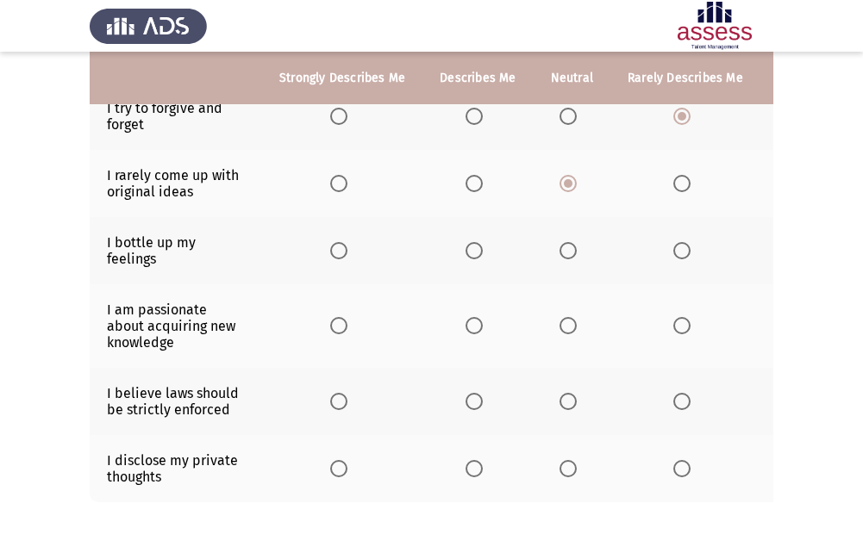
click at [469, 249] on span "Select an option" at bounding box center [474, 250] width 17 height 17
click at [469, 249] on input "Select an option" at bounding box center [474, 250] width 17 height 17
click at [483, 332] on label "Select an option" at bounding box center [478, 325] width 24 height 17
click at [483, 332] on input "Select an option" at bounding box center [474, 325] width 17 height 17
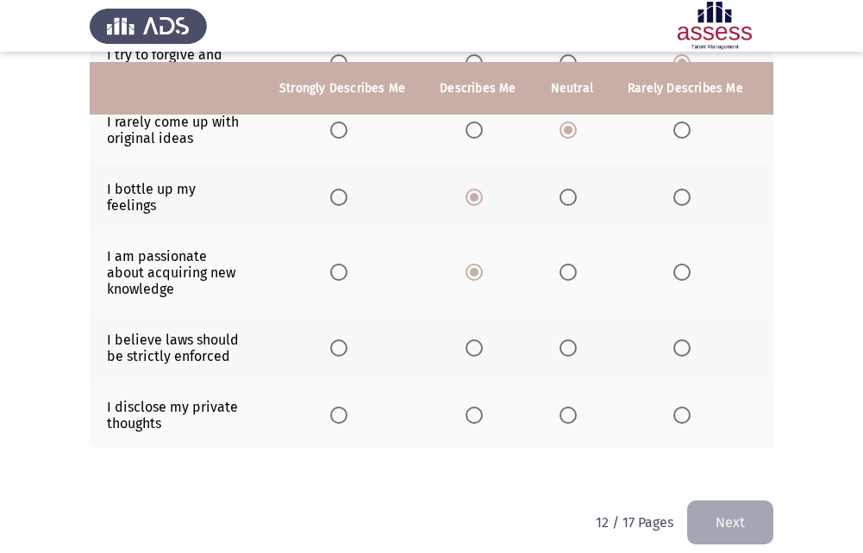
scroll to position [514, 0]
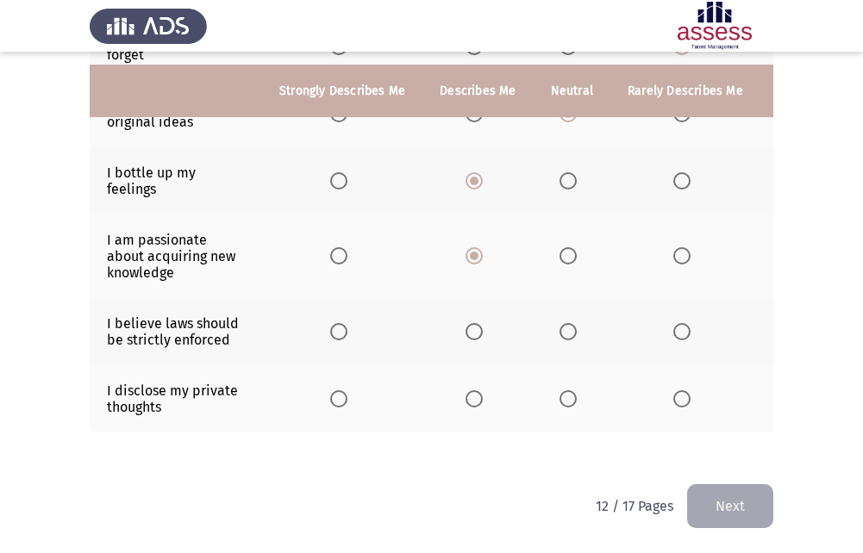
click at [468, 323] on span "Select an option" at bounding box center [474, 331] width 17 height 17
click at [468, 323] on input "Select an option" at bounding box center [474, 331] width 17 height 17
click at [673, 391] on span "Select an option" at bounding box center [681, 399] width 17 height 17
click at [673, 391] on input "Select an option" at bounding box center [681, 399] width 17 height 17
click at [709, 492] on button "Next" at bounding box center [730, 507] width 86 height 44
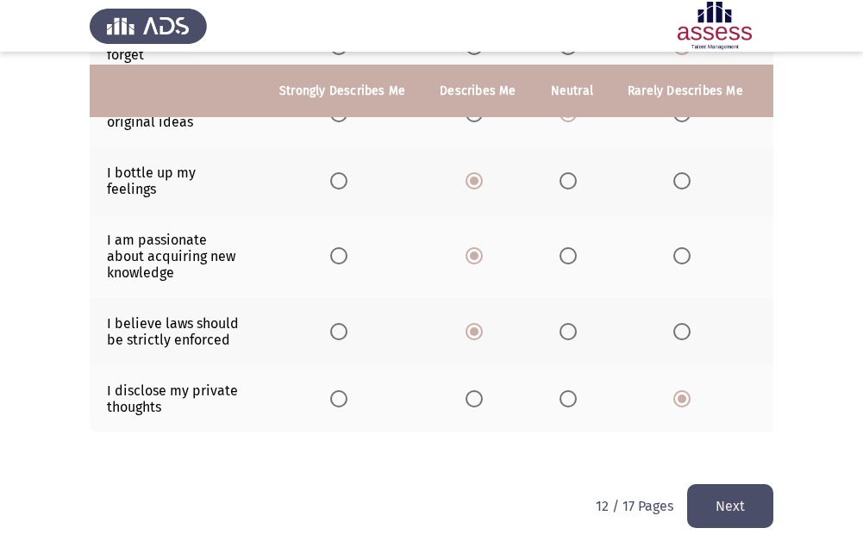
click at [709, 492] on html "ASSESS 16 PD Next To what extent do the following statements describe you: Stro…" at bounding box center [431, 26] width 863 height 1054
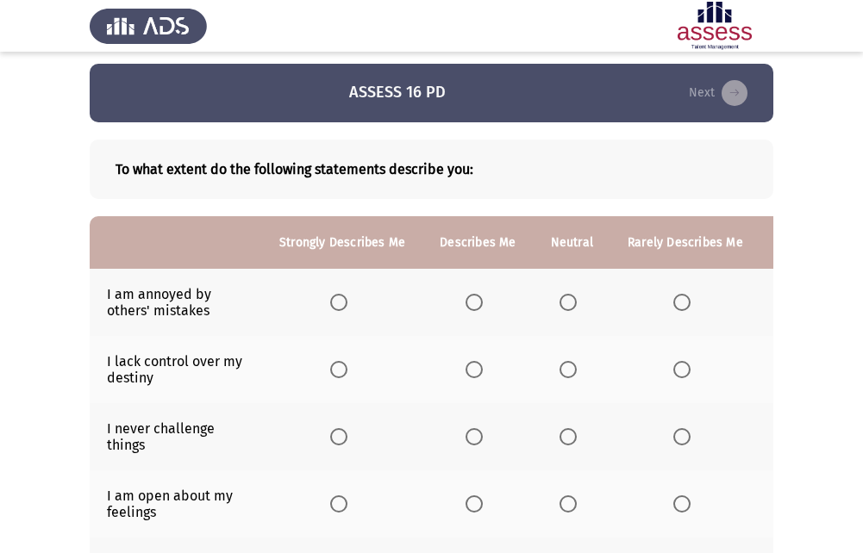
scroll to position [0, 0]
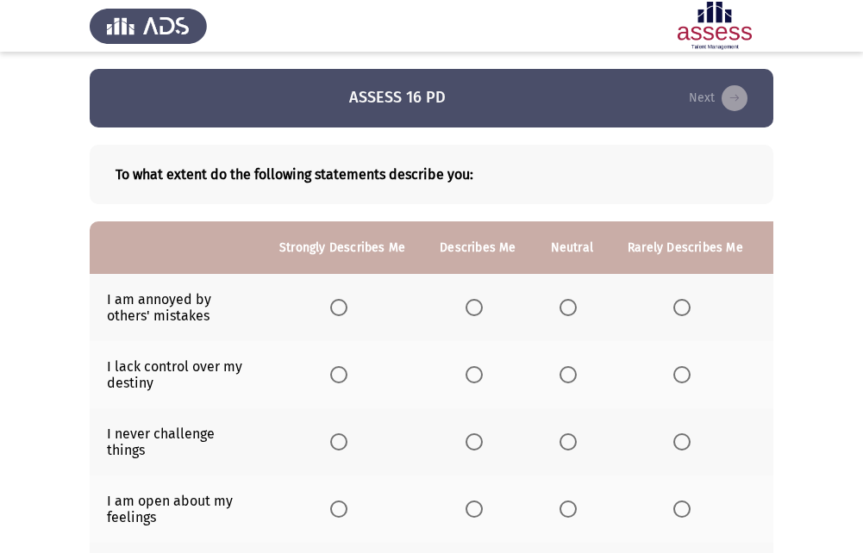
click at [565, 311] on span "Select an option" at bounding box center [568, 307] width 17 height 17
click at [565, 311] on input "Select an option" at bounding box center [568, 307] width 17 height 17
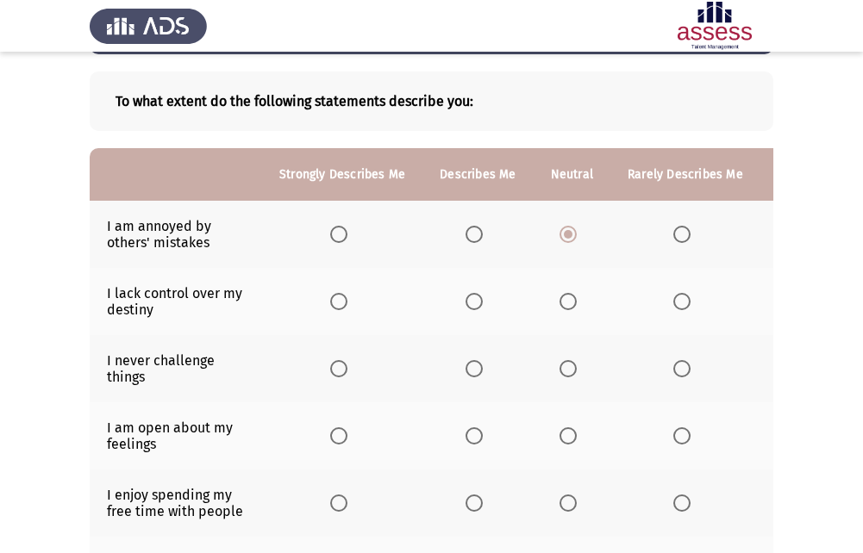
scroll to position [172, 0]
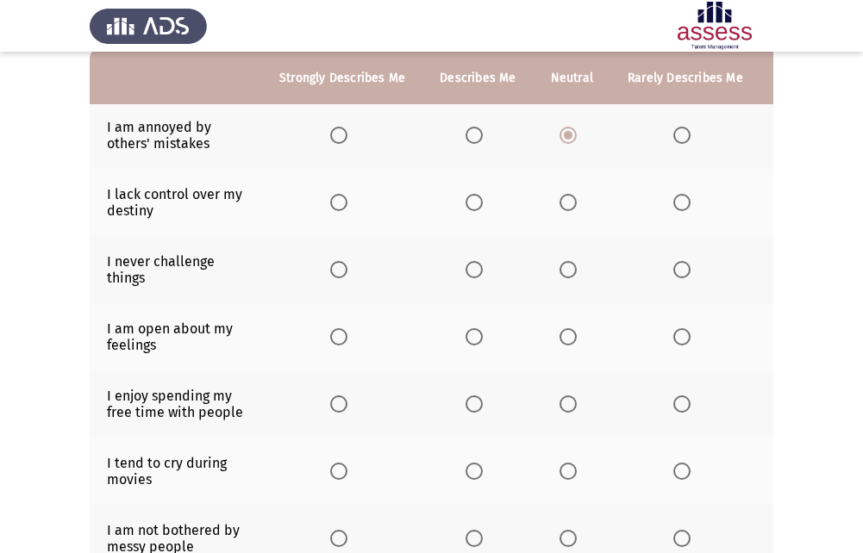
click at [689, 192] on th at bounding box center [685, 202] width 150 height 67
click at [683, 205] on span "Select an option" at bounding box center [681, 202] width 17 height 17
click at [683, 205] on input "Select an option" at bounding box center [681, 202] width 17 height 17
click at [673, 273] on span "Select an option" at bounding box center [681, 269] width 17 height 17
click at [673, 273] on input "Select an option" at bounding box center [681, 269] width 17 height 17
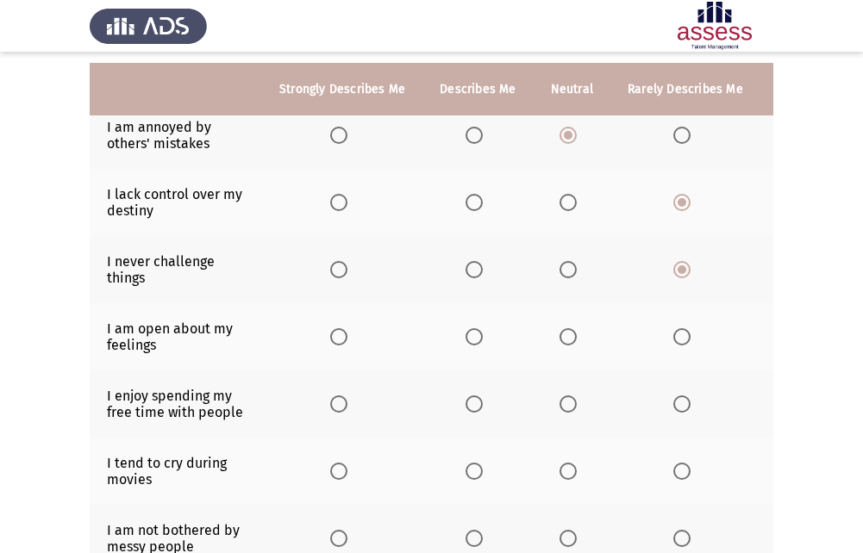
scroll to position [259, 0]
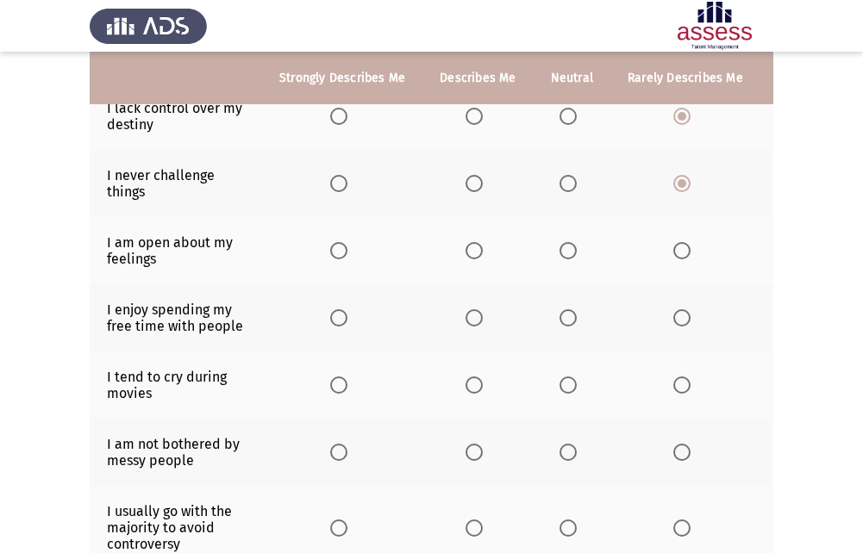
click at [469, 249] on span "Select an option" at bounding box center [474, 250] width 17 height 17
click at [469, 249] on input "Select an option" at bounding box center [474, 250] width 17 height 17
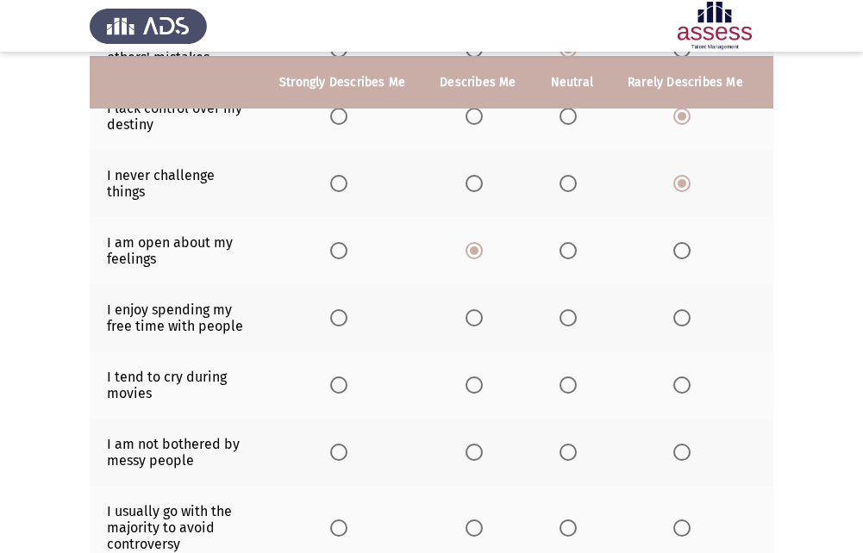
scroll to position [345, 0]
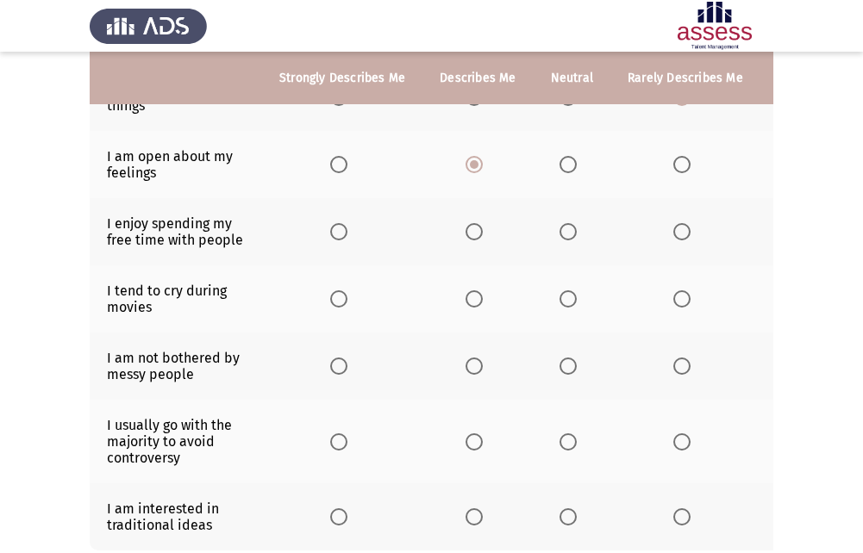
click at [673, 228] on span "Select an option" at bounding box center [681, 231] width 17 height 17
click at [673, 228] on input "Select an option" at bounding box center [681, 231] width 17 height 17
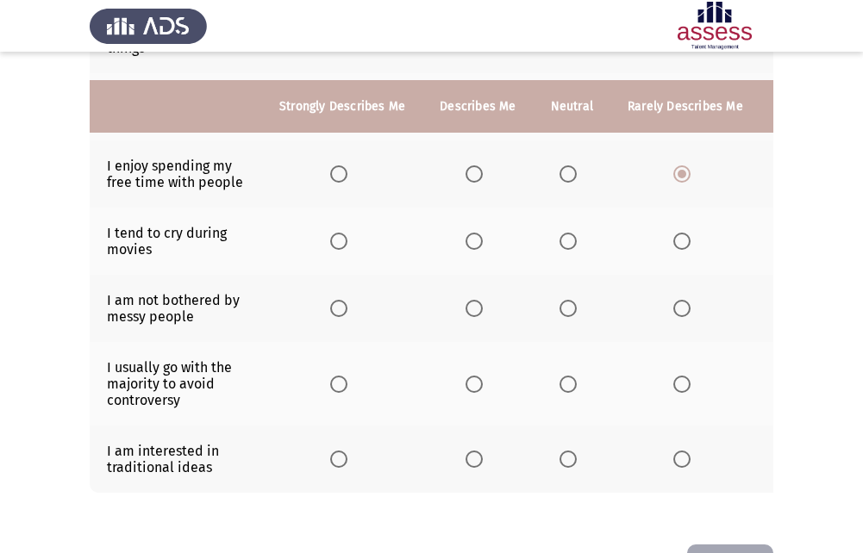
scroll to position [431, 0]
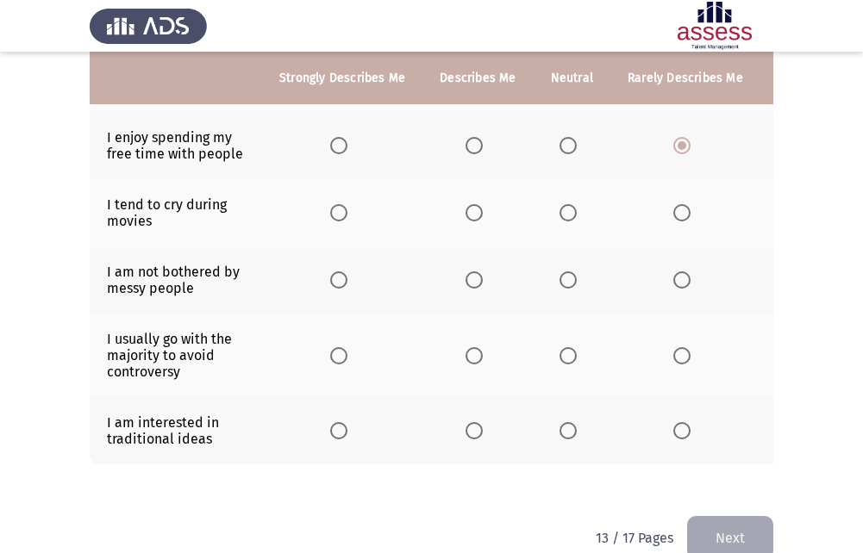
click at [685, 211] on span "Select an option" at bounding box center [681, 212] width 17 height 17
click at [685, 211] on input "Select an option" at bounding box center [681, 212] width 17 height 17
click at [569, 286] on span "Select an option" at bounding box center [568, 280] width 17 height 17
click at [569, 286] on input "Select an option" at bounding box center [568, 280] width 17 height 17
click at [472, 285] on span "Select an option" at bounding box center [474, 280] width 17 height 17
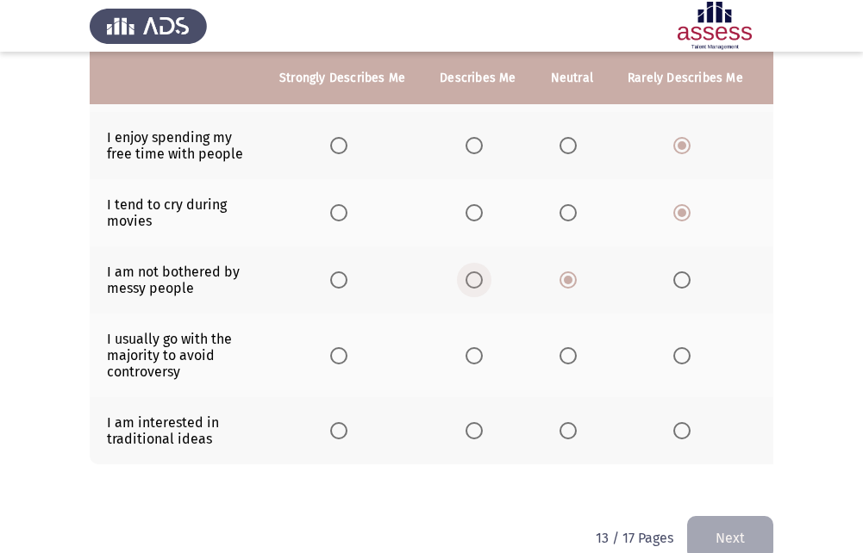
click at [472, 285] on input "Select an option" at bounding box center [474, 280] width 17 height 17
click at [566, 284] on span "Select an option" at bounding box center [568, 280] width 17 height 17
click at [566, 284] on input "Select an option" at bounding box center [568, 280] width 17 height 17
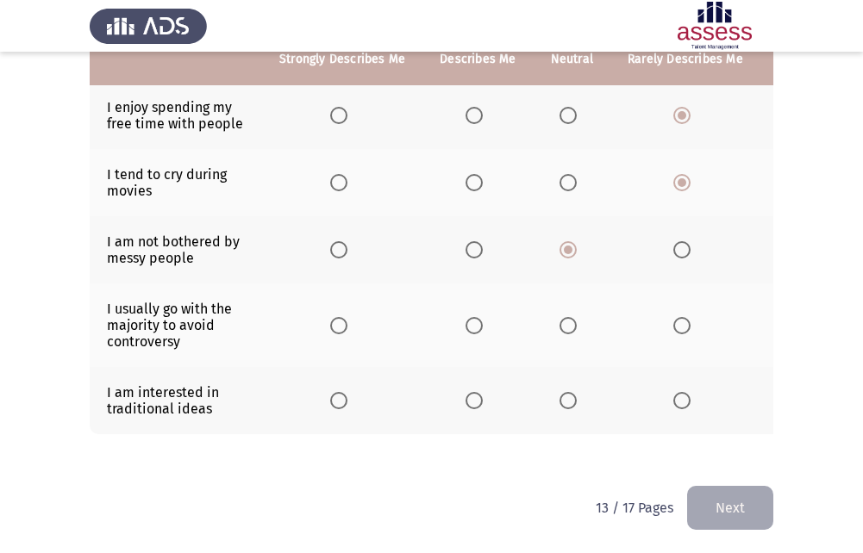
scroll to position [476, 0]
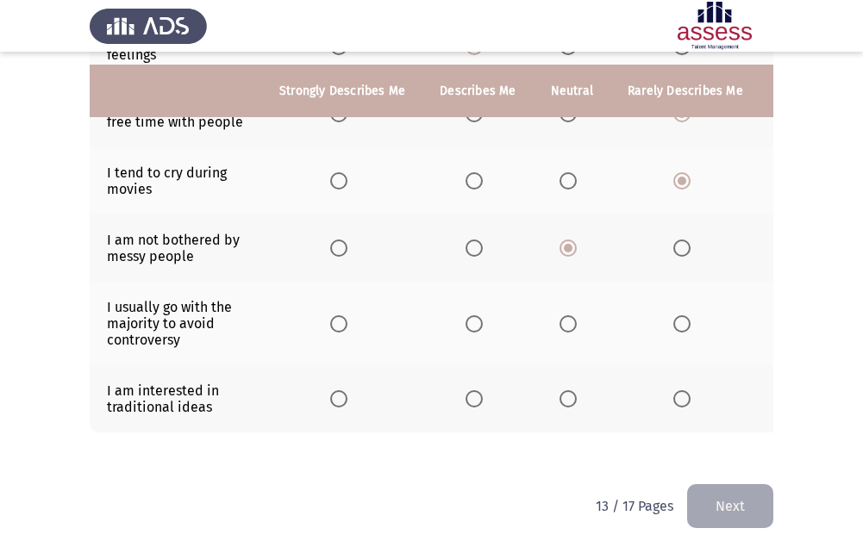
click at [687, 316] on label "Select an option" at bounding box center [685, 324] width 24 height 17
click at [687, 316] on input "Select an option" at bounding box center [681, 324] width 17 height 17
click at [475, 391] on span "Select an option" at bounding box center [474, 399] width 17 height 17
click at [475, 391] on input "Select an option" at bounding box center [474, 399] width 17 height 17
click at [743, 489] on button "Next" at bounding box center [730, 507] width 86 height 44
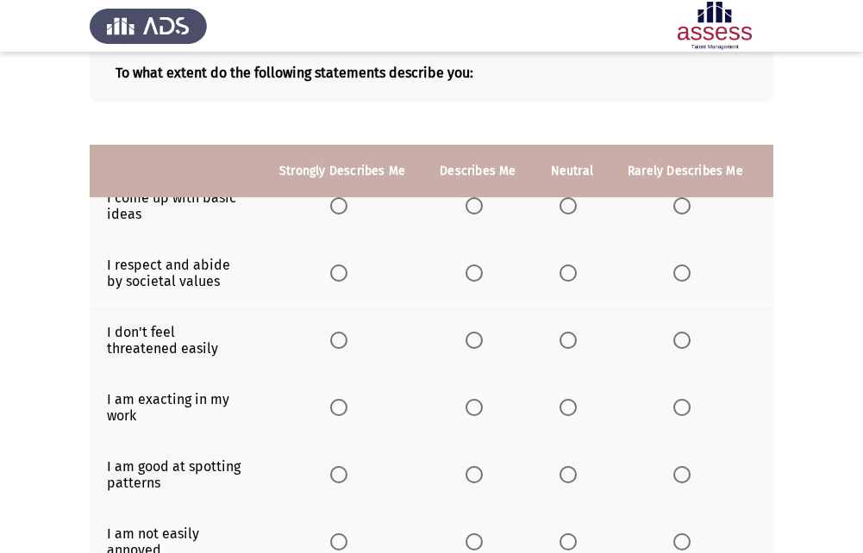
scroll to position [28, 0]
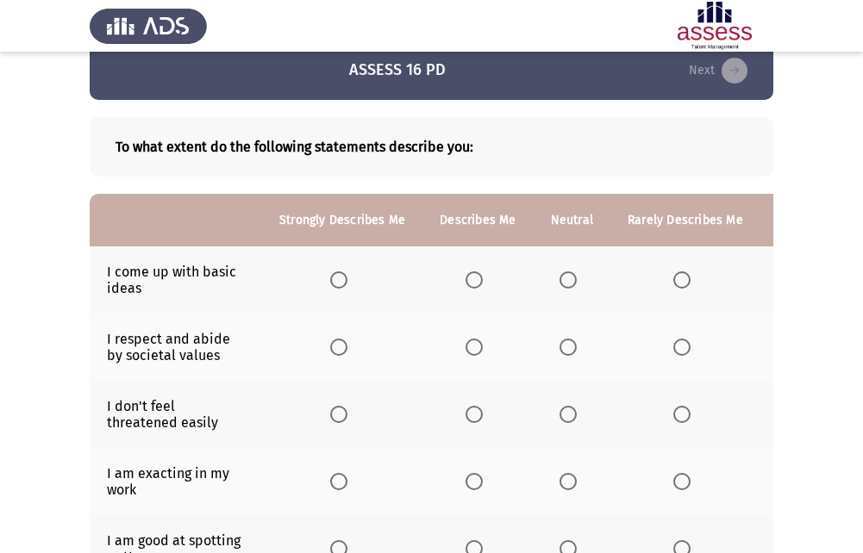
click at [560, 288] on span "Select an option" at bounding box center [568, 280] width 17 height 17
click at [560, 288] on input "Select an option" at bounding box center [568, 280] width 17 height 17
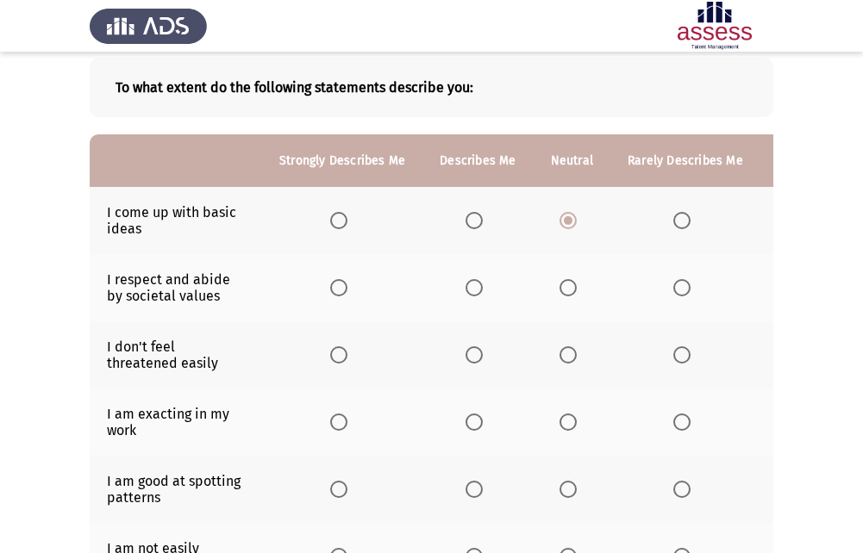
scroll to position [114, 0]
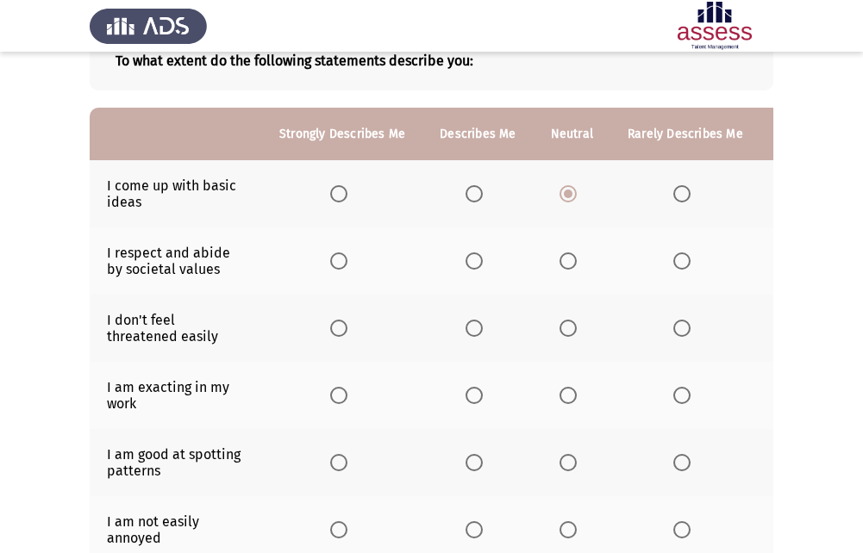
click at [566, 255] on span "Select an option" at bounding box center [568, 261] width 17 height 17
click at [566, 255] on input "Select an option" at bounding box center [568, 261] width 17 height 17
click at [471, 332] on span "Select an option" at bounding box center [474, 328] width 17 height 17
click at [471, 332] on input "Select an option" at bounding box center [474, 328] width 17 height 17
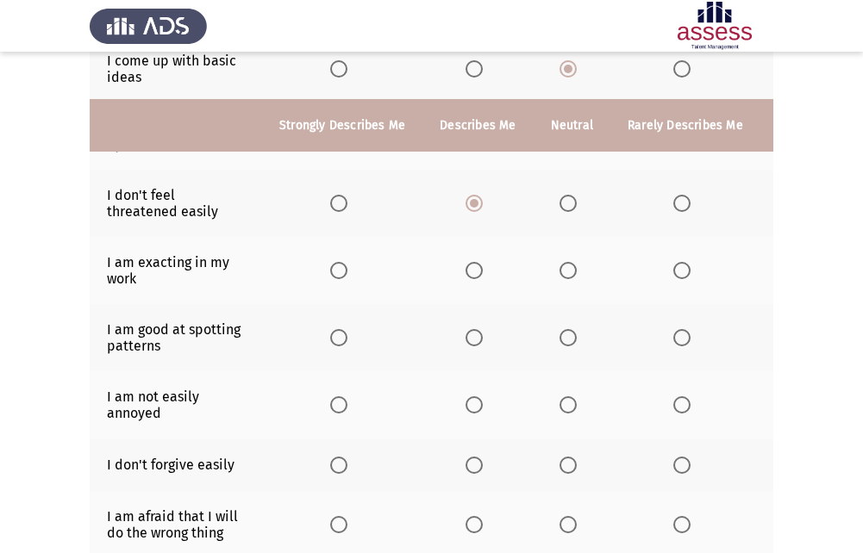
scroll to position [286, 0]
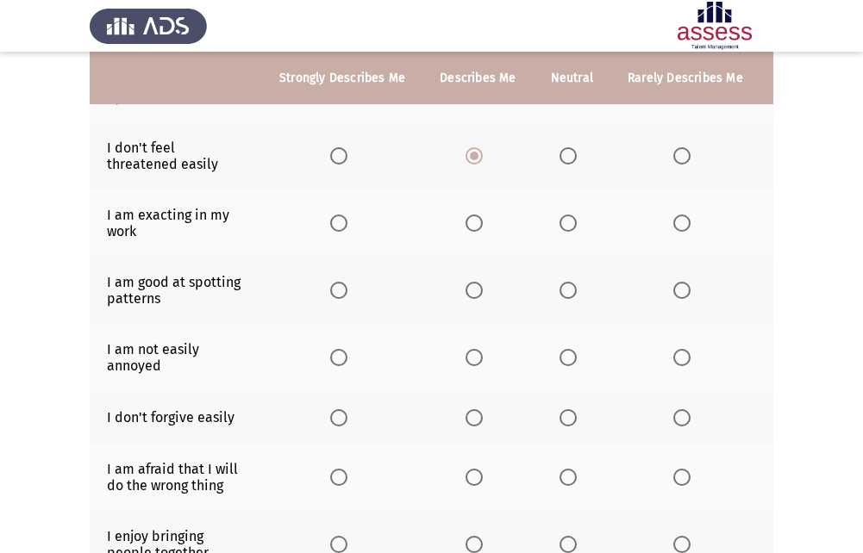
click at [475, 229] on span "Select an option" at bounding box center [474, 223] width 17 height 17
click at [475, 229] on input "Select an option" at bounding box center [474, 223] width 17 height 17
click at [567, 298] on span "Select an option" at bounding box center [568, 290] width 17 height 17
click at [567, 298] on input "Select an option" at bounding box center [568, 290] width 17 height 17
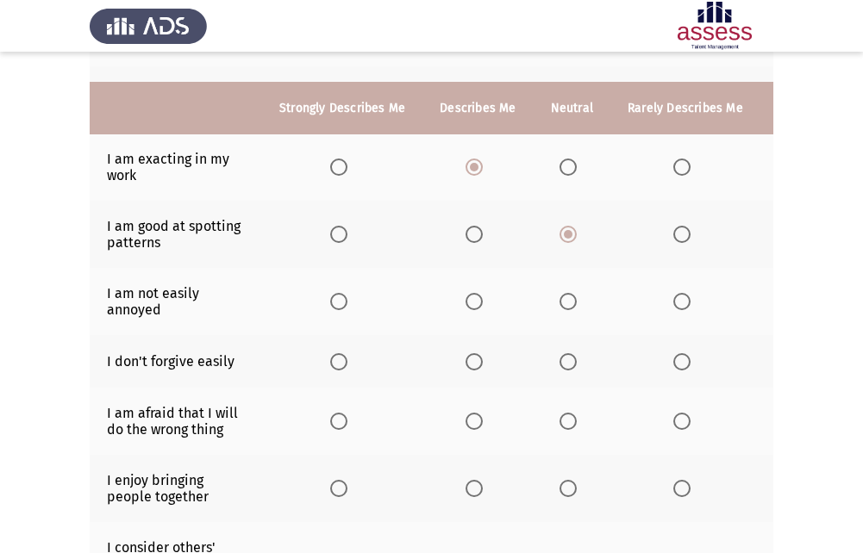
scroll to position [372, 0]
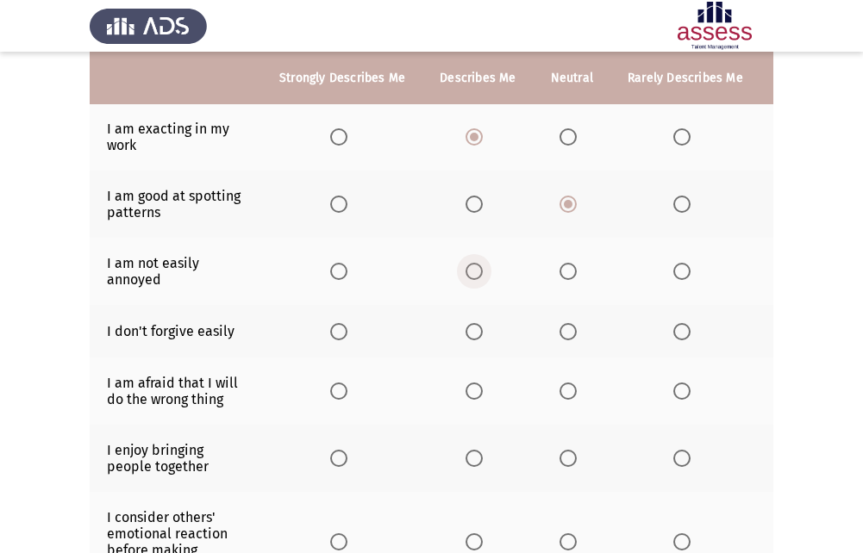
click at [469, 267] on span "Select an option" at bounding box center [474, 271] width 17 height 17
click at [469, 267] on input "Select an option" at bounding box center [474, 271] width 17 height 17
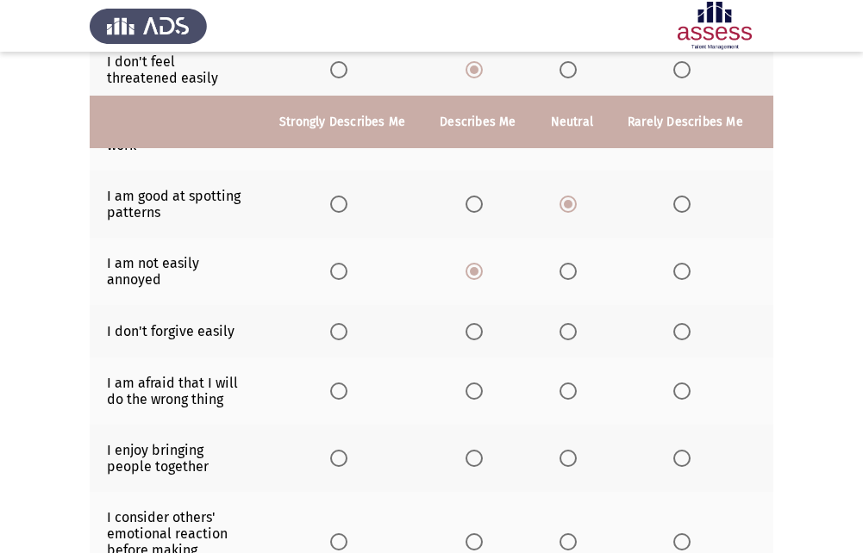
scroll to position [459, 0]
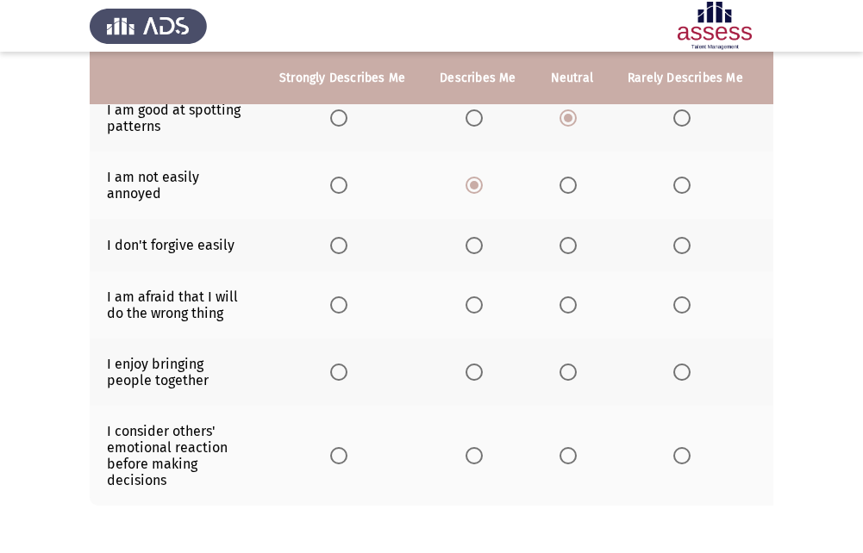
click at [677, 249] on span "Select an option" at bounding box center [681, 245] width 17 height 17
click at [677, 249] on input "Select an option" at bounding box center [681, 245] width 17 height 17
click at [485, 305] on label "Select an option" at bounding box center [478, 305] width 24 height 17
click at [483, 305] on input "Select an option" at bounding box center [474, 305] width 17 height 17
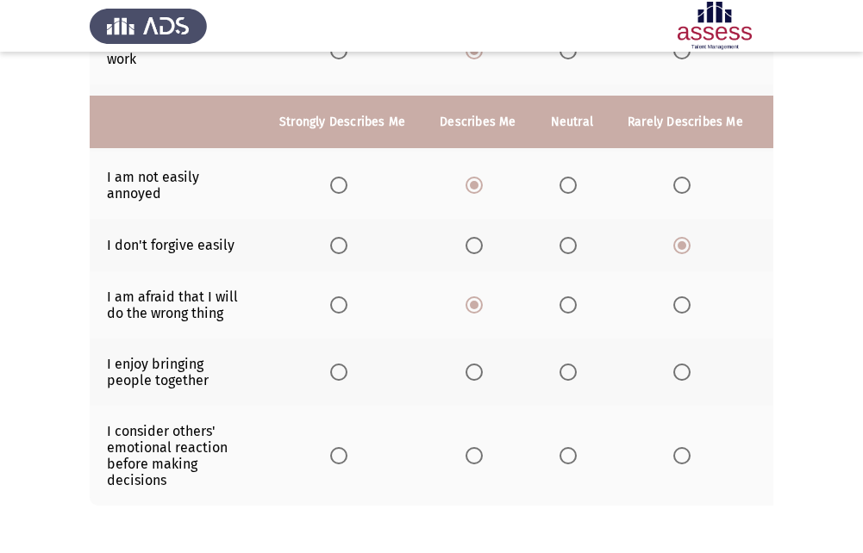
scroll to position [545, 0]
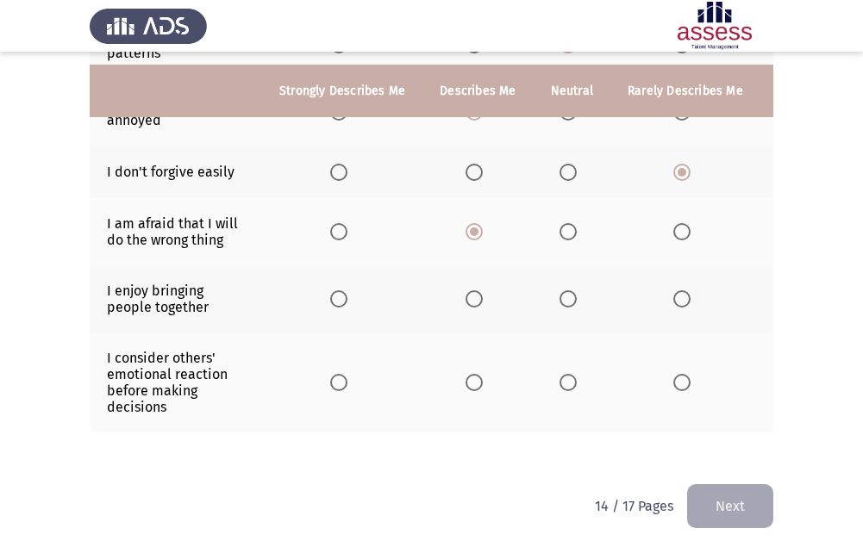
click at [567, 291] on span "Select an option" at bounding box center [568, 299] width 17 height 17
click at [567, 291] on input "Select an option" at bounding box center [568, 299] width 17 height 17
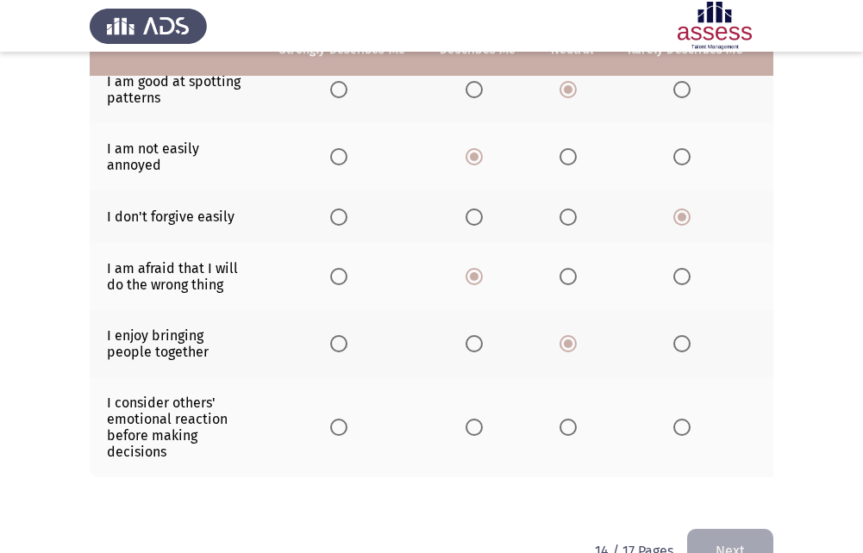
scroll to position [459, 0]
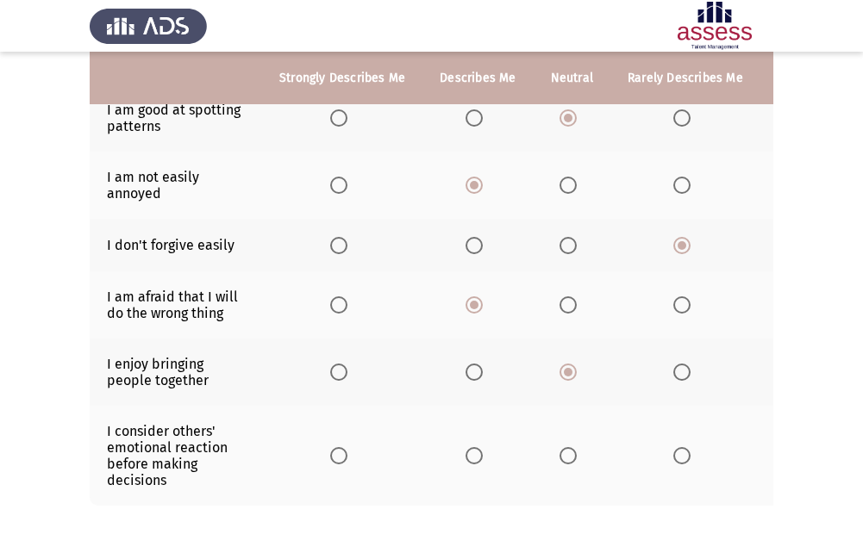
click at [472, 457] on span "Select an option" at bounding box center [474, 455] width 17 height 17
click at [472, 457] on input "Select an option" at bounding box center [474, 455] width 17 height 17
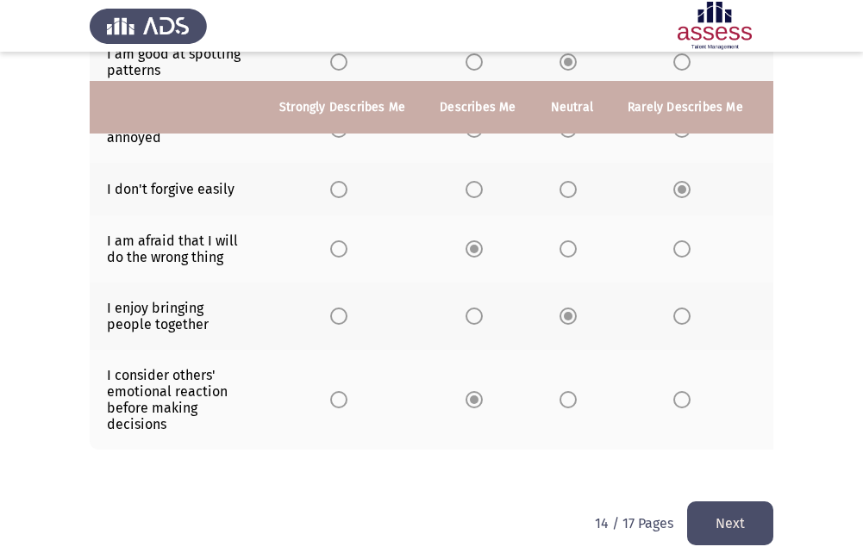
scroll to position [545, 0]
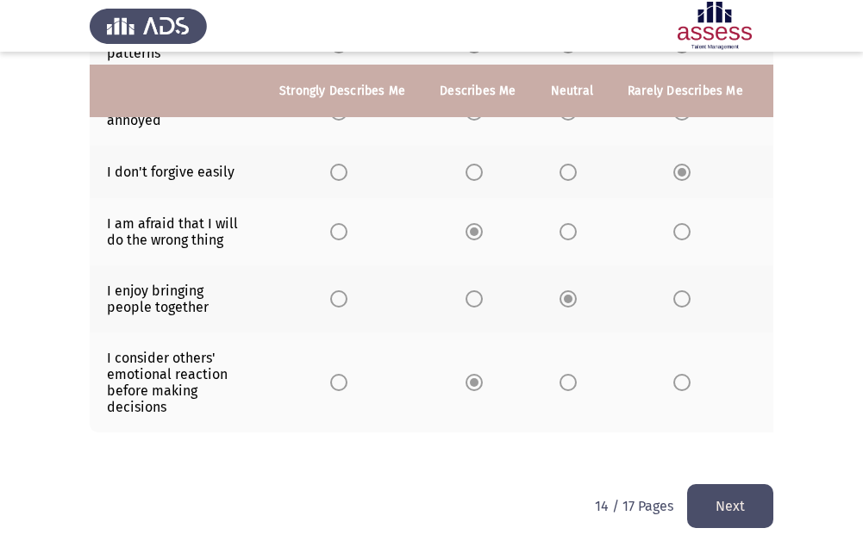
click at [749, 500] on button "Next" at bounding box center [730, 507] width 86 height 44
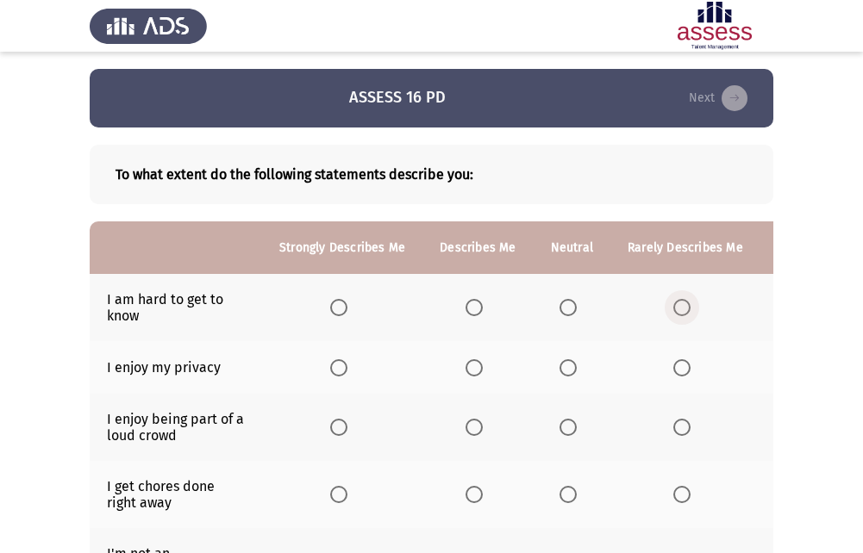
click at [680, 309] on span "Select an option" at bounding box center [681, 307] width 17 height 17
click at [680, 309] on input "Select an option" at bounding box center [681, 307] width 17 height 17
click at [338, 372] on span "Select an option" at bounding box center [338, 368] width 17 height 17
click at [338, 372] on input "Select an option" at bounding box center [338, 368] width 17 height 17
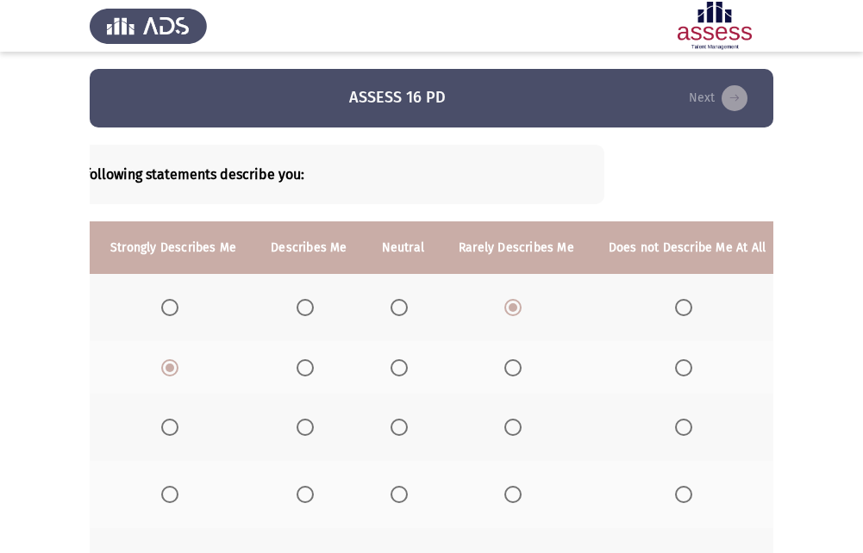
click at [675, 373] on span "Select an option" at bounding box center [683, 368] width 17 height 17
click at [675, 373] on input "Select an option" at bounding box center [683, 368] width 17 height 17
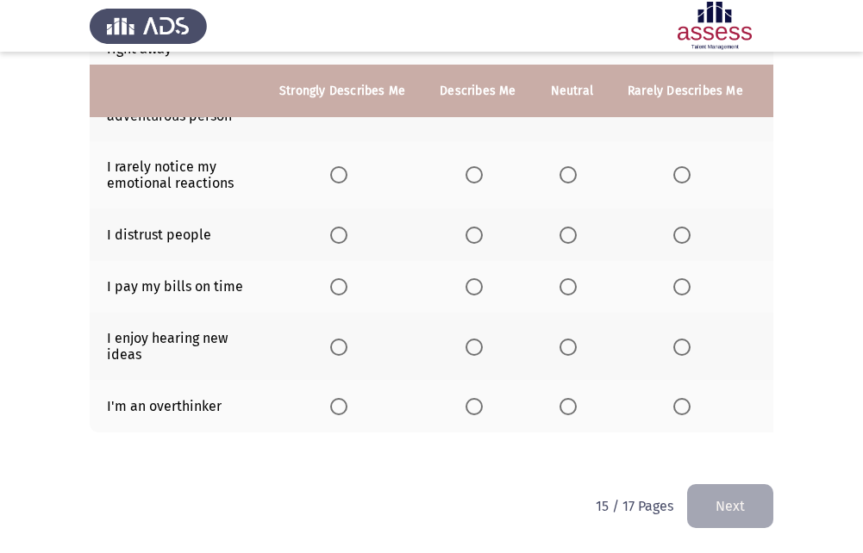
click at [210, 485] on html "ASSESS 16 PD Next To what extent do the following statements describe you: Stro…" at bounding box center [431, 50] width 863 height 1008
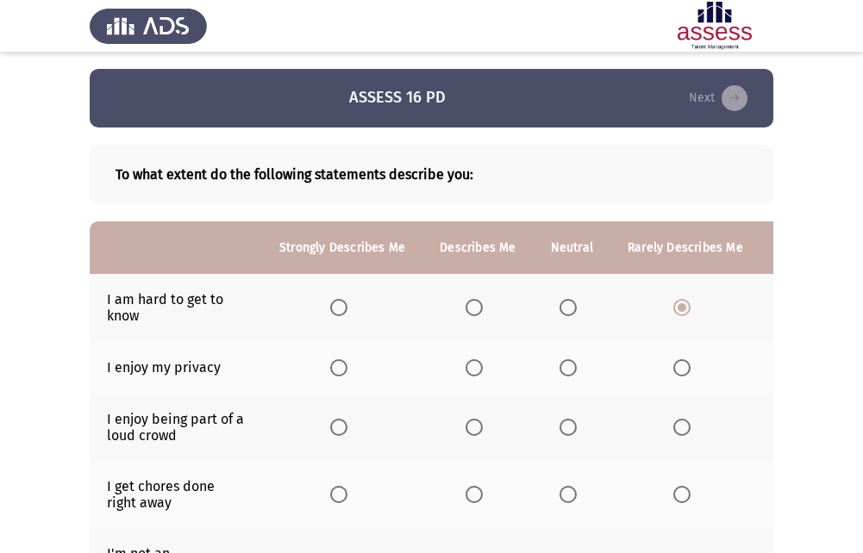
click at [333, 367] on span "Select an option" at bounding box center [338, 368] width 17 height 17
click at [333, 367] on input "Select an option" at bounding box center [338, 368] width 17 height 17
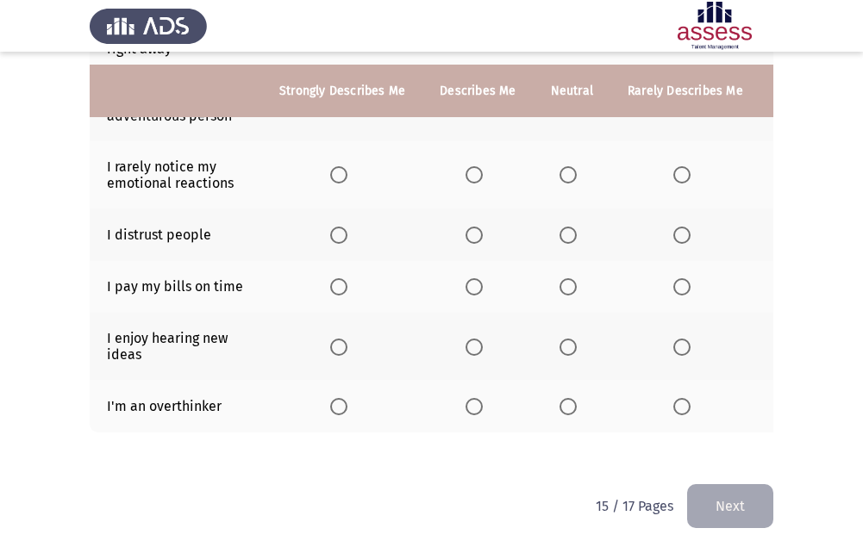
scroll to position [0, 169]
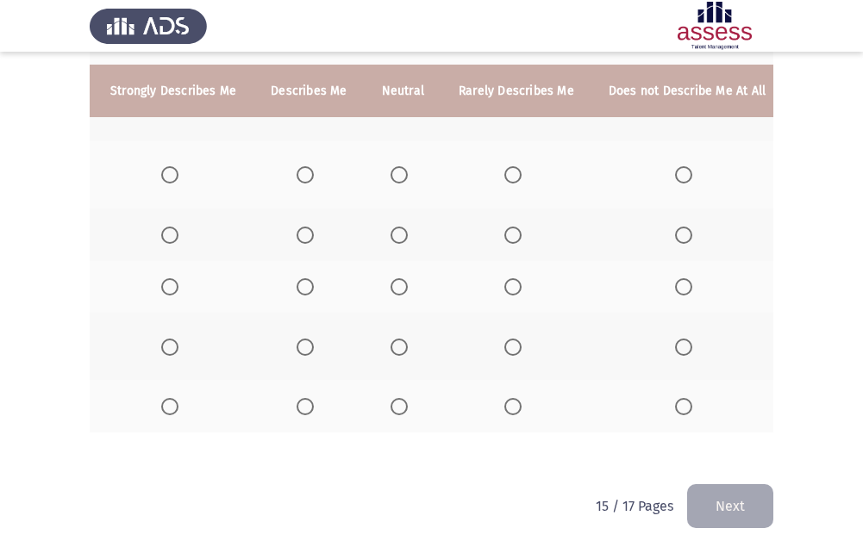
drag, startPoint x: 831, startPoint y: 460, endPoint x: 841, endPoint y: 446, distance: 17.5
click at [833, 460] on app-assessment-container "ASSESS 16 PD Next To what extent do the following statements describe you: Stro…" at bounding box center [431, 50] width 863 height 870
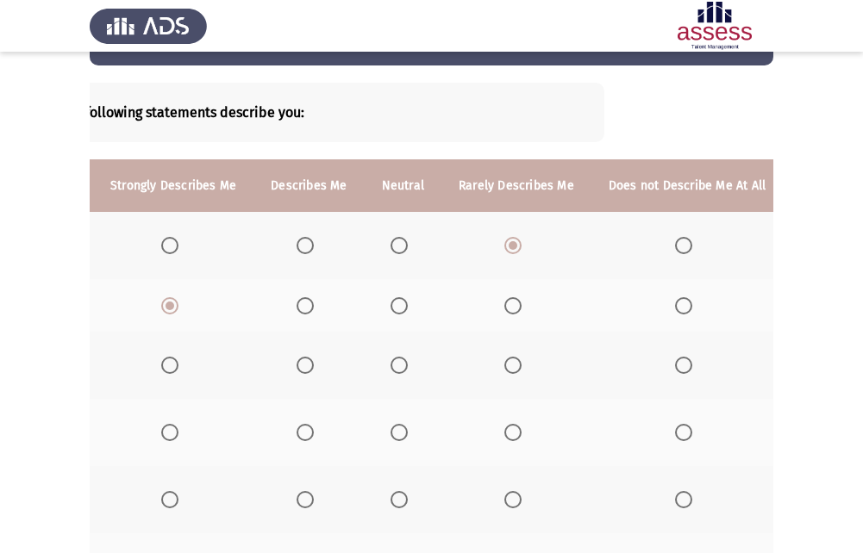
scroll to position [0, 0]
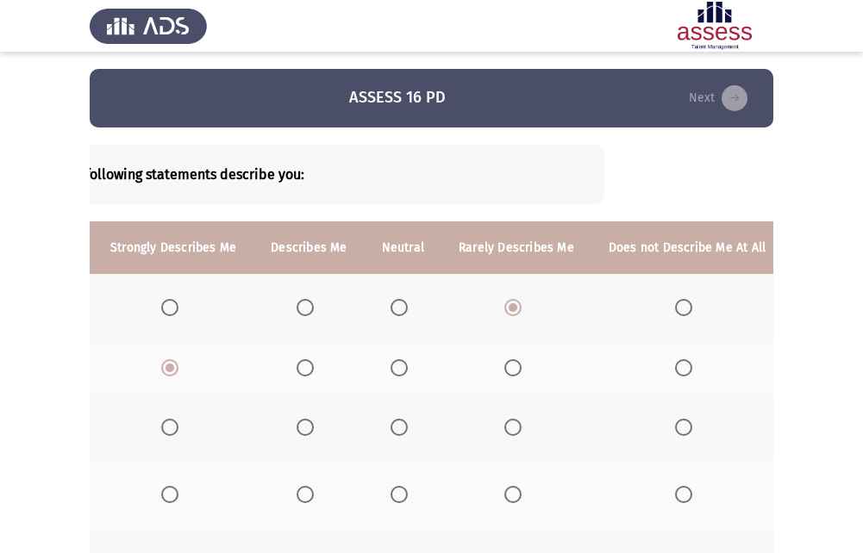
click at [683, 426] on span "Select an option" at bounding box center [683, 427] width 17 height 17
click at [683, 426] on input "Select an option" at bounding box center [683, 427] width 17 height 17
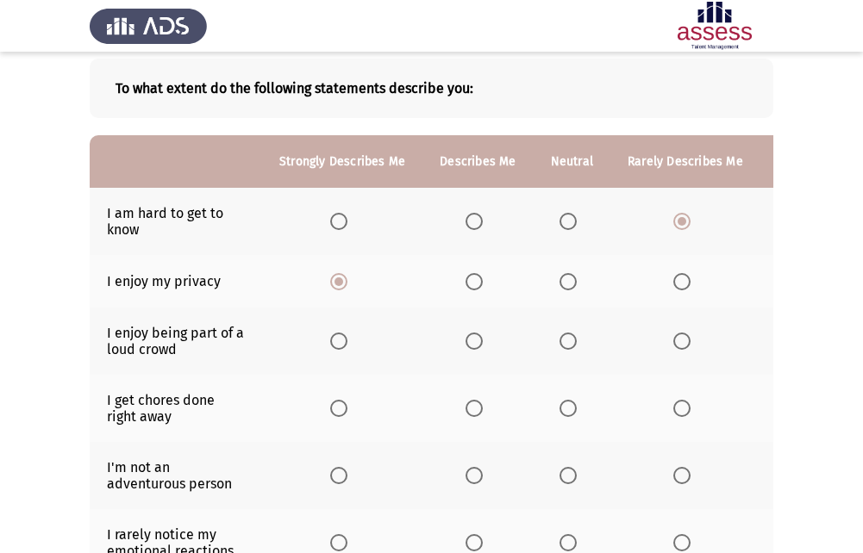
scroll to position [172, 0]
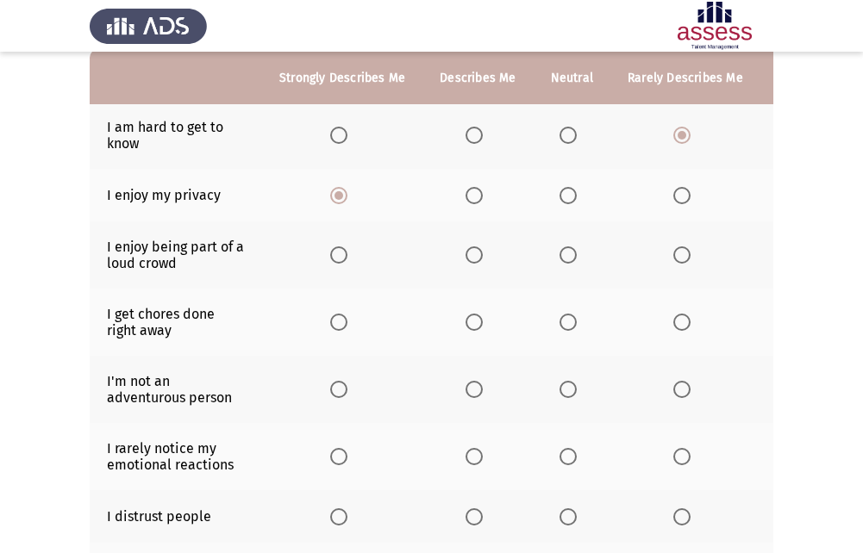
click at [567, 329] on span "Select an option" at bounding box center [568, 322] width 17 height 17
click at [567, 329] on input "Select an option" at bounding box center [568, 322] width 17 height 17
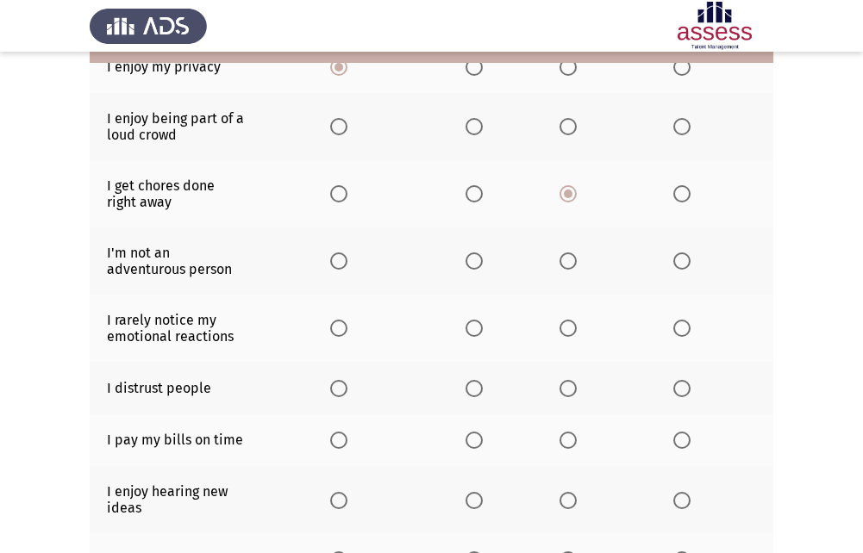
scroll to position [259, 0]
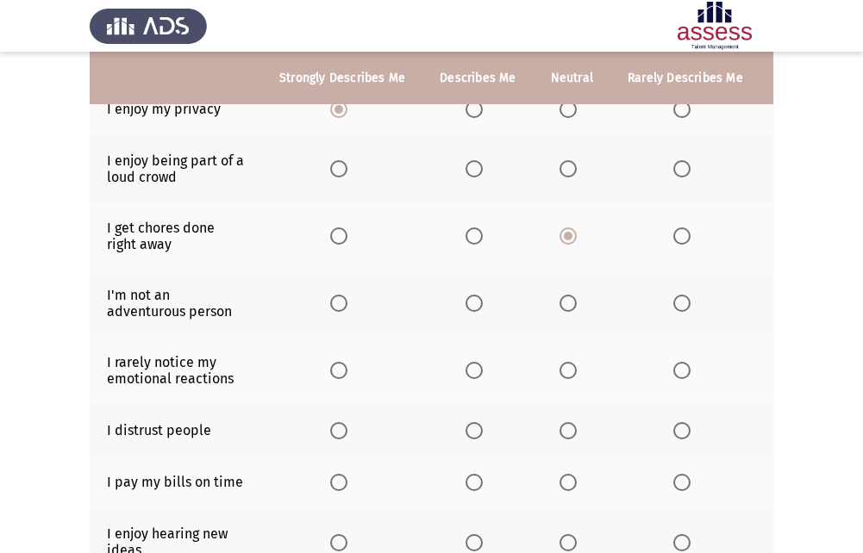
click at [566, 298] on span "Select an option" at bounding box center [568, 303] width 17 height 17
click at [566, 298] on input "Select an option" at bounding box center [568, 303] width 17 height 17
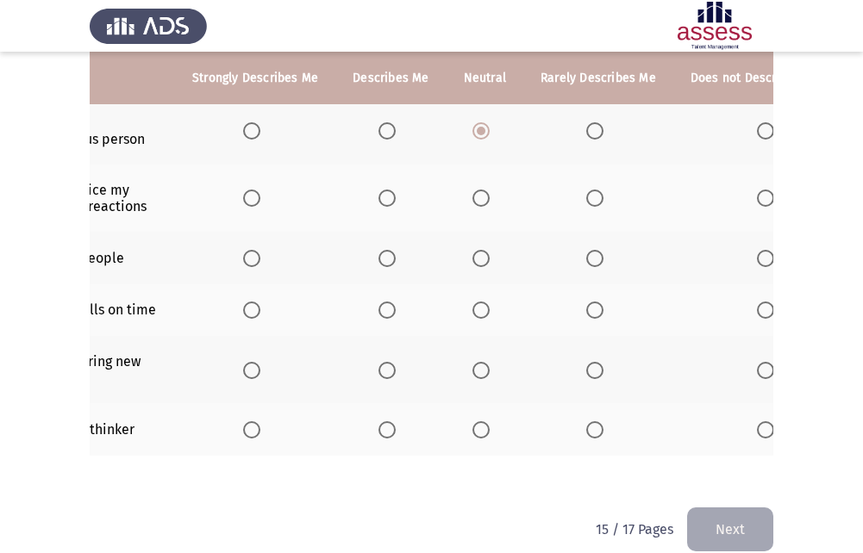
scroll to position [0, 169]
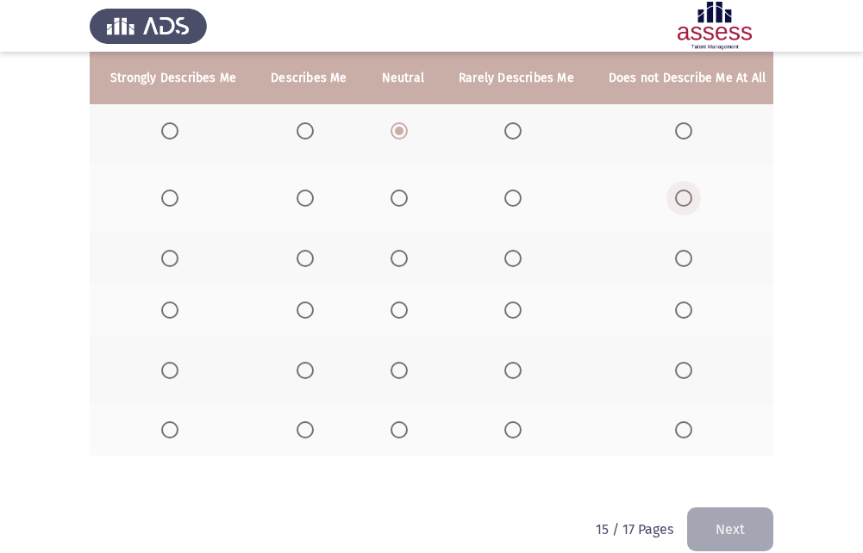
click at [681, 198] on span "Select an option" at bounding box center [683, 198] width 17 height 17
click at [681, 198] on input "Select an option" at bounding box center [683, 198] width 17 height 17
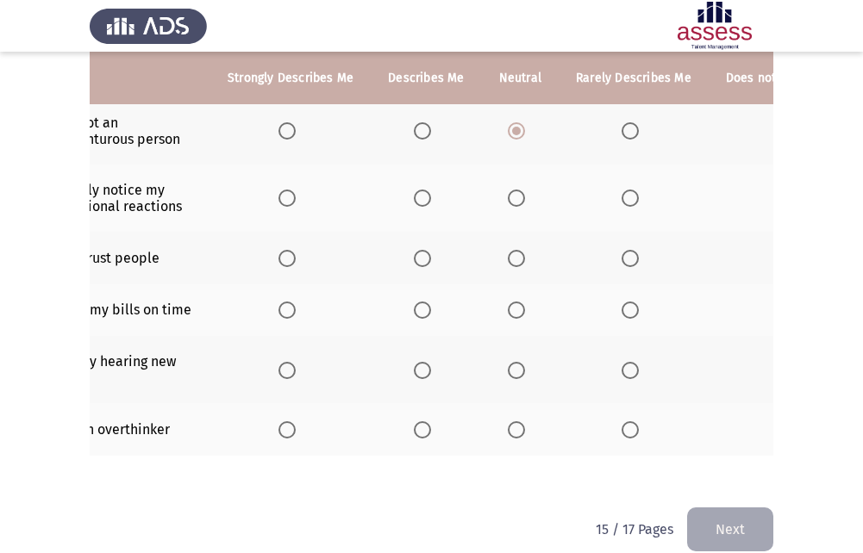
scroll to position [0, 0]
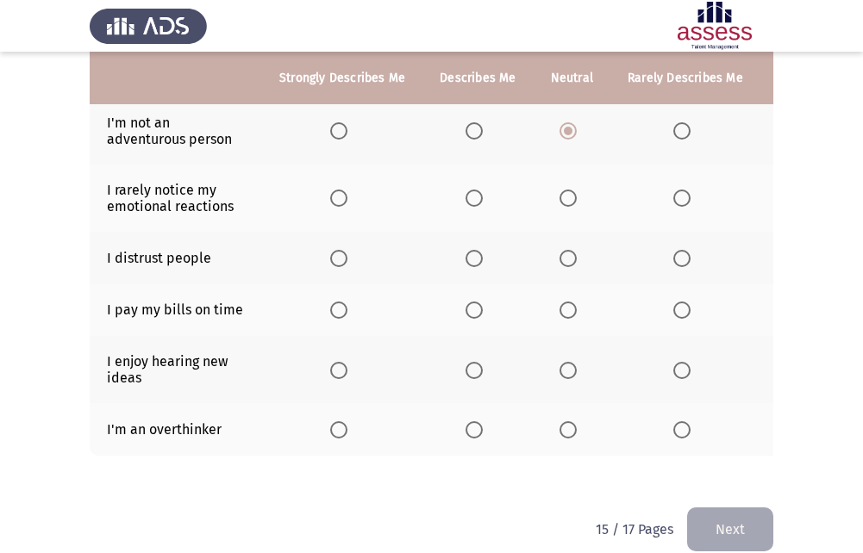
click at [466, 254] on span "Select an option" at bounding box center [474, 258] width 17 height 17
click at [466, 254] on input "Select an option" at bounding box center [474, 258] width 17 height 17
click at [478, 314] on span "Select an option" at bounding box center [474, 310] width 17 height 17
click at [478, 314] on input "Select an option" at bounding box center [474, 310] width 17 height 17
click at [469, 378] on span "Select an option" at bounding box center [474, 370] width 17 height 17
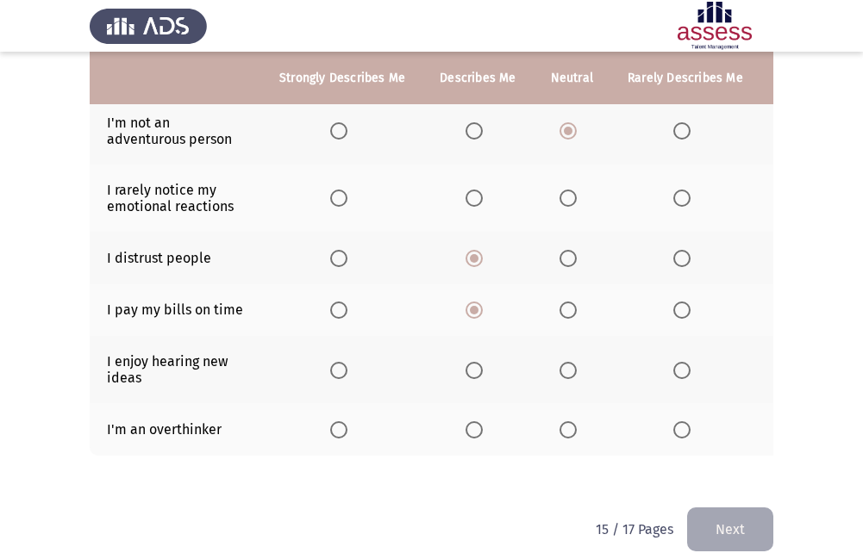
click at [469, 378] on input "Select an option" at bounding box center [474, 370] width 17 height 17
click at [350, 425] on label "Select an option" at bounding box center [342, 430] width 24 height 17
click at [347, 425] on input "Select an option" at bounding box center [338, 430] width 17 height 17
click at [746, 528] on button "Next" at bounding box center [730, 530] width 86 height 44
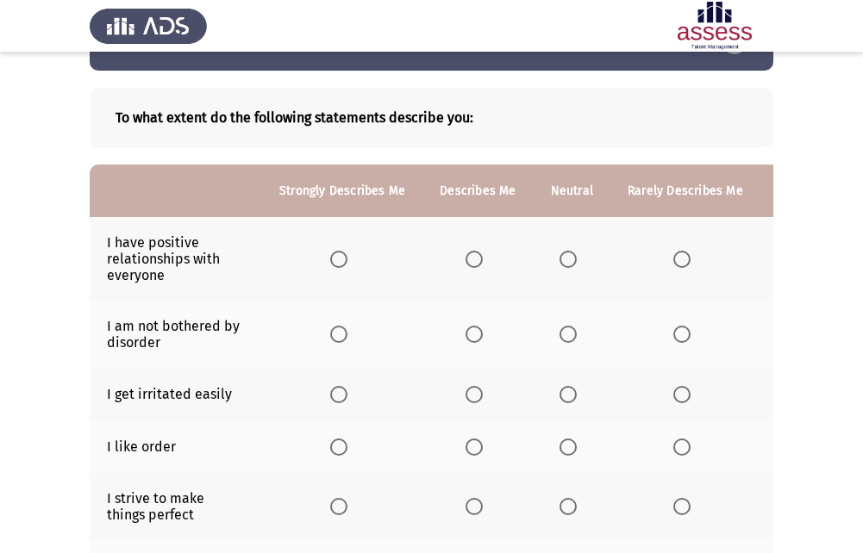
scroll to position [86, 0]
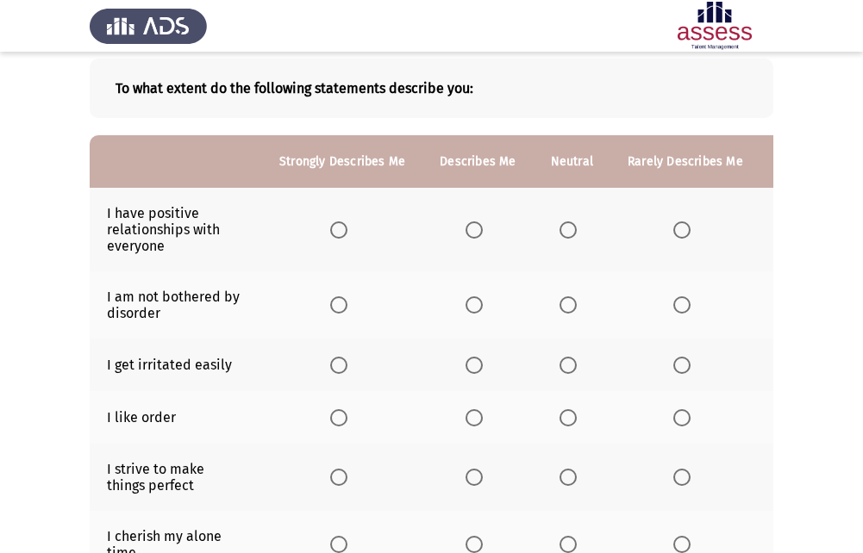
click at [344, 231] on span "Select an option" at bounding box center [338, 230] width 17 height 17
click at [344, 231] on input "Select an option" at bounding box center [338, 230] width 17 height 17
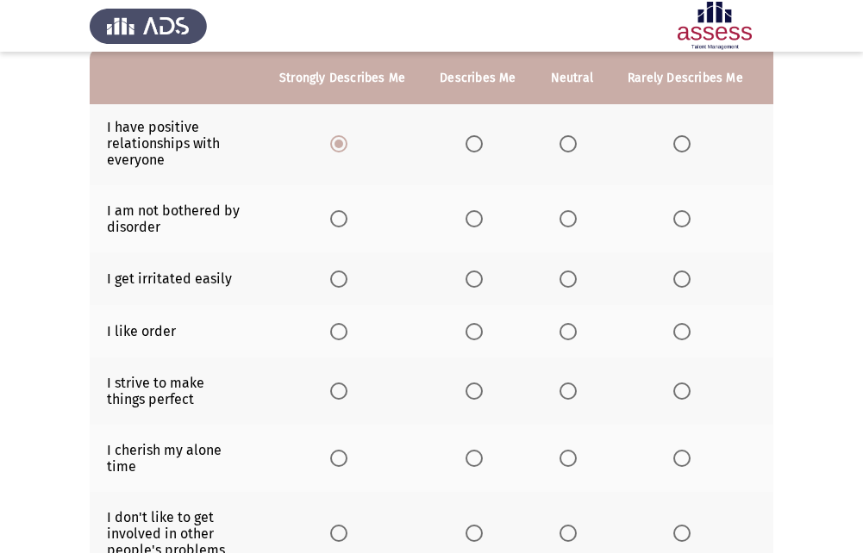
click at [574, 214] on label "Select an option" at bounding box center [572, 218] width 24 height 17
click at [574, 214] on input "Select an option" at bounding box center [568, 218] width 17 height 17
click at [679, 215] on span "Select an option" at bounding box center [681, 218] width 17 height 17
click at [679, 215] on input "Select an option" at bounding box center [681, 218] width 17 height 17
click at [484, 220] on label "Select an option" at bounding box center [478, 218] width 24 height 17
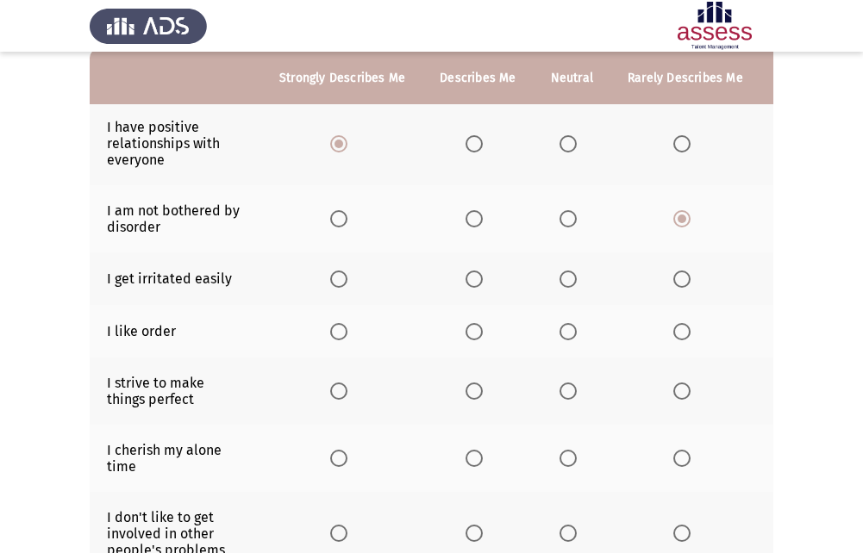
click at [483, 220] on input "Select an option" at bounding box center [474, 218] width 17 height 17
click at [575, 279] on label "Select an option" at bounding box center [572, 279] width 24 height 17
click at [575, 279] on input "Select an option" at bounding box center [568, 279] width 17 height 17
click at [461, 335] on th at bounding box center [477, 331] width 110 height 53
click at [469, 340] on span "Select an option" at bounding box center [474, 331] width 17 height 17
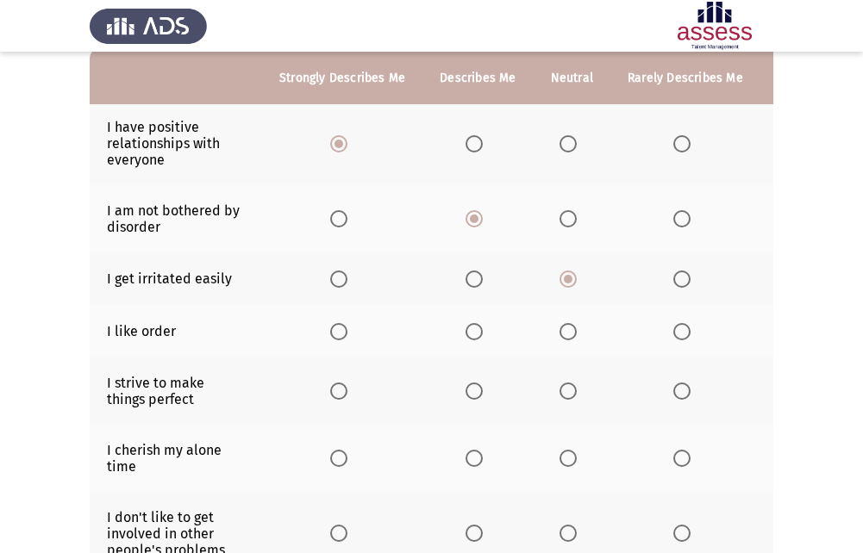
click at [469, 340] on input "Select an option" at bounding box center [474, 331] width 17 height 17
click at [469, 340] on body "ASSESS 16 PD Next To what extent do the following statements describe you: Stro…" at bounding box center [431, 348] width 863 height 903
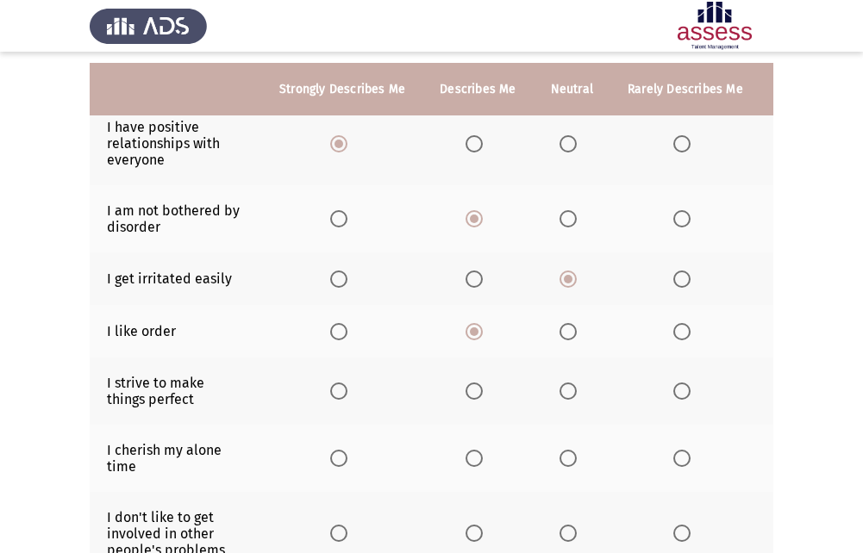
scroll to position [259, 0]
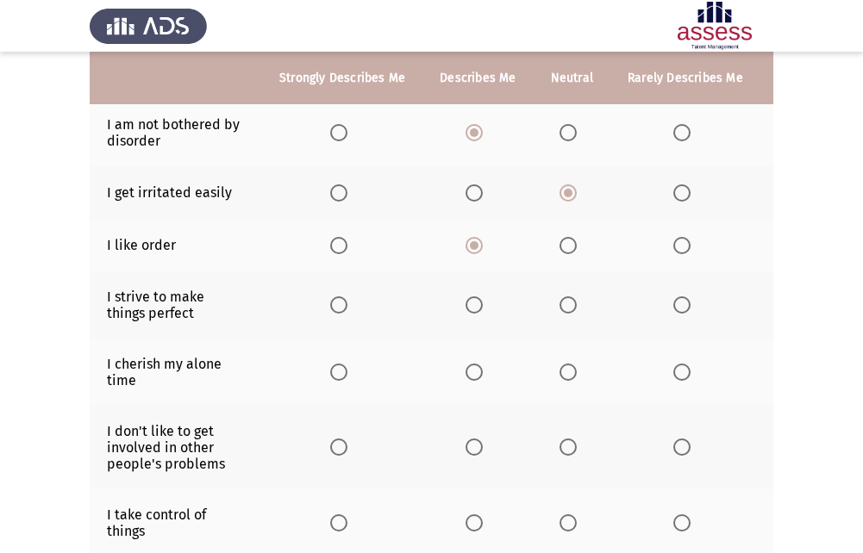
click at [475, 312] on span "Select an option" at bounding box center [474, 305] width 17 height 17
click at [475, 312] on input "Select an option" at bounding box center [474, 305] width 17 height 17
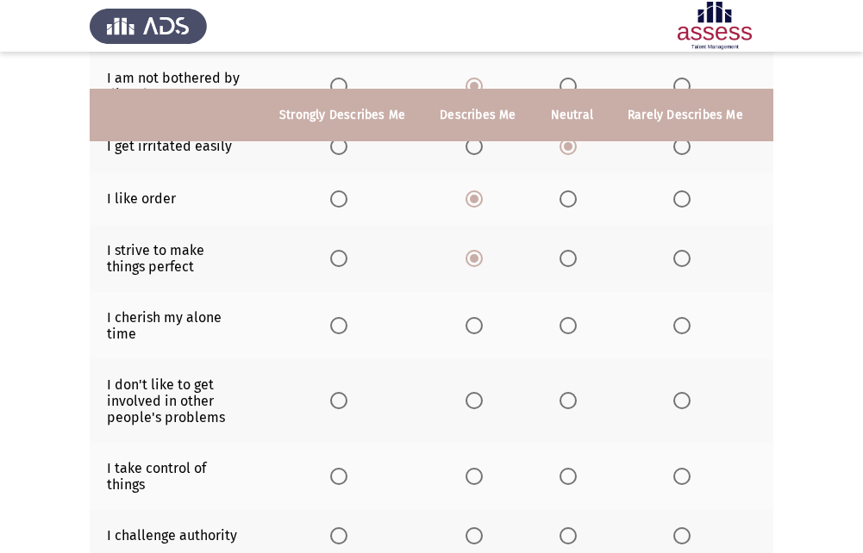
scroll to position [345, 0]
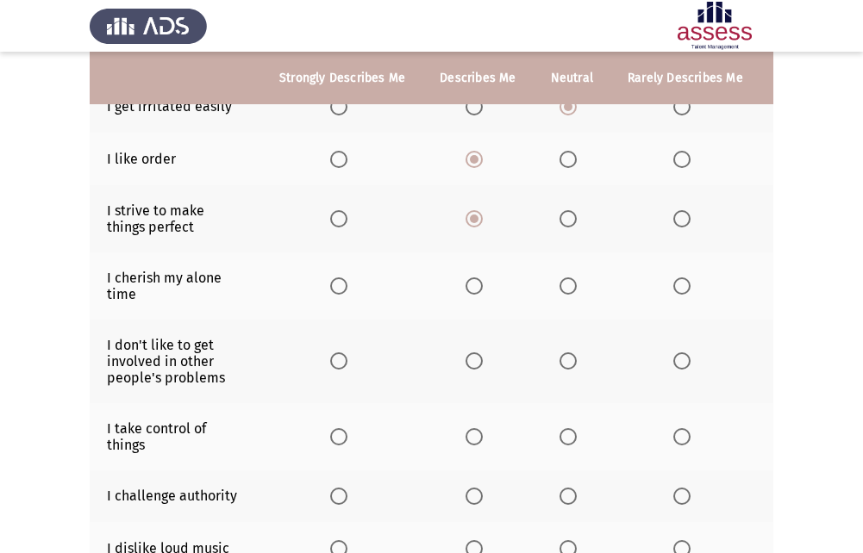
click at [561, 286] on span "Select an option" at bounding box center [568, 286] width 17 height 17
click at [561, 286] on input "Select an option" at bounding box center [568, 286] width 17 height 17
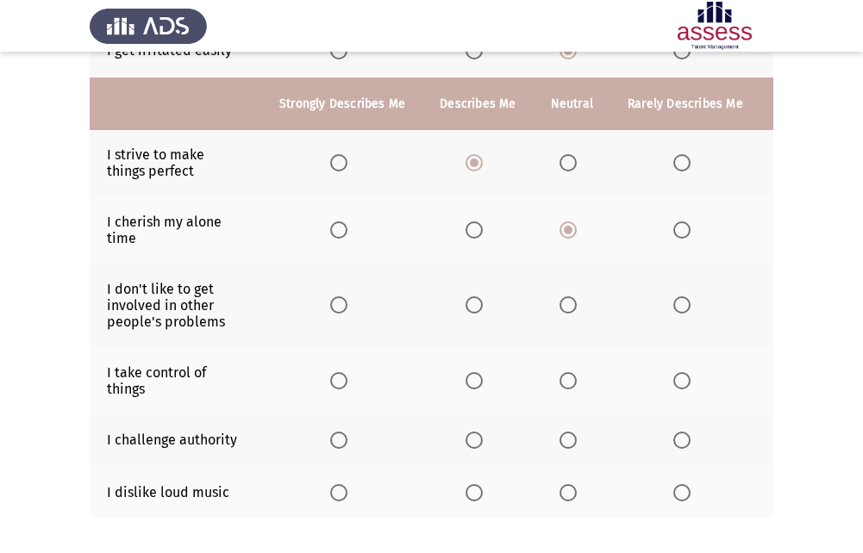
scroll to position [431, 0]
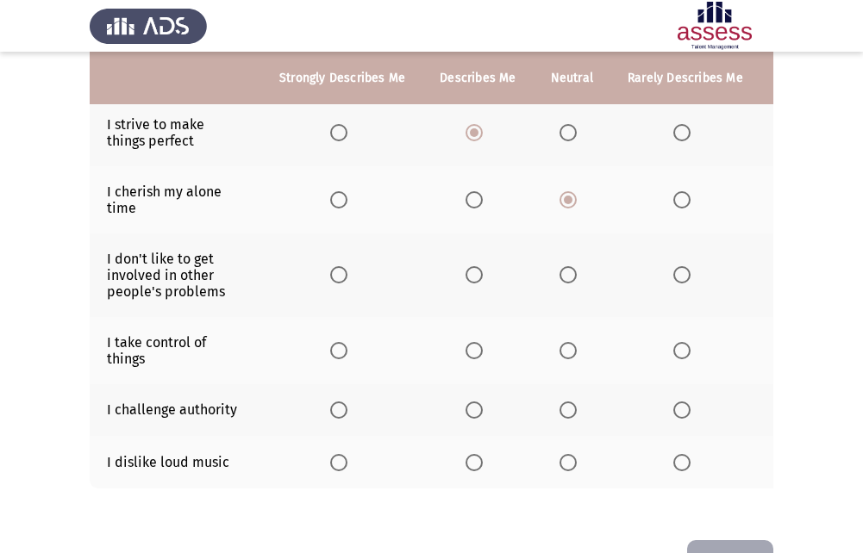
click at [478, 274] on span "Select an option" at bounding box center [474, 274] width 17 height 17
click at [478, 274] on input "Select an option" at bounding box center [474, 274] width 17 height 17
click at [333, 351] on span "Select an option" at bounding box center [338, 350] width 17 height 17
click at [333, 351] on input "Select an option" at bounding box center [338, 350] width 17 height 17
click at [483, 412] on label "Select an option" at bounding box center [478, 410] width 24 height 17
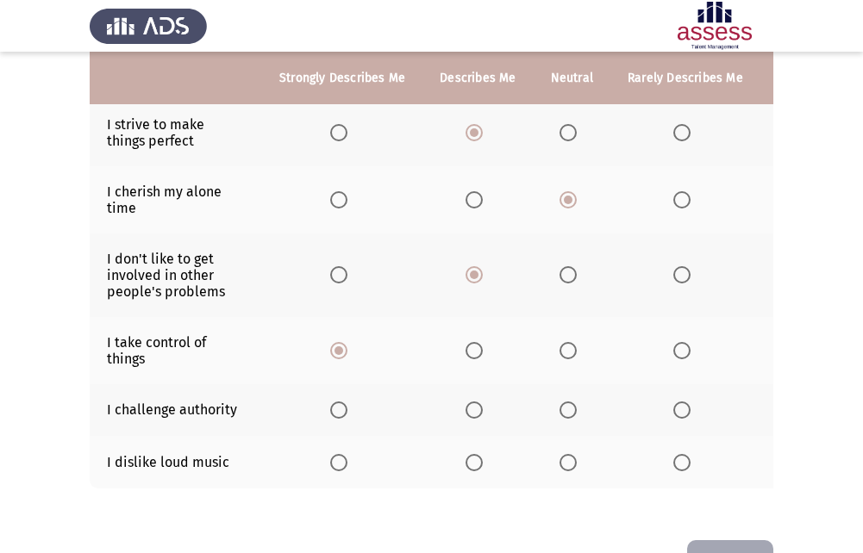
click at [483, 412] on input "Select an option" at bounding box center [474, 410] width 17 height 17
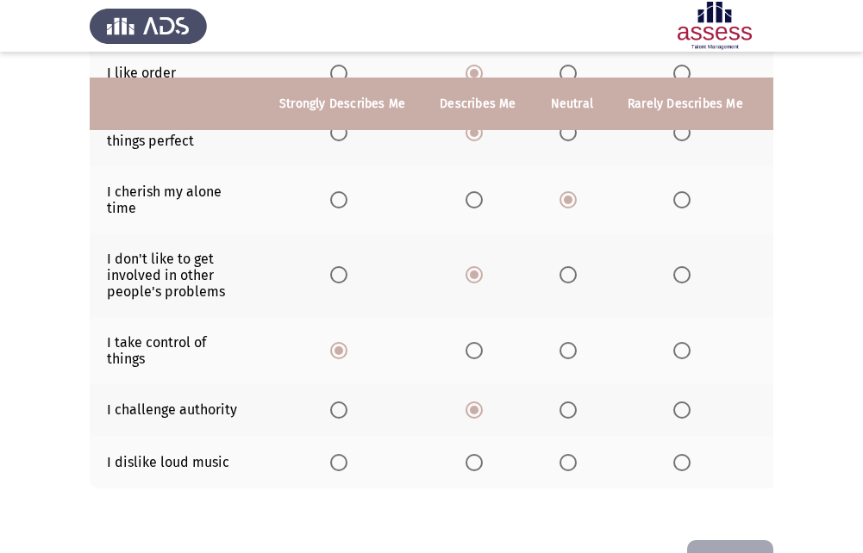
scroll to position [500, 0]
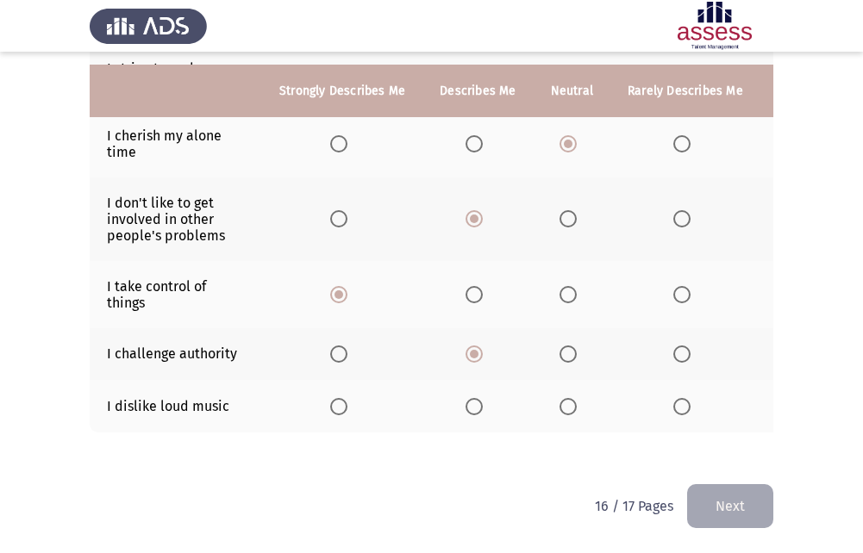
click at [481, 398] on label "Select an option" at bounding box center [478, 406] width 24 height 17
click at [481, 398] on input "Select an option" at bounding box center [474, 406] width 17 height 17
click at [725, 497] on button "Next" at bounding box center [730, 507] width 86 height 44
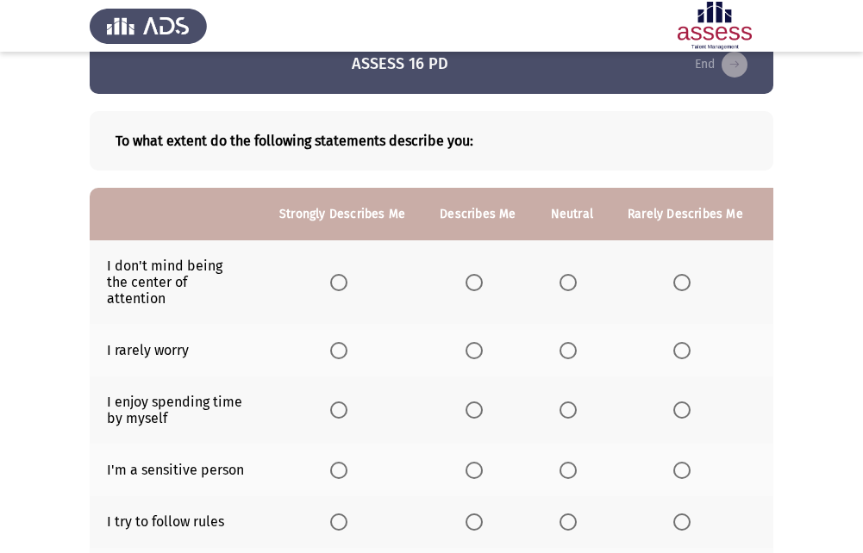
scroll to position [0, 0]
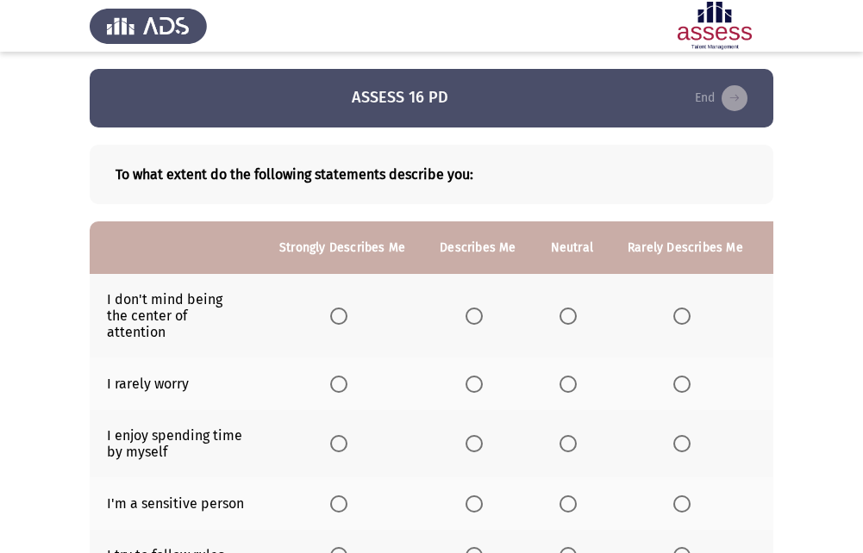
click at [470, 314] on span "Select an option" at bounding box center [474, 316] width 17 height 17
click at [470, 314] on input "Select an option" at bounding box center [474, 316] width 17 height 17
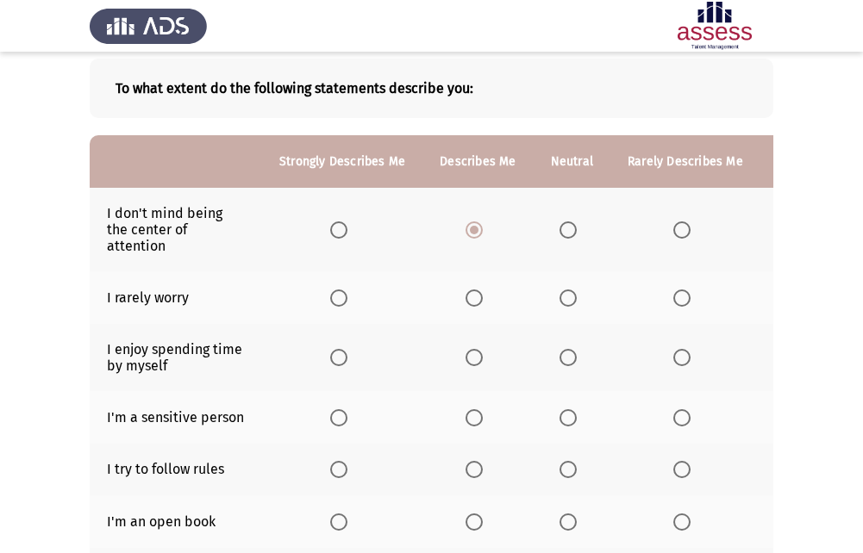
click at [579, 297] on label "Select an option" at bounding box center [572, 298] width 24 height 17
click at [577, 297] on input "Select an option" at bounding box center [568, 298] width 17 height 17
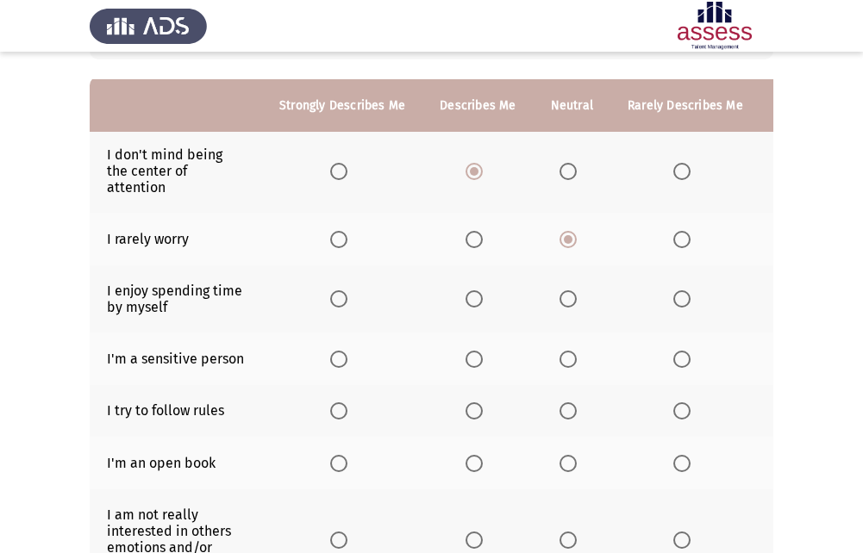
scroll to position [172, 0]
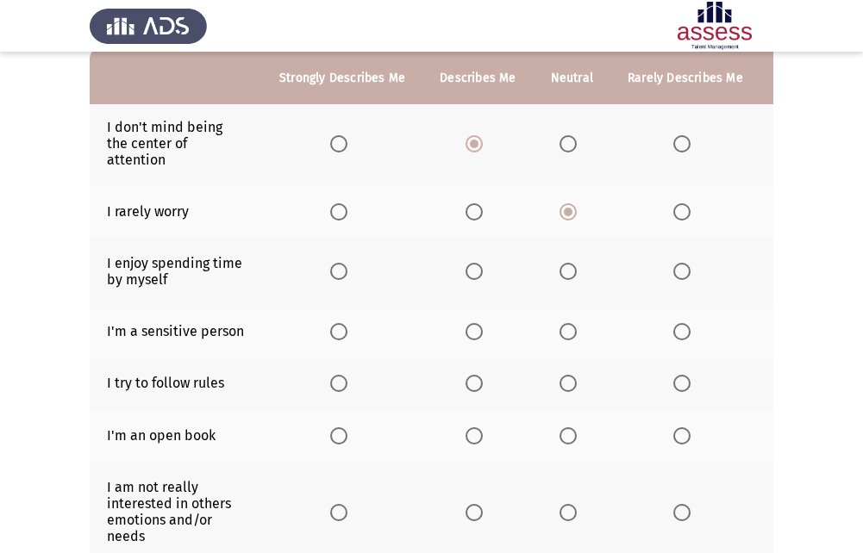
click at [341, 274] on span "Select an option" at bounding box center [338, 271] width 17 height 17
click at [341, 274] on input "Select an option" at bounding box center [338, 271] width 17 height 17
click at [570, 335] on span "Select an option" at bounding box center [568, 331] width 17 height 17
click at [570, 335] on input "Select an option" at bounding box center [568, 331] width 17 height 17
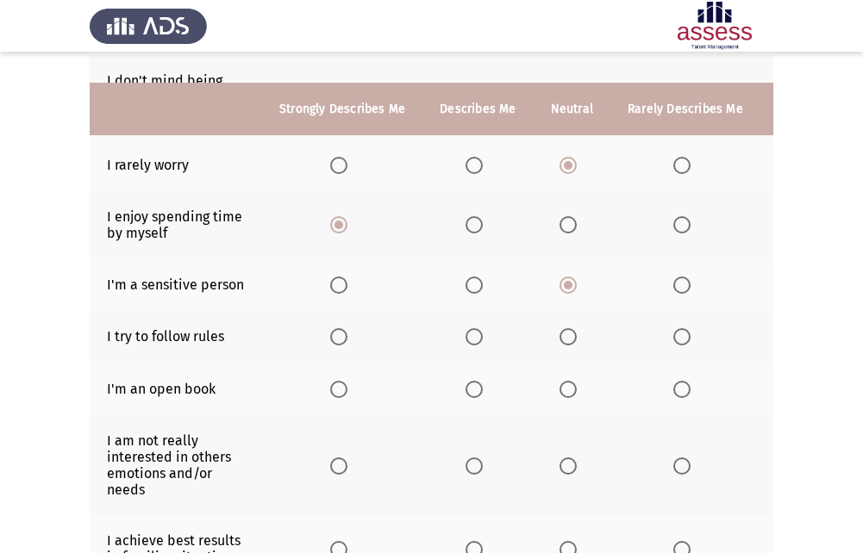
scroll to position [259, 0]
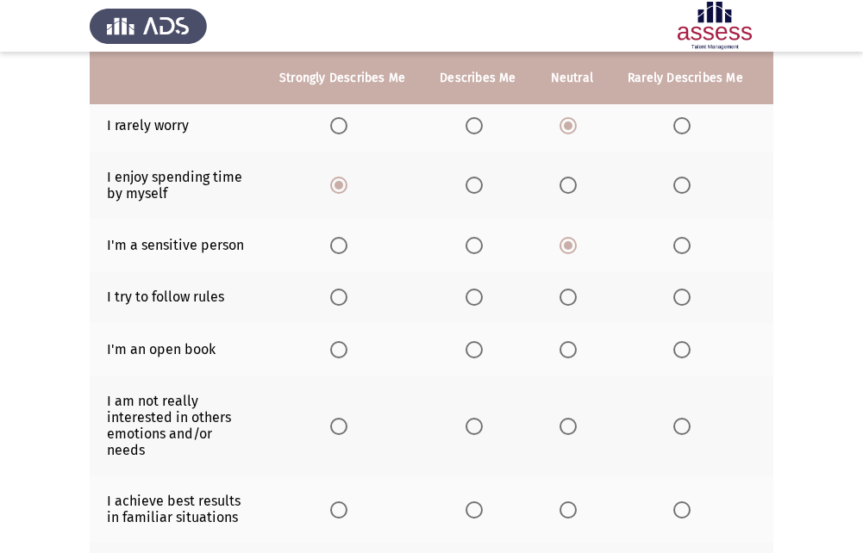
click at [578, 302] on label "Select an option" at bounding box center [572, 297] width 24 height 17
click at [577, 302] on input "Select an option" at bounding box center [568, 297] width 17 height 17
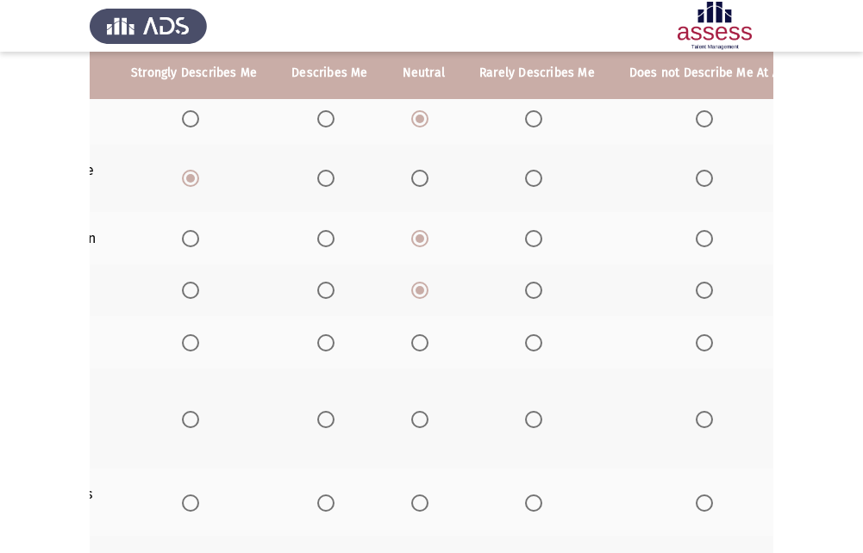
scroll to position [258, 0]
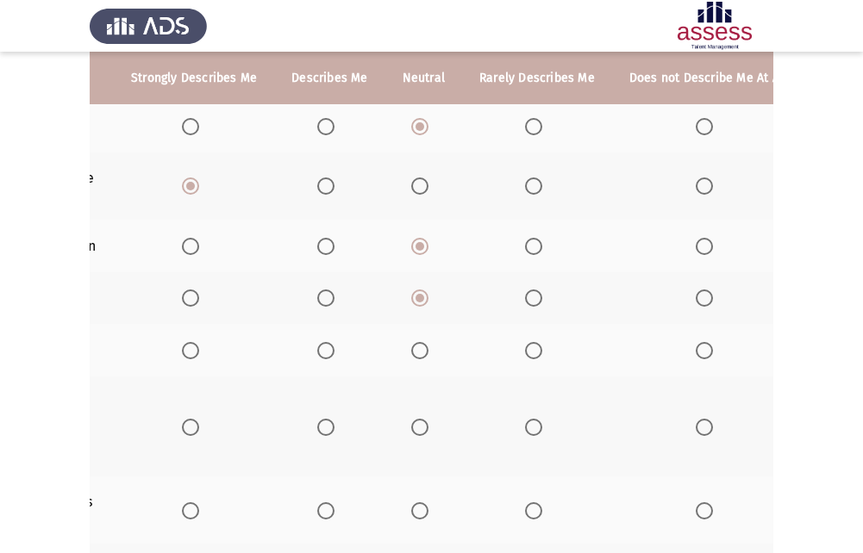
click at [701, 350] on span "Select an option" at bounding box center [704, 350] width 17 height 17
click at [701, 350] on input "Select an option" at bounding box center [704, 350] width 17 height 17
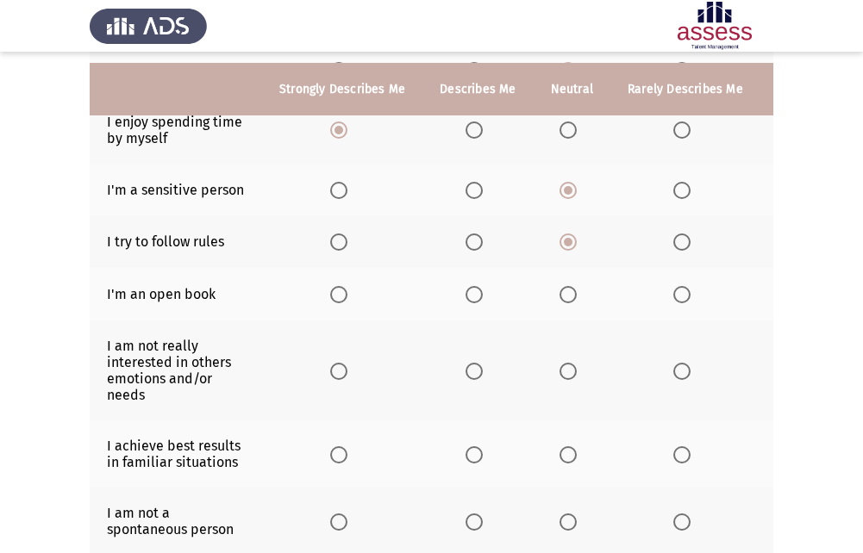
scroll to position [344, 0]
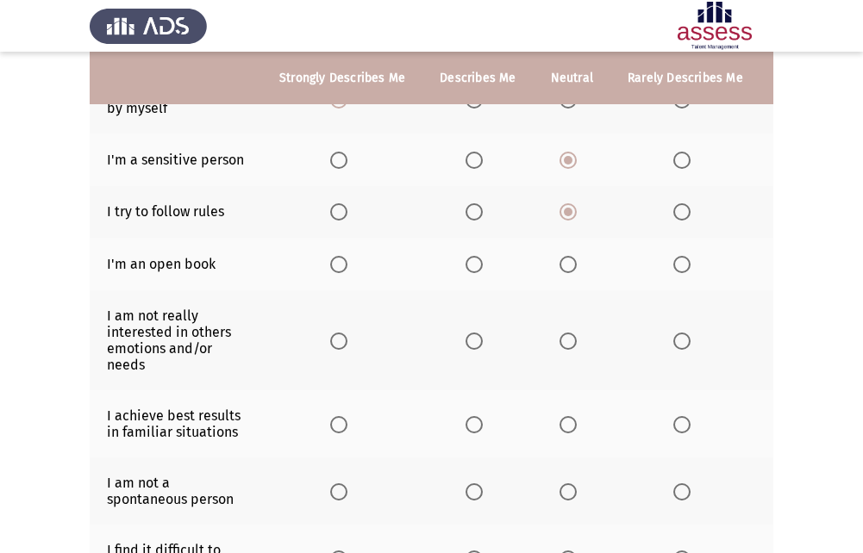
click at [468, 348] on span "Select an option" at bounding box center [474, 341] width 17 height 17
click at [468, 348] on input "Select an option" at bounding box center [474, 341] width 17 height 17
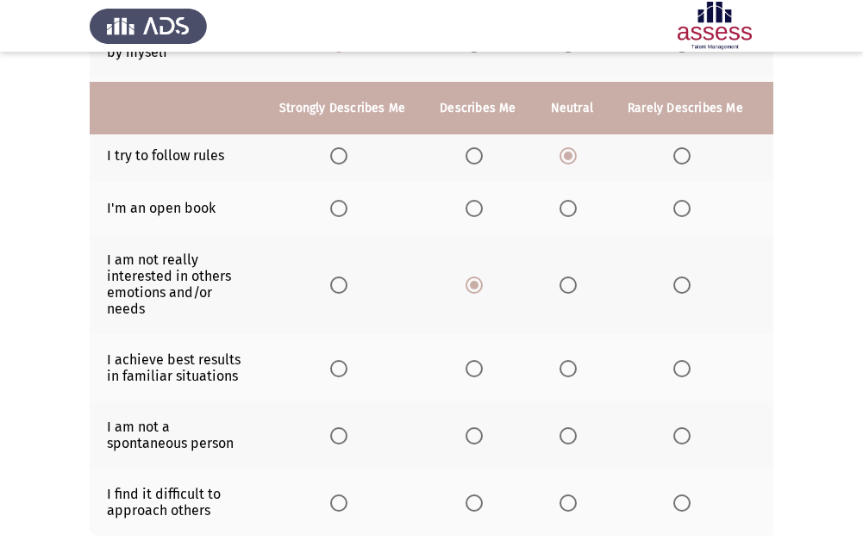
scroll to position [430, 0]
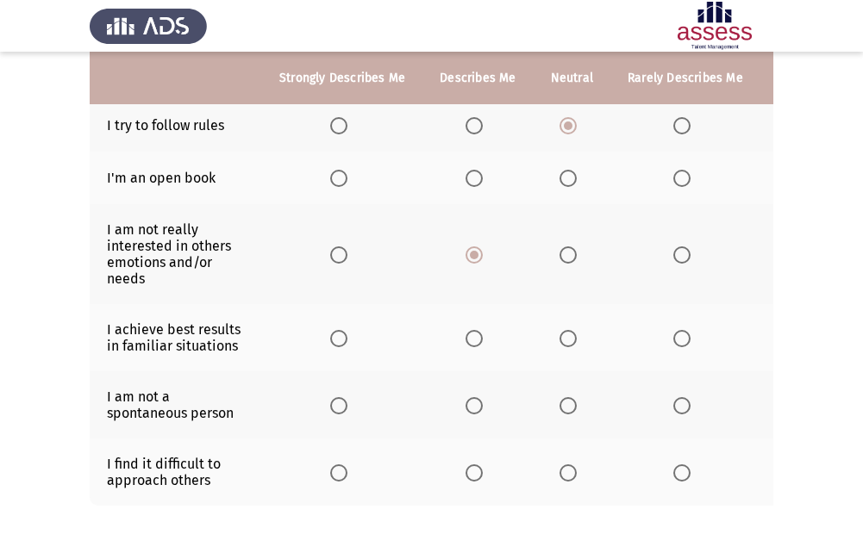
click at [469, 338] on span "Select an option" at bounding box center [474, 338] width 17 height 17
click at [469, 338] on input "Select an option" at bounding box center [474, 338] width 17 height 17
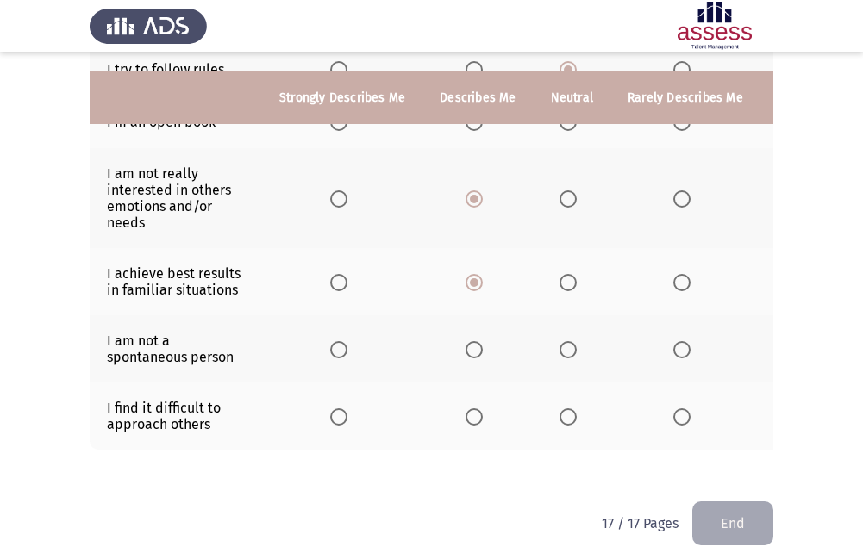
scroll to position [516, 0]
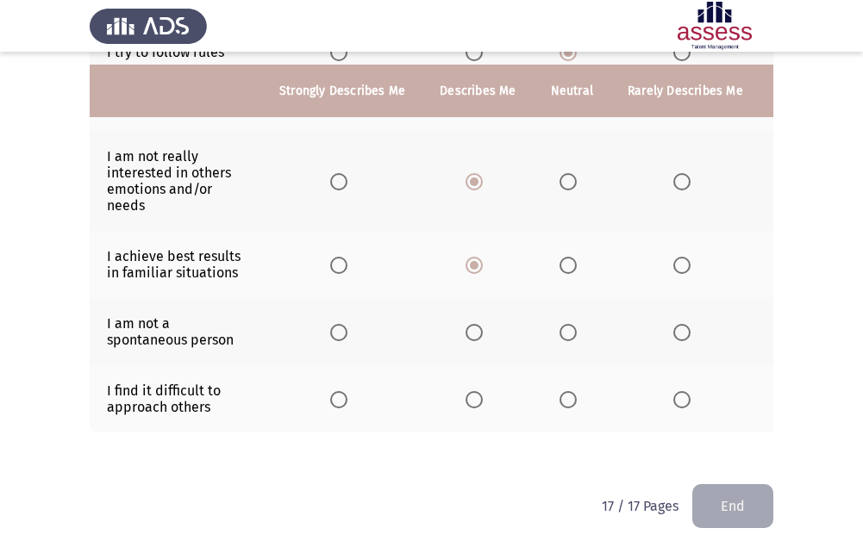
click at [561, 324] on span "Select an option" at bounding box center [568, 332] width 17 height 17
click at [561, 324] on input "Select an option" at bounding box center [568, 332] width 17 height 17
click at [683, 391] on span "Select an option" at bounding box center [681, 399] width 17 height 17
click at [683, 391] on input "Select an option" at bounding box center [681, 399] width 17 height 17
click at [760, 501] on button "End" at bounding box center [732, 507] width 81 height 44
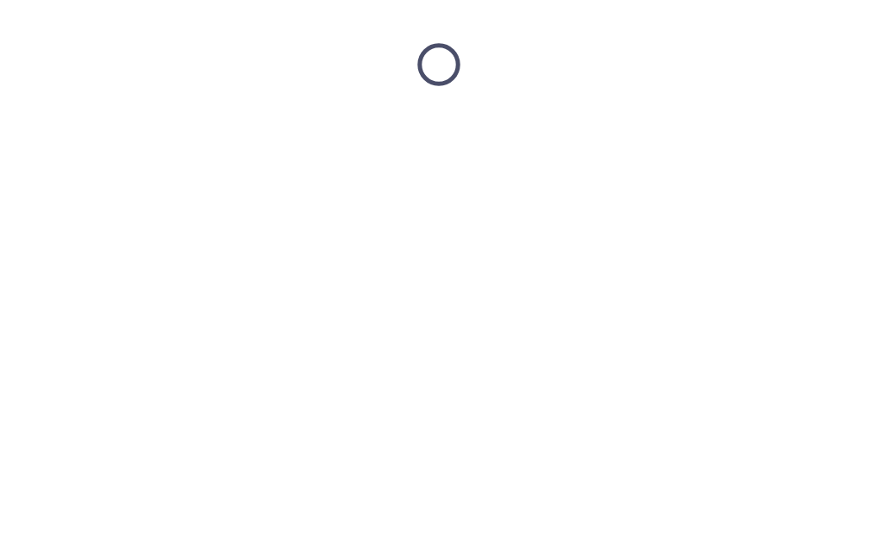
scroll to position [0, 0]
